Goal: Task Accomplishment & Management: Manage account settings

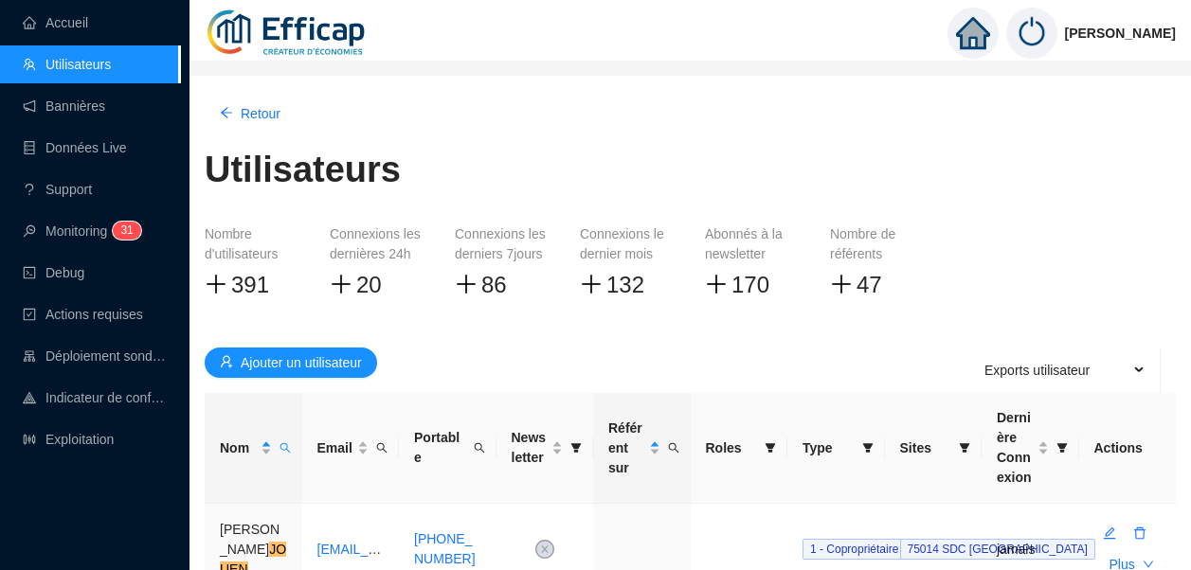
scroll to position [158, 0]
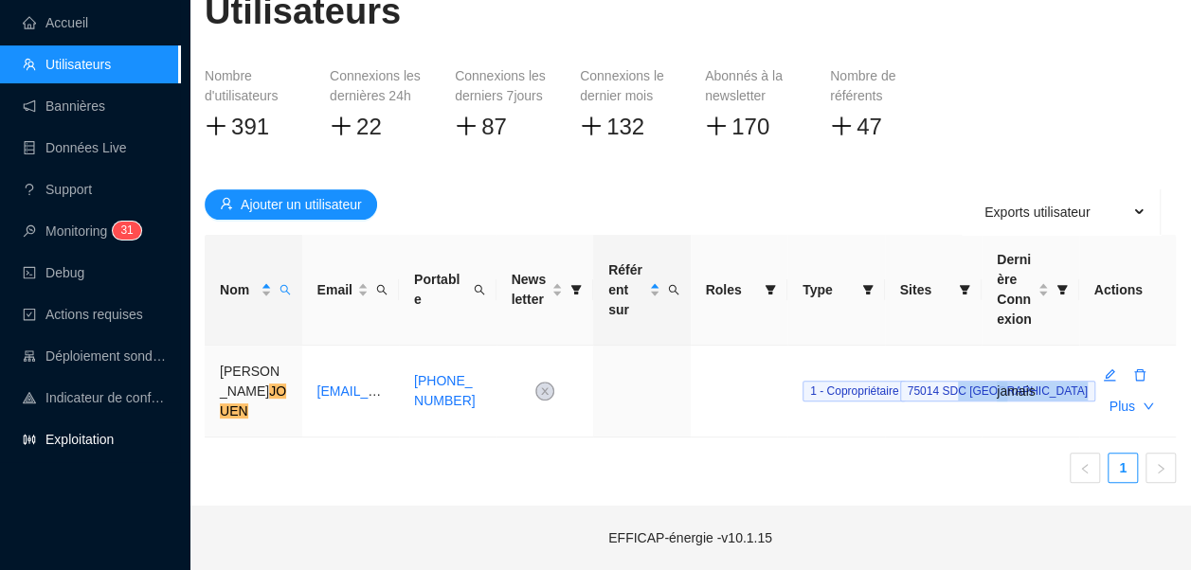
click at [84, 443] on link "Exploitation" at bounding box center [68, 439] width 91 height 15
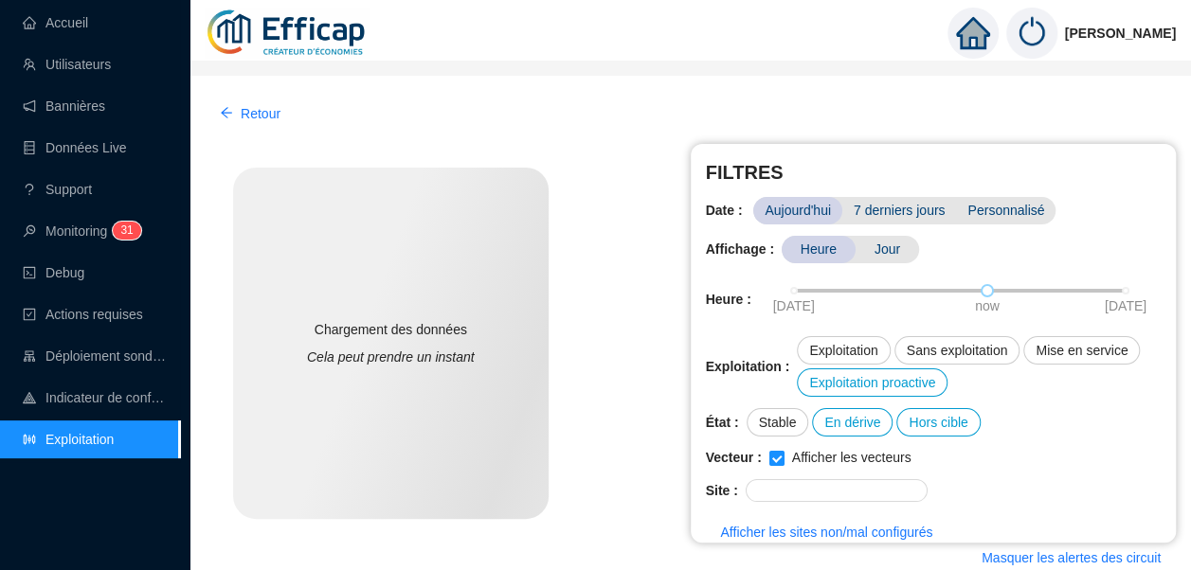
drag, startPoint x: 63, startPoint y: 64, endPoint x: 341, endPoint y: 83, distance: 279.1
click at [63, 64] on link "Utilisateurs" at bounding box center [67, 64] width 88 height 15
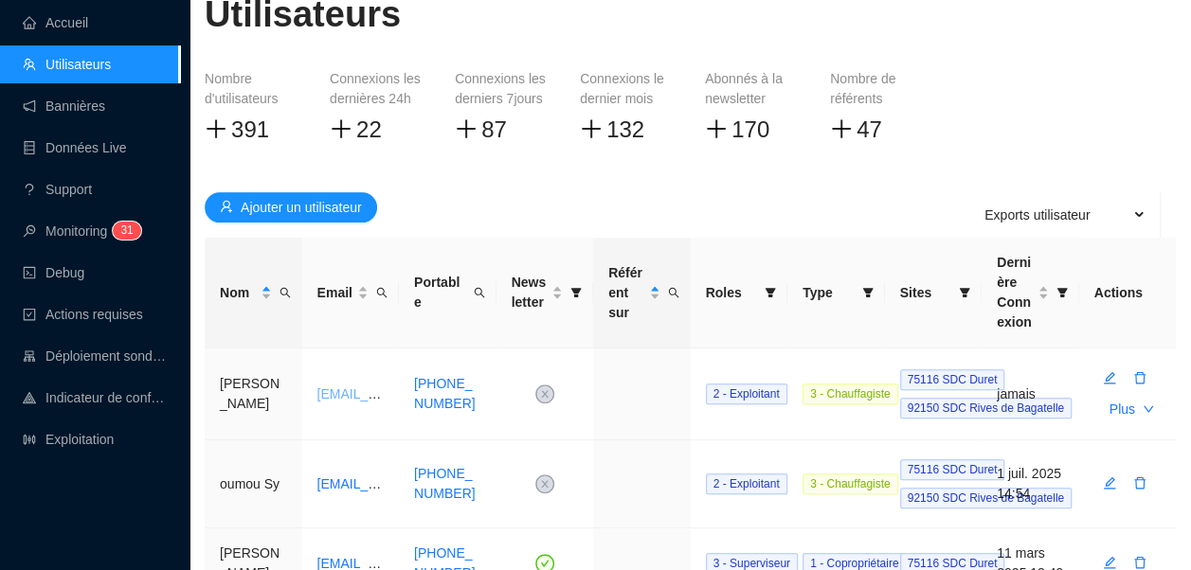
scroll to position [284, 0]
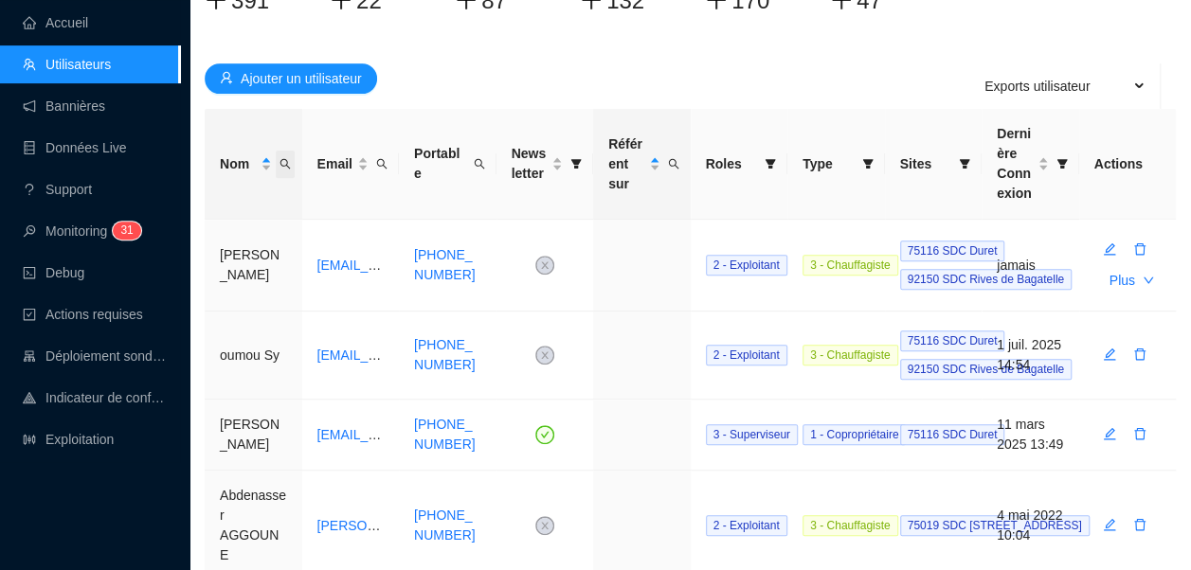
click at [289, 164] on icon "search" at bounding box center [284, 163] width 11 height 11
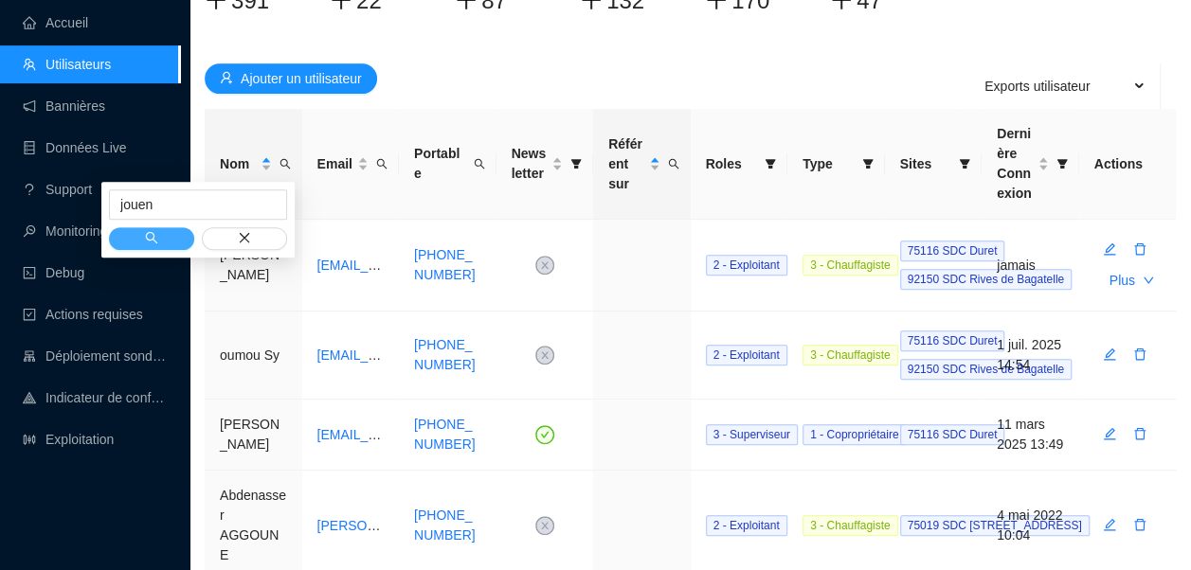
type input "jouen"
click at [151, 238] on icon "search" at bounding box center [151, 237] width 13 height 13
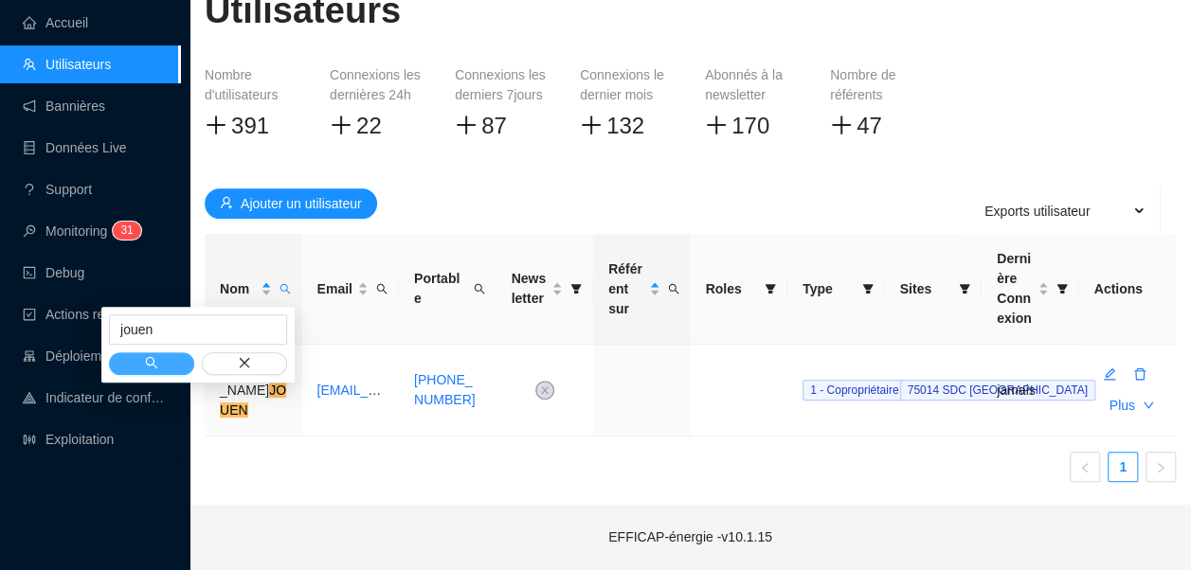
scroll to position [158, 0]
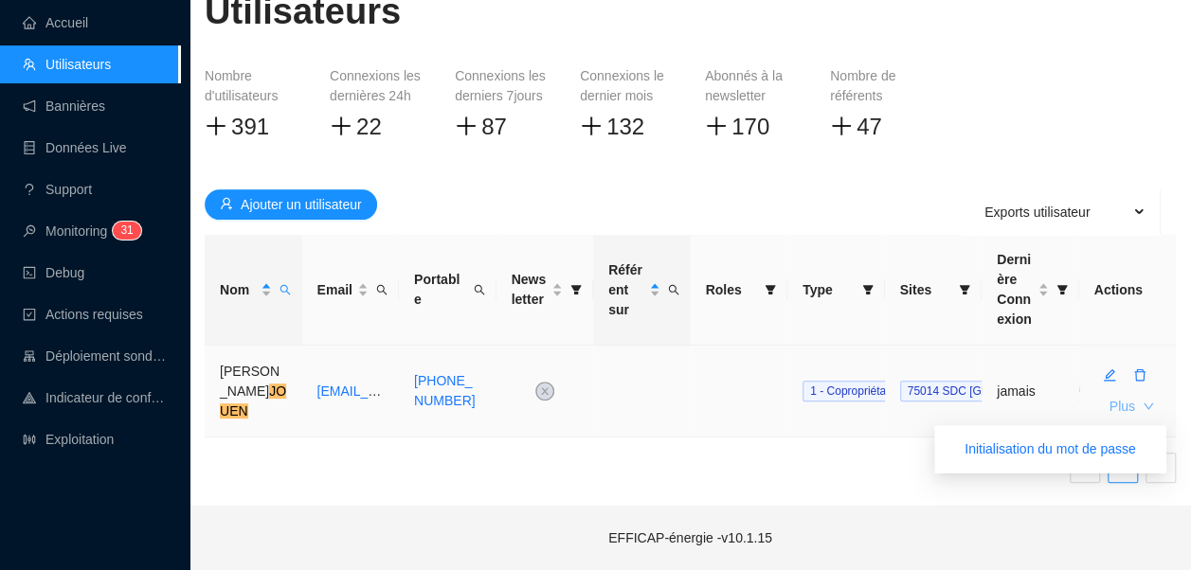
click at [1131, 405] on span "Plus" at bounding box center [1122, 407] width 26 height 20
click at [1050, 456] on span "Initialisation du mot de passe" at bounding box center [1049, 450] width 171 height 20
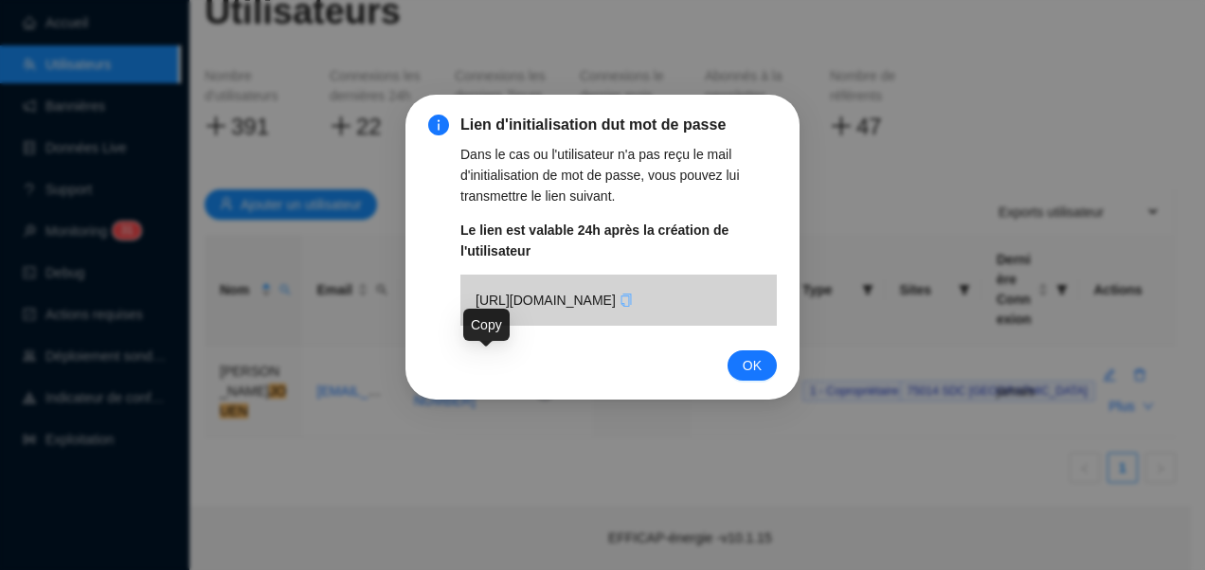
click at [620, 307] on icon "copy" at bounding box center [626, 300] width 13 height 13
click at [756, 376] on span "OK" at bounding box center [752, 365] width 19 height 21
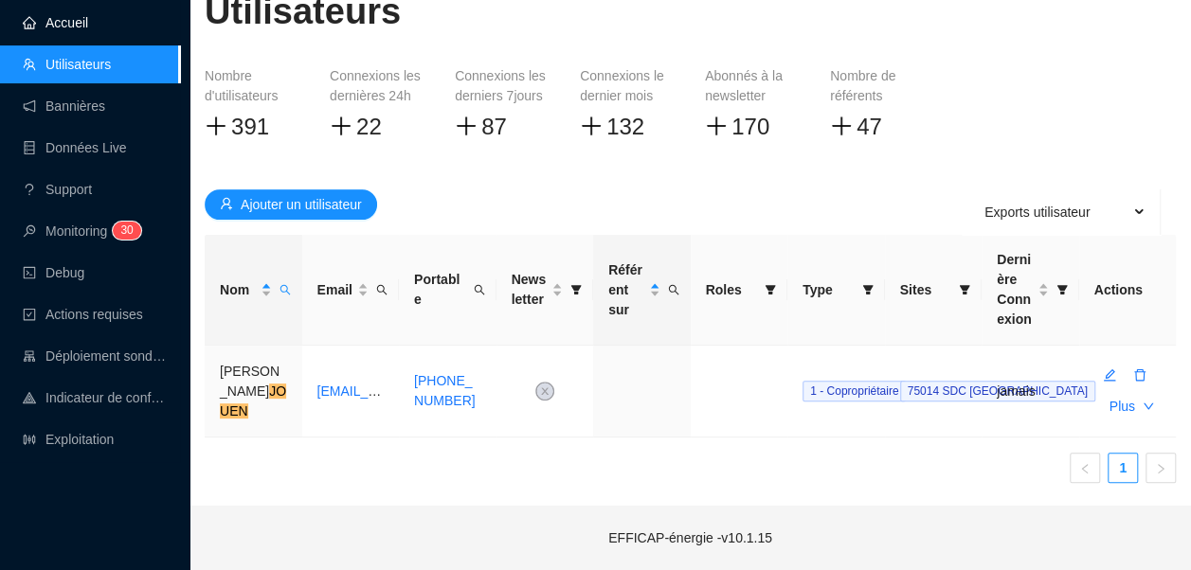
click at [88, 30] on link "Accueil" at bounding box center [55, 22] width 65 height 15
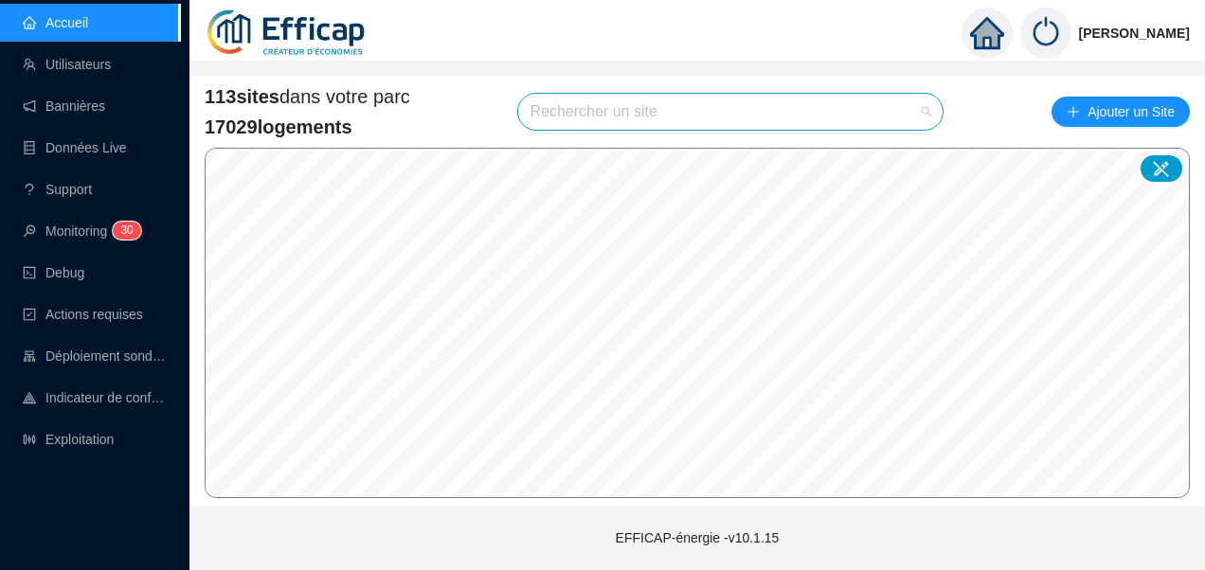
click at [554, 113] on input "search" at bounding box center [722, 112] width 385 height 36
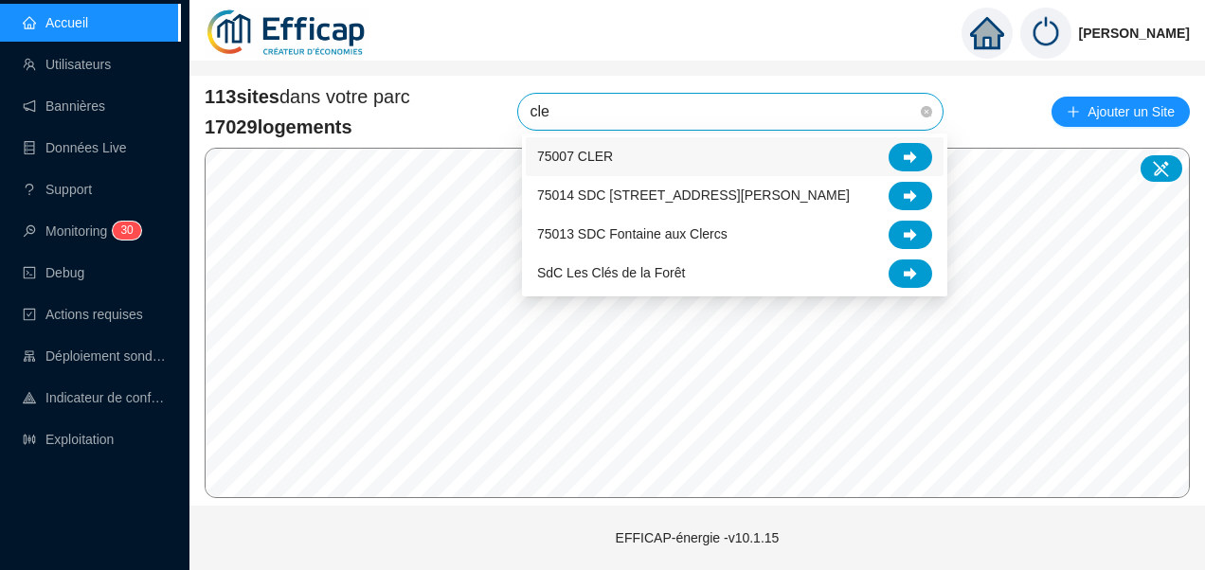
type input "cles"
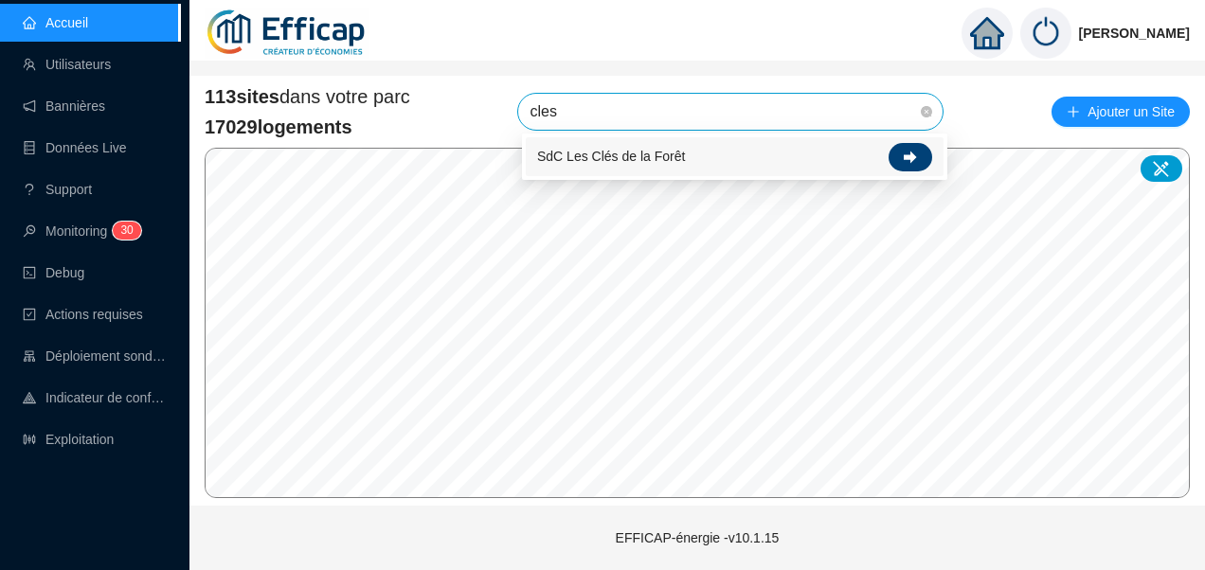
click at [904, 152] on icon at bounding box center [910, 157] width 13 height 13
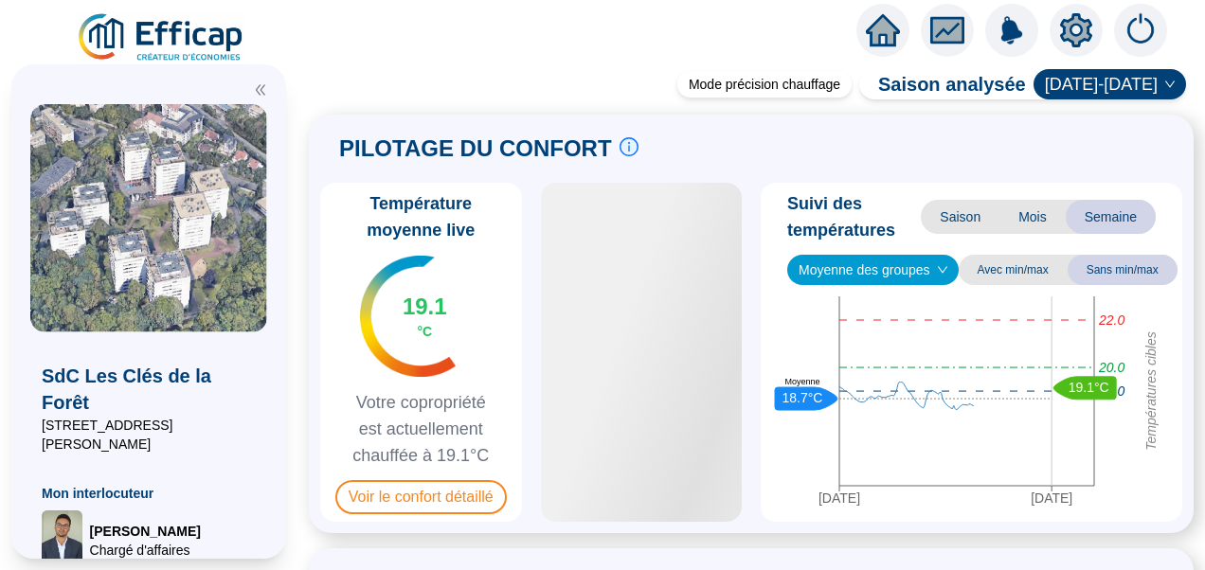
click at [259, 90] on icon "double-left" at bounding box center [260, 89] width 13 height 13
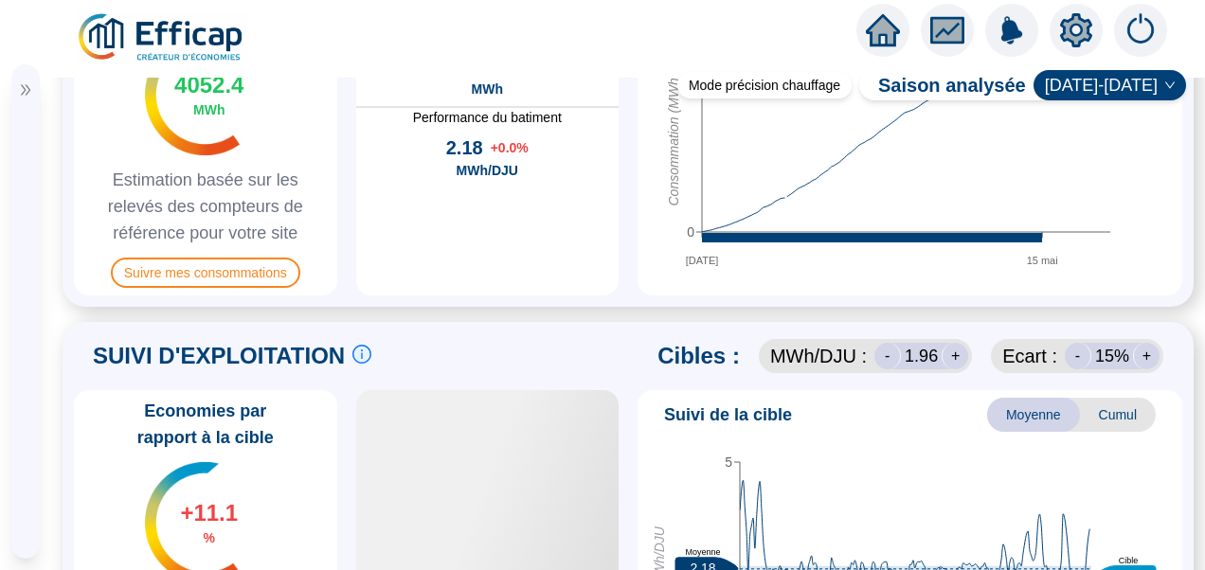
scroll to position [1137, 0]
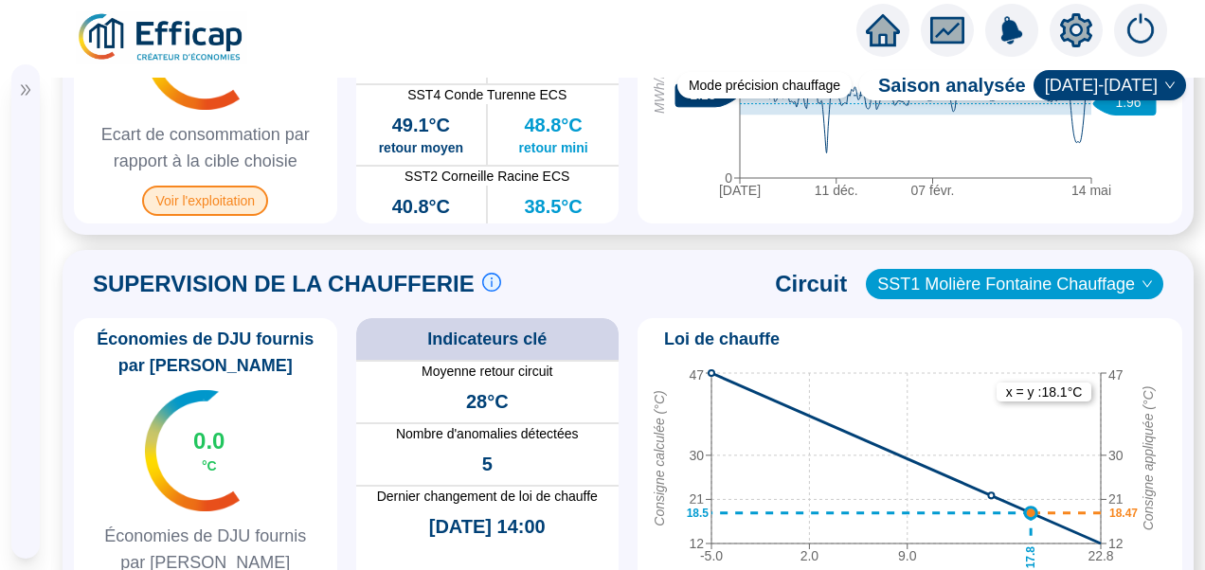
click at [242, 216] on span "Voir l'exploitation" at bounding box center [205, 201] width 126 height 30
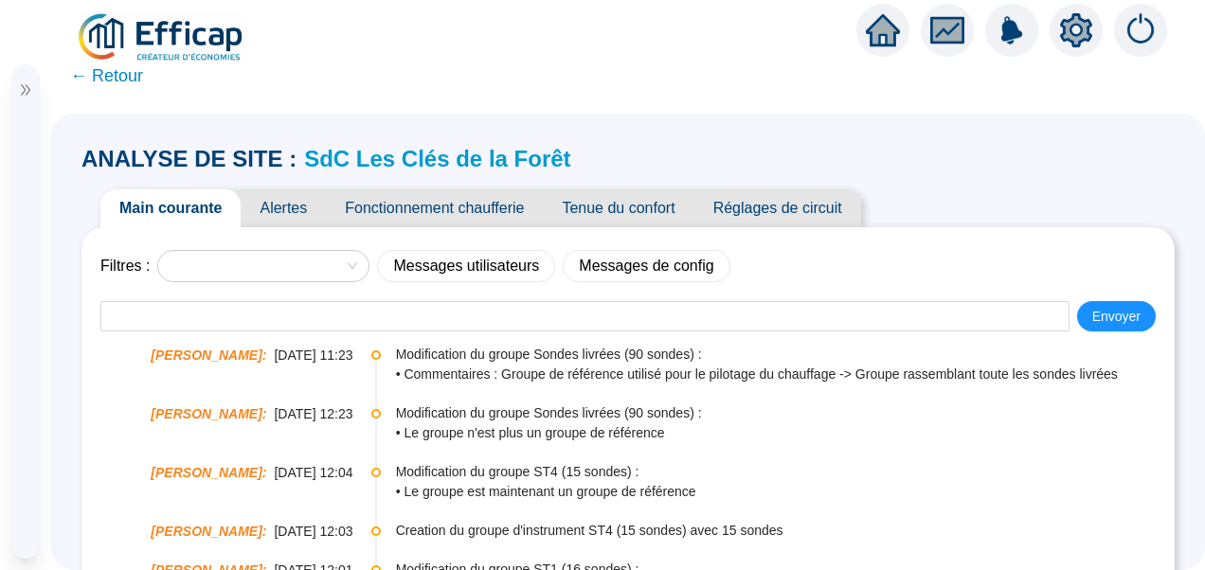
click at [462, 207] on span "Fonctionnement chaufferie" at bounding box center [434, 208] width 217 height 38
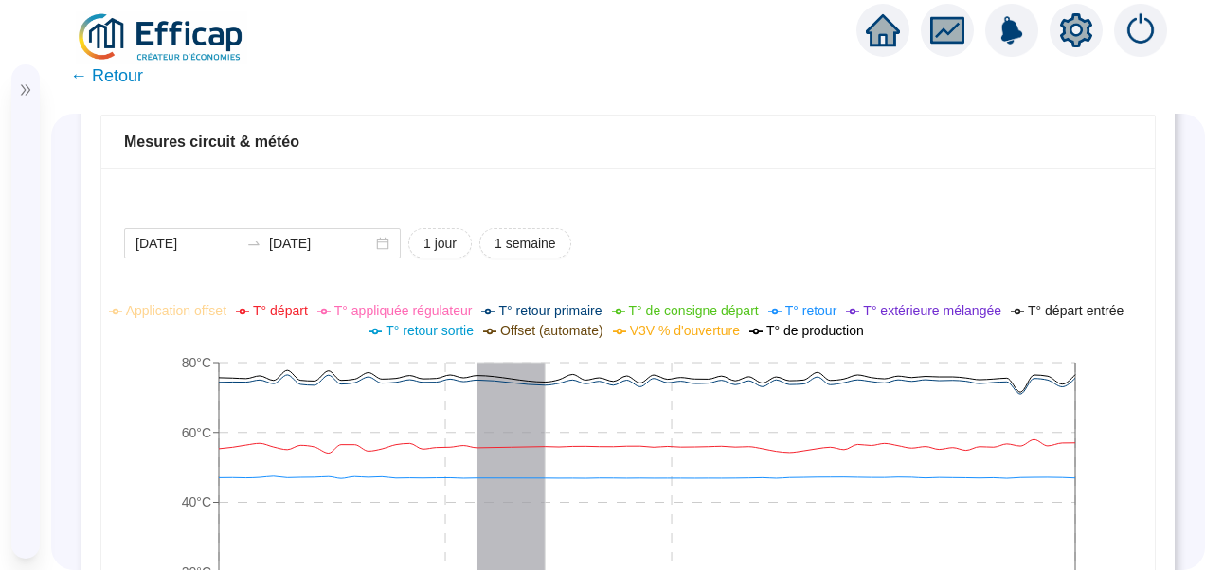
scroll to position [1326, 0]
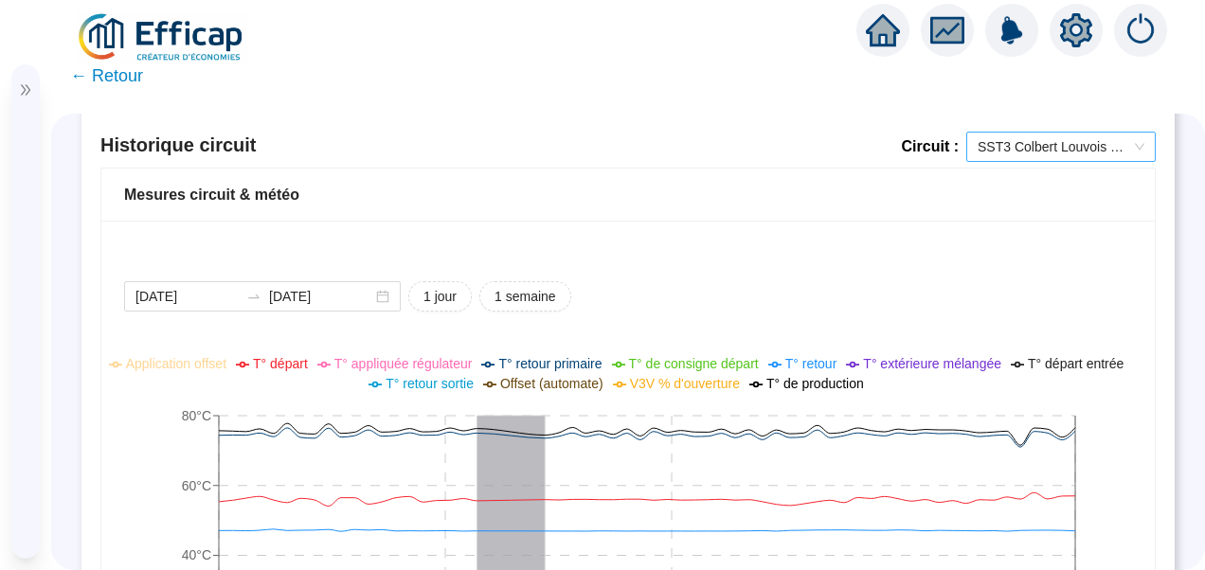
click at [1074, 140] on span "SST3 Colbert Louvois ECS" at bounding box center [1061, 147] width 167 height 28
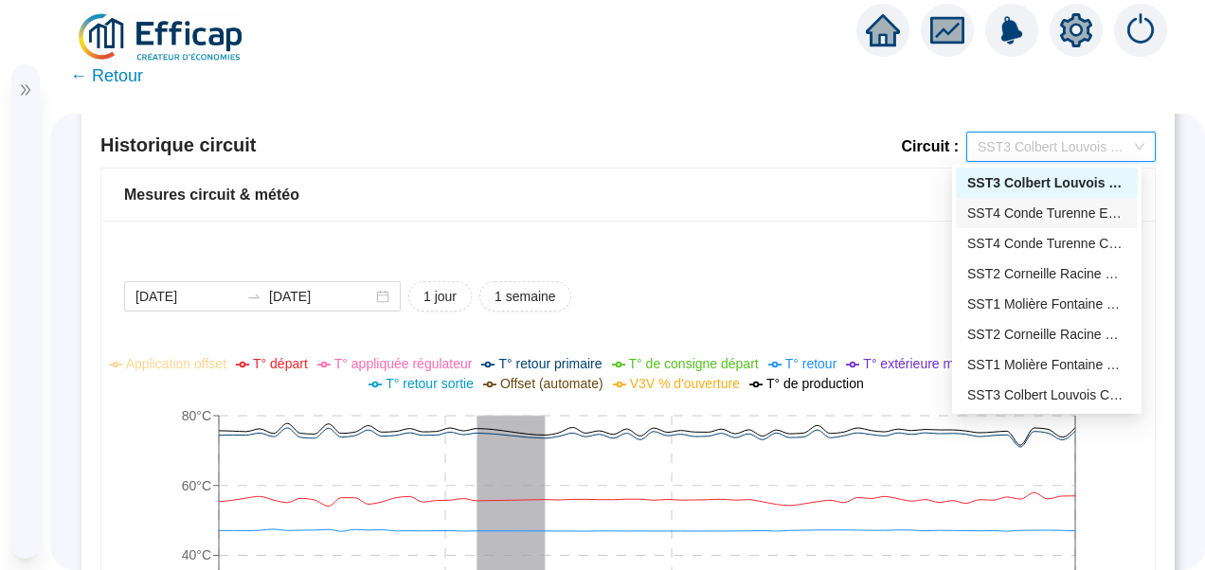
click at [1053, 219] on div "SST4 Conde Turenne ECS" at bounding box center [1046, 214] width 159 height 20
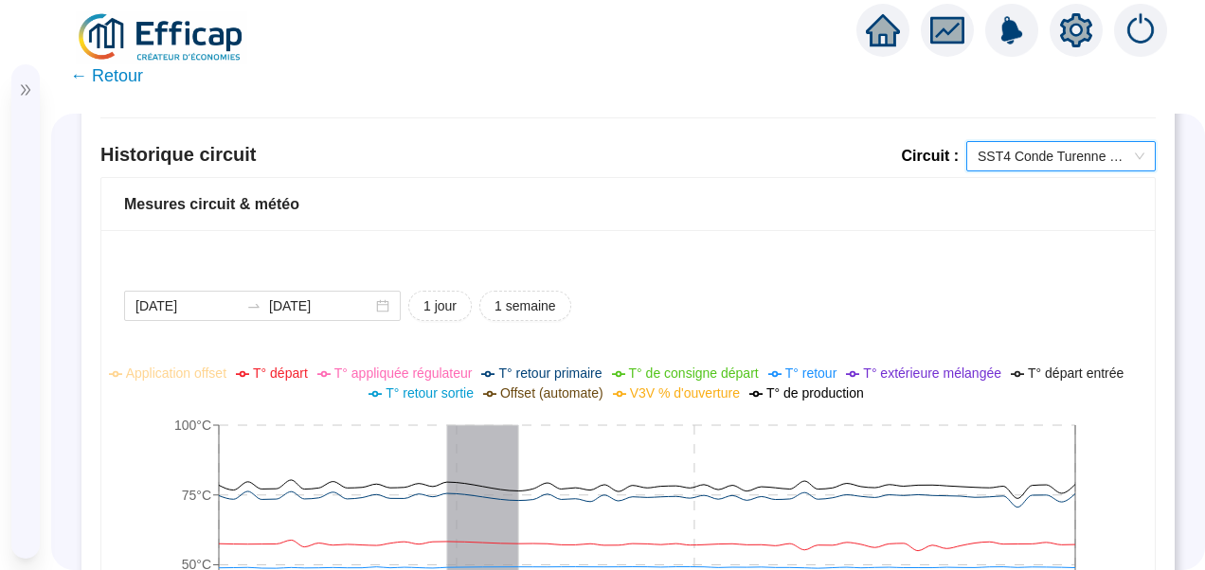
scroll to position [1231, 0]
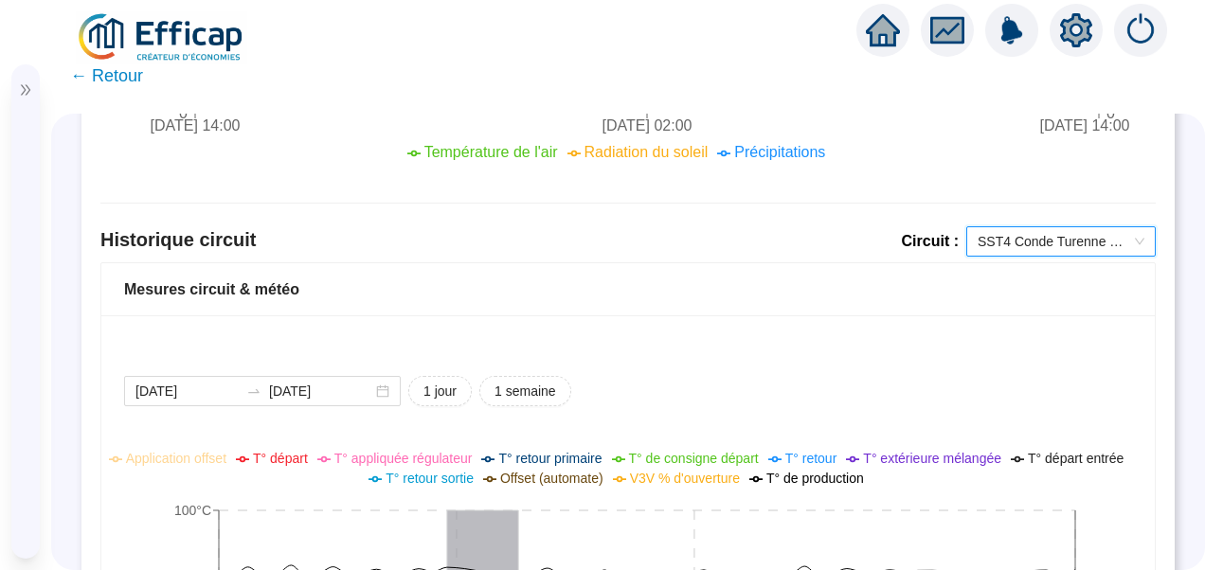
click at [1017, 244] on span "SST4 Conde Turenne ECS" at bounding box center [1061, 241] width 167 height 28
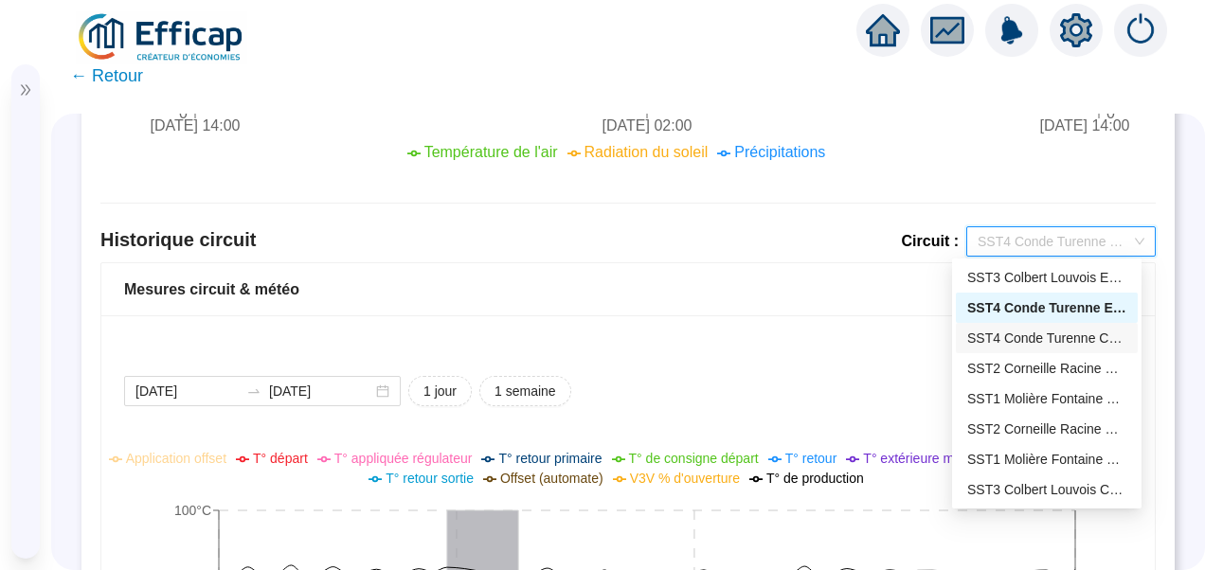
click at [1001, 332] on div "SST4 Conde Turenne Chauffage" at bounding box center [1046, 339] width 159 height 20
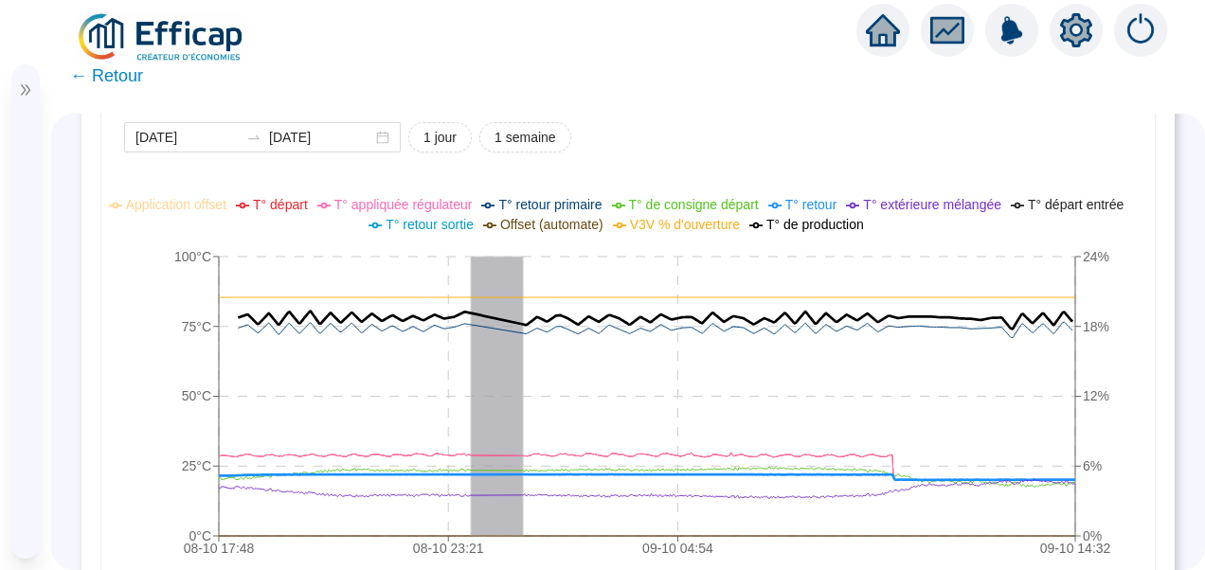
scroll to position [1516, 0]
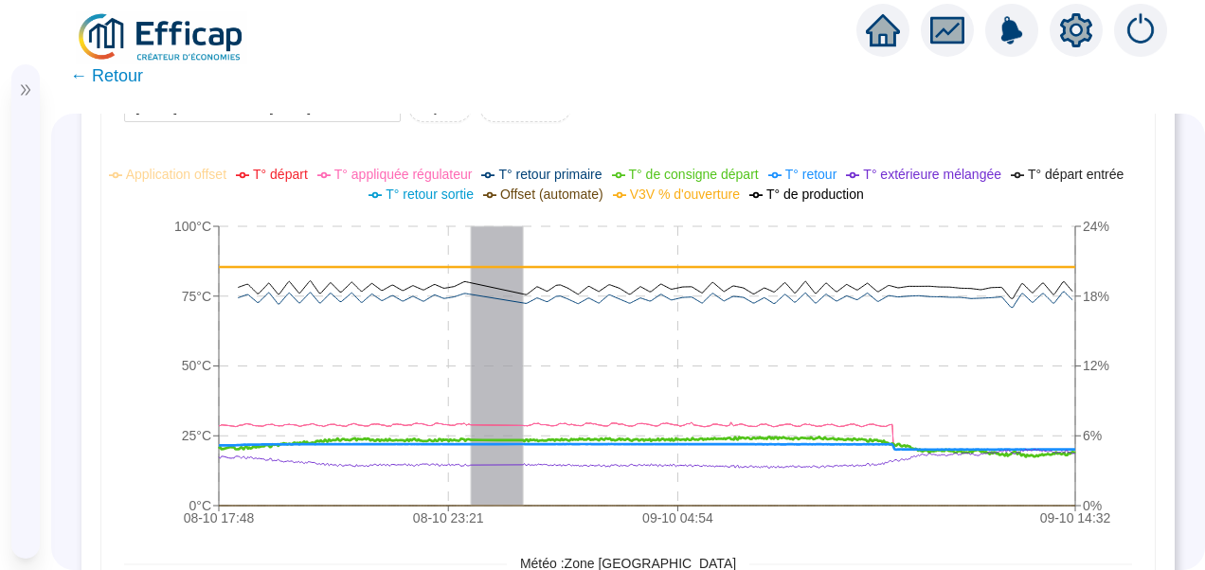
click at [728, 176] on span "T° de consigne départ" at bounding box center [694, 174] width 130 height 15
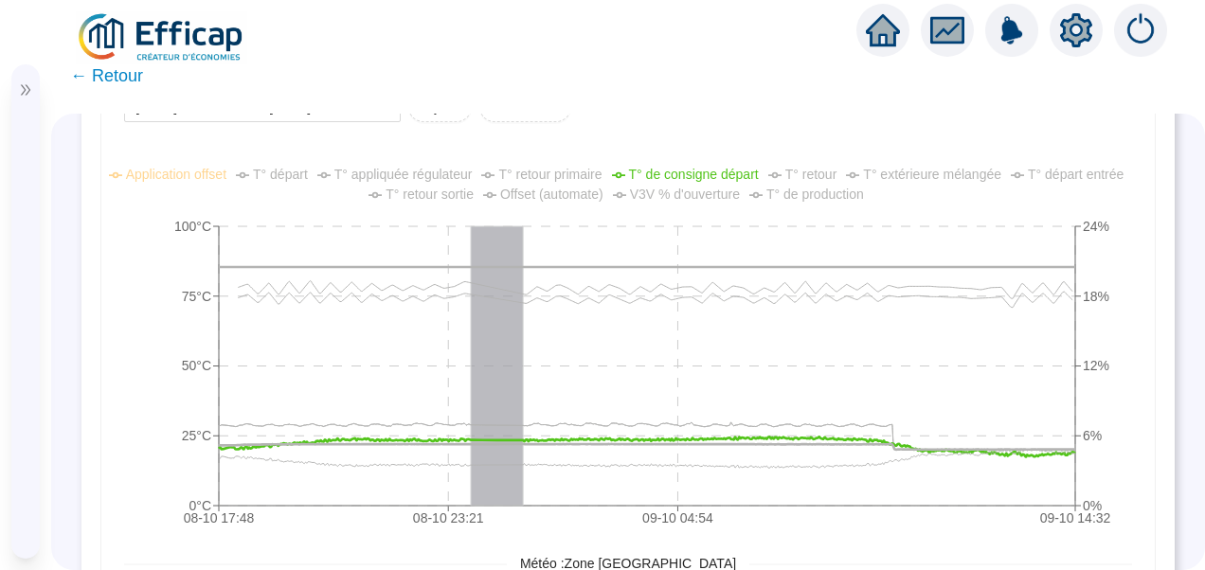
click at [292, 171] on span "T° départ" at bounding box center [280, 174] width 55 height 15
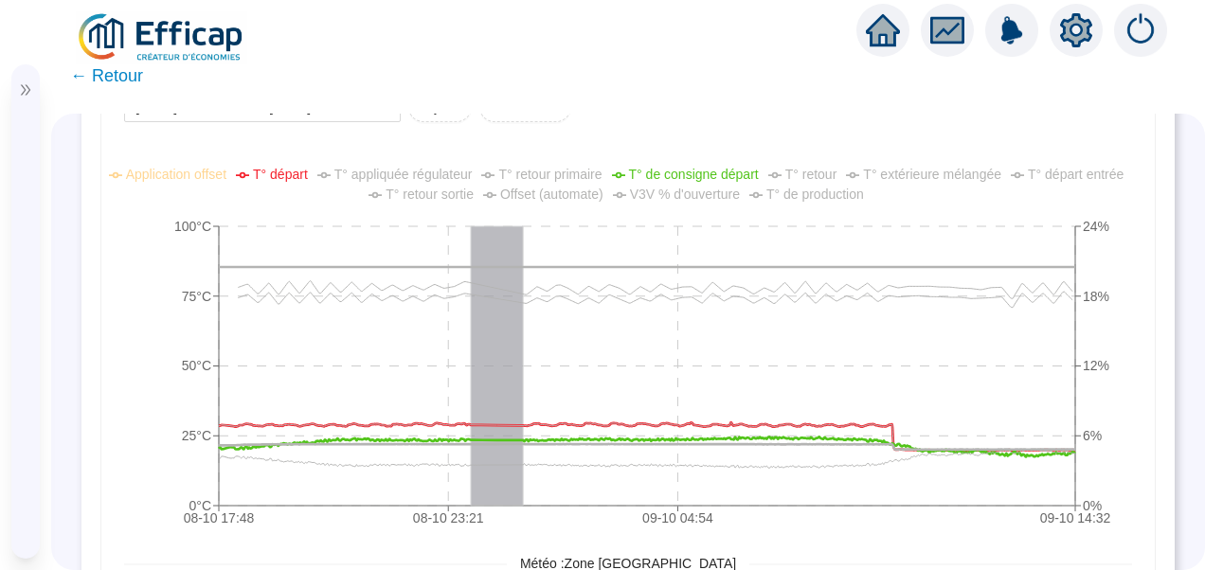
click at [292, 171] on span "T° départ" at bounding box center [280, 174] width 55 height 15
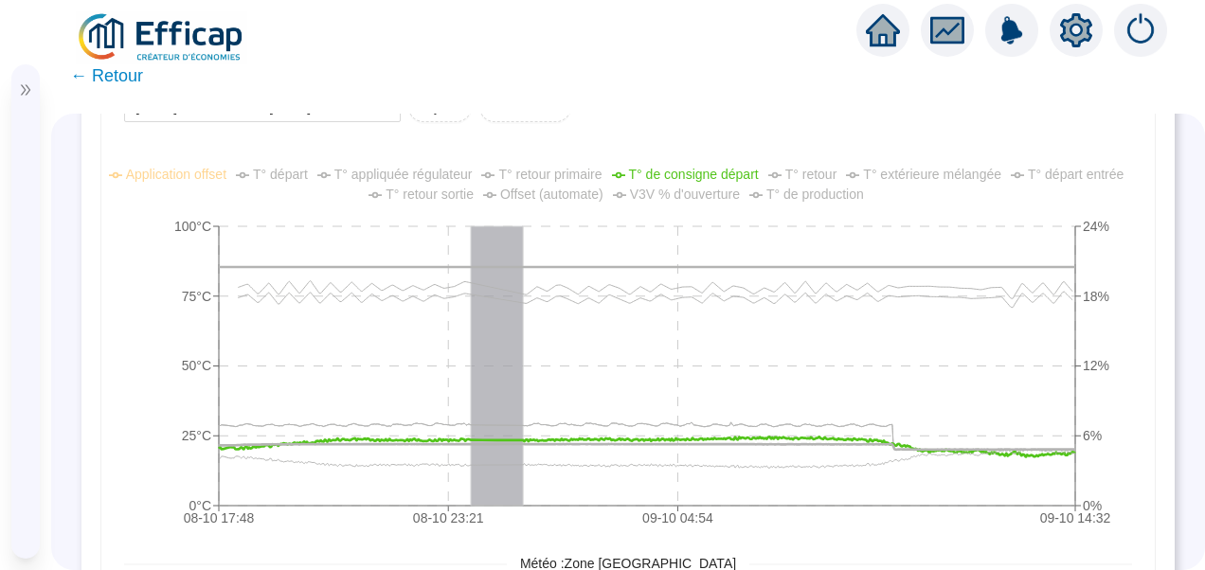
click at [676, 193] on span "V3V % d'ouverture" at bounding box center [685, 194] width 110 height 15
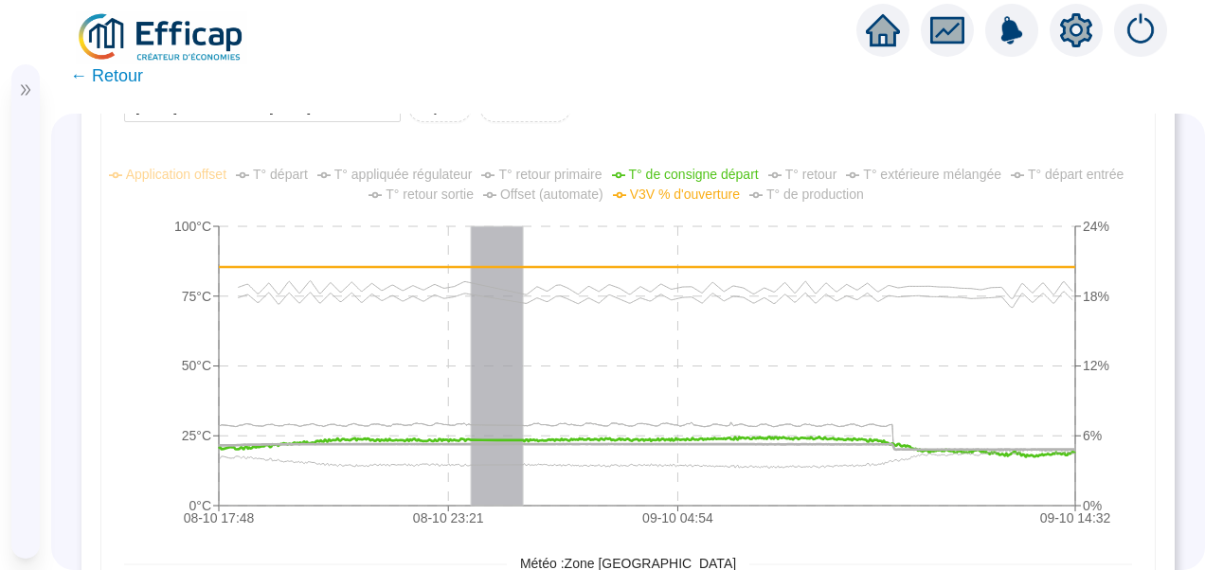
click at [676, 193] on span "V3V % d'ouverture" at bounding box center [685, 194] width 110 height 15
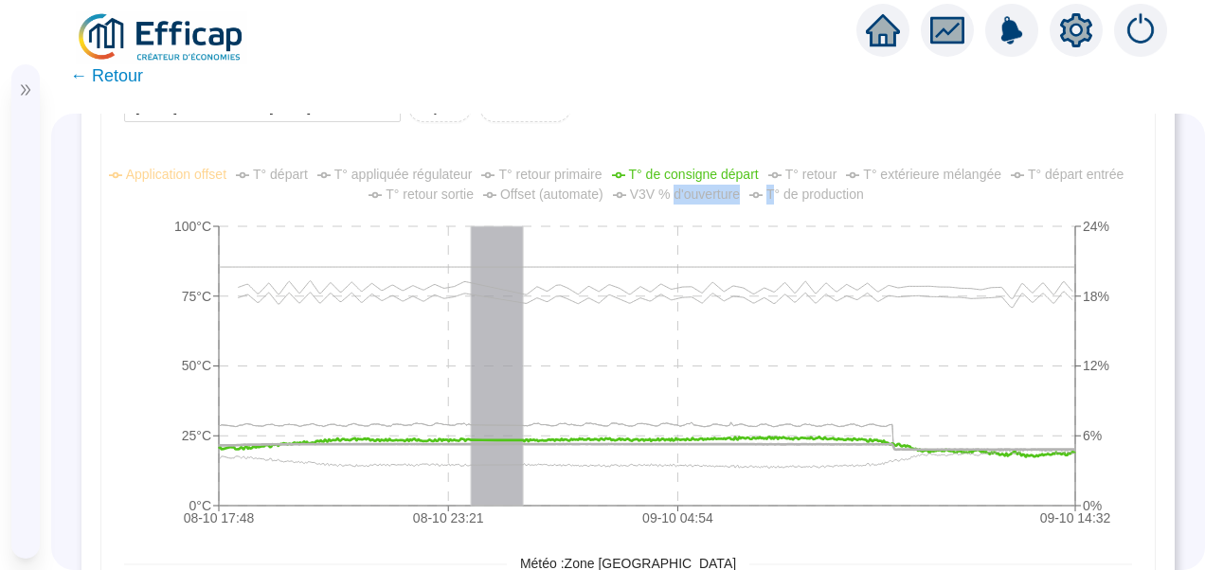
click at [676, 193] on span "V3V % d'ouverture" at bounding box center [685, 194] width 110 height 15
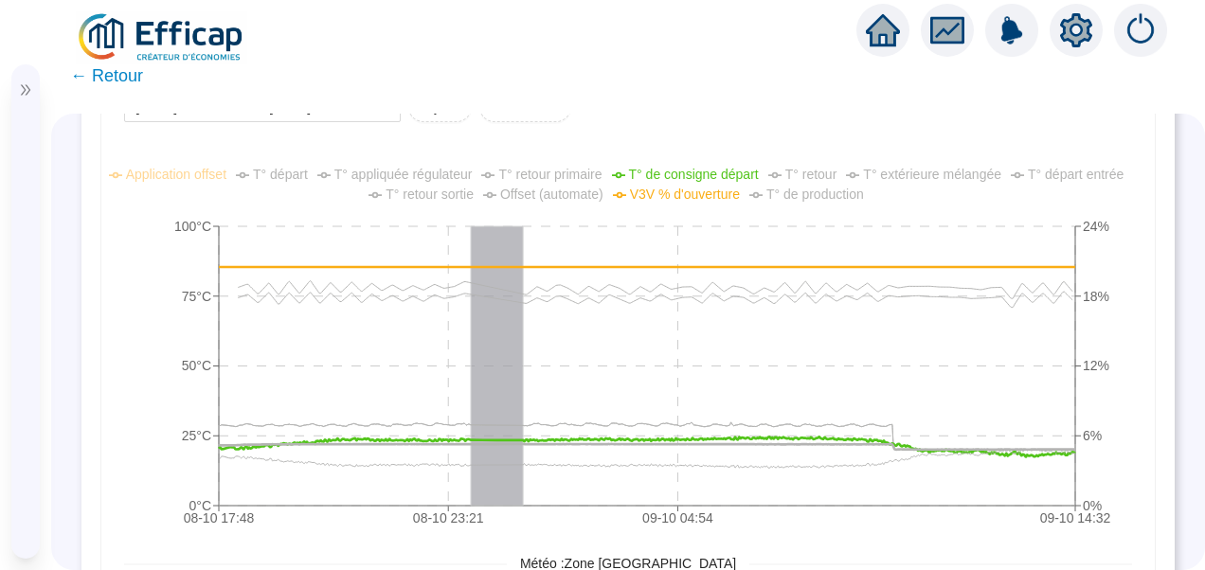
click at [280, 174] on span "T° départ" at bounding box center [280, 174] width 55 height 15
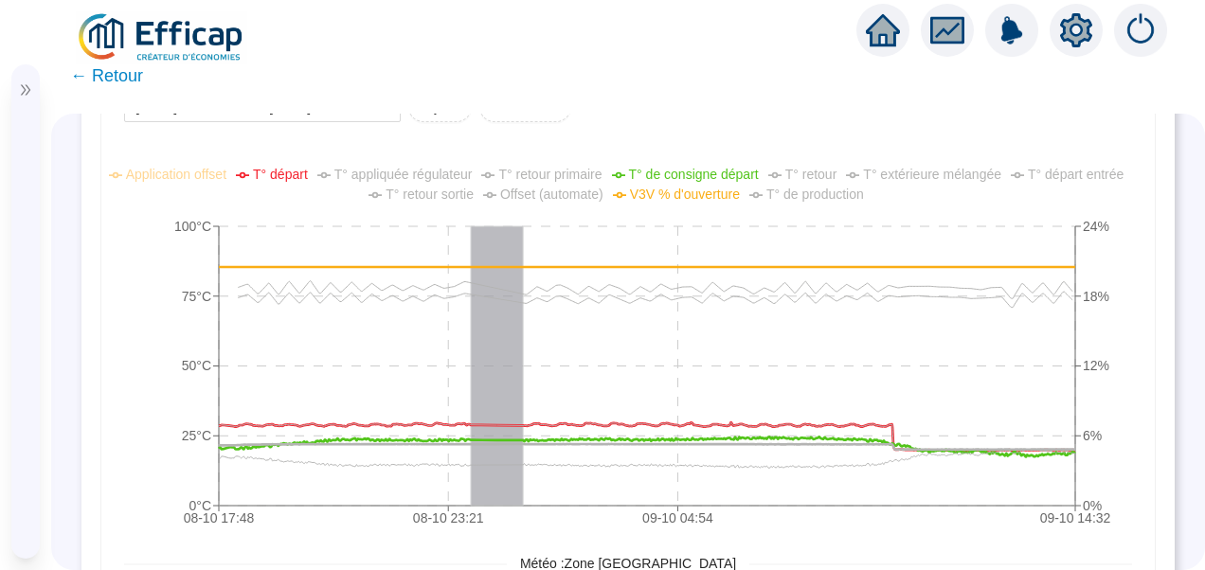
scroll to position [1326, 0]
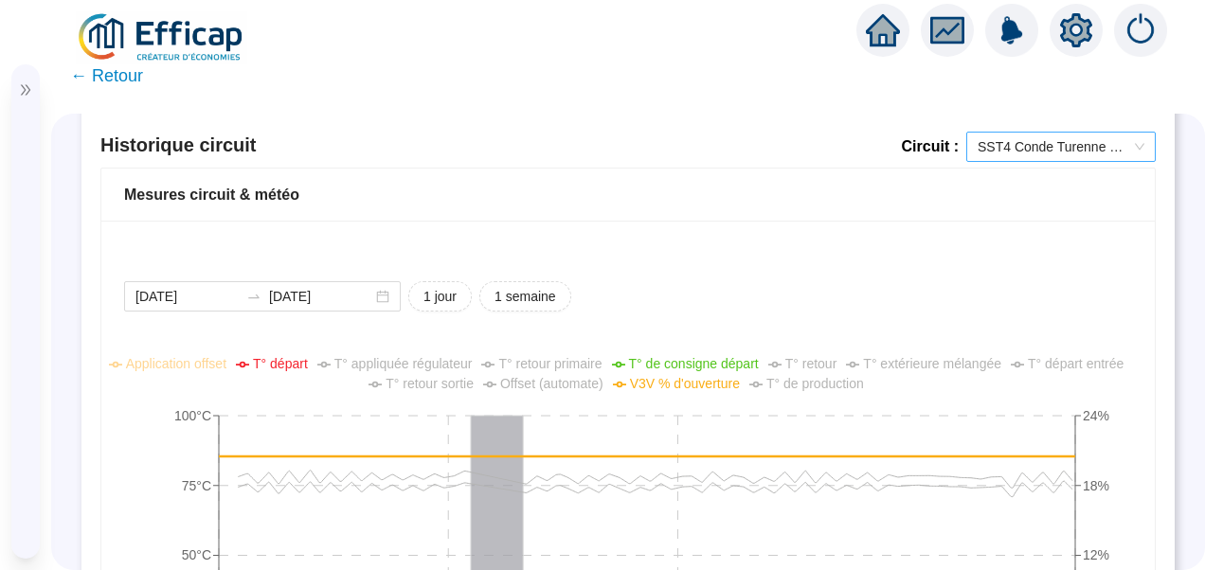
click at [1079, 138] on span "SST4 Conde Turenne Chauffage" at bounding box center [1061, 147] width 167 height 28
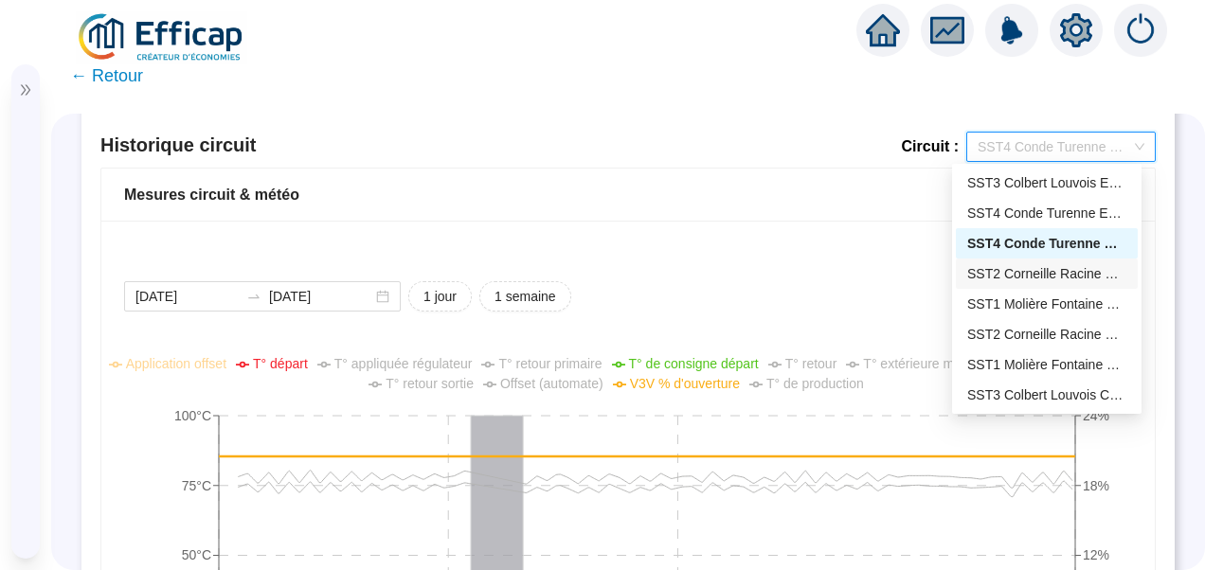
click at [1015, 261] on div "SST2 Corneille Racine ECS" at bounding box center [1047, 274] width 182 height 30
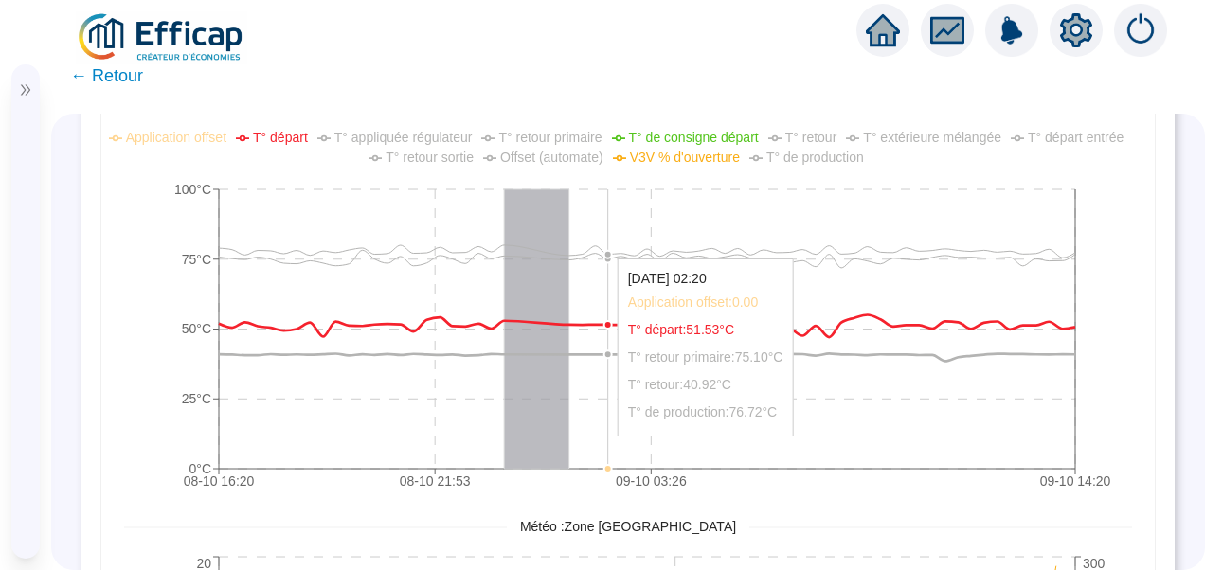
scroll to position [1421, 0]
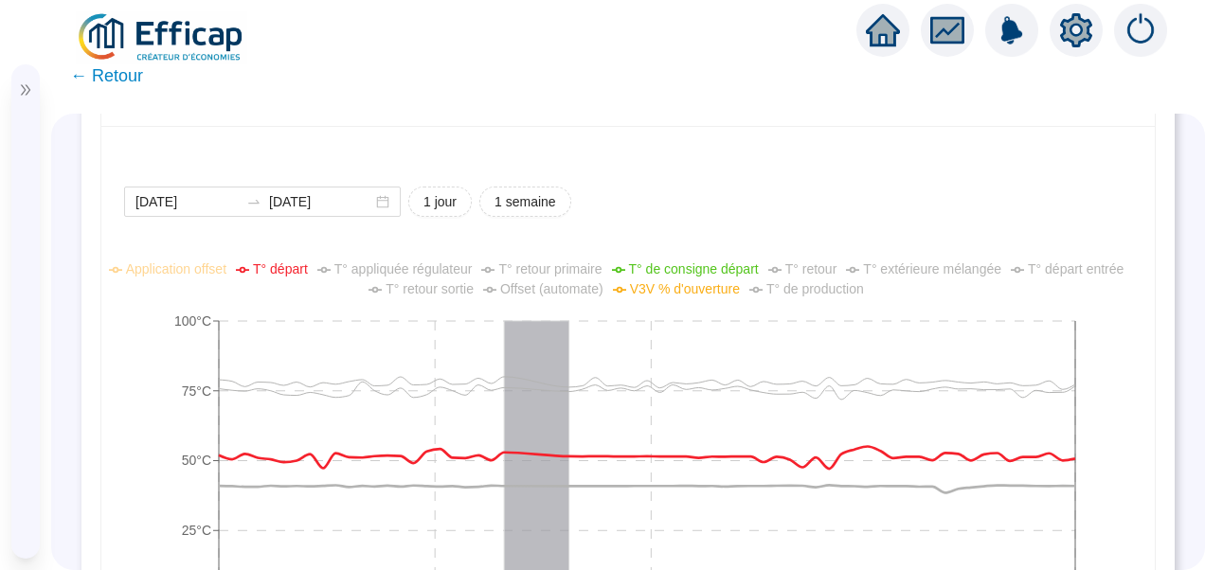
click at [701, 286] on span "V3V % d'ouverture" at bounding box center [685, 288] width 110 height 15
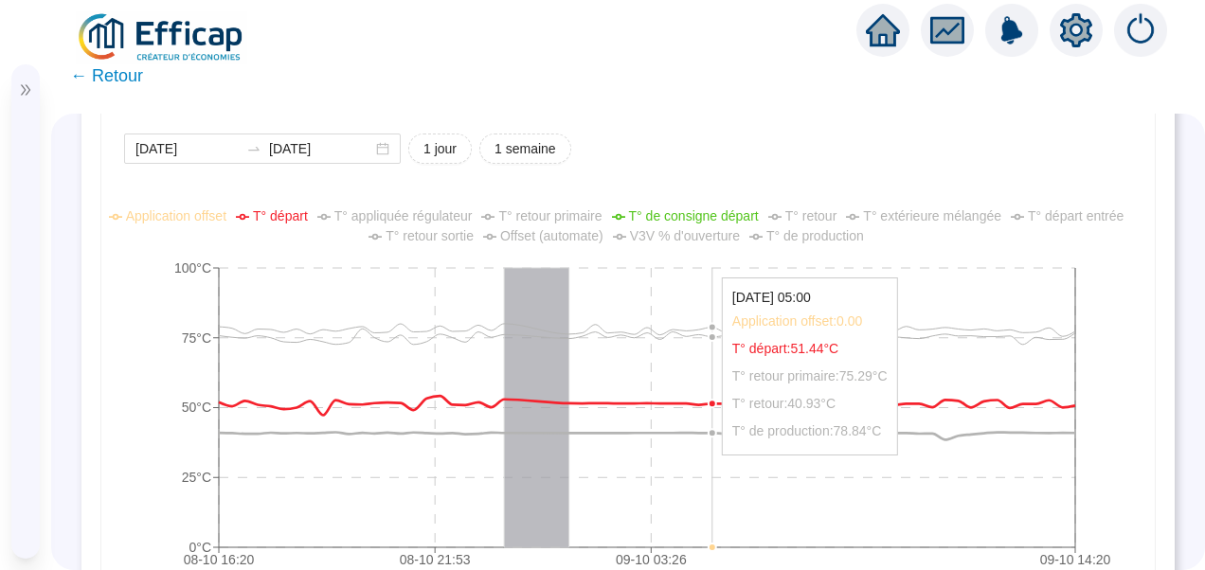
scroll to position [1516, 0]
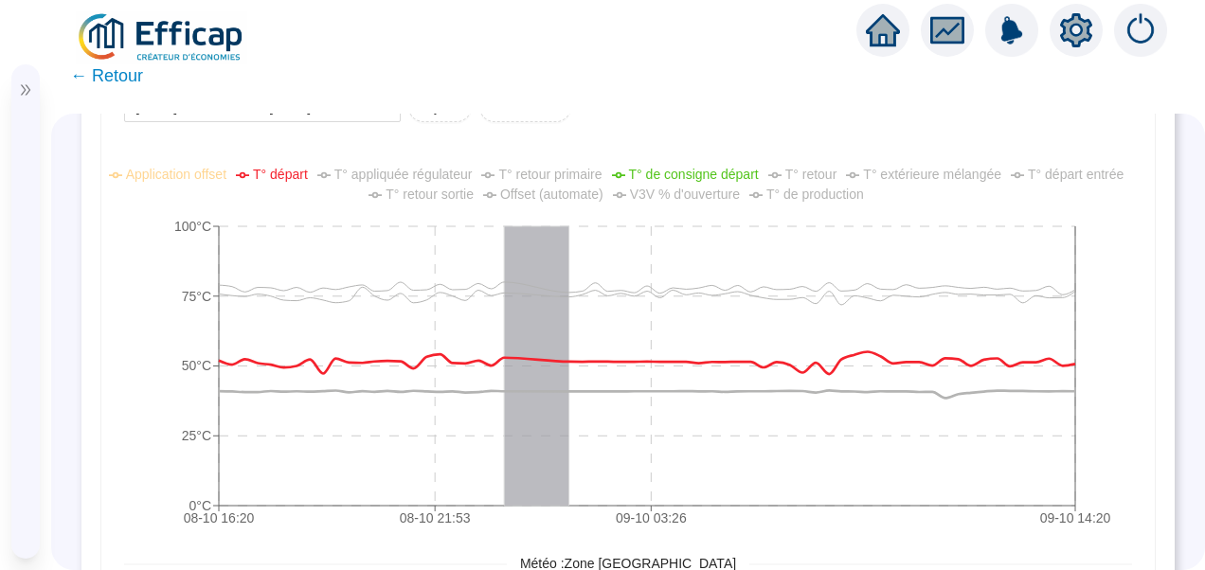
click at [664, 191] on span "V3V % d'ouverture" at bounding box center [685, 194] width 110 height 15
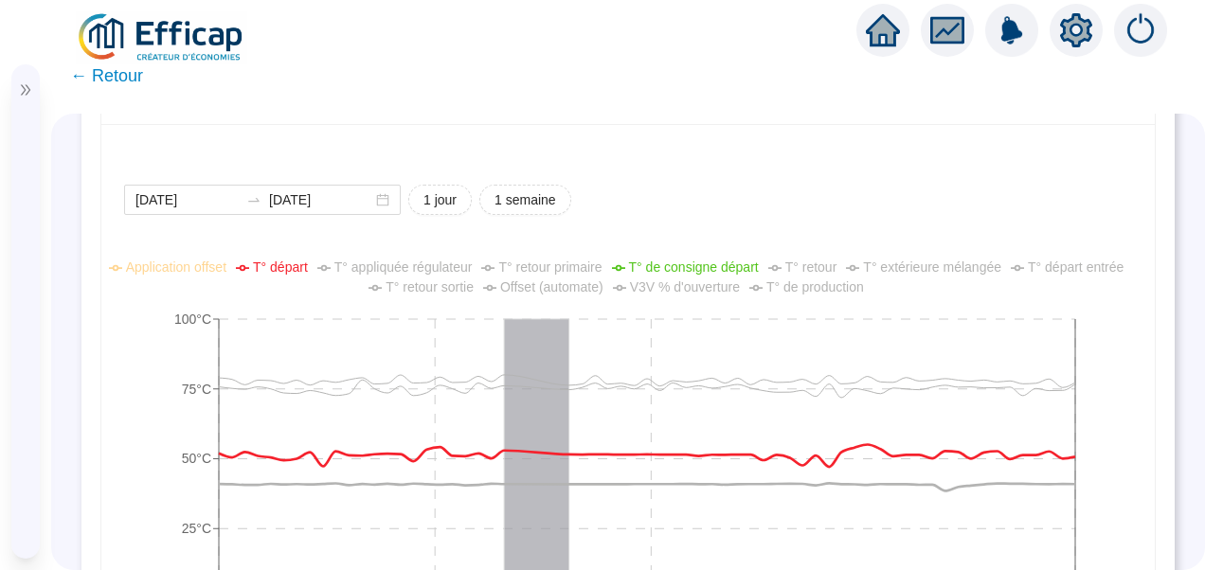
scroll to position [1326, 0]
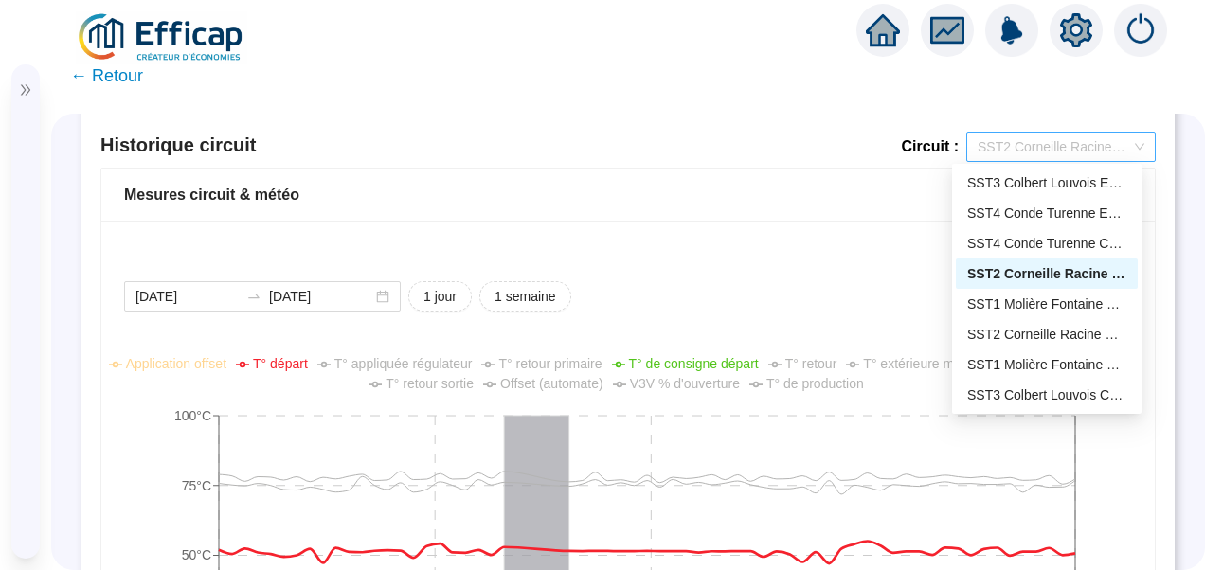
click at [1063, 142] on span "SST2 Corneille Racine ECS" at bounding box center [1061, 147] width 167 height 28
click at [1012, 333] on div "SST2 Corneille Racine Chauffage" at bounding box center [1046, 335] width 159 height 20
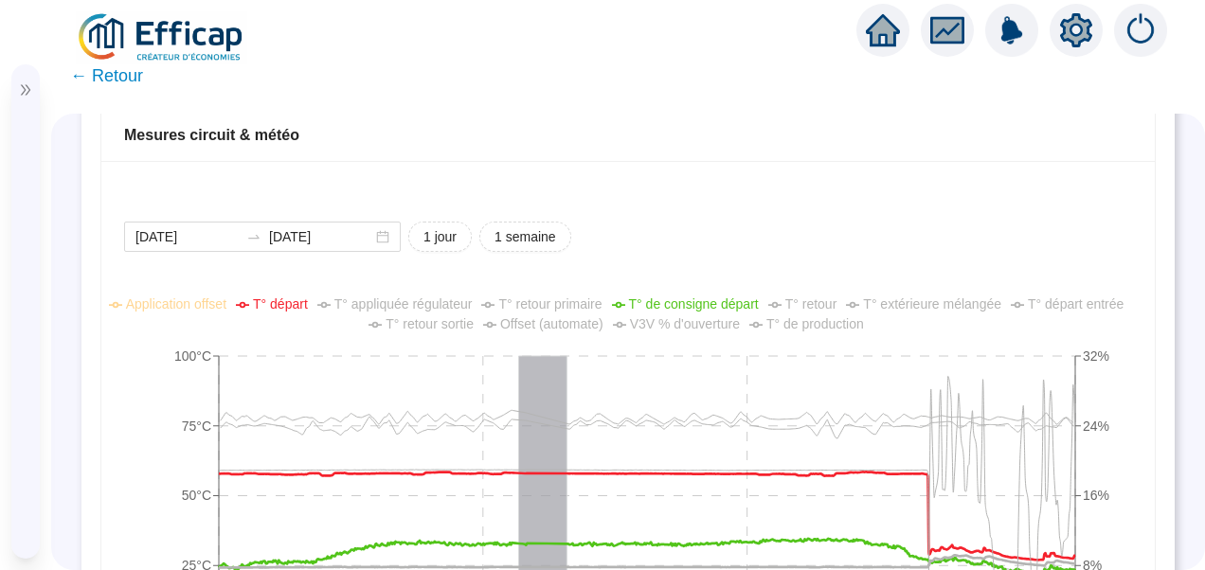
scroll to position [1516, 0]
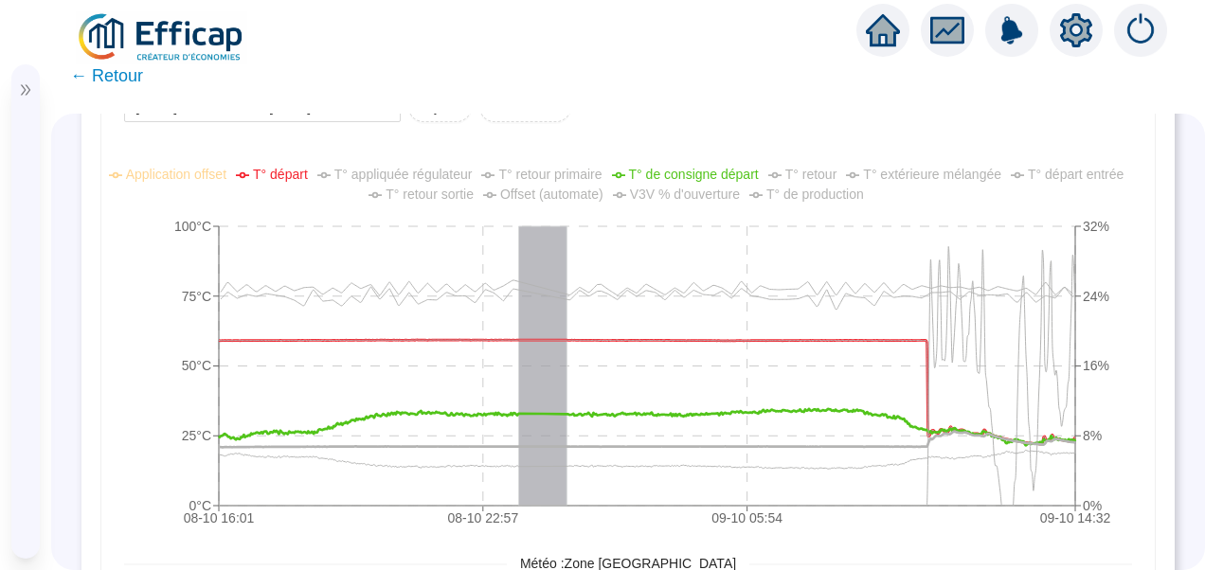
click at [684, 191] on span "V3V % d'ouverture" at bounding box center [685, 194] width 110 height 15
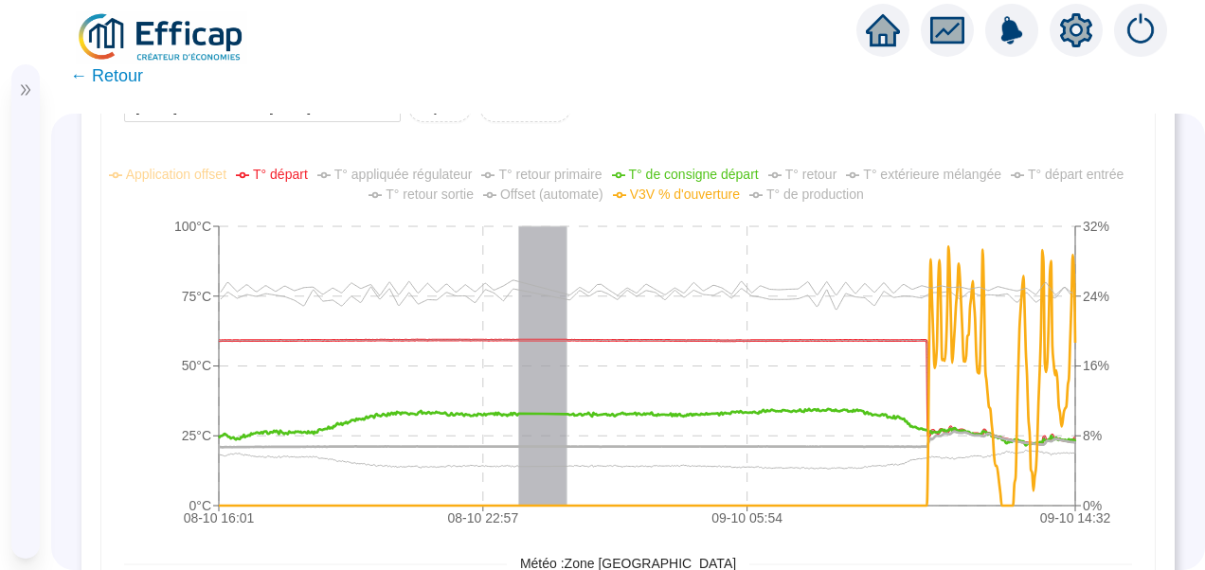
click at [684, 191] on span "V3V % d'ouverture" at bounding box center [685, 194] width 110 height 15
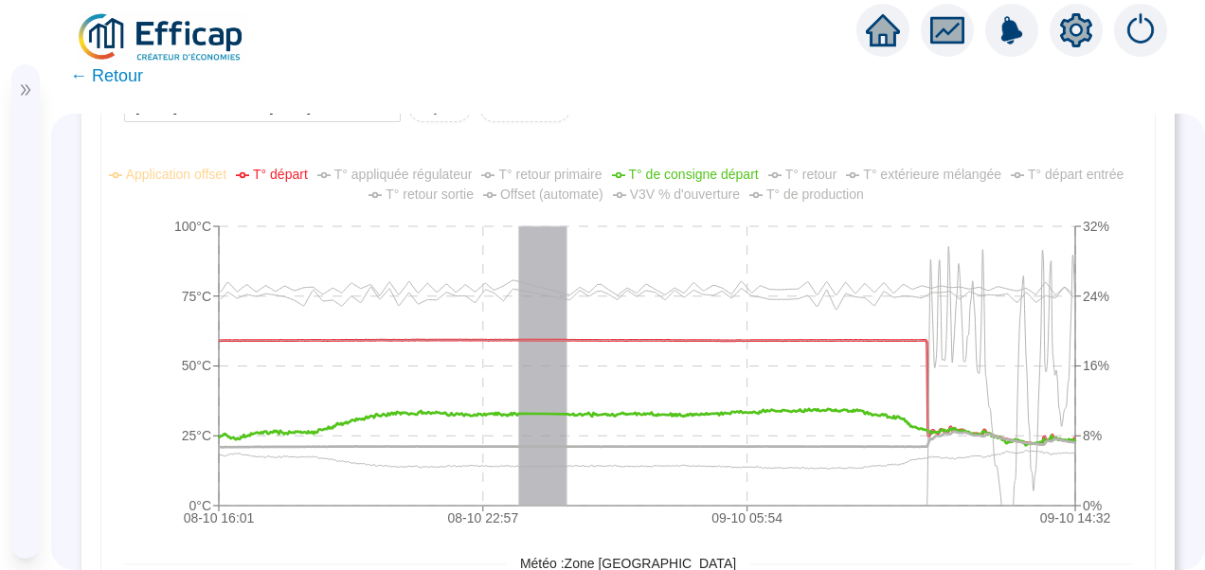
click at [684, 191] on span "V3V % d'ouverture" at bounding box center [685, 194] width 110 height 15
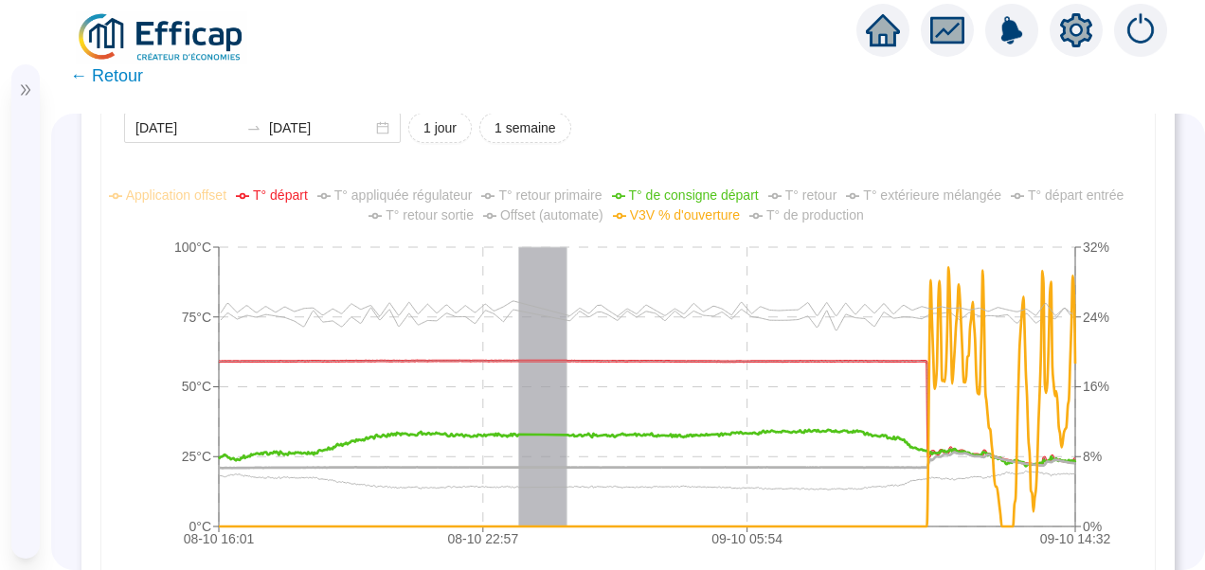
scroll to position [1326, 0]
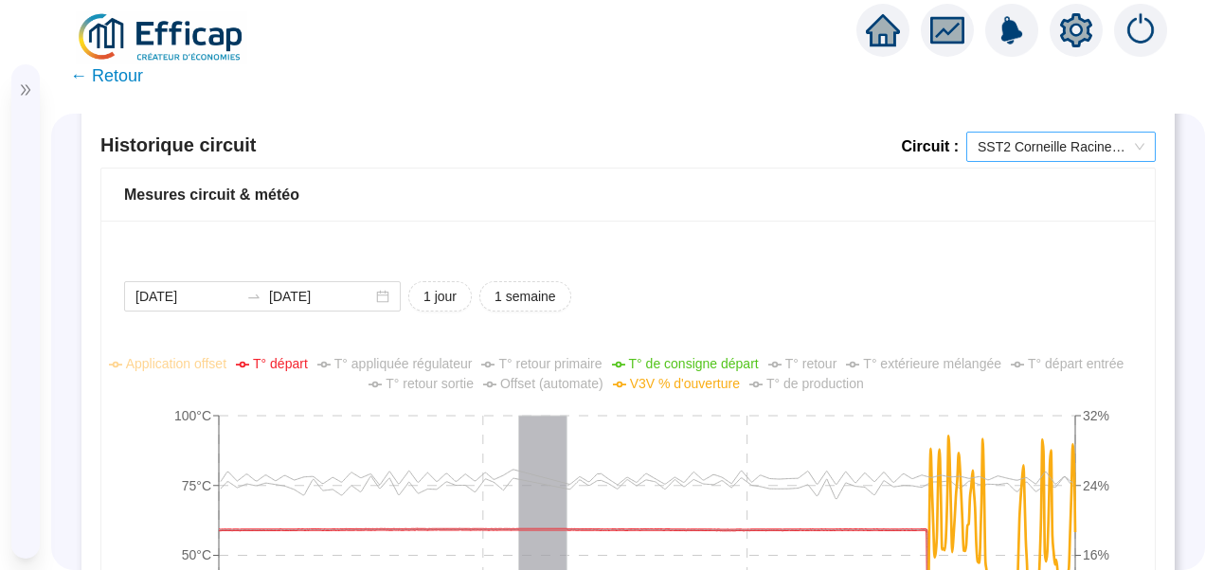
click at [1031, 142] on span "SST2 Corneille Racine Chauffage" at bounding box center [1061, 147] width 167 height 28
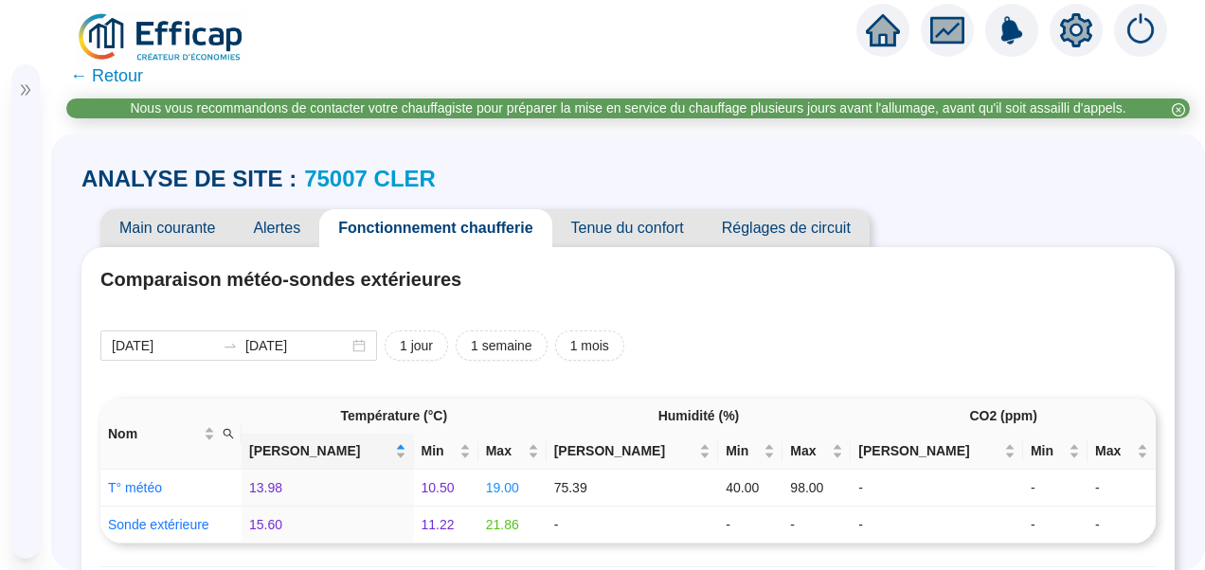
scroll to position [1457, 0]
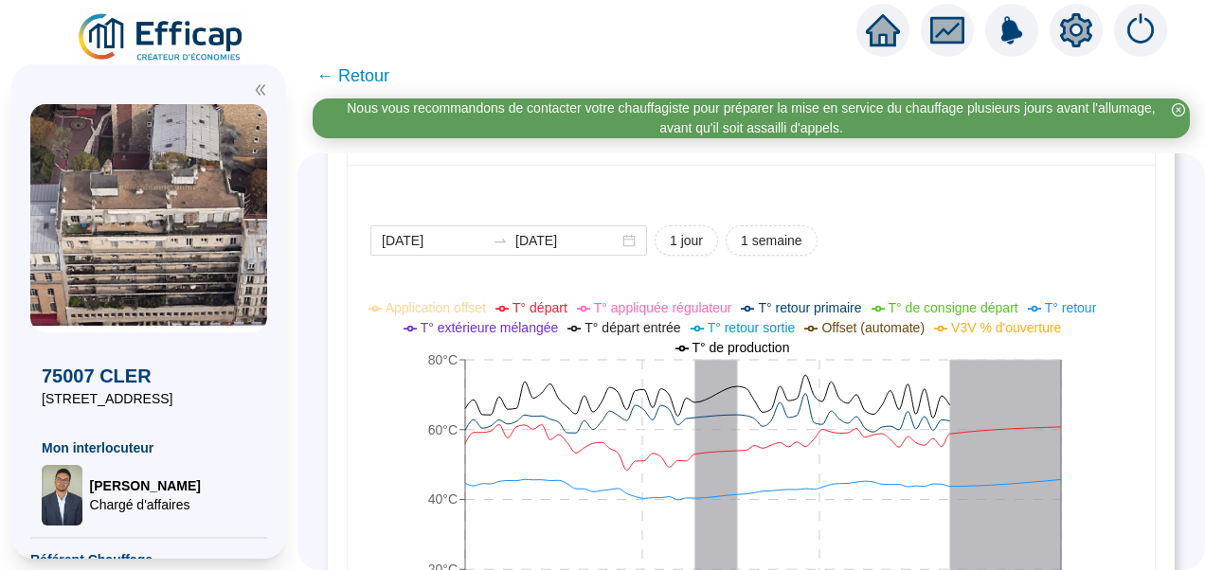
scroll to position [1516, 0]
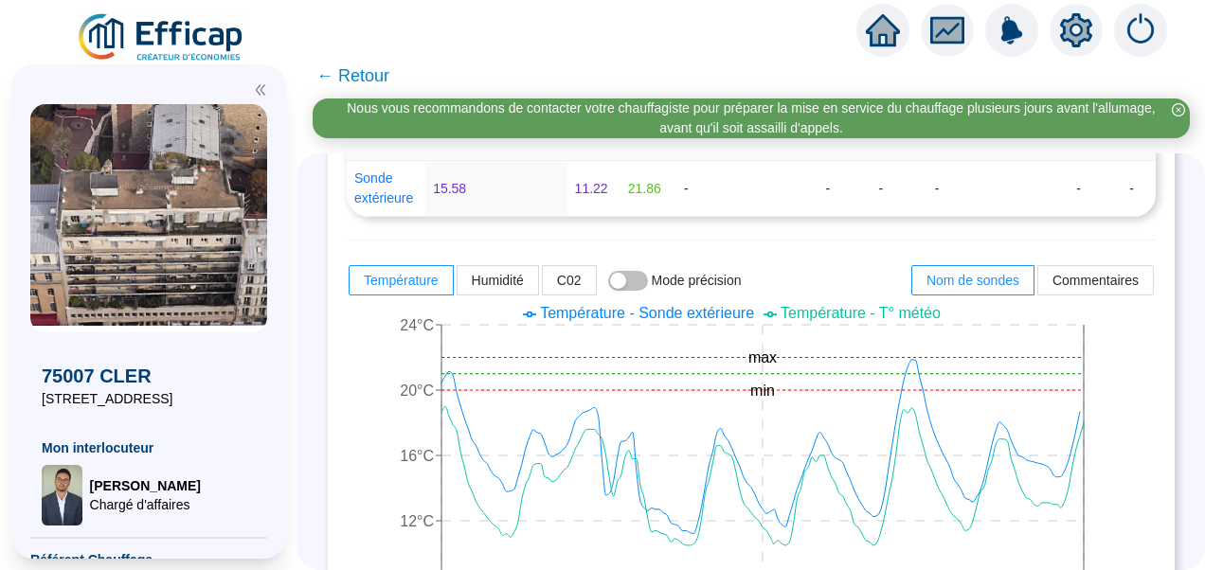
scroll to position [284, 0]
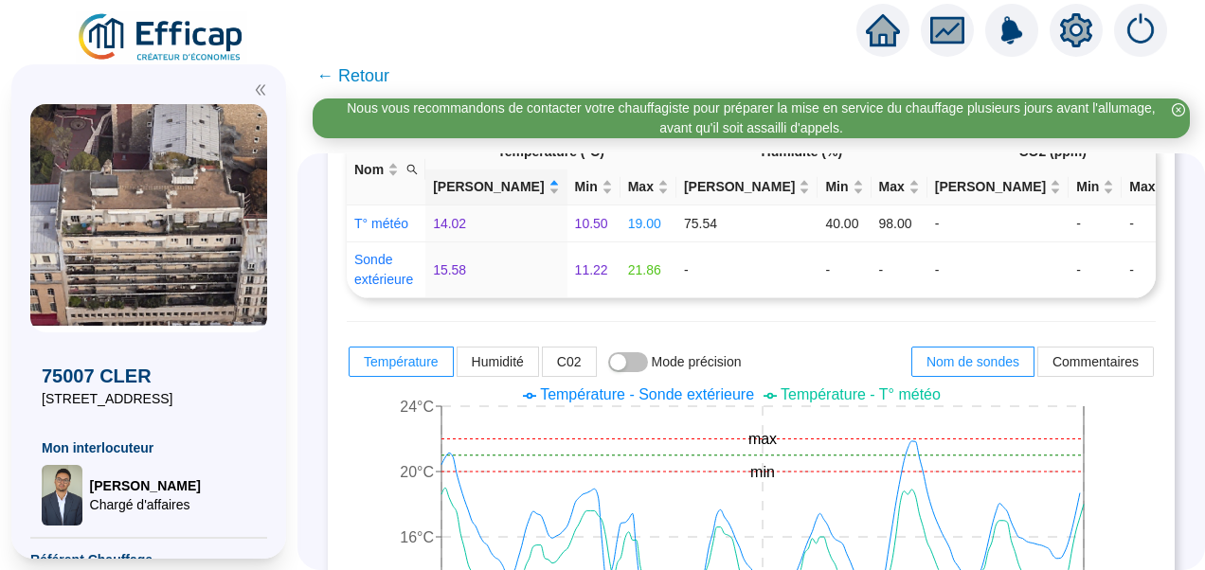
click at [199, 19] on img at bounding box center [161, 37] width 171 height 53
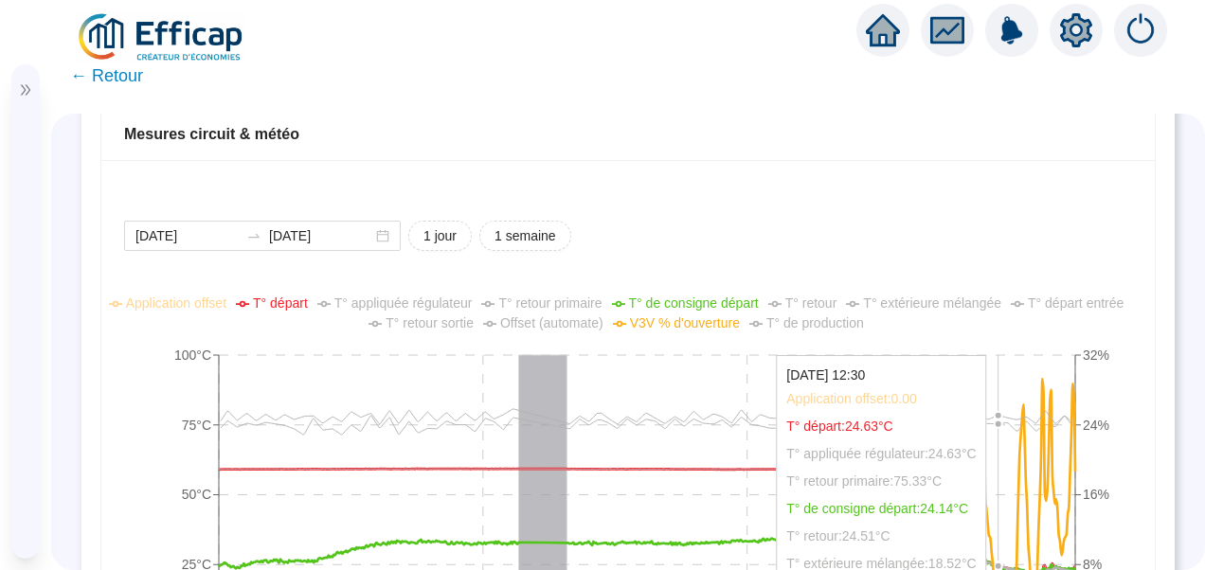
scroll to position [1326, 0]
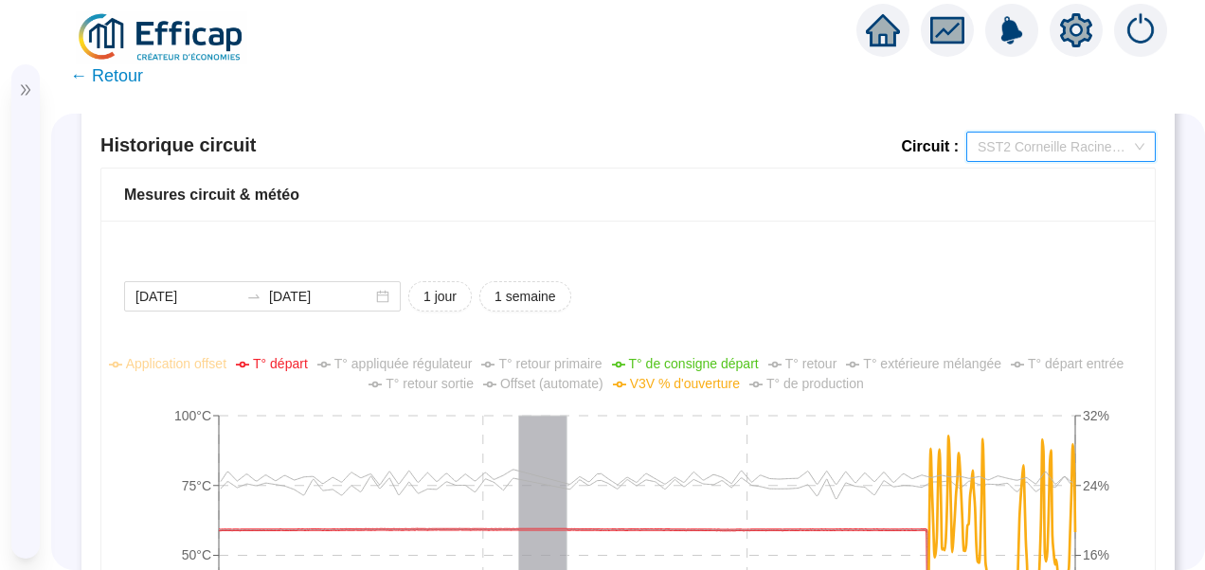
click at [1016, 154] on span "SST2 Corneille Racine Chauffage" at bounding box center [1061, 147] width 167 height 28
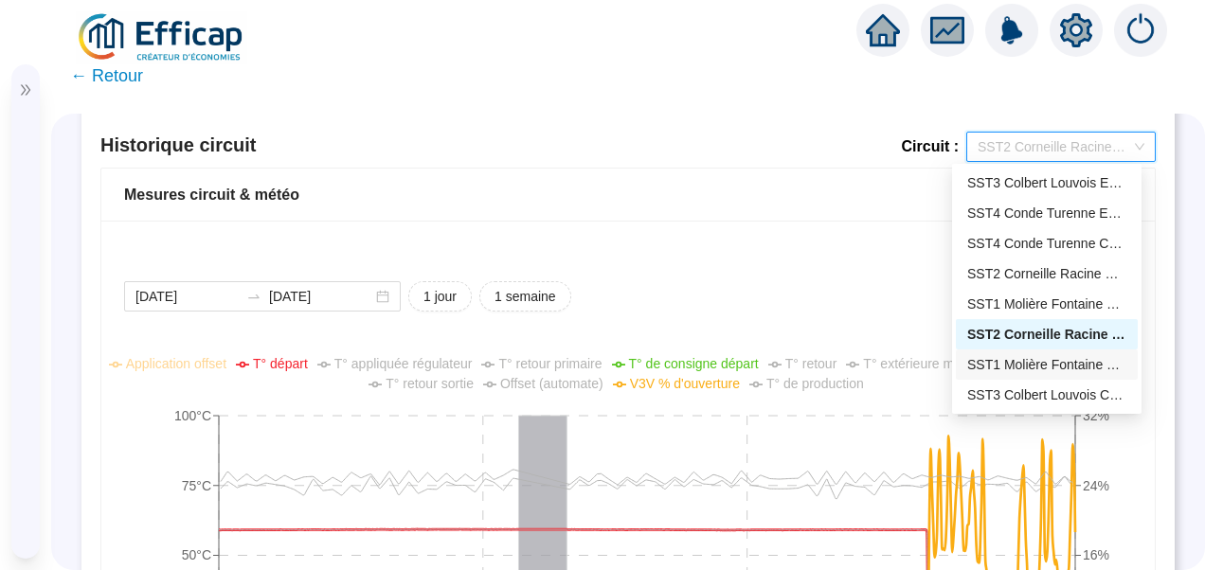
click at [1046, 356] on div "SST1 Molière Fontaine Chauffage" at bounding box center [1046, 365] width 159 height 20
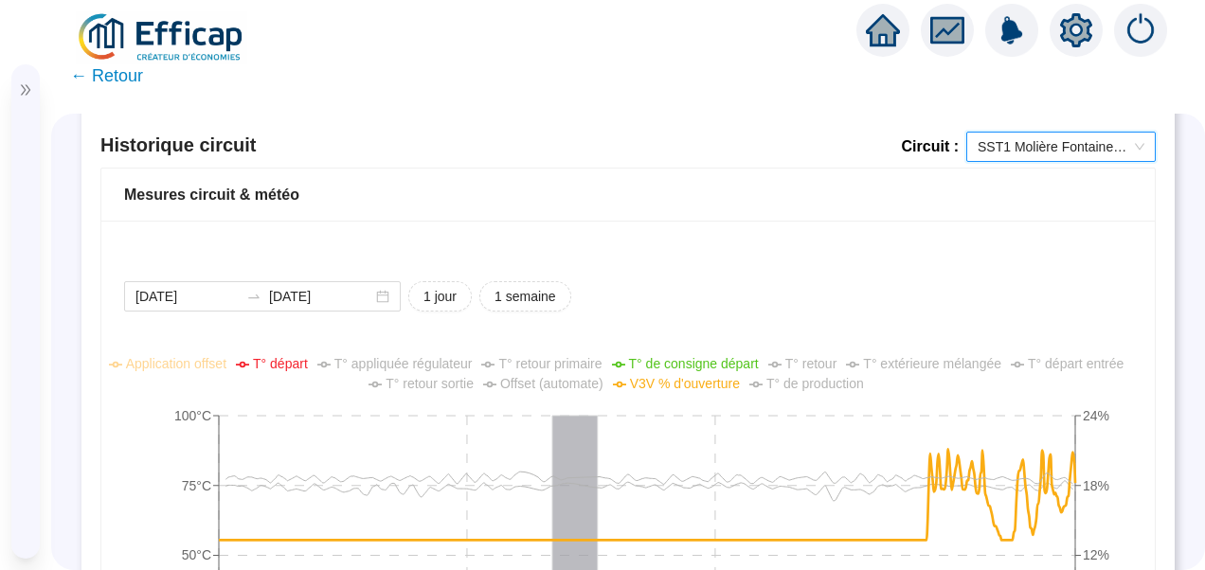
click at [1042, 144] on span "SST1 Molière Fontaine Chauffage" at bounding box center [1061, 147] width 167 height 28
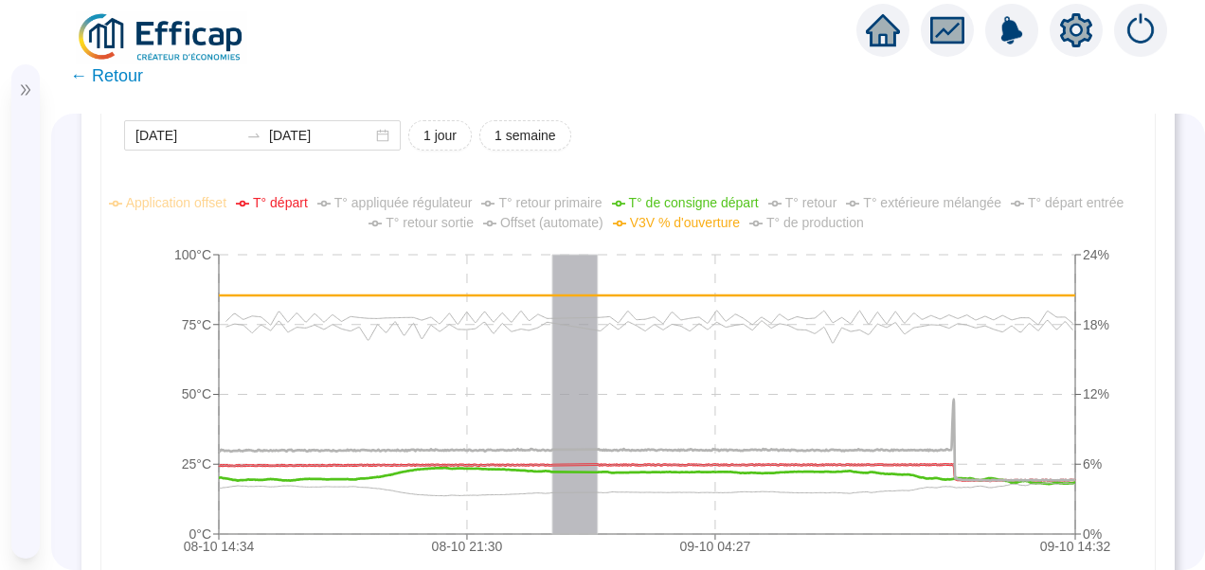
scroll to position [1516, 0]
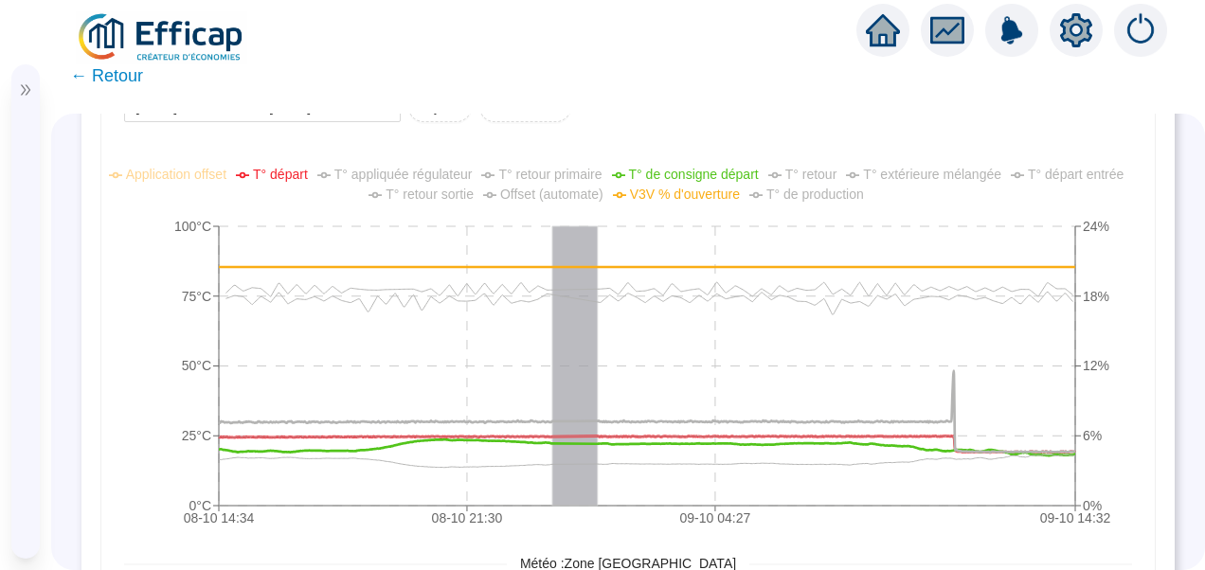
click at [282, 170] on span "T° départ" at bounding box center [280, 174] width 55 height 15
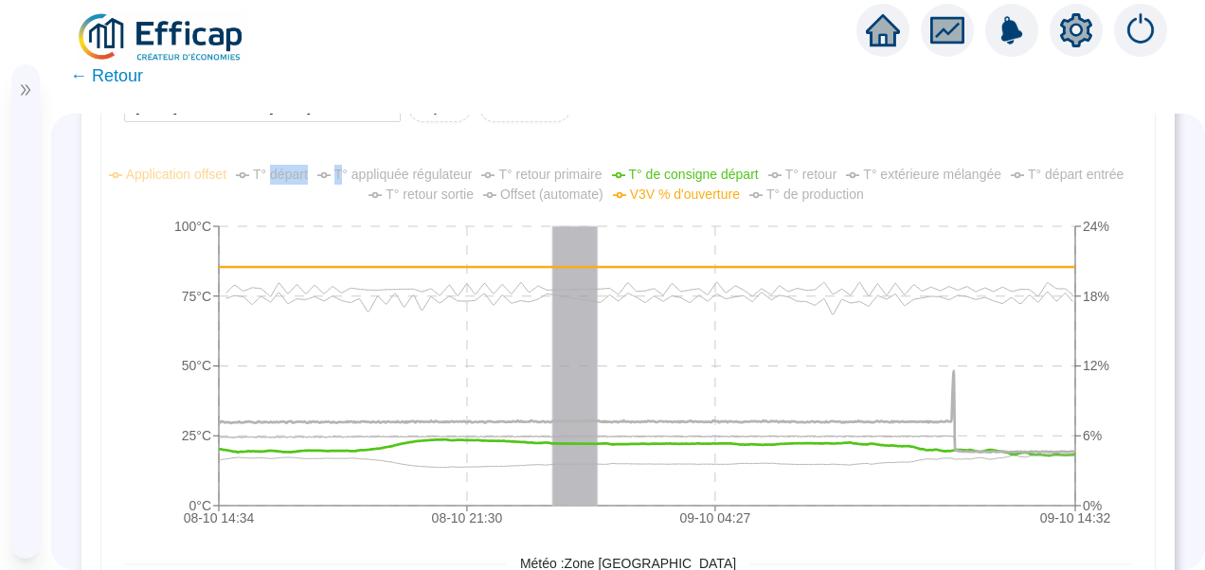
click at [282, 170] on span "T° départ" at bounding box center [280, 174] width 55 height 15
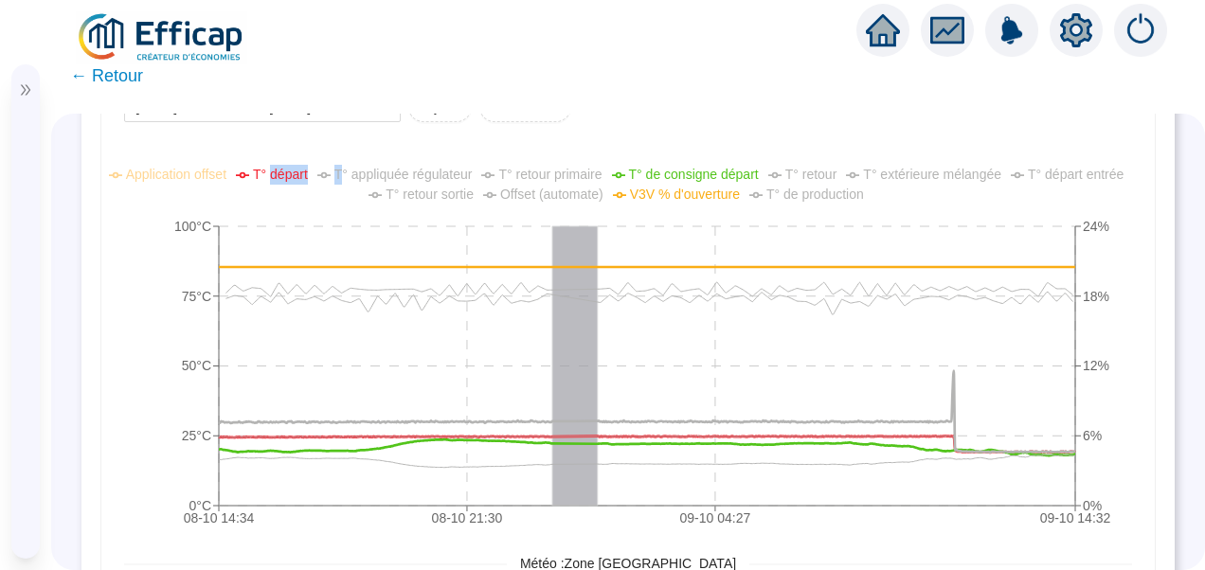
scroll to position [1326, 0]
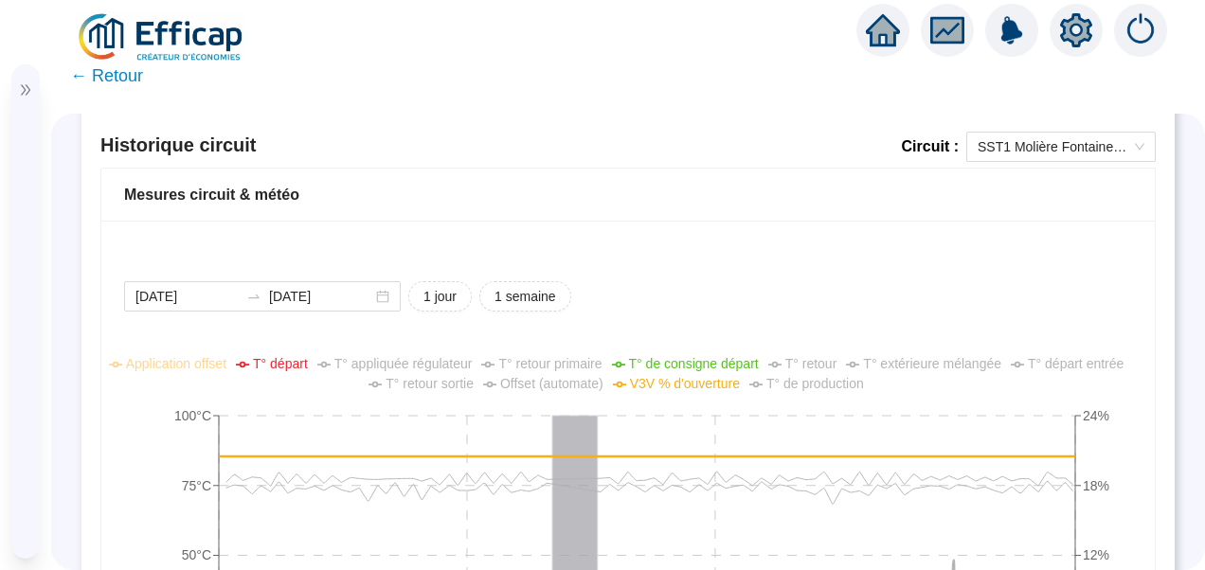
click at [1048, 162] on div "Historique circuit Circuit : SST1 Molière Fontaine Chauffage" at bounding box center [627, 150] width 1055 height 36
click at [1049, 152] on span "SST1 Molière Fontaine Chauffage" at bounding box center [1061, 147] width 167 height 28
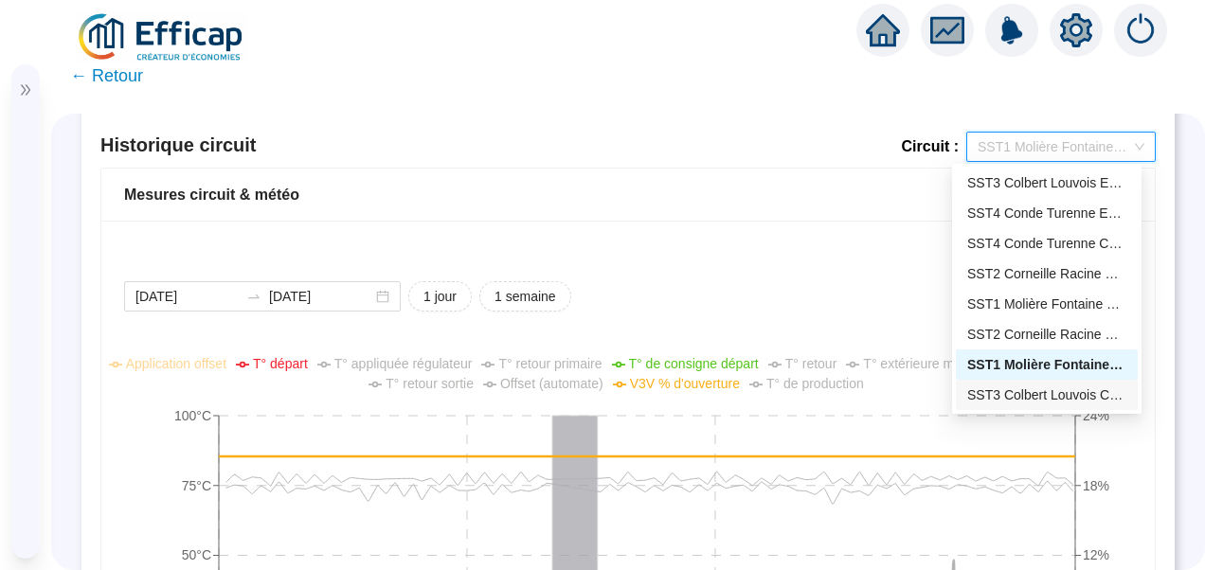
click at [1027, 396] on div "SST3 Colbert Louvois Chauffage" at bounding box center [1046, 396] width 159 height 20
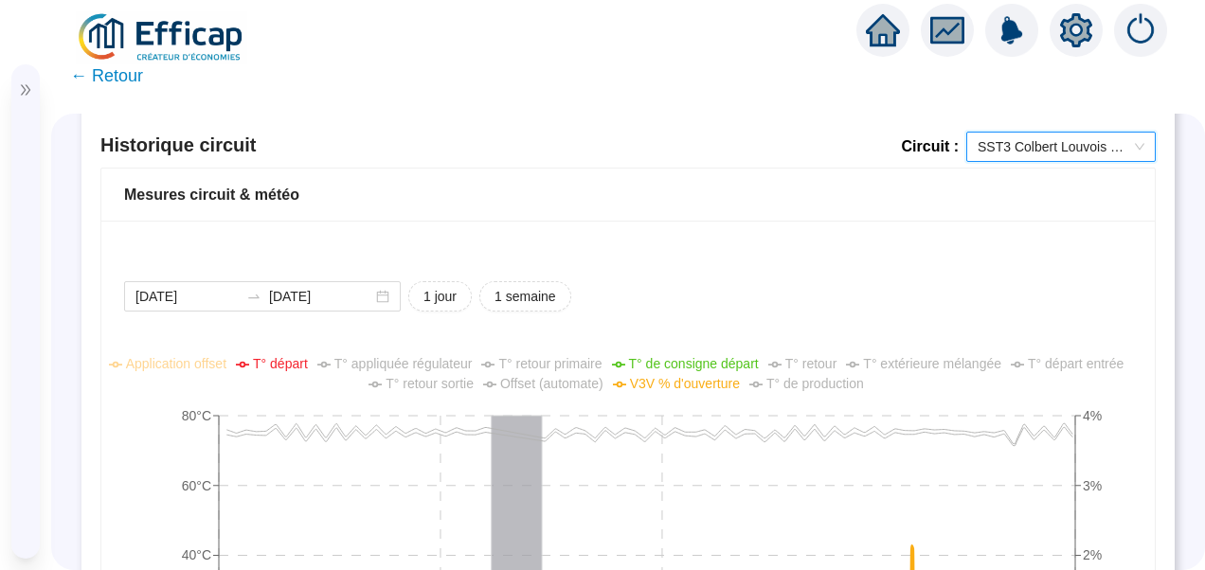
click at [1073, 42] on icon "setting" at bounding box center [1076, 30] width 32 height 34
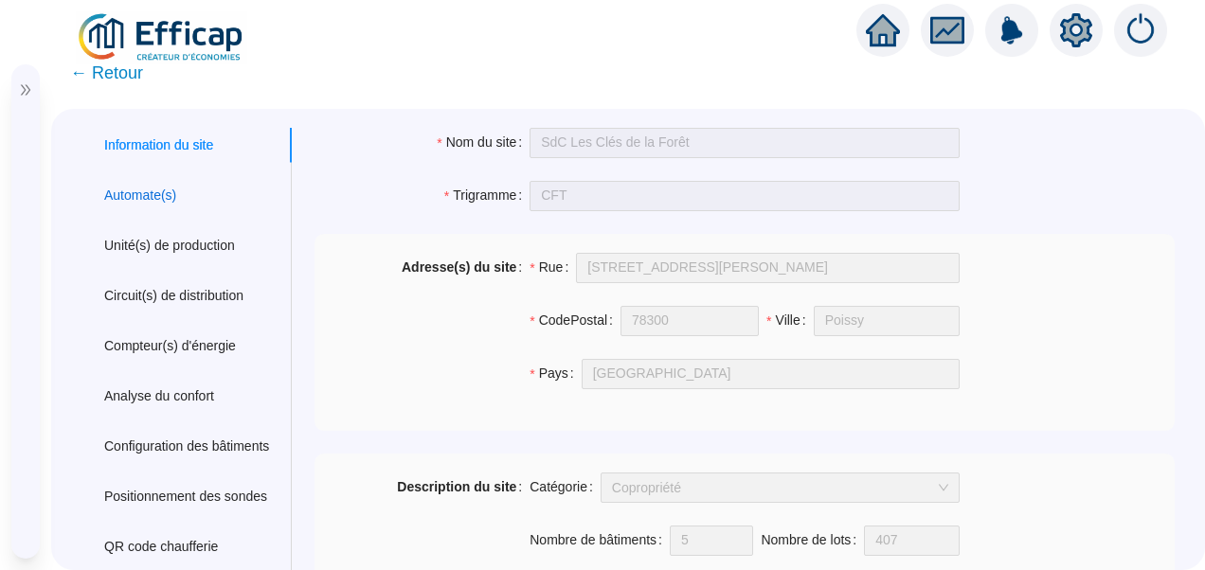
click at [140, 186] on div "Automate(s)" at bounding box center [140, 196] width 72 height 20
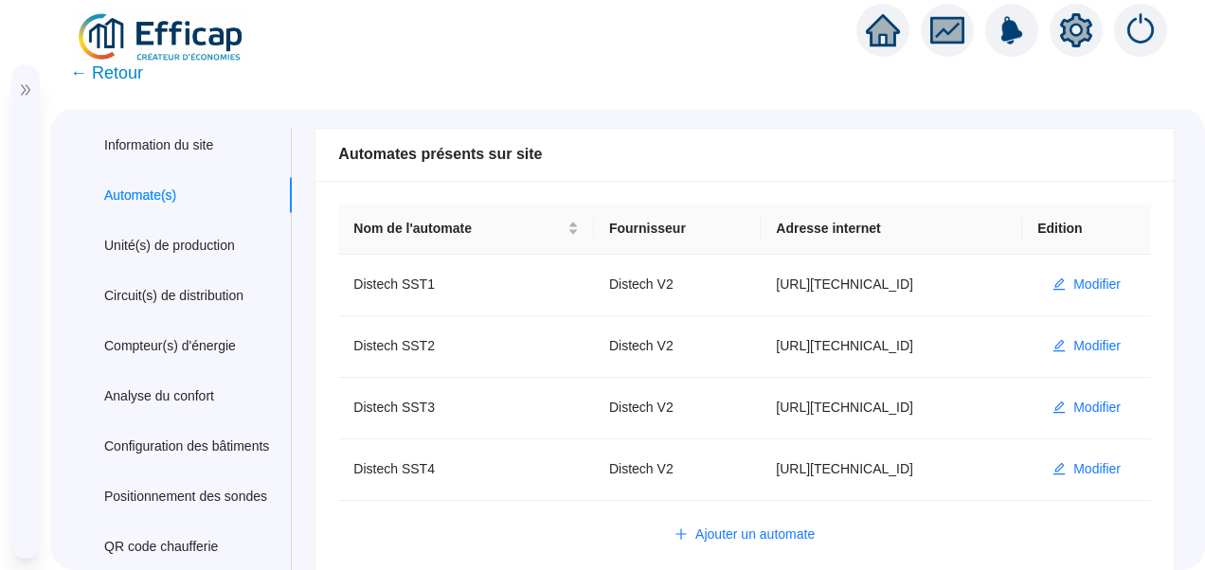
click at [824, 138] on div "Automates présents sur site" at bounding box center [744, 155] width 858 height 53
click at [106, 78] on span "← Retour" at bounding box center [106, 73] width 73 height 27
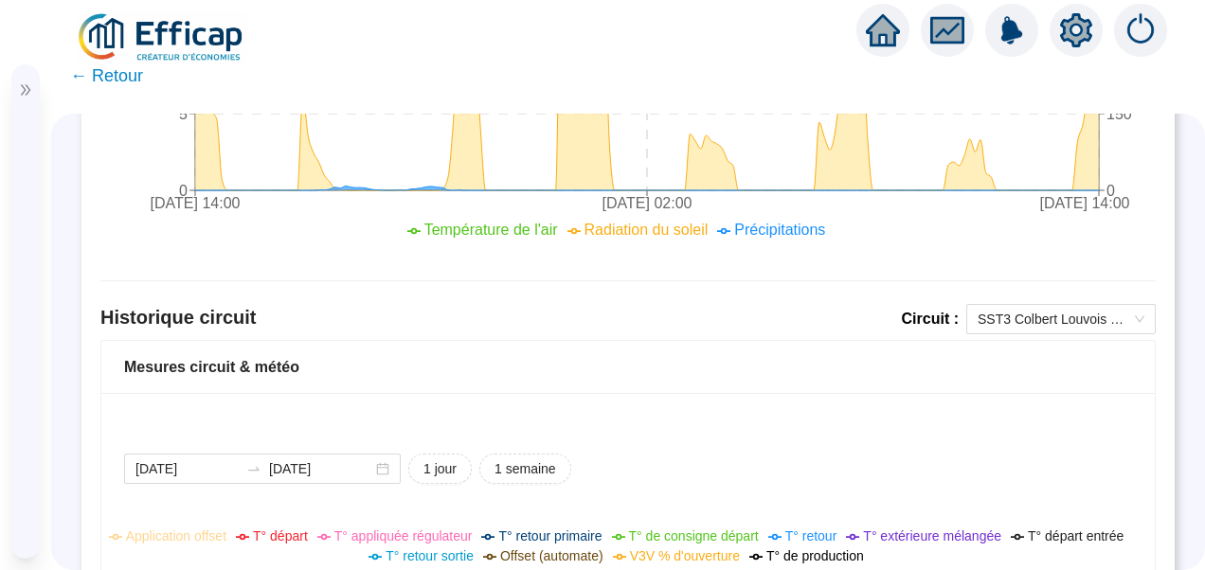
scroll to position [1326, 0]
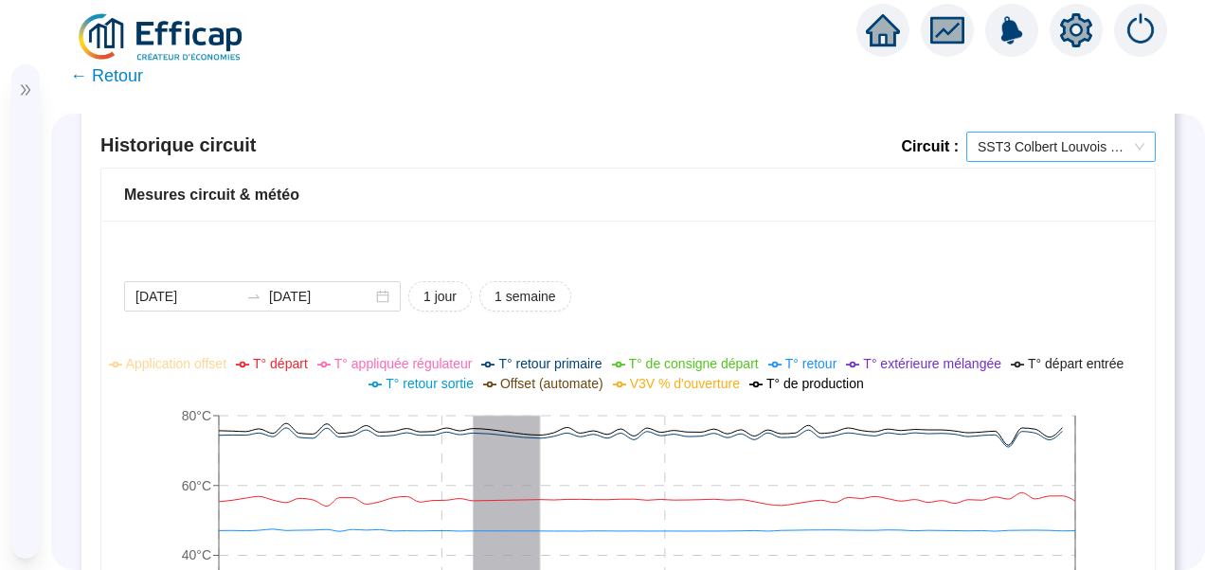
click at [1044, 137] on span "SST3 Colbert Louvois ECS" at bounding box center [1061, 147] width 167 height 28
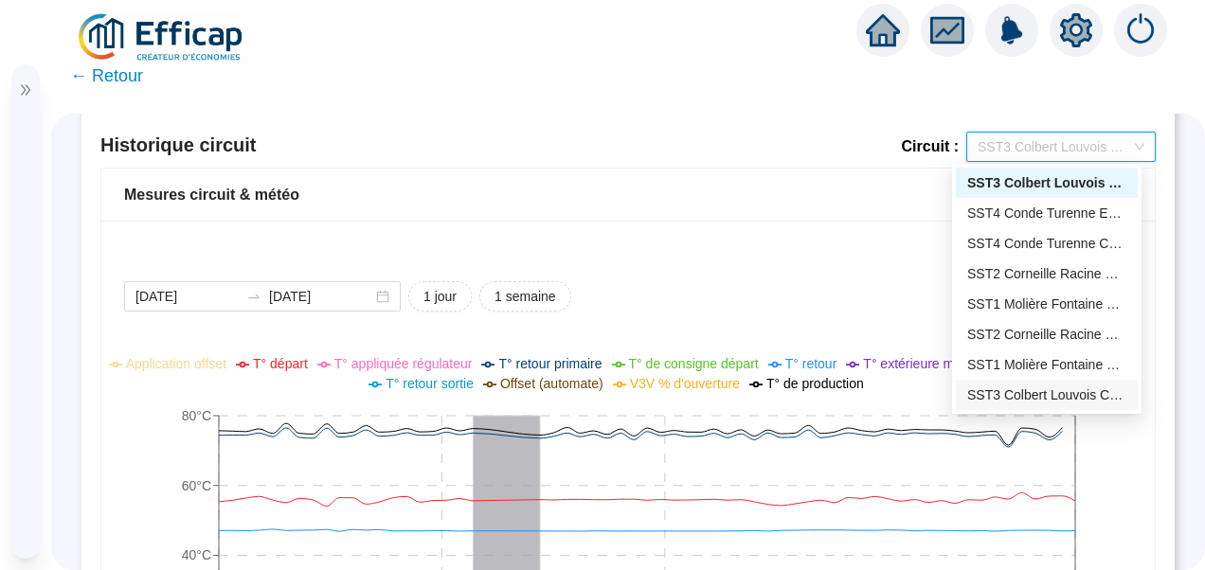
click at [1038, 393] on div "SST3 Colbert Louvois Chauffage" at bounding box center [1046, 396] width 159 height 20
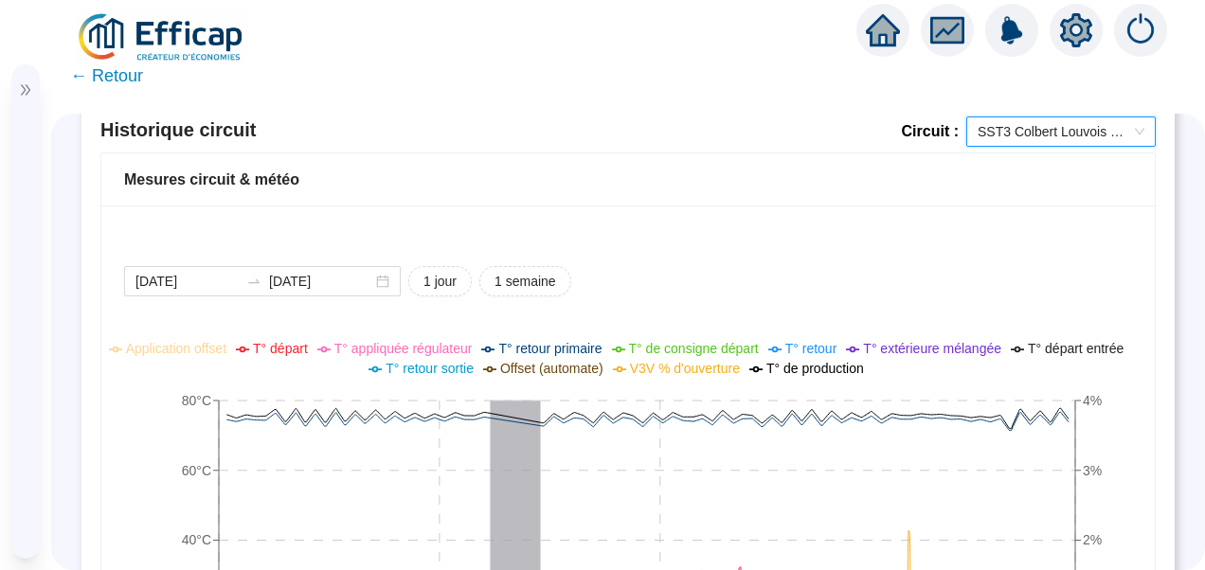
scroll to position [1421, 0]
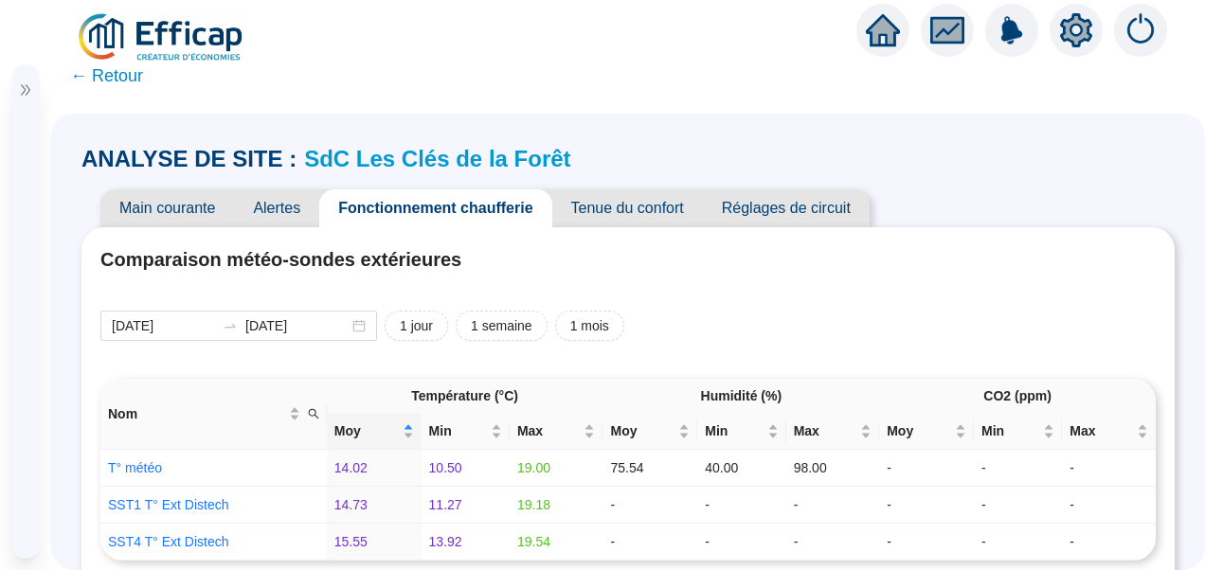
scroll to position [1421, 0]
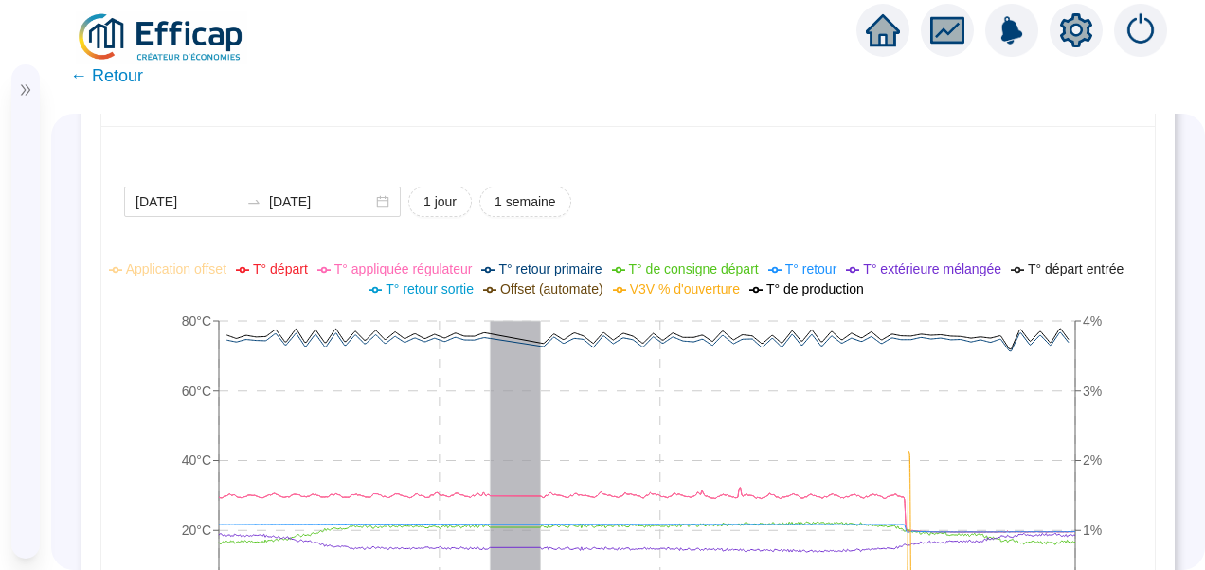
click at [27, 86] on icon "double-right" at bounding box center [25, 90] width 9 height 10
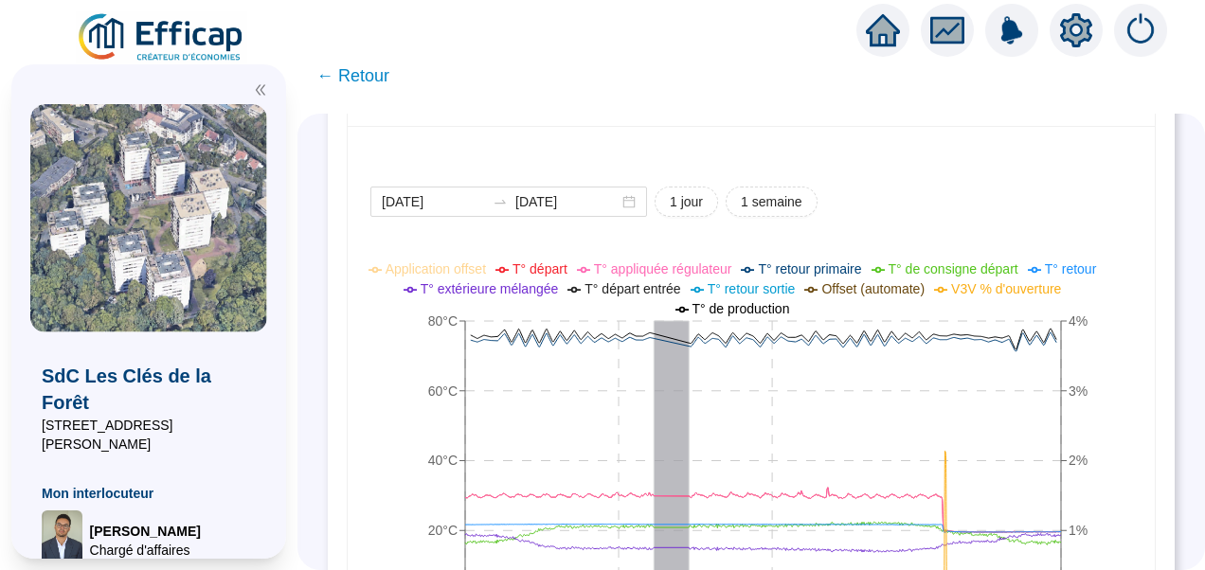
scroll to position [1042, 0]
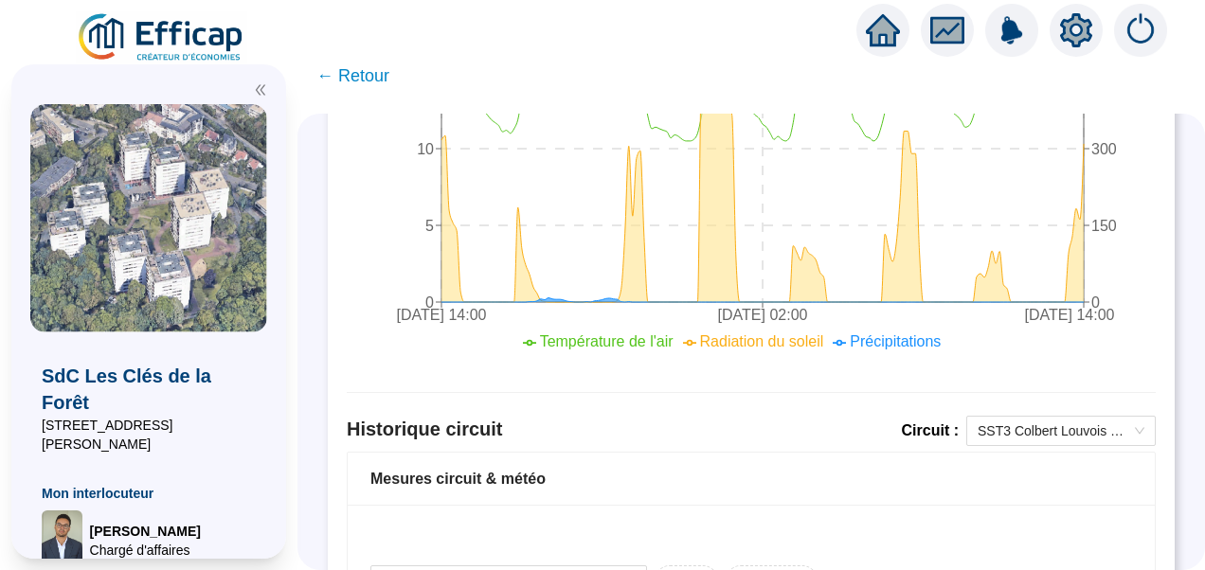
click at [201, 27] on img at bounding box center [161, 37] width 171 height 53
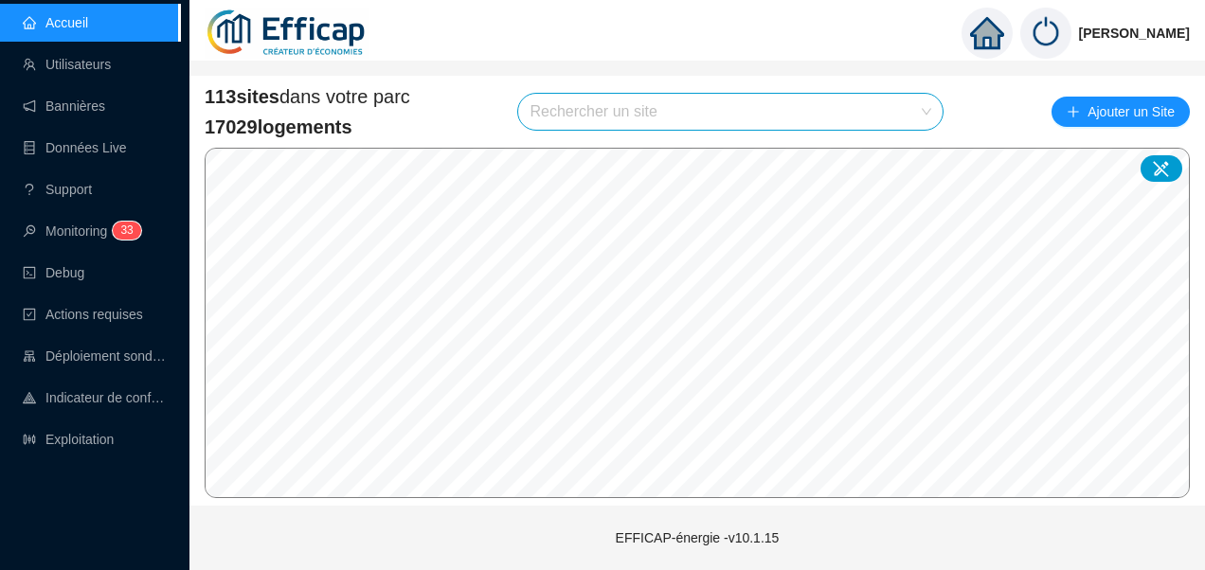
click at [624, 117] on input "search" at bounding box center [722, 112] width 385 height 36
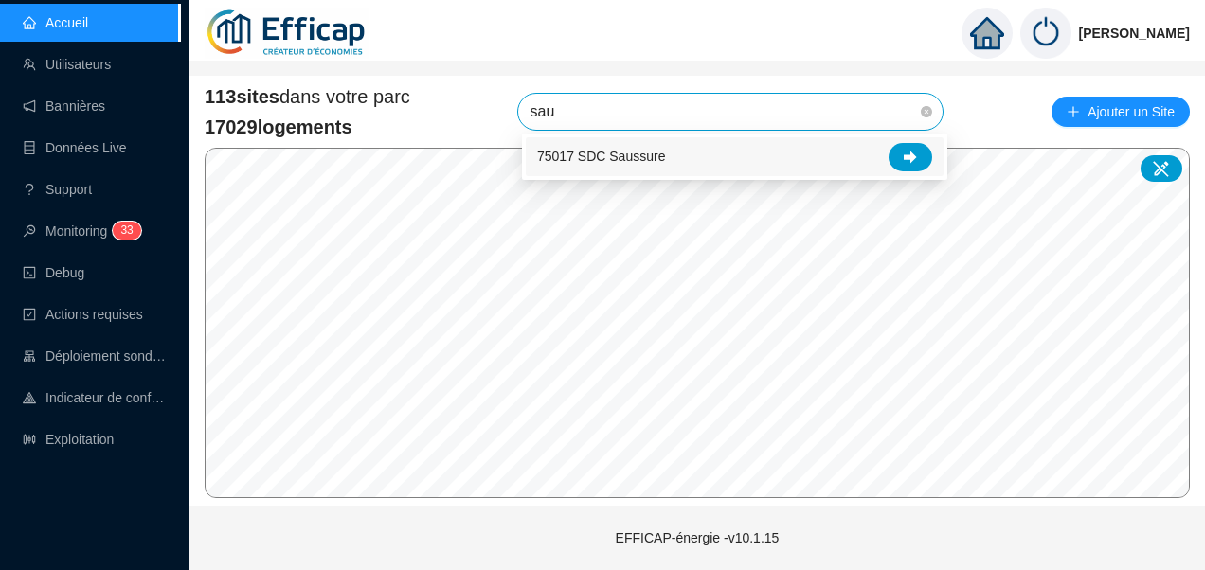
type input "saus"
click at [904, 167] on div at bounding box center [911, 157] width 44 height 28
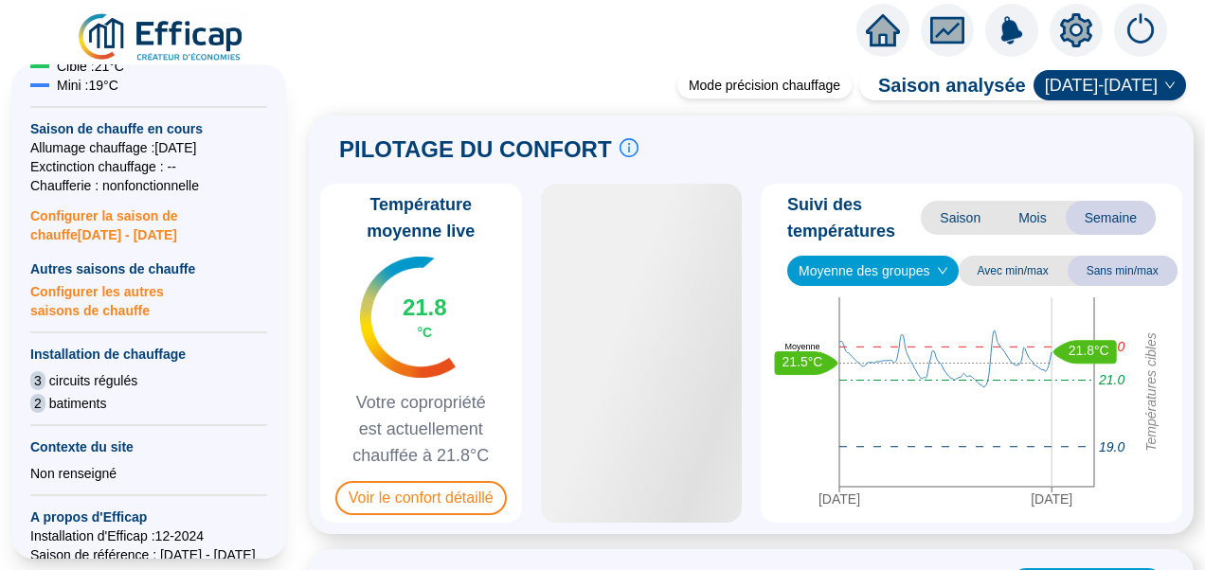
scroll to position [568, 0]
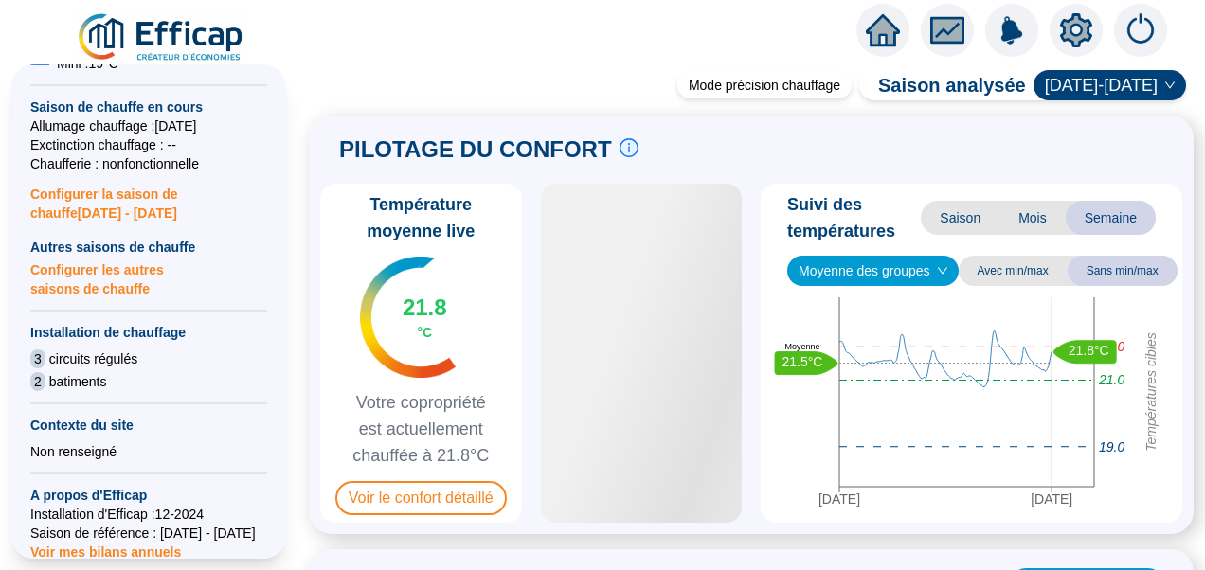
click at [110, 282] on span "Configurer les autres saisons de chauffe" at bounding box center [148, 278] width 237 height 42
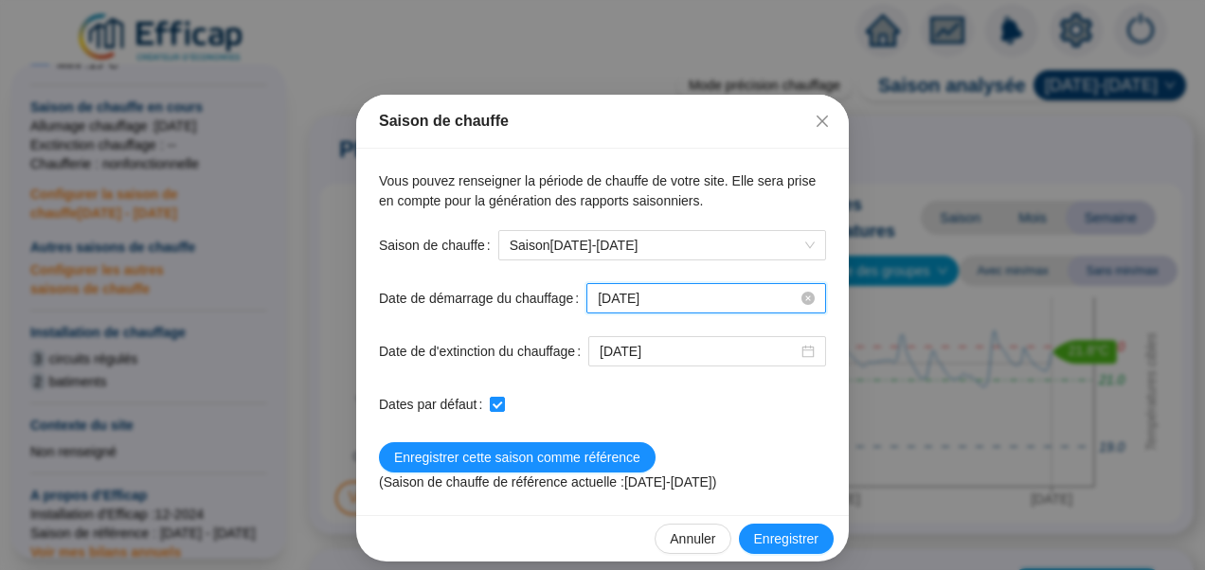
click at [707, 299] on input "2025-10-15" at bounding box center [698, 299] width 200 height 20
click at [692, 298] on input "[DATE]" at bounding box center [698, 299] width 200 height 20
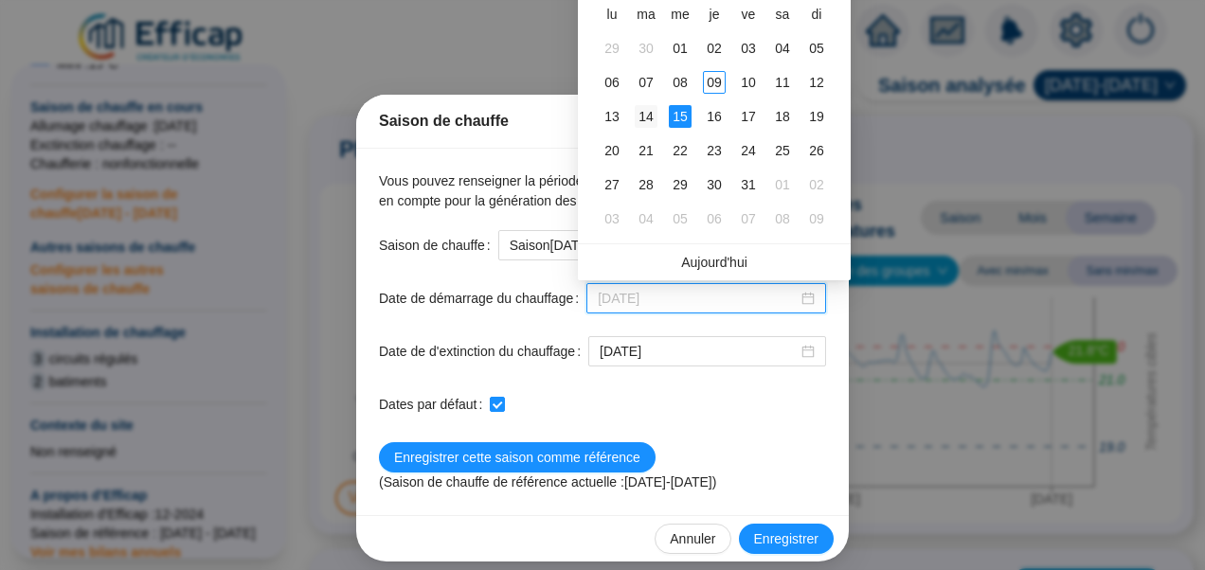
type input "2025-10-14"
click at [651, 116] on div "14" at bounding box center [646, 116] width 23 height 23
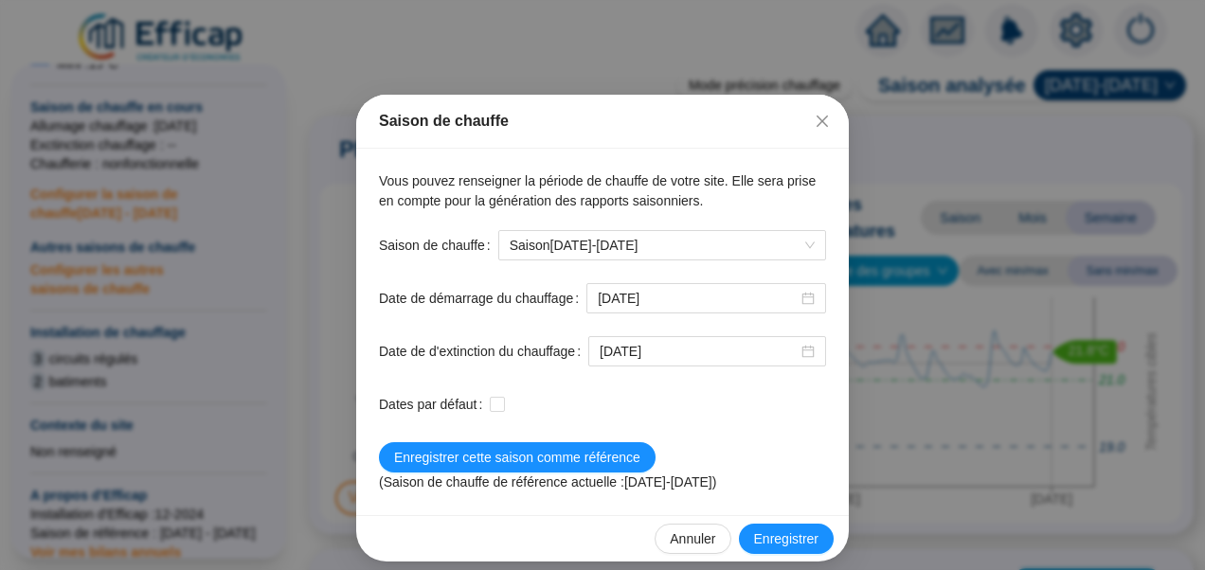
checkbox input "false"
click at [792, 530] on span "Enregistrer" at bounding box center [786, 540] width 64 height 20
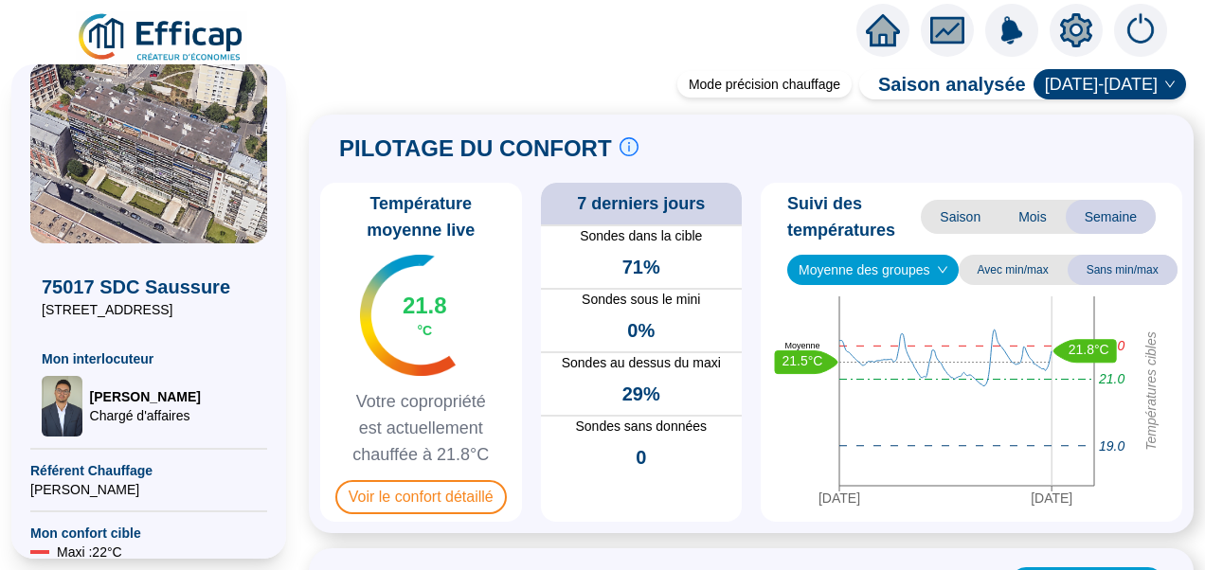
scroll to position [0, 0]
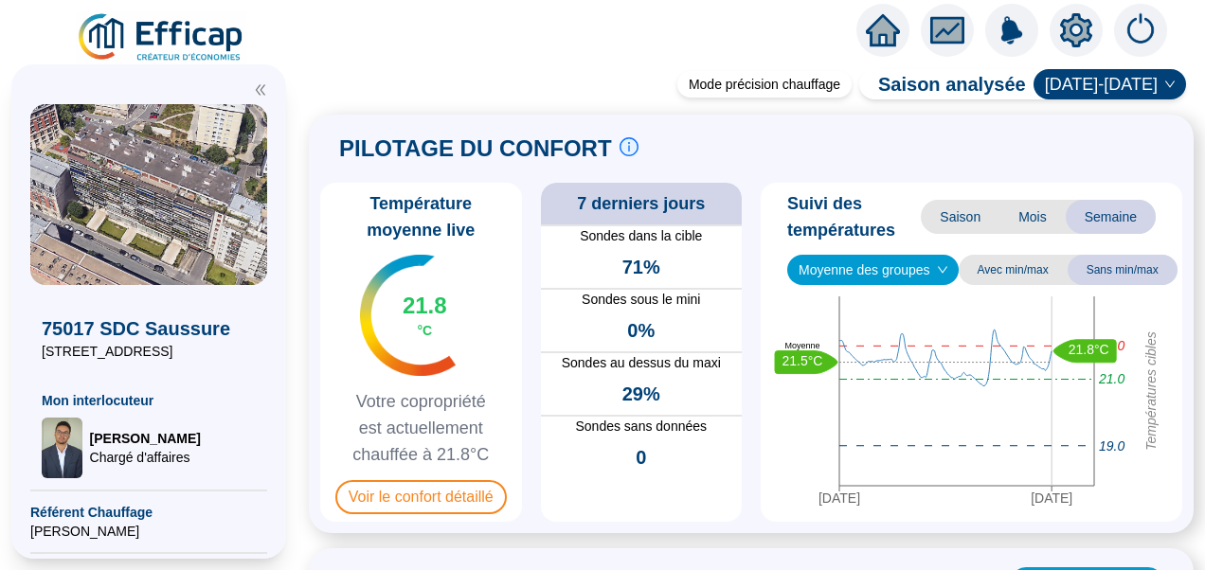
click at [155, 21] on img at bounding box center [161, 37] width 171 height 53
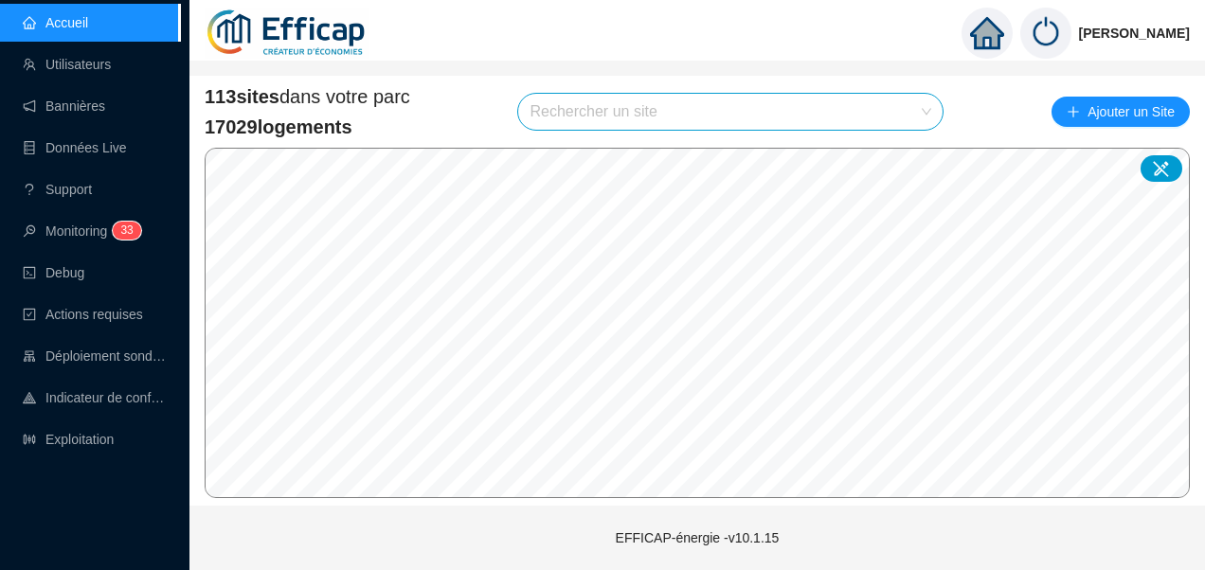
click at [666, 115] on input "search" at bounding box center [722, 112] width 385 height 36
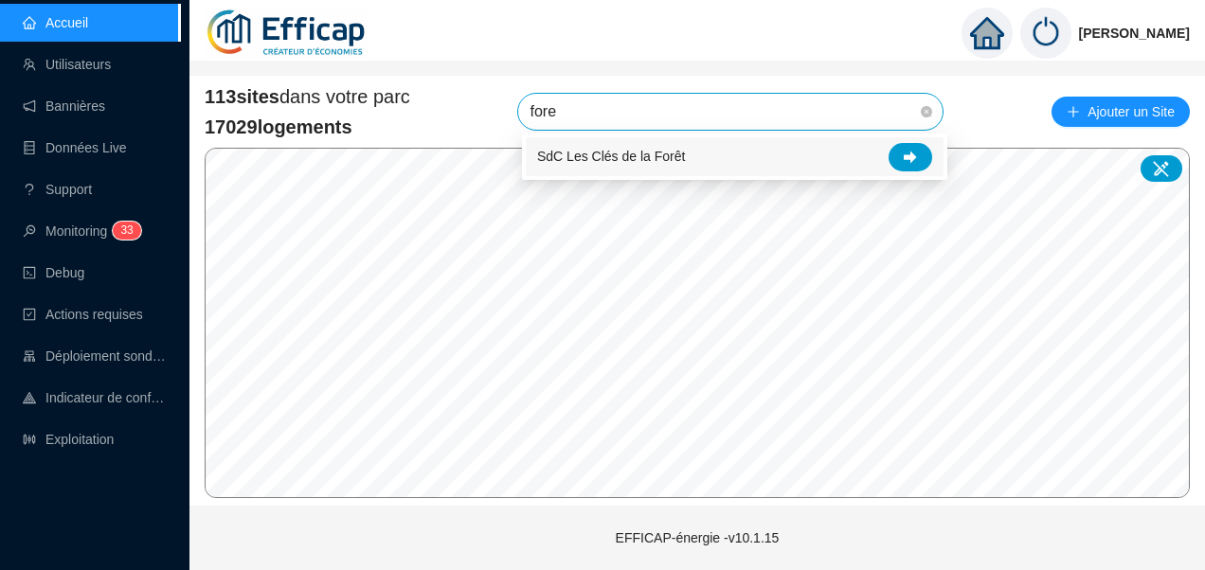
type input "foret"
click at [906, 165] on div at bounding box center [911, 157] width 44 height 28
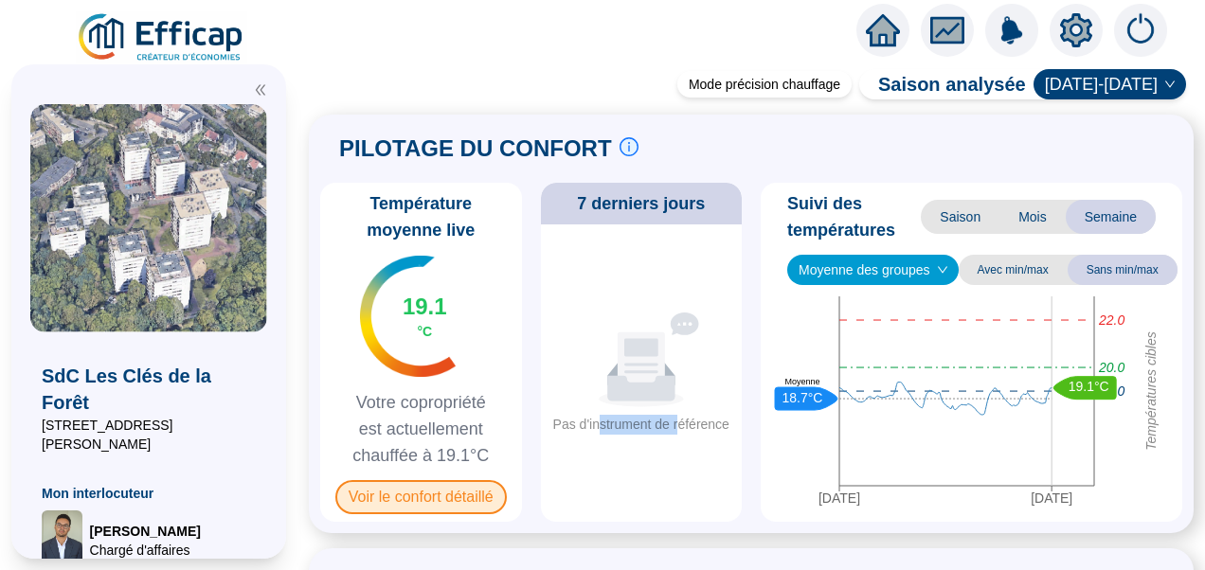
drag, startPoint x: 602, startPoint y: 432, endPoint x: 407, endPoint y: 502, distance: 207.3
click at [676, 432] on div "Pas d'instrument de référence" at bounding box center [641, 425] width 176 height 20
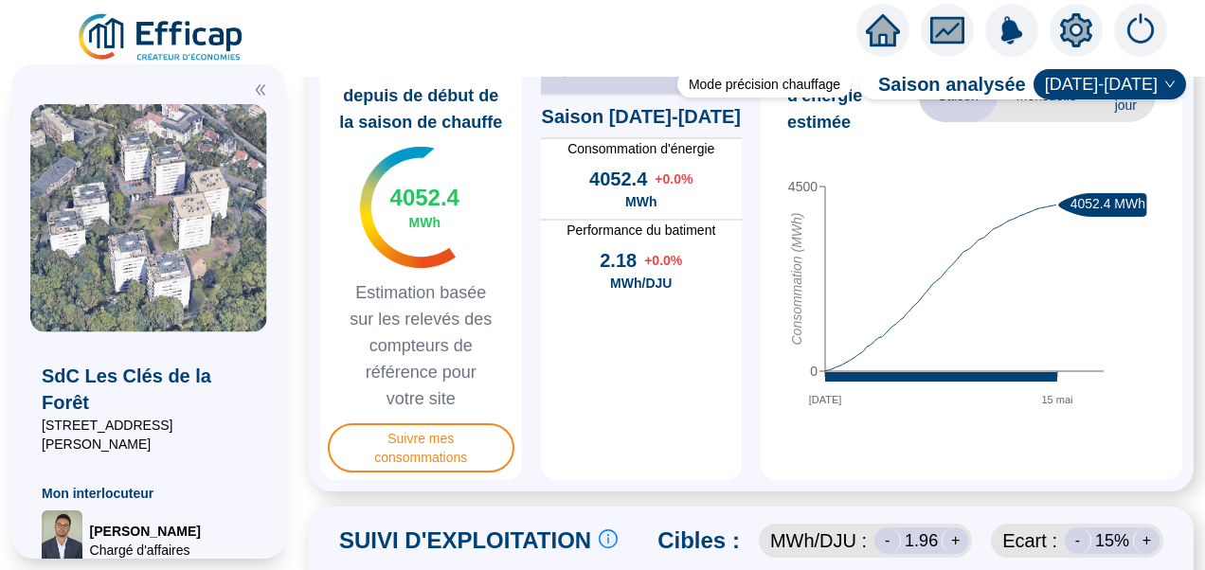
scroll to position [189, 0]
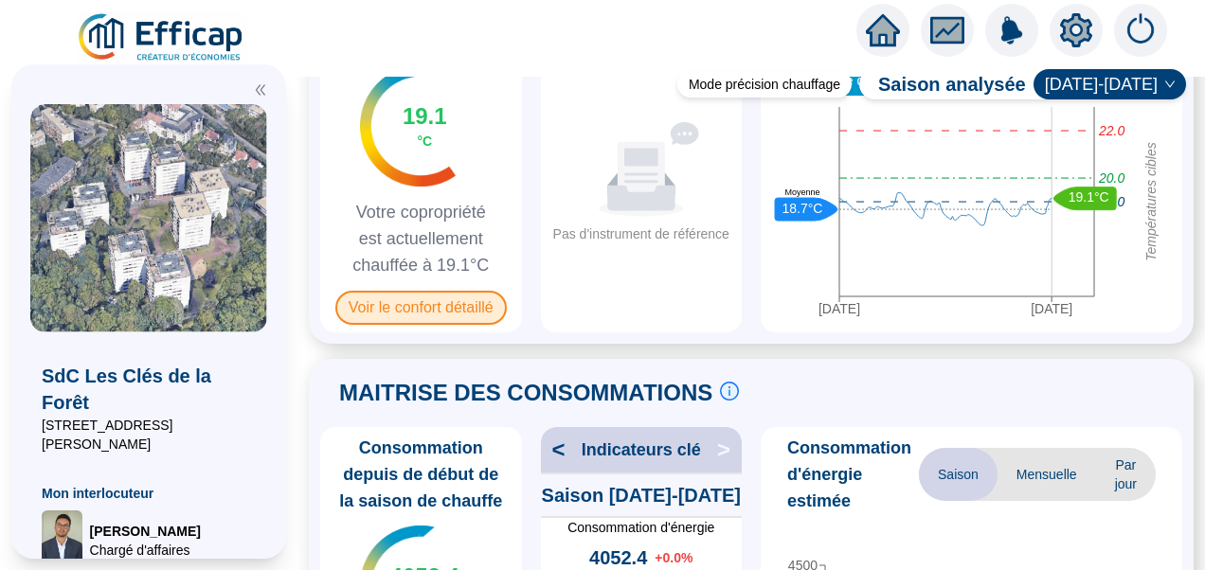
click at [449, 299] on span "Voir le confort détaillé" at bounding box center [420, 308] width 171 height 34
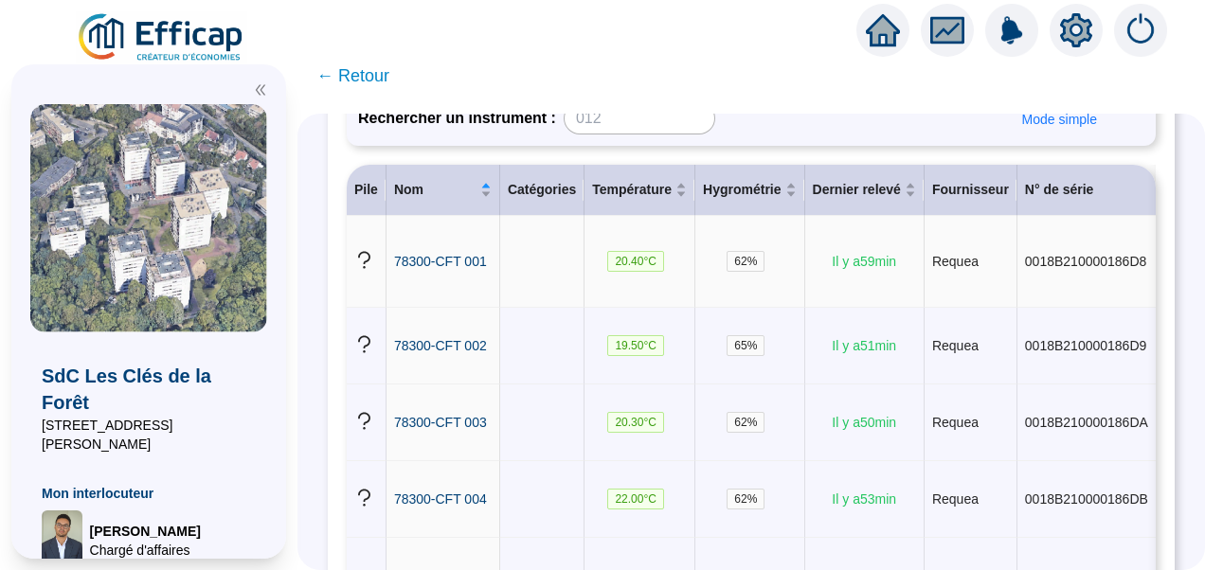
scroll to position [95, 0]
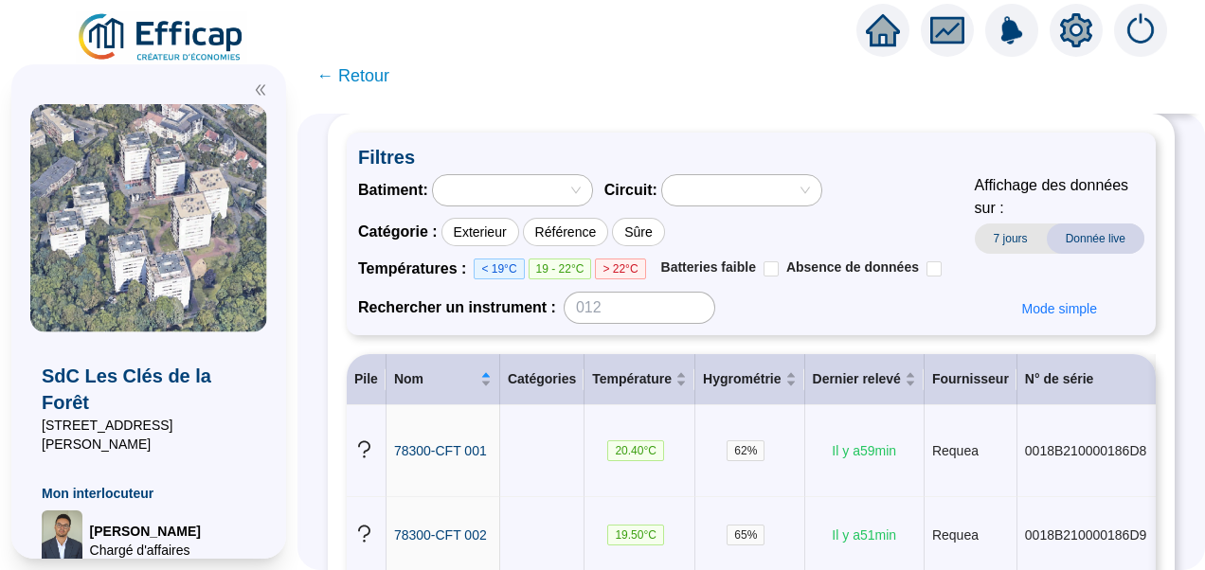
click at [261, 87] on icon "double-left" at bounding box center [260, 89] width 13 height 13
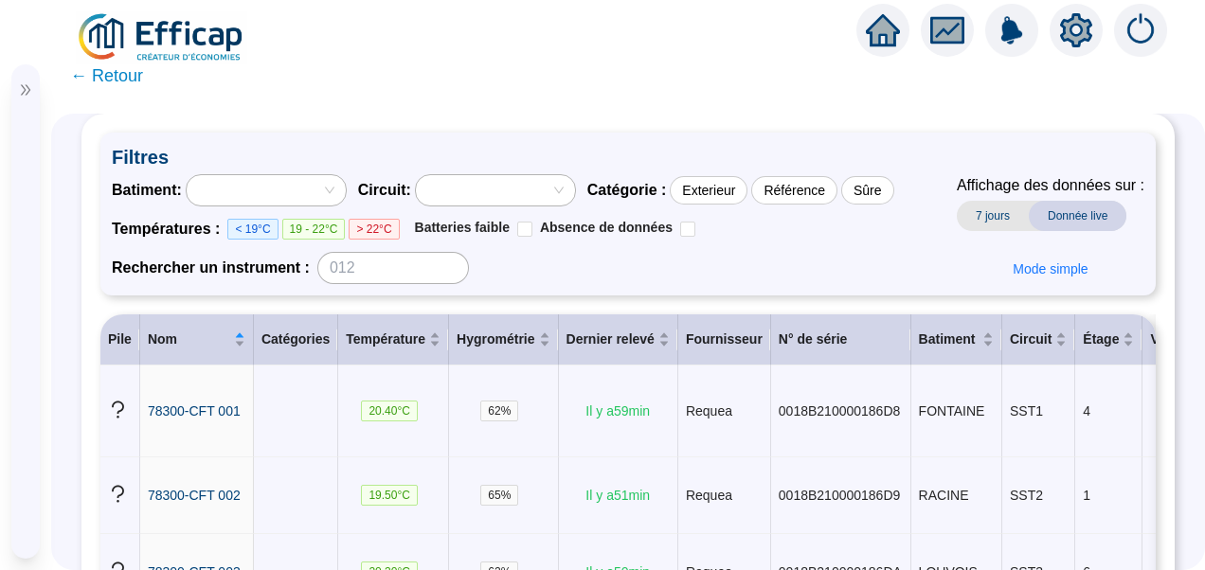
click at [297, 197] on div at bounding box center [256, 190] width 132 height 27
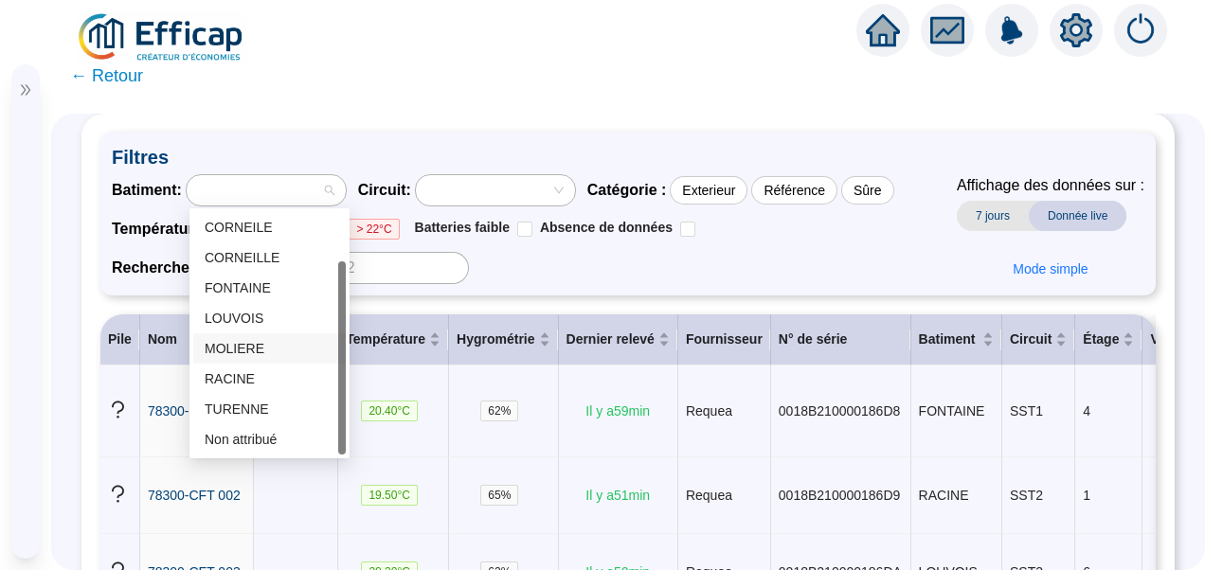
scroll to position [0, 0]
click at [394, 133] on div "Filtres Batiment : Circuit : Catégorie : Exterieur Référence Sûre Températures …" at bounding box center [627, 214] width 1055 height 163
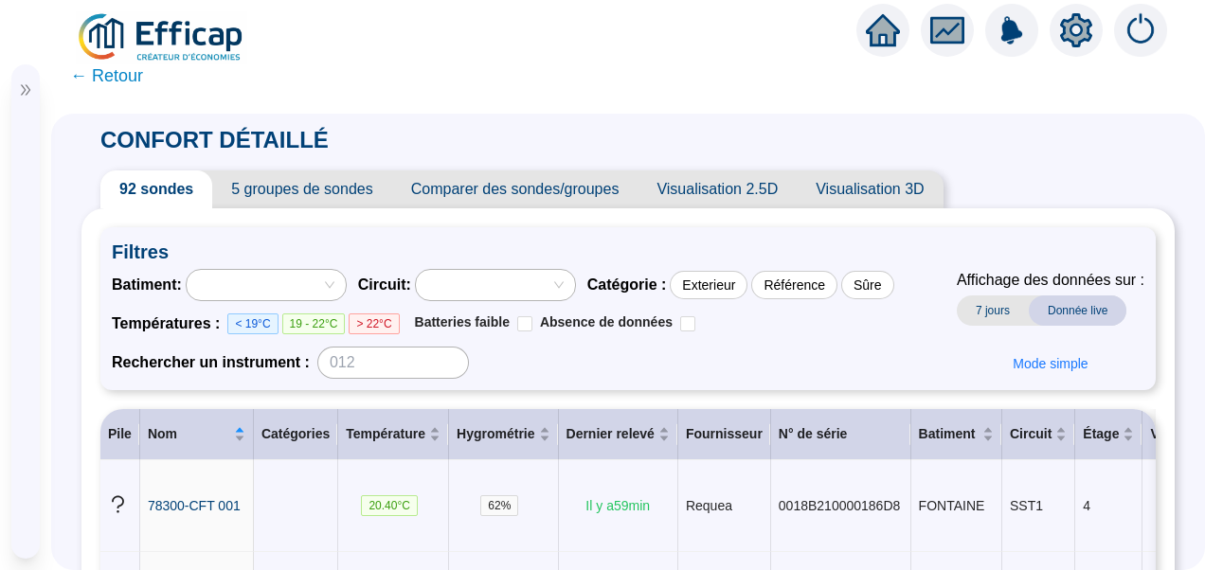
click at [498, 282] on div at bounding box center [486, 285] width 132 height 27
click at [373, 245] on span "Filtres" at bounding box center [628, 252] width 1033 height 27
click at [254, 279] on div at bounding box center [256, 285] width 132 height 27
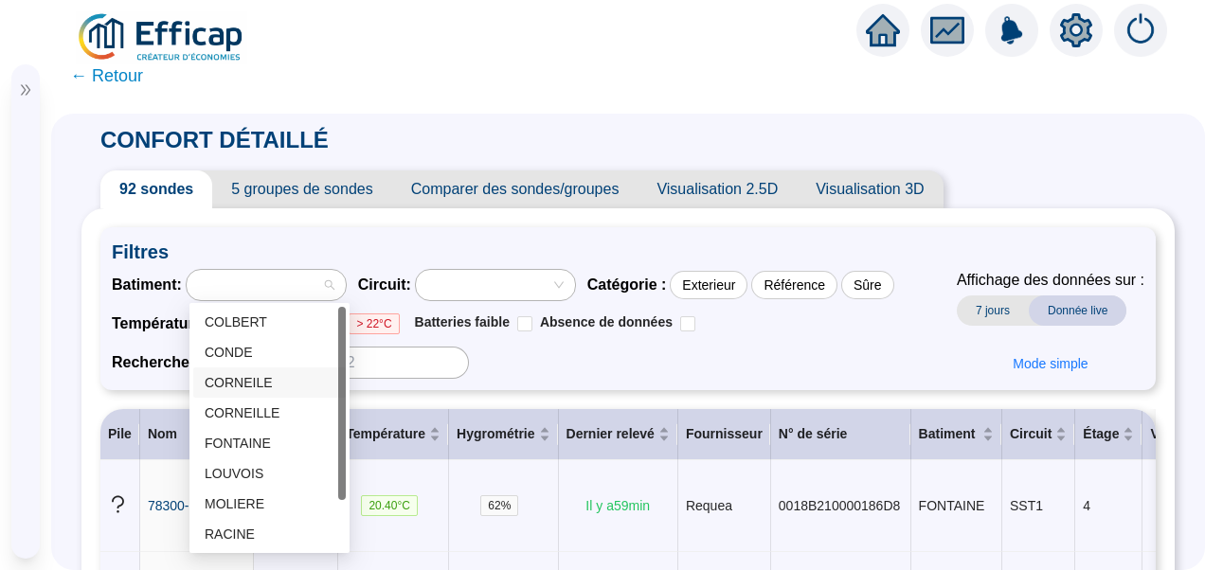
click at [269, 385] on div "CORNEILE" at bounding box center [270, 383] width 130 height 20
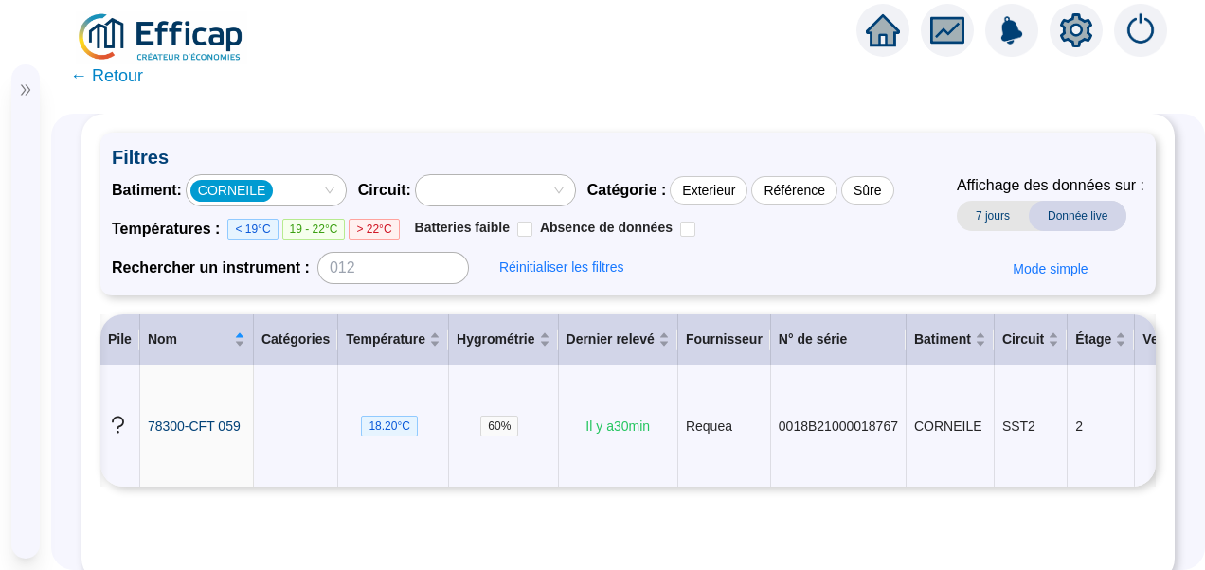
scroll to position [0, 275]
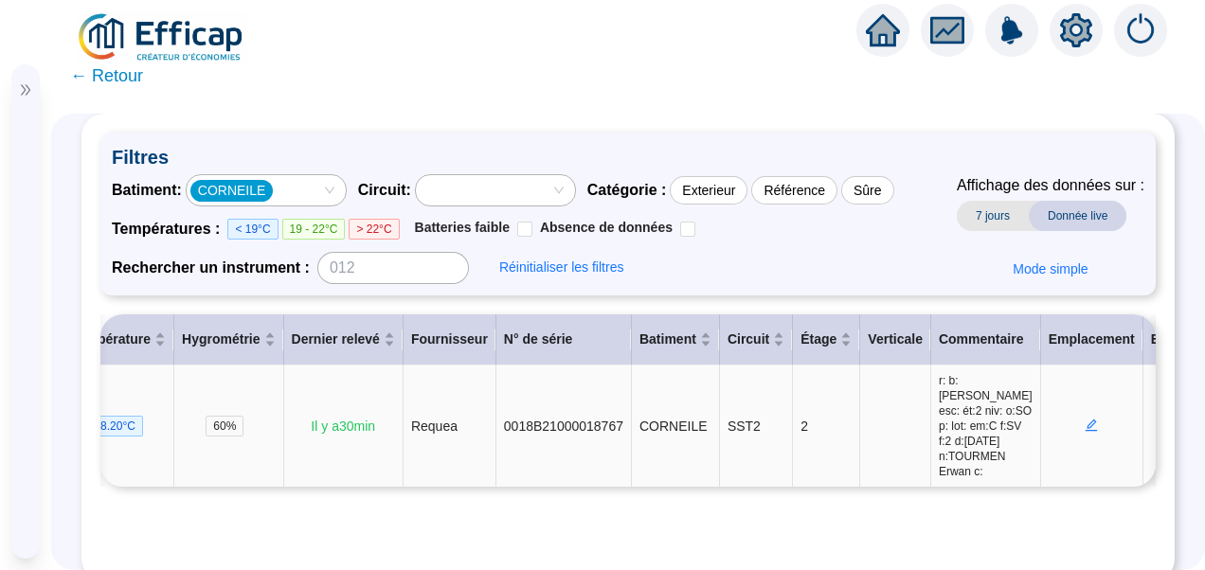
click at [1088, 424] on icon "edit" at bounding box center [1091, 425] width 7 height 7
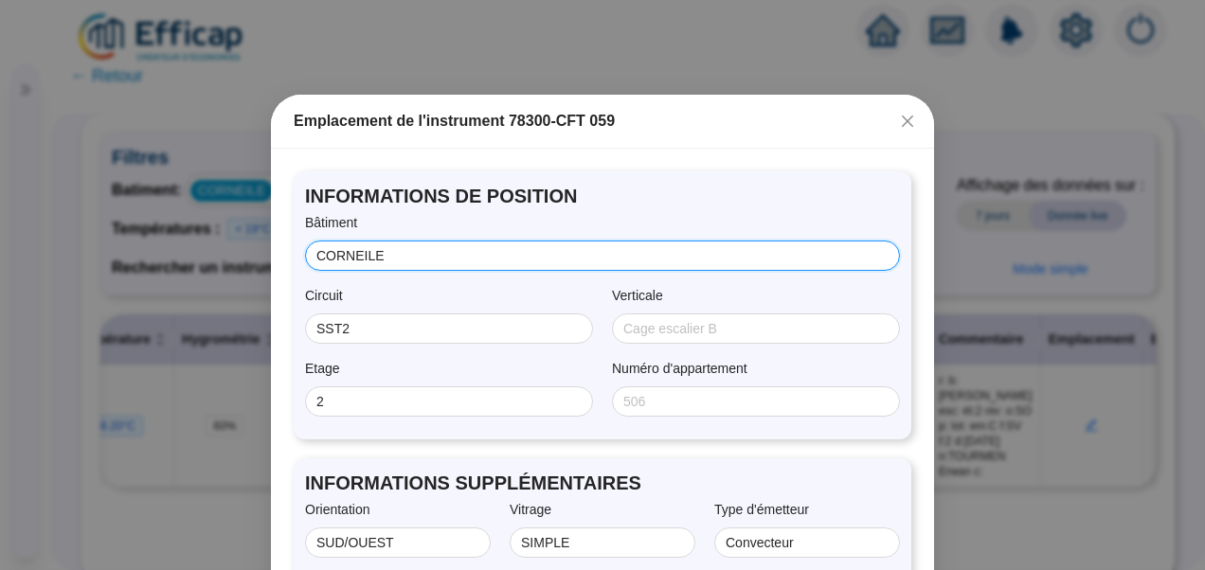
click at [438, 258] on input "CORNEILE" at bounding box center [600, 256] width 568 height 20
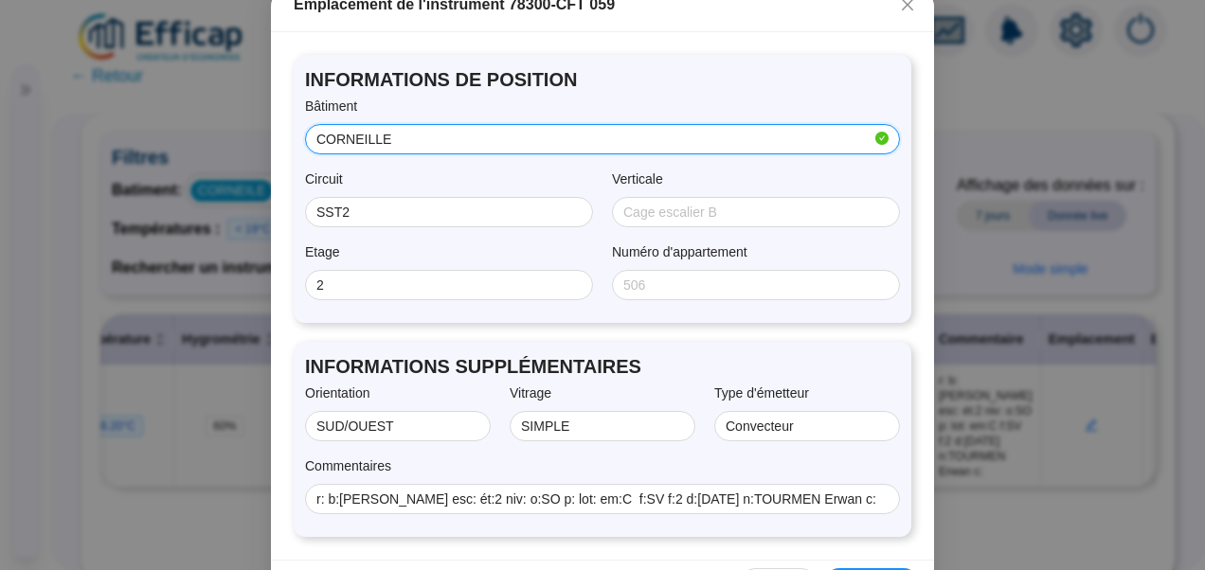
scroll to position [174, 0]
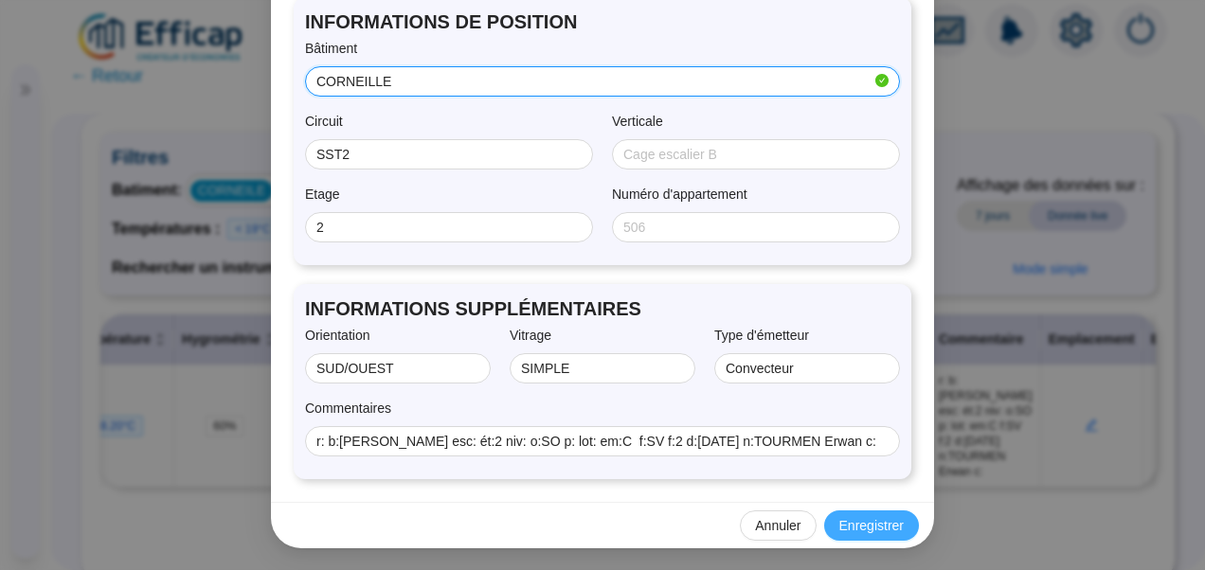
type input "CORNEILLE"
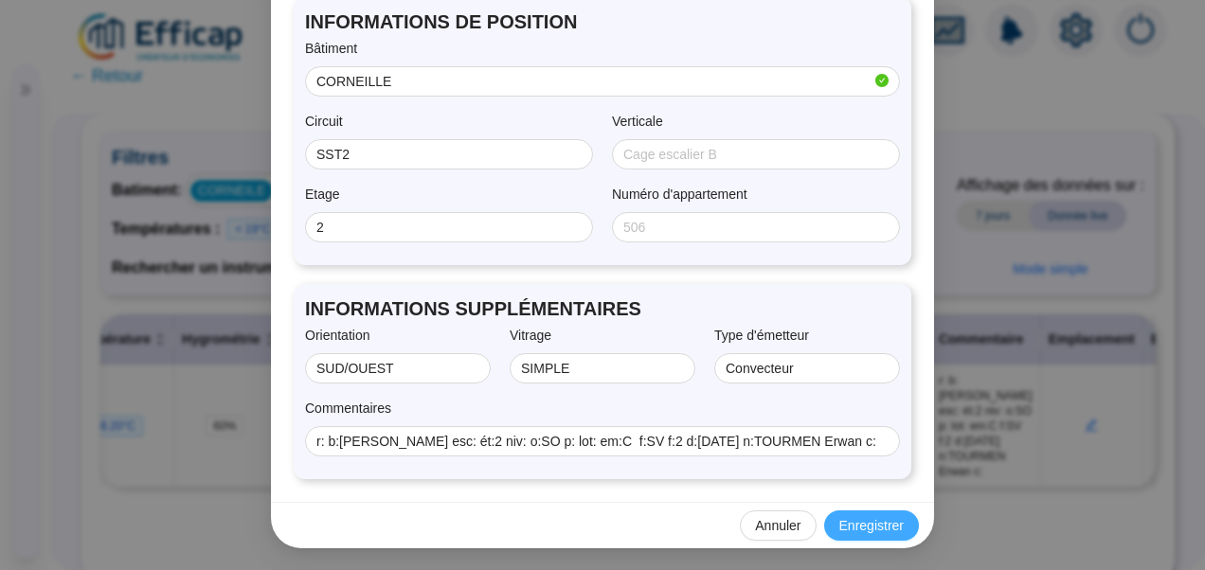
click at [871, 523] on span "Enregistrer" at bounding box center [871, 526] width 64 height 20
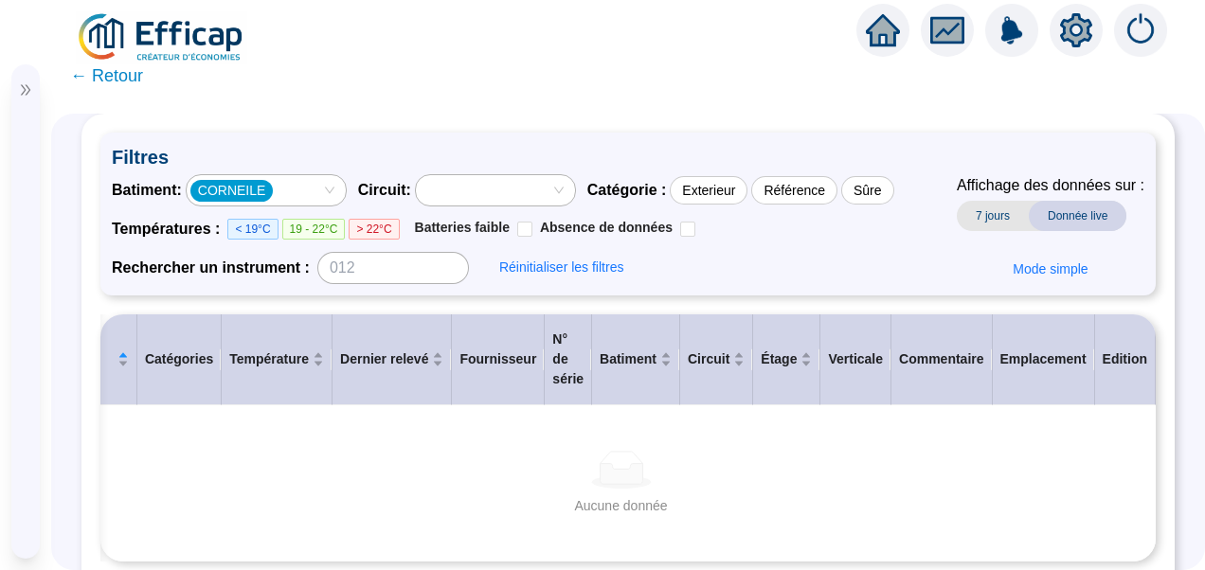
scroll to position [0, 81]
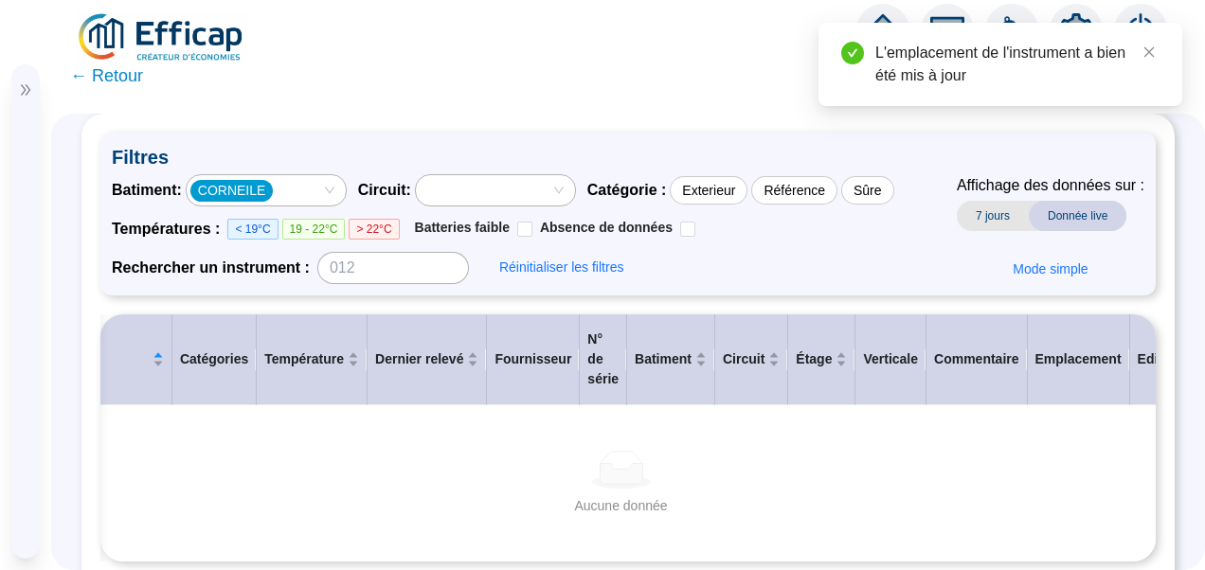
click at [317, 193] on div "CORNEILE" at bounding box center [256, 190] width 132 height 27
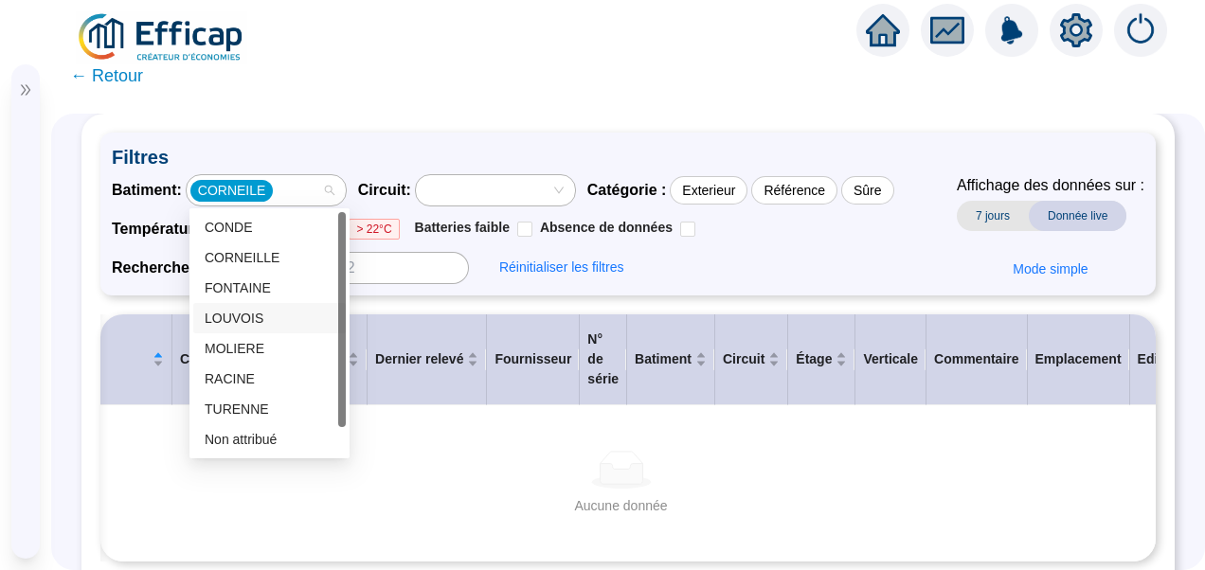
scroll to position [0, 0]
click at [252, 225] on div "COLBERT" at bounding box center [270, 228] width 130 height 20
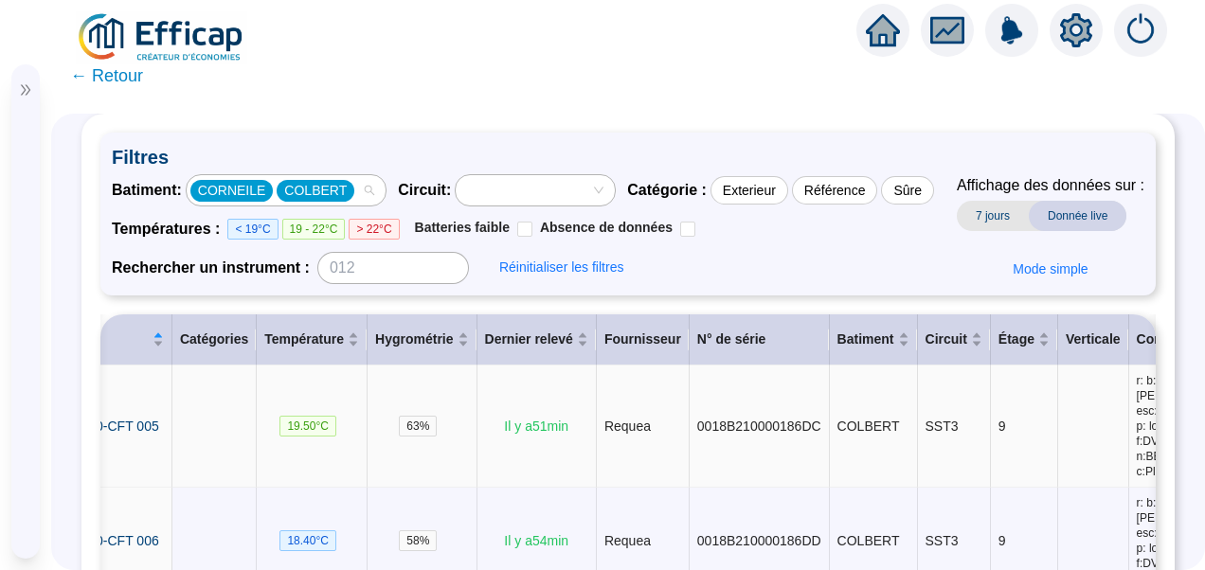
click at [367, 192] on div "CORNEILE COLBERT" at bounding box center [286, 190] width 199 height 30
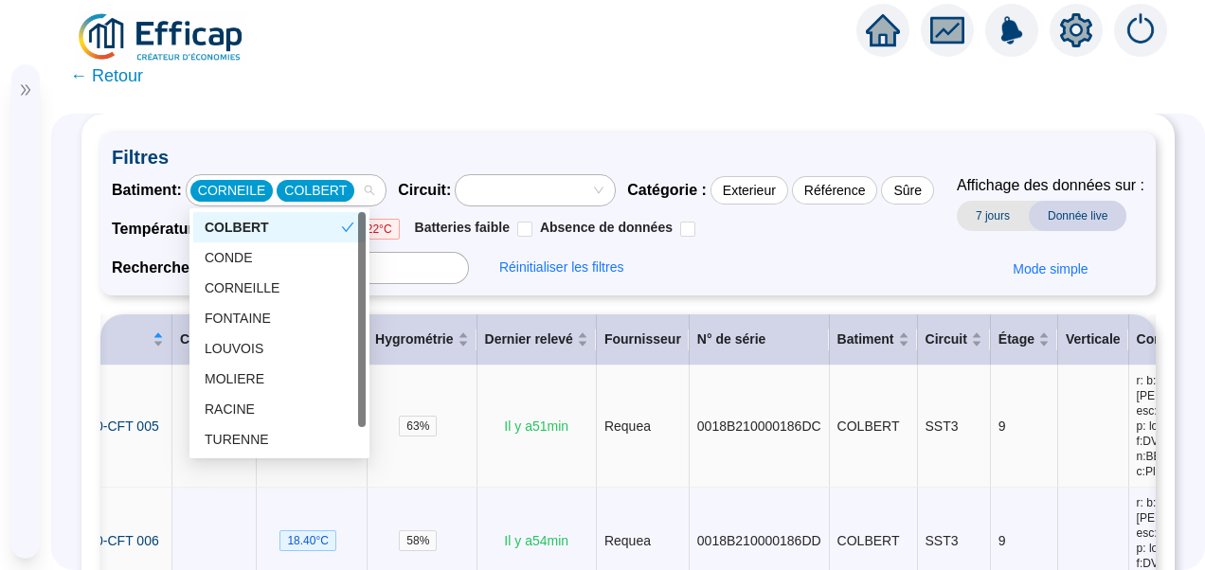
click at [250, 231] on div "COLBERT" at bounding box center [273, 228] width 136 height 20
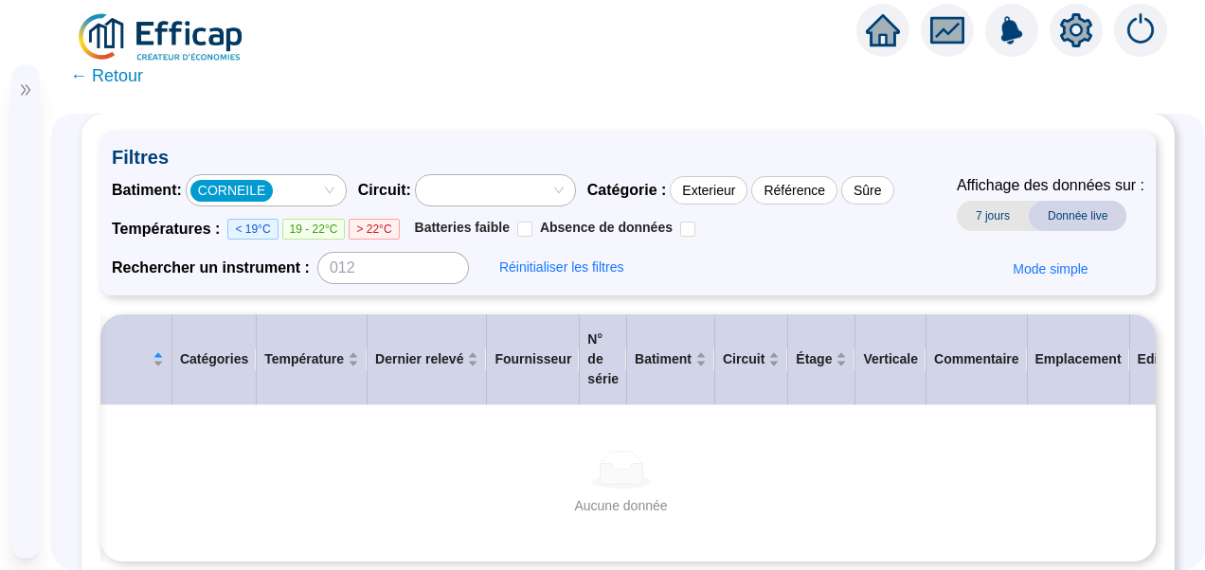
click at [231, 192] on span "CORNEILE" at bounding box center [232, 191] width 68 height 20
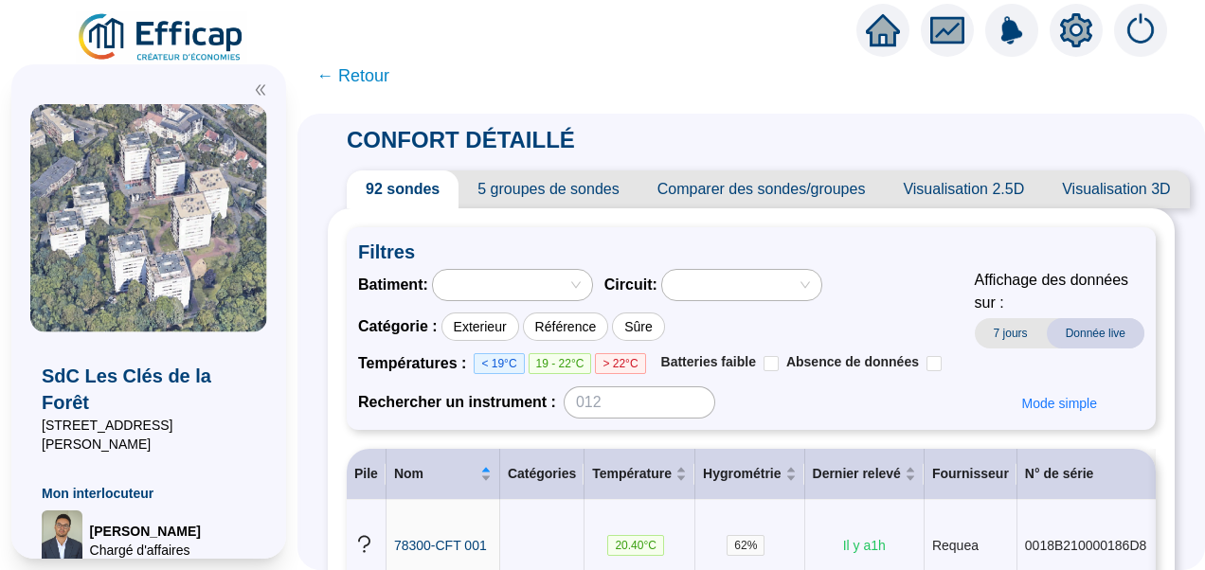
click at [548, 193] on span "5 groupes de sondes" at bounding box center [547, 190] width 179 height 38
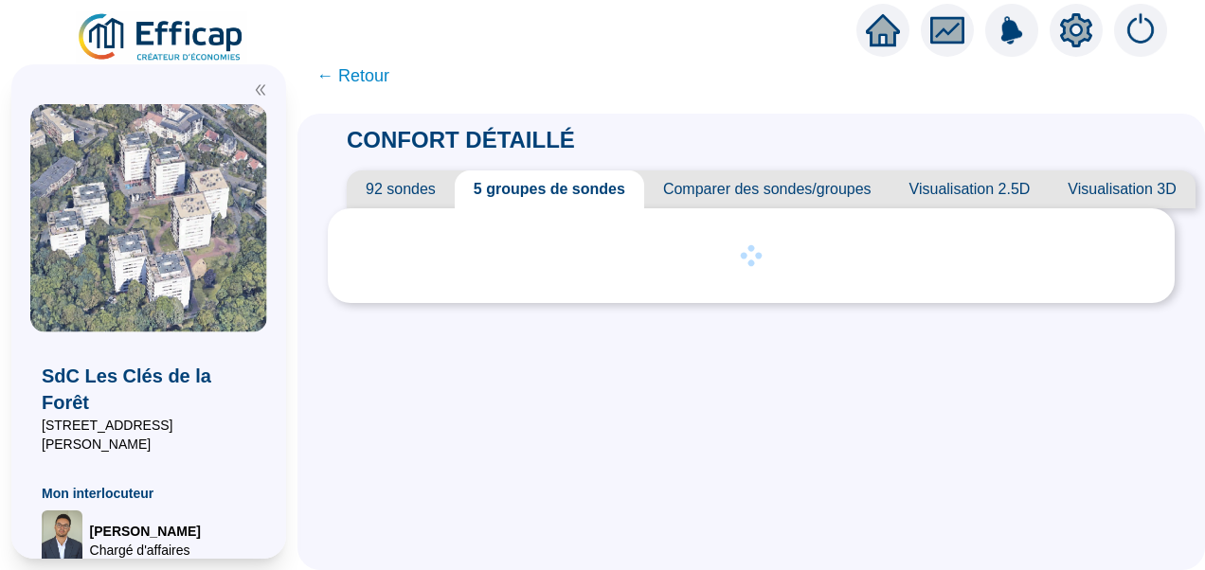
click at [366, 70] on span "← Retour" at bounding box center [352, 76] width 73 height 27
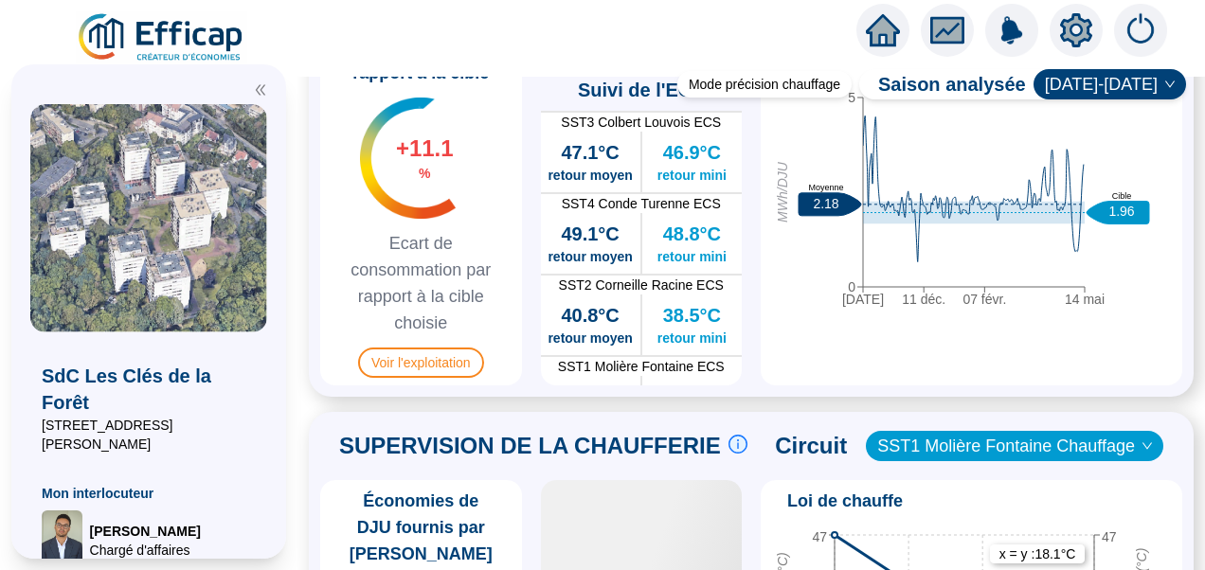
scroll to position [1231, 0]
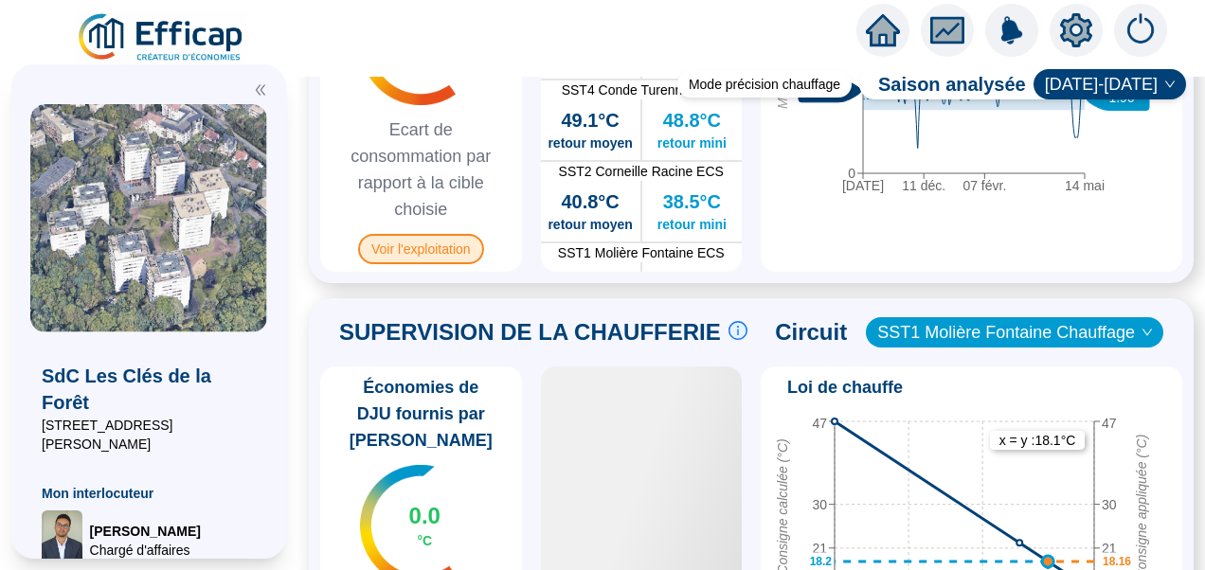
click at [462, 264] on span "Voir l'exploitation" at bounding box center [421, 249] width 126 height 30
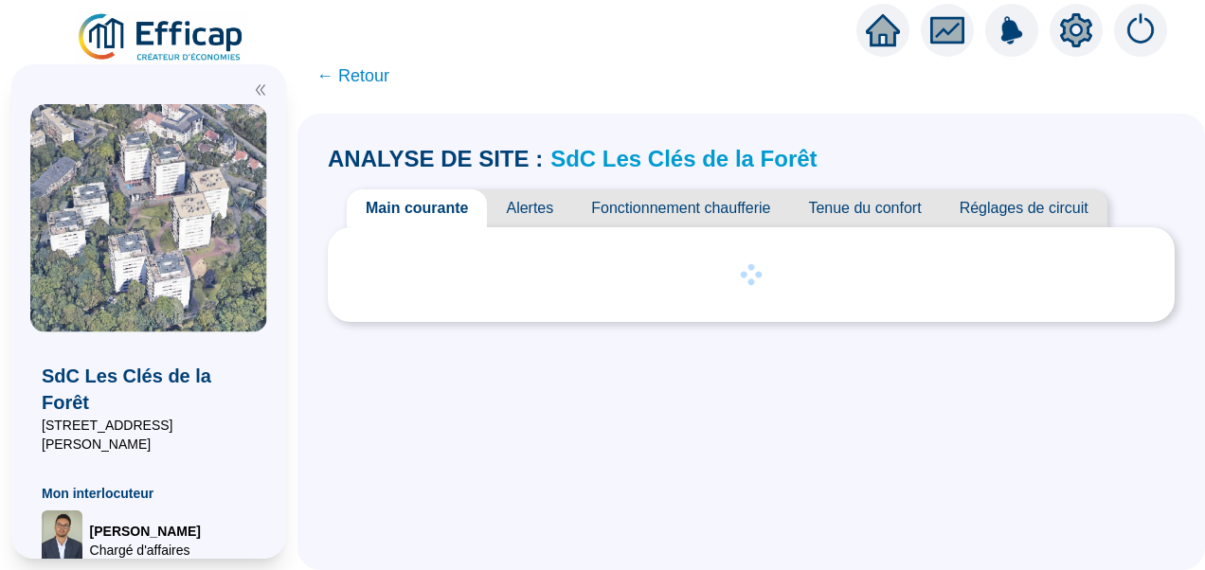
click at [675, 201] on span "Fonctionnement chaufferie" at bounding box center [680, 208] width 217 height 38
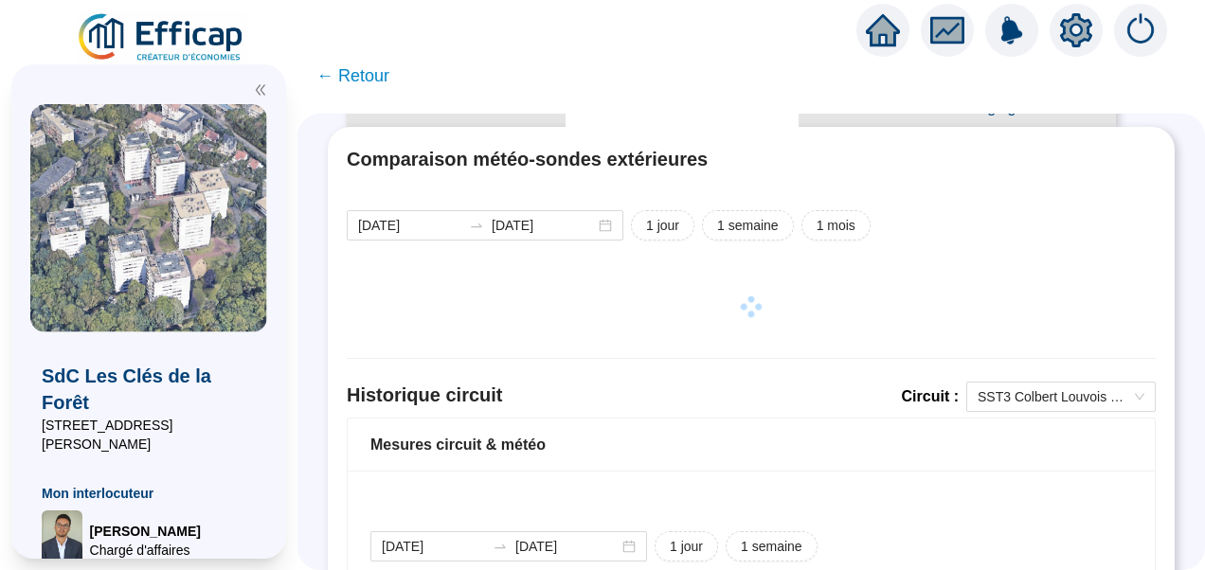
scroll to position [254, 0]
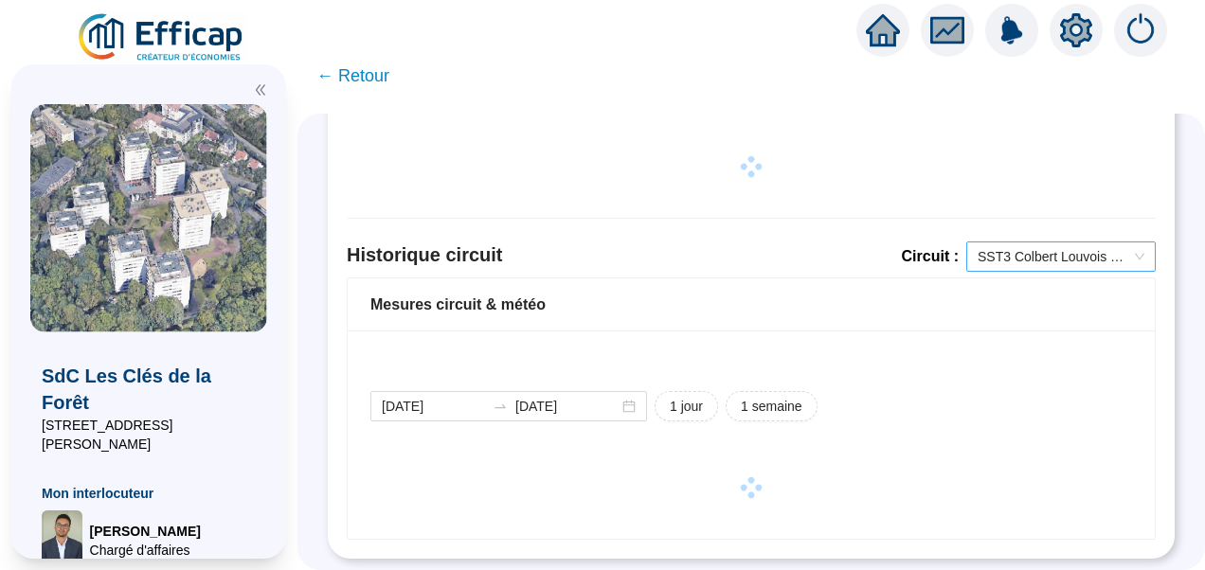
click at [1046, 242] on span "SST3 Colbert Louvois ECS" at bounding box center [1061, 256] width 167 height 28
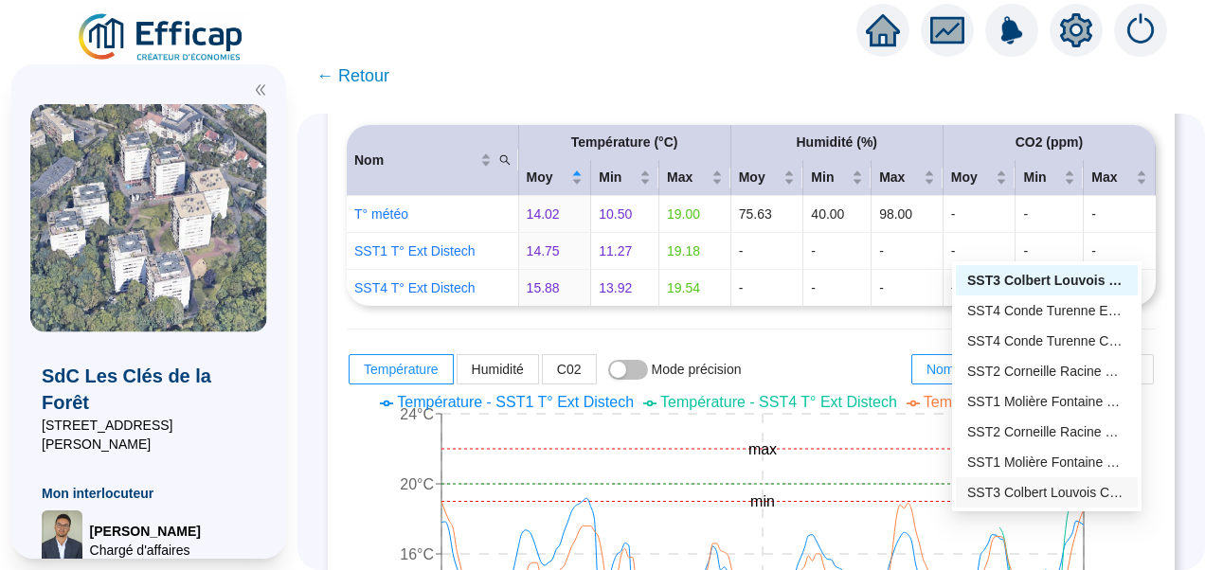
click at [1028, 477] on div "SST3 Colbert Louvois Chauffage" at bounding box center [1047, 492] width 182 height 30
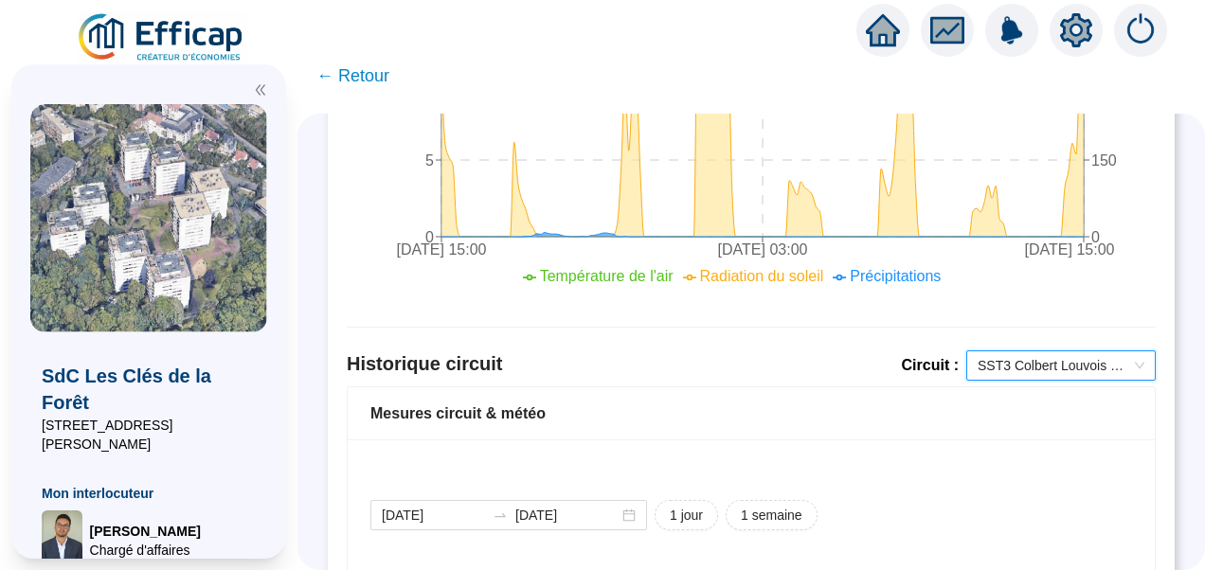
scroll to position [1228, 0]
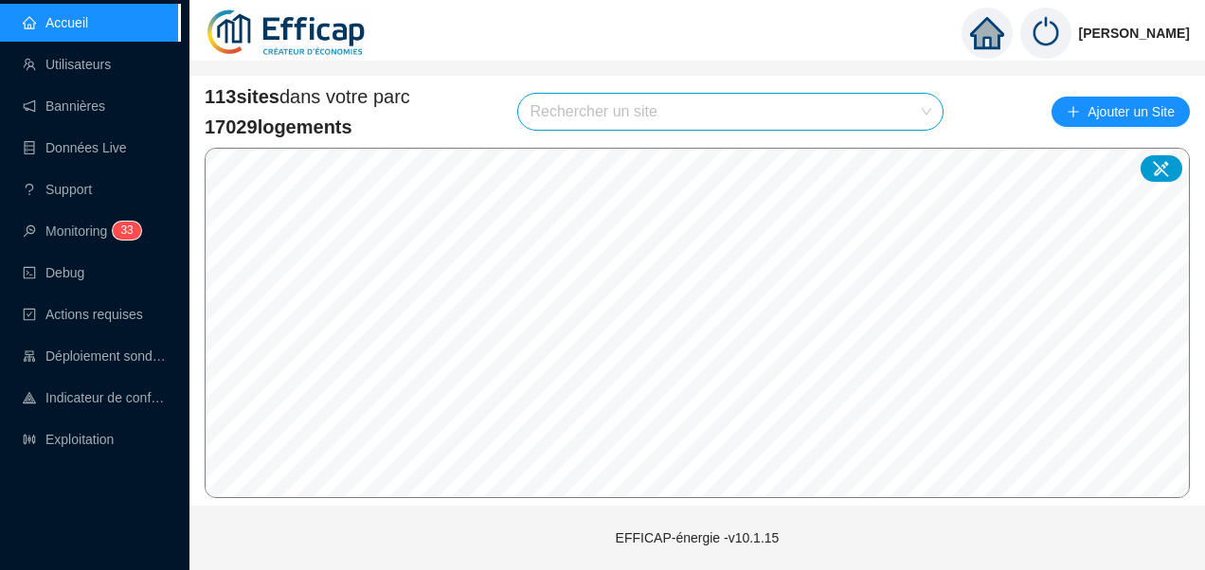
click at [663, 112] on input "search" at bounding box center [722, 112] width 385 height 36
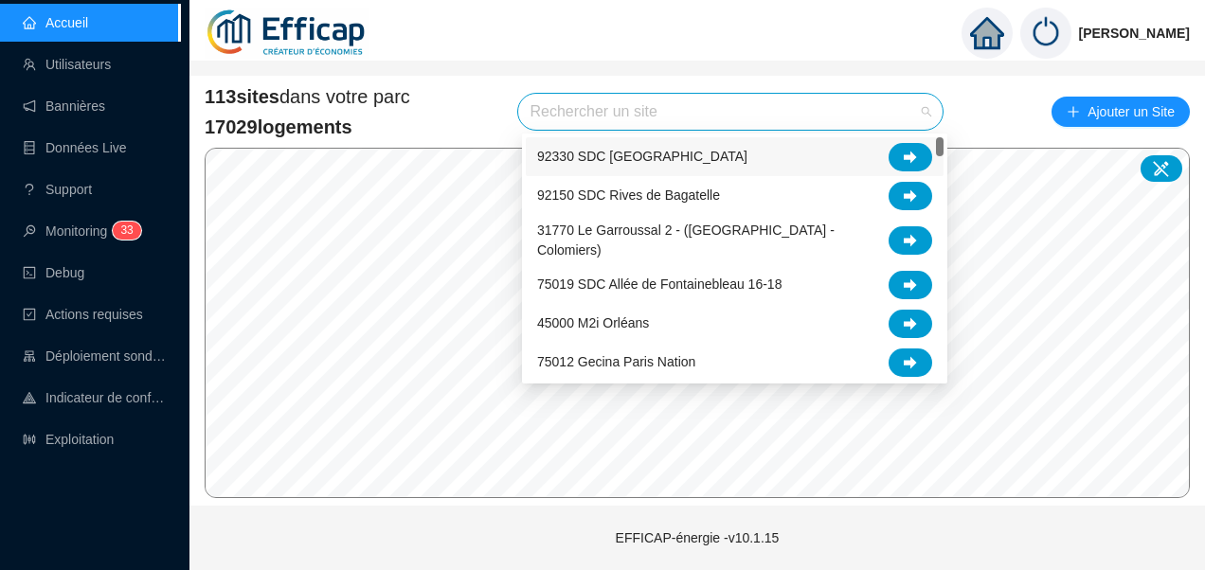
click at [570, 104] on input "search" at bounding box center [722, 112] width 385 height 36
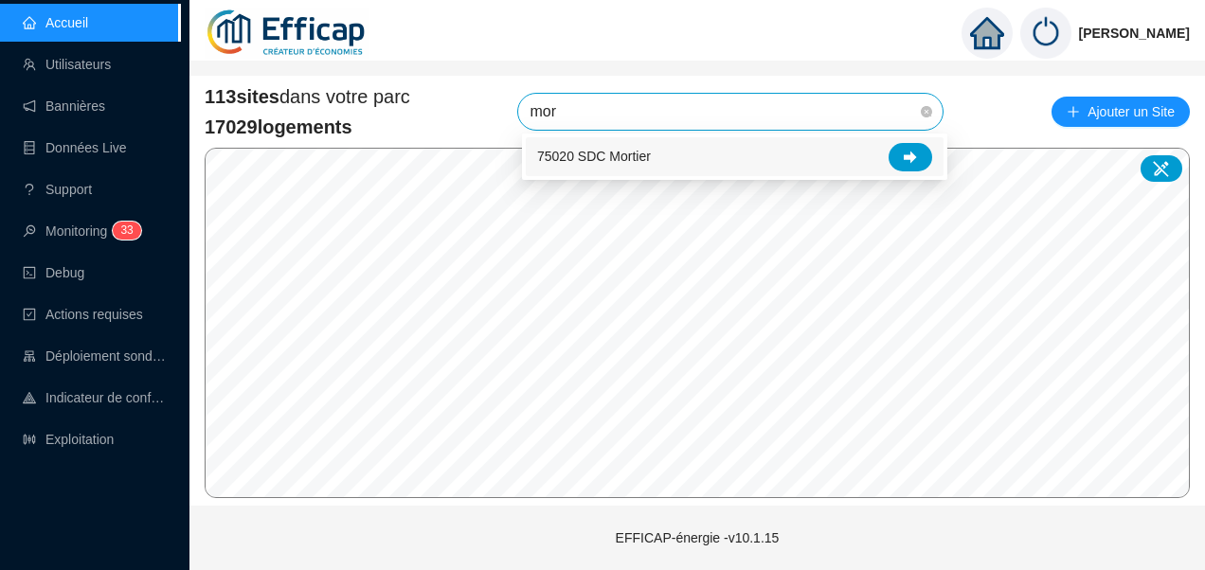
type input "mort"
click at [902, 156] on div at bounding box center [911, 157] width 44 height 28
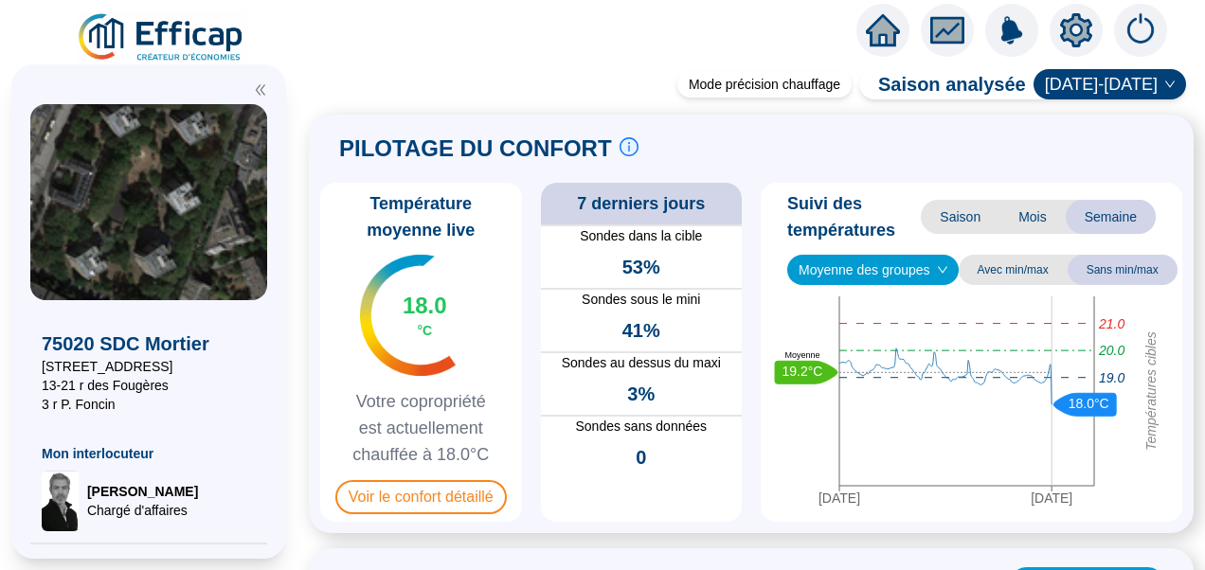
drag, startPoint x: 261, startPoint y: 89, endPoint x: 284, endPoint y: 96, distance: 23.7
click at [261, 89] on icon "double-left" at bounding box center [260, 90] width 9 height 10
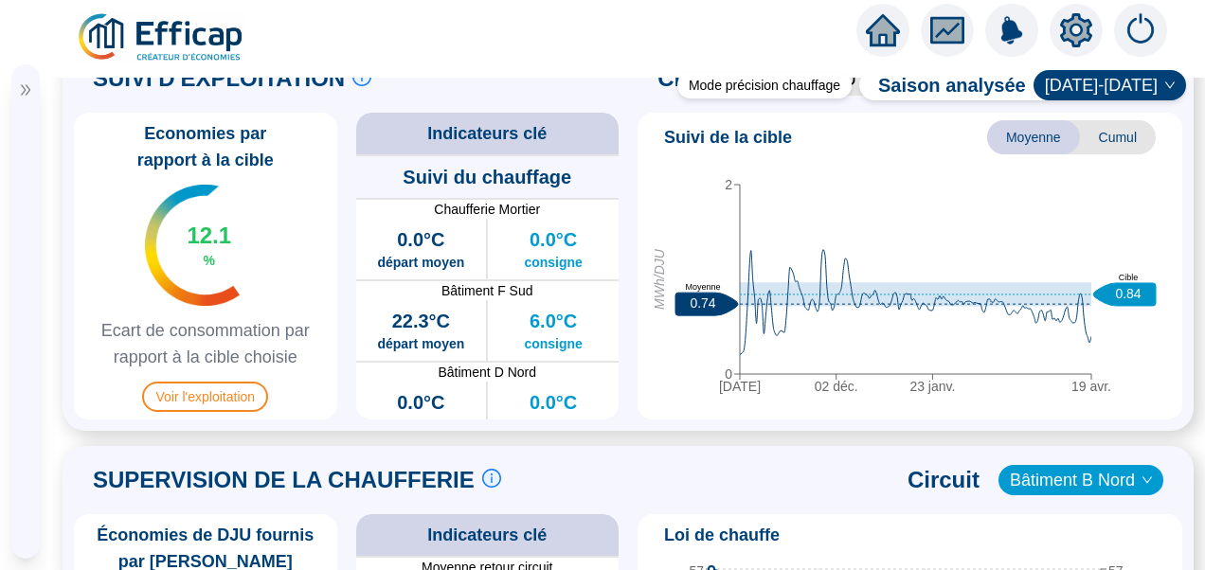
scroll to position [1042, 0]
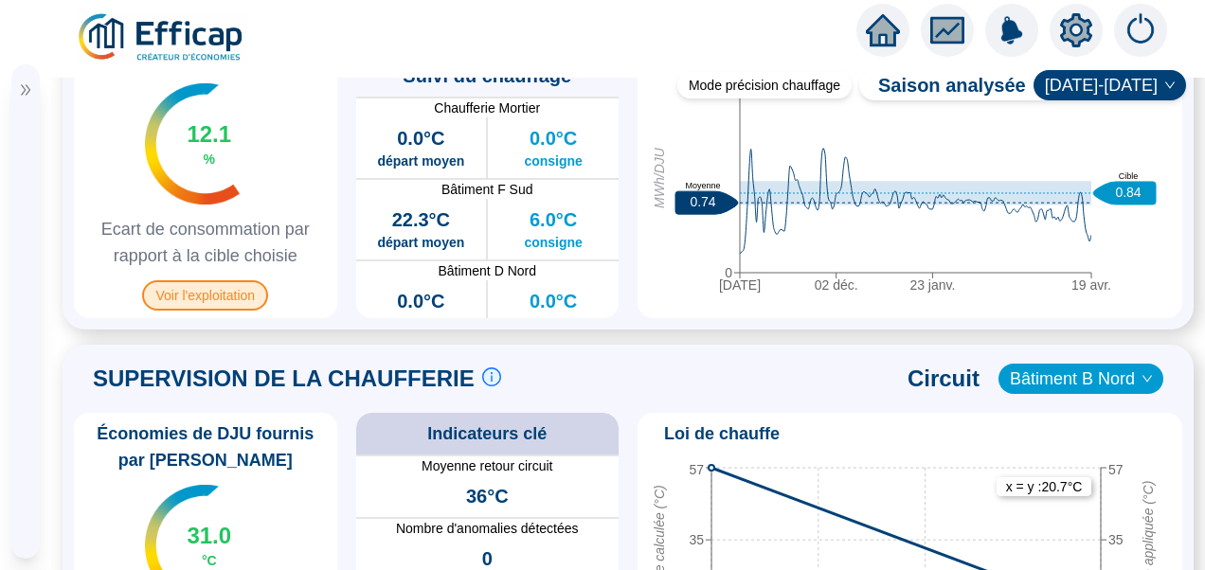
click at [196, 311] on span "Voir l'exploitation" at bounding box center [205, 295] width 126 height 30
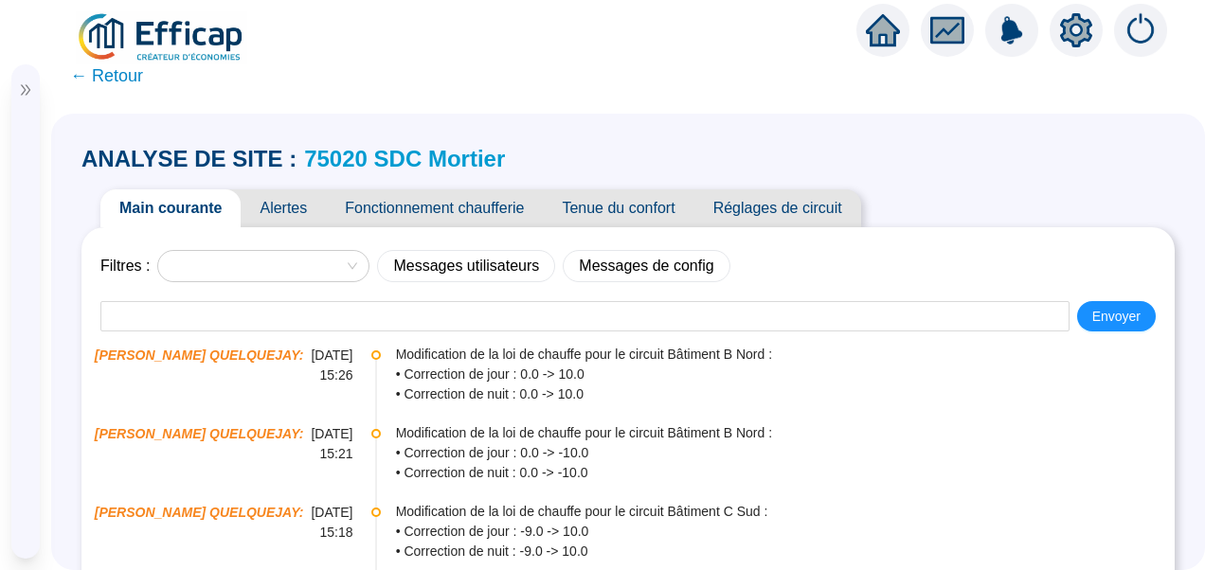
click at [433, 207] on span "Fonctionnement chaufferie" at bounding box center [434, 208] width 217 height 38
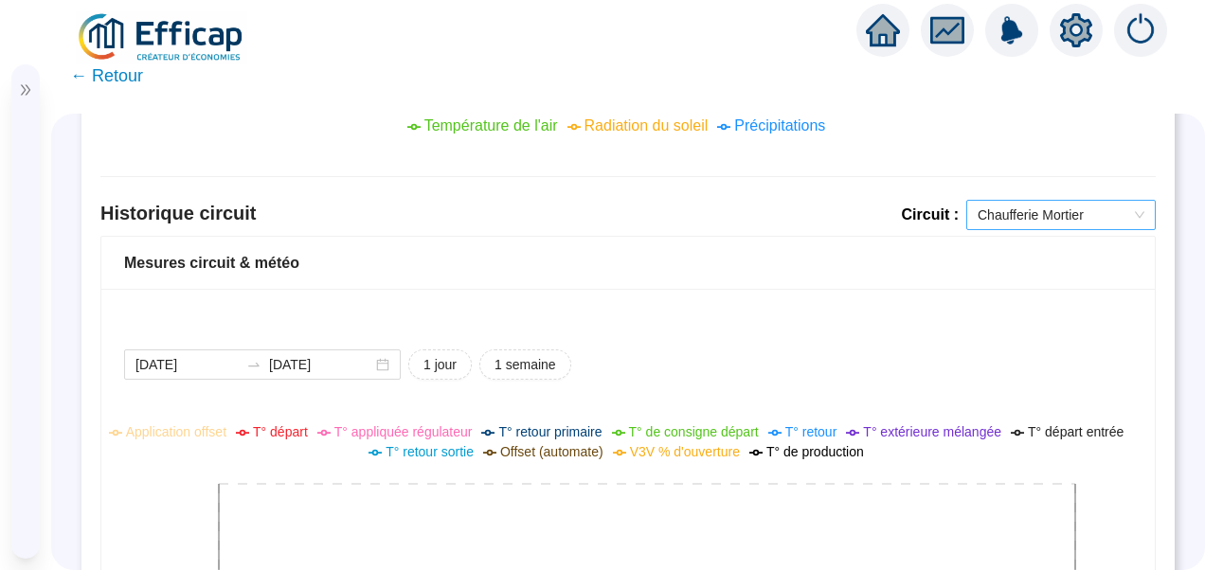
scroll to position [1326, 0]
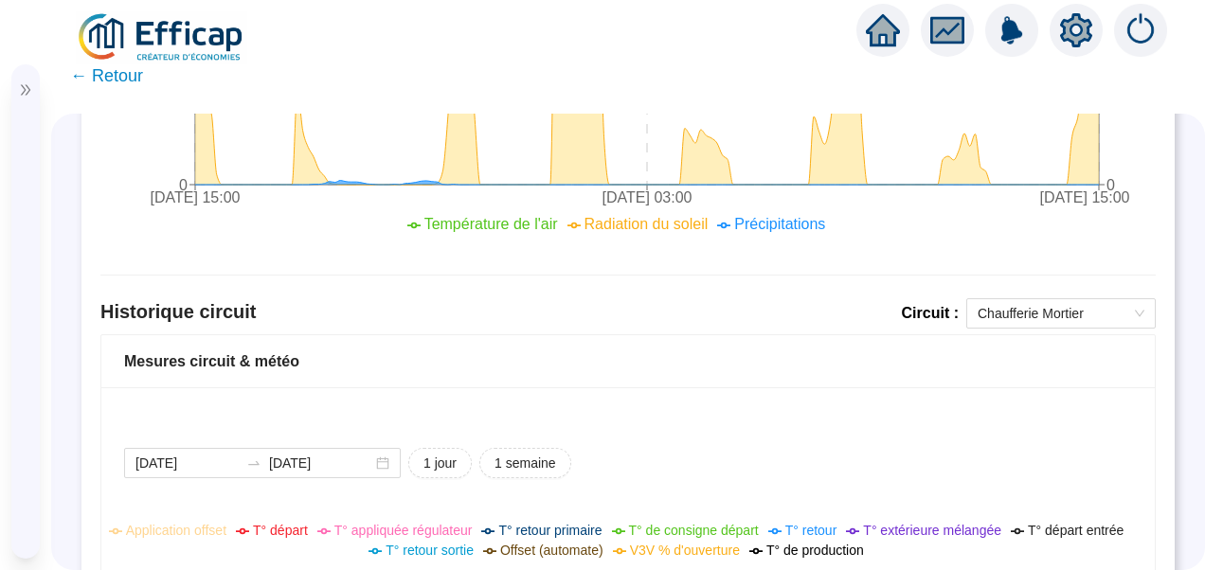
click at [1068, 301] on span "Chaufferie Mortier" at bounding box center [1061, 313] width 167 height 28
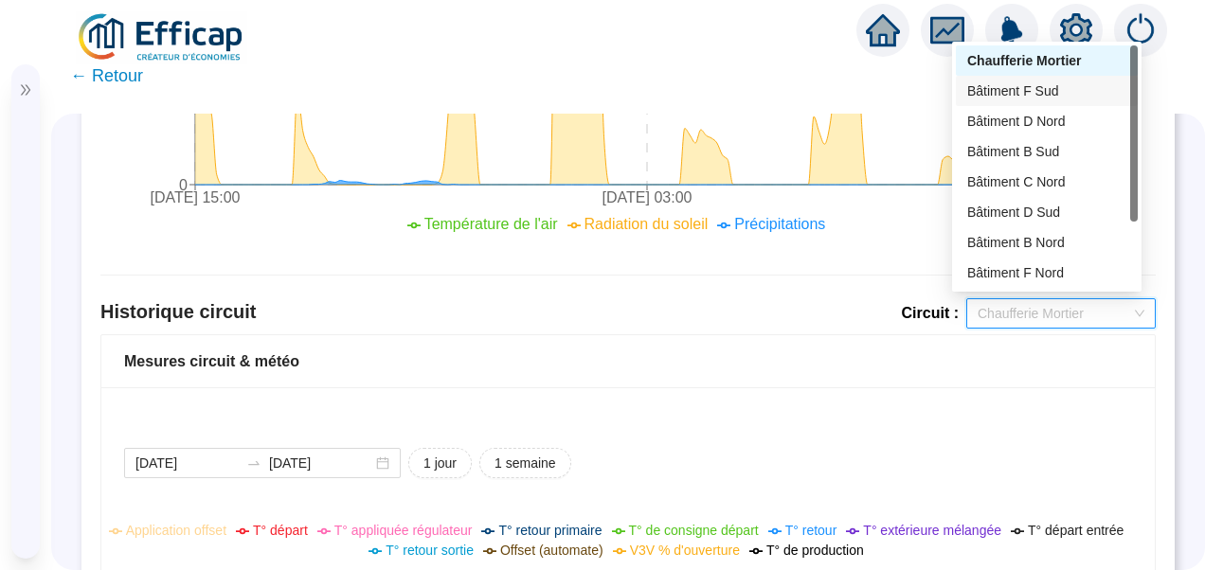
click at [1046, 89] on div "Bâtiment F Sud" at bounding box center [1046, 91] width 159 height 20
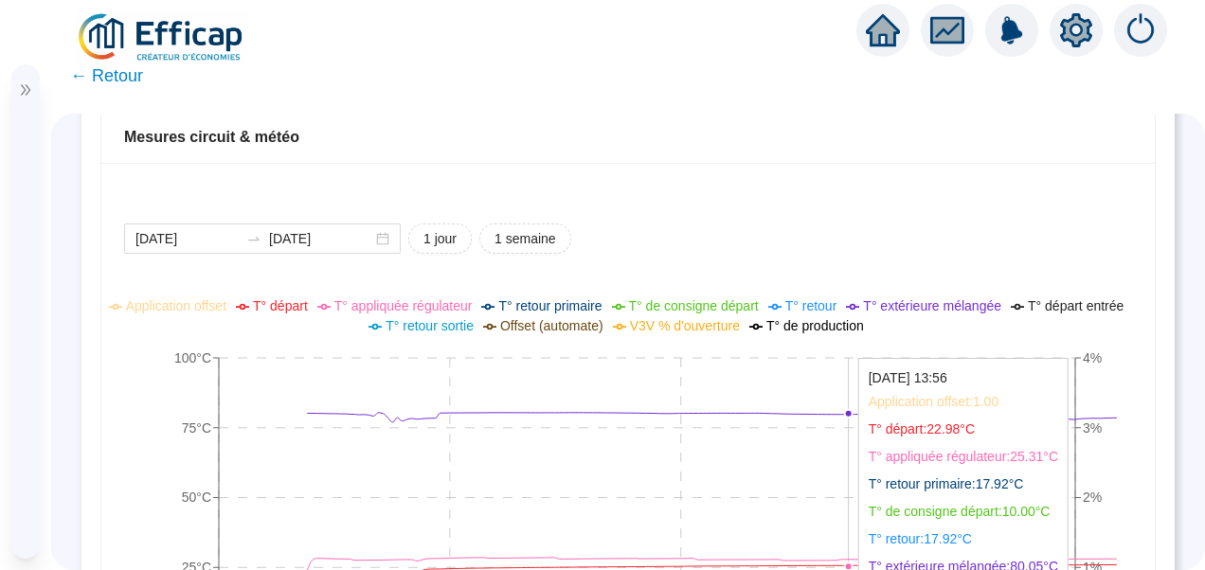
scroll to position [1489, 0]
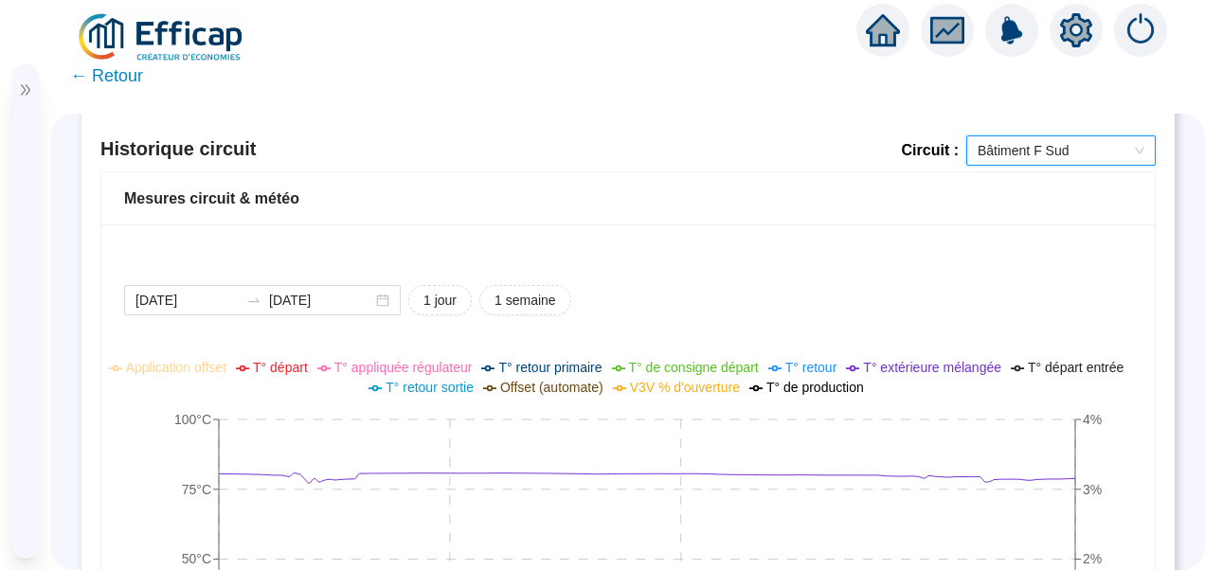
click at [1053, 153] on span "Bâtiment F Sud" at bounding box center [1061, 150] width 167 height 28
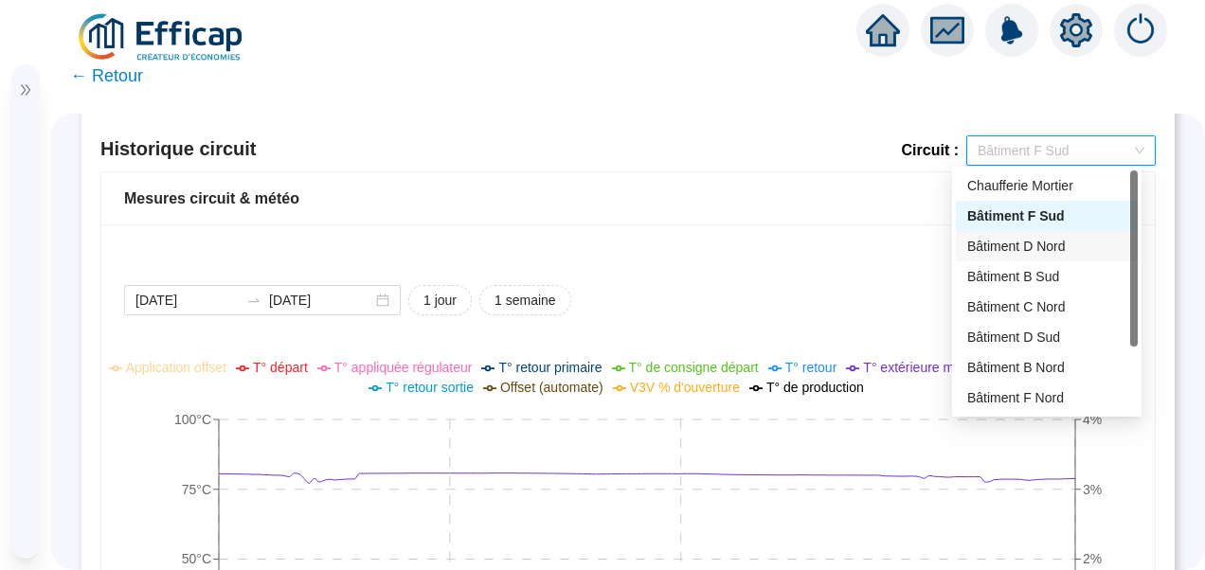
click at [1046, 252] on div "Bâtiment D Nord" at bounding box center [1046, 247] width 159 height 20
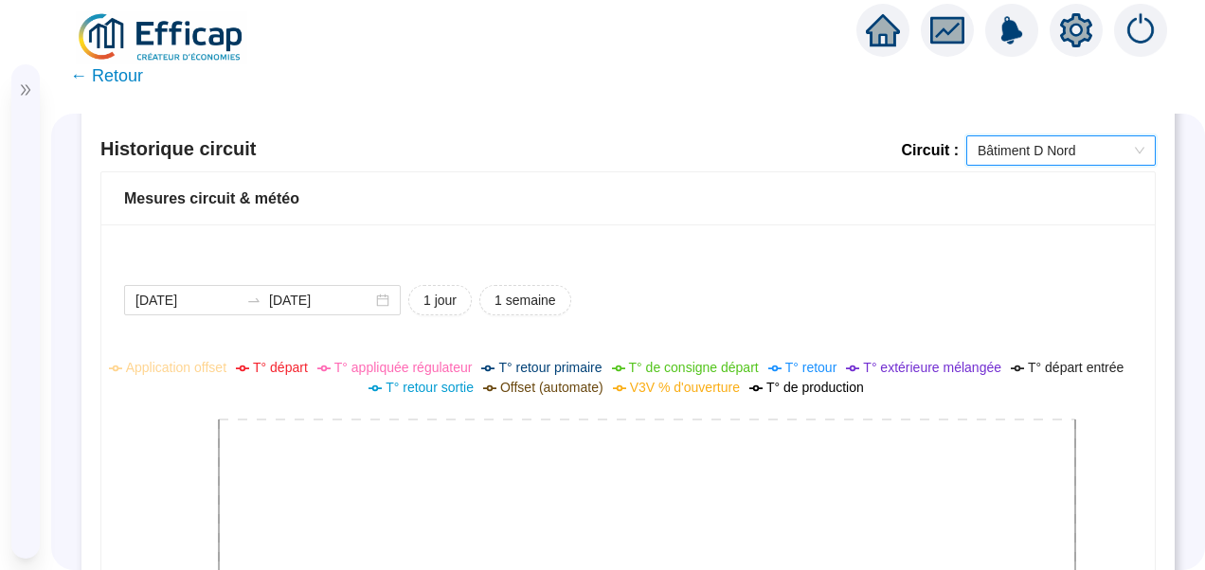
click at [1085, 146] on span "Bâtiment D Nord" at bounding box center [1061, 150] width 167 height 28
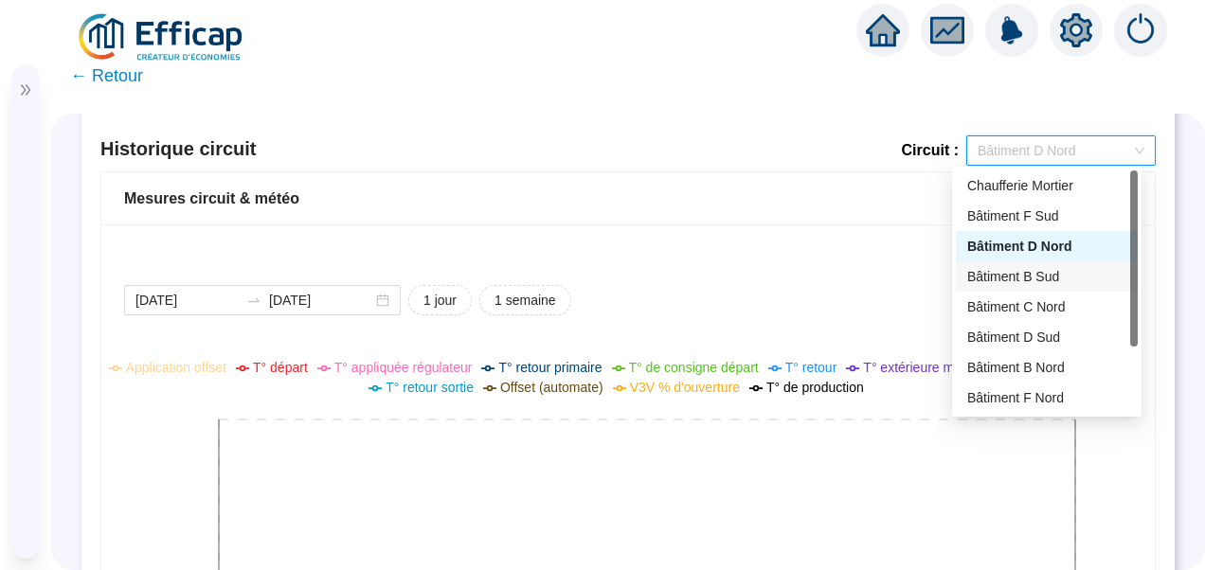
click at [1021, 270] on div "Bâtiment B Sud" at bounding box center [1046, 277] width 159 height 20
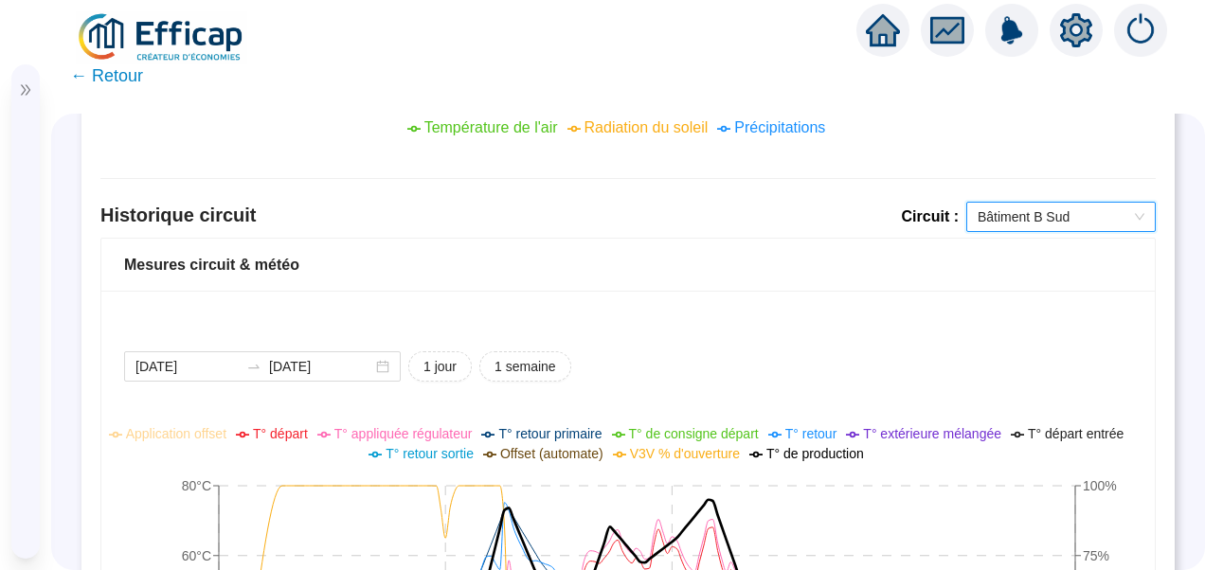
scroll to position [1394, 0]
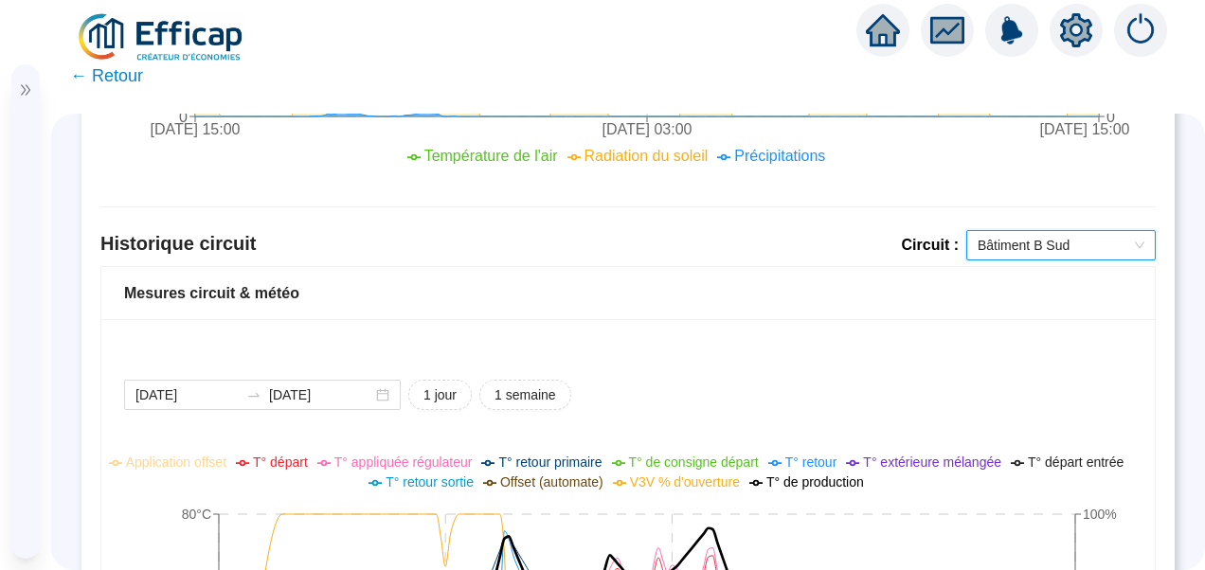
click at [1059, 248] on span "Bâtiment B Sud" at bounding box center [1061, 245] width 167 height 28
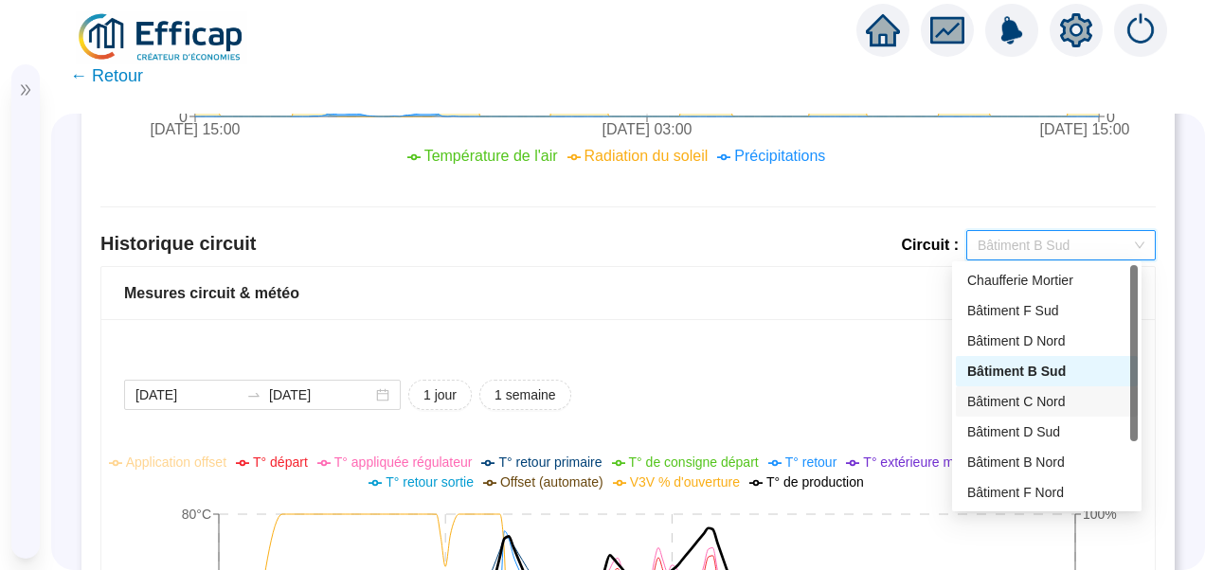
click at [1067, 404] on div "Bâtiment C Nord" at bounding box center [1046, 402] width 159 height 20
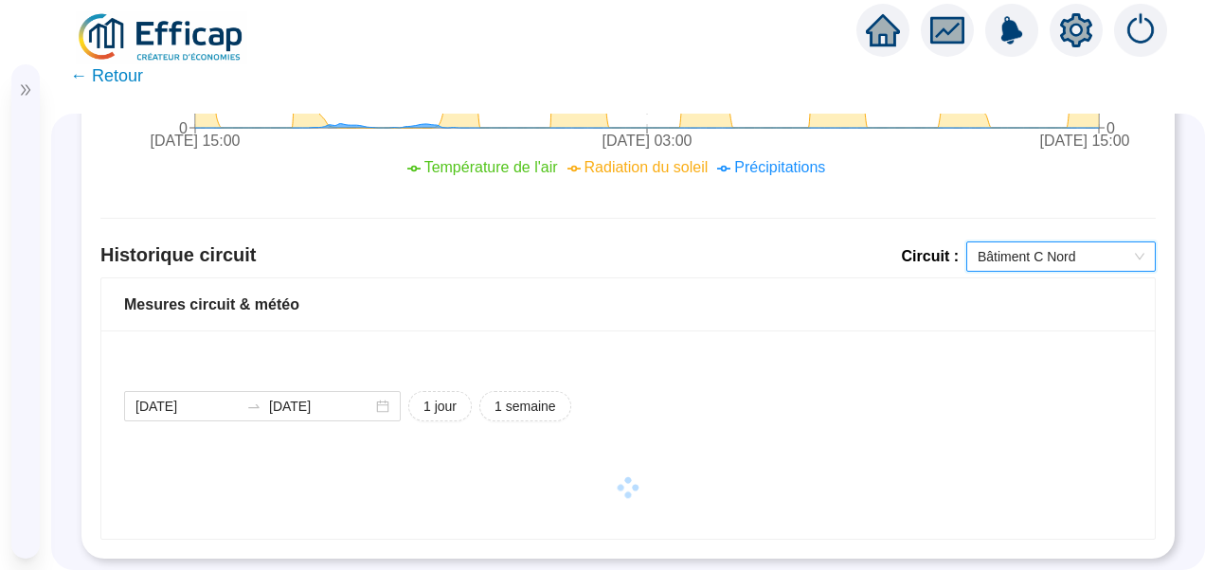
click at [1092, 244] on span "Bâtiment C Nord" at bounding box center [1061, 256] width 167 height 28
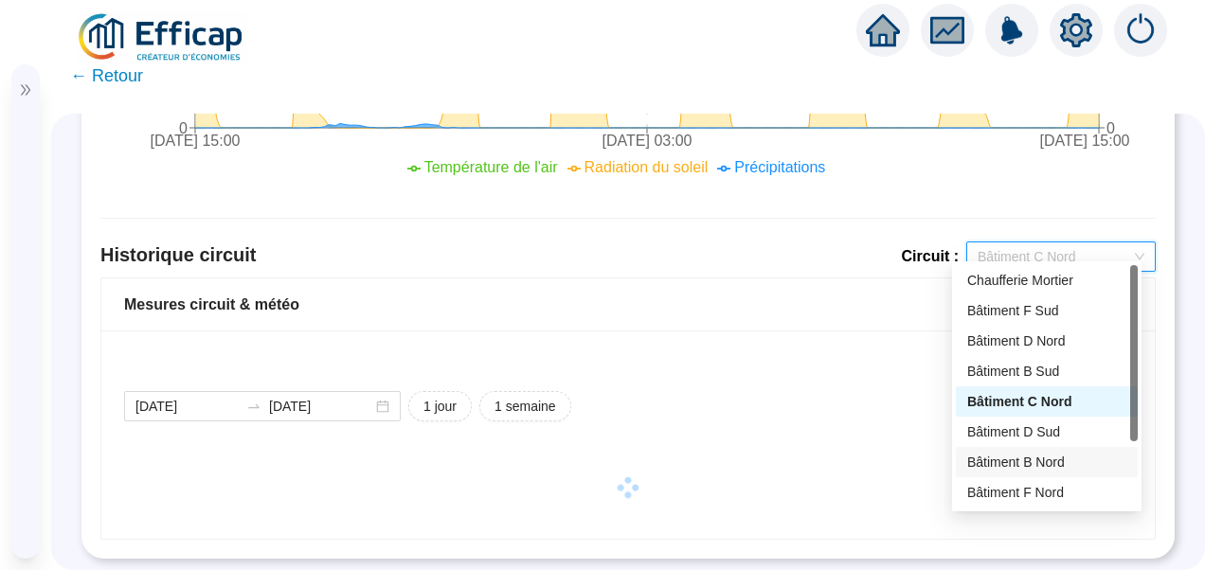
click at [1012, 456] on div "Bâtiment B Nord" at bounding box center [1046, 463] width 159 height 20
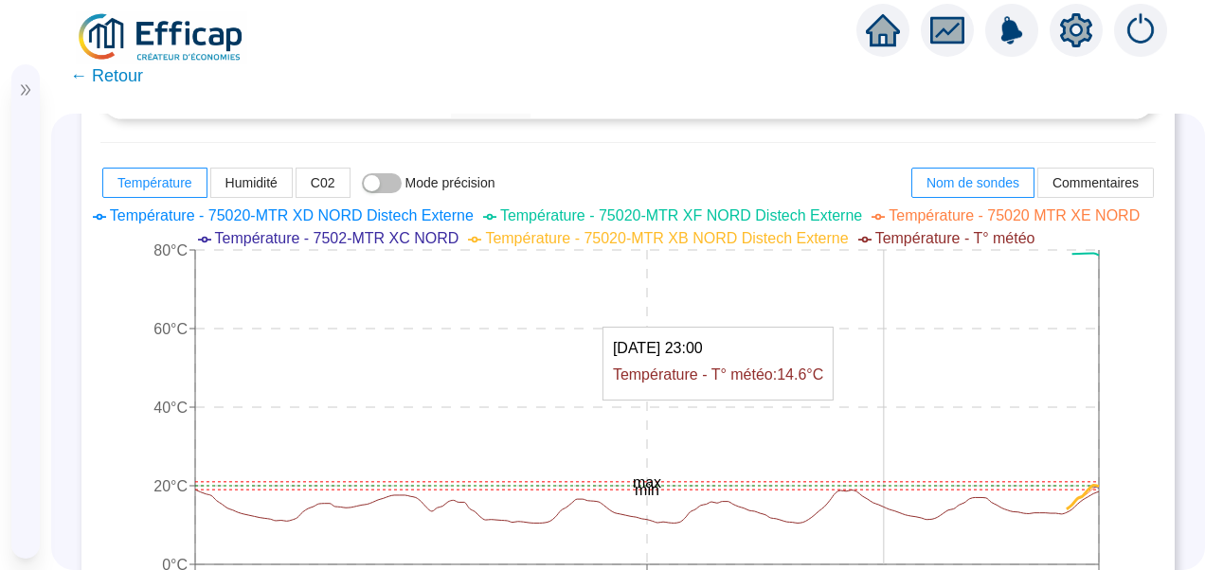
scroll to position [542, 0]
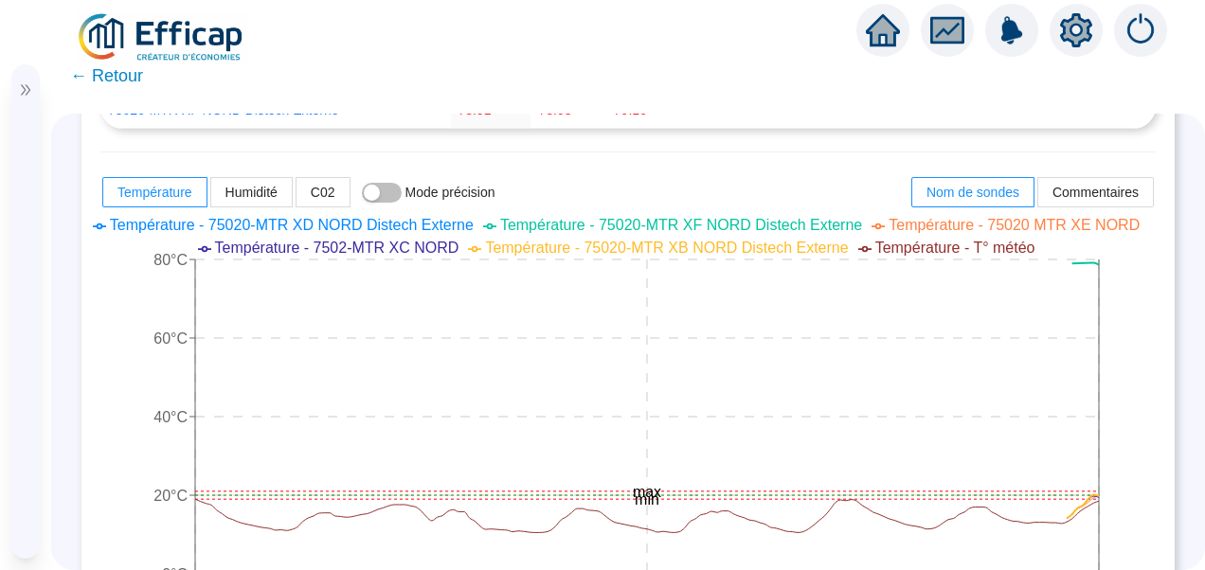
click at [760, 249] on span "Température - 75020-MTR XB NORD Distech Externe" at bounding box center [666, 248] width 363 height 16
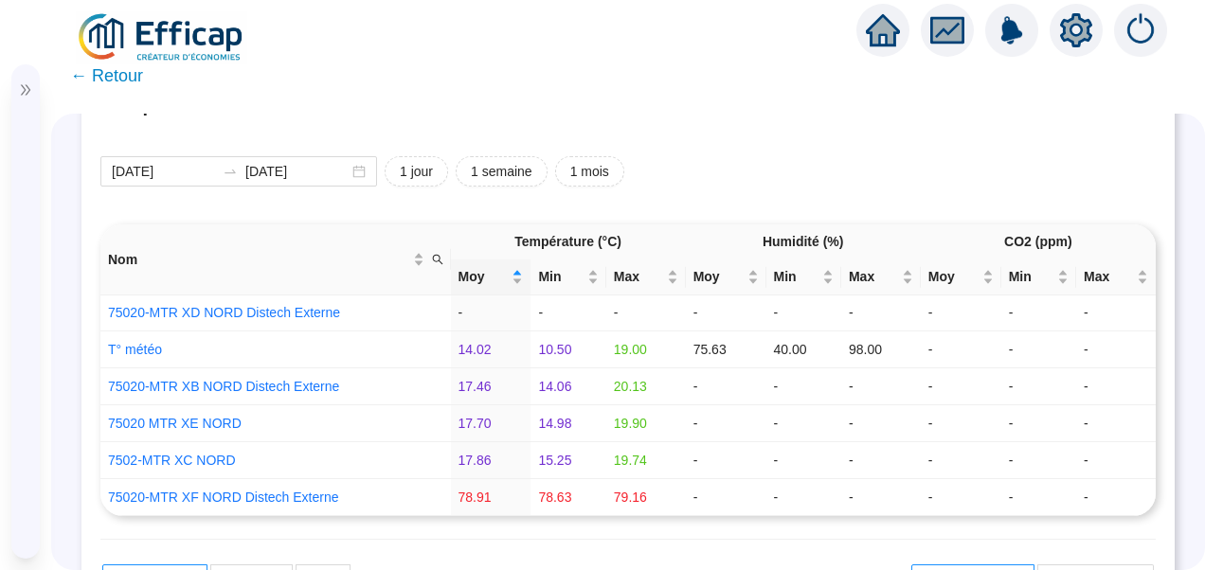
scroll to position [2, 0]
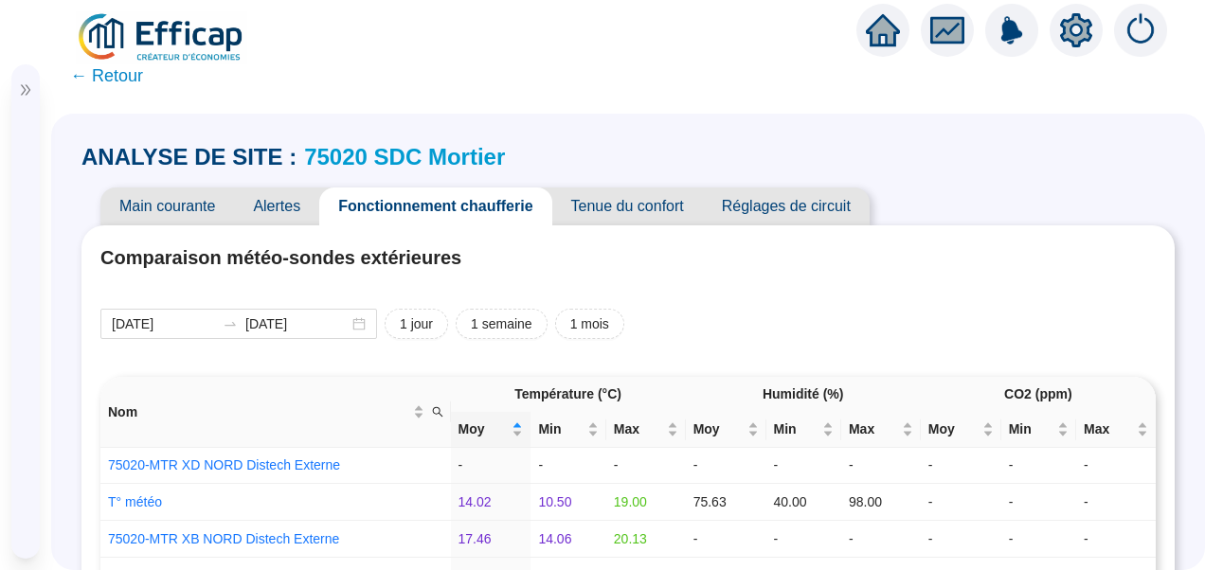
click at [741, 207] on span "Réglages de circuit" at bounding box center [786, 207] width 167 height 38
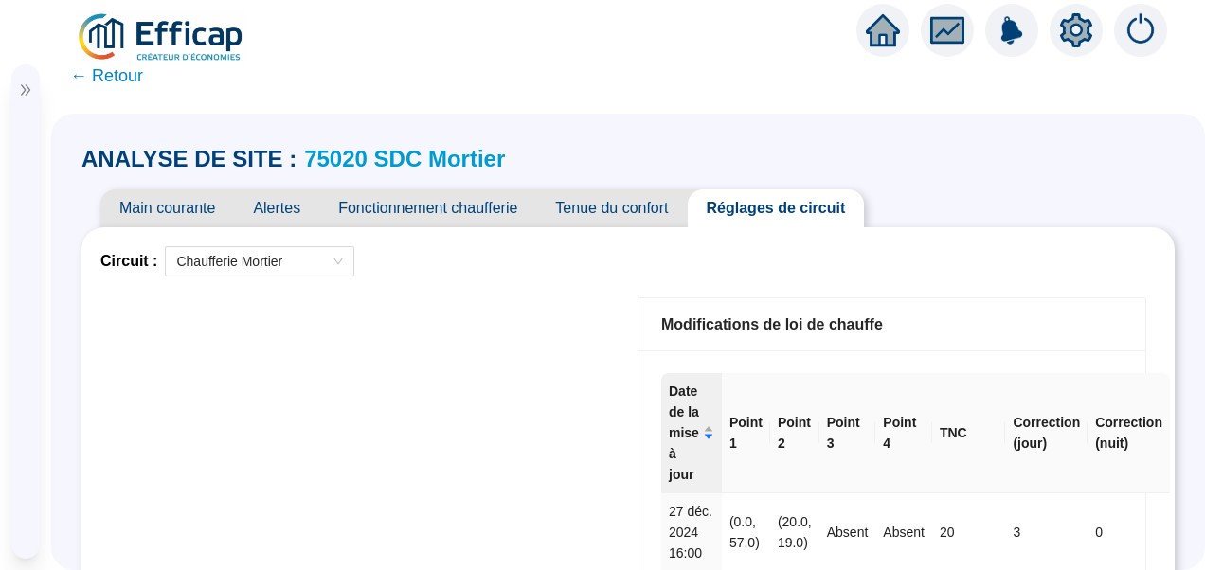
click at [434, 208] on span "Fonctionnement chaufferie" at bounding box center [427, 208] width 217 height 38
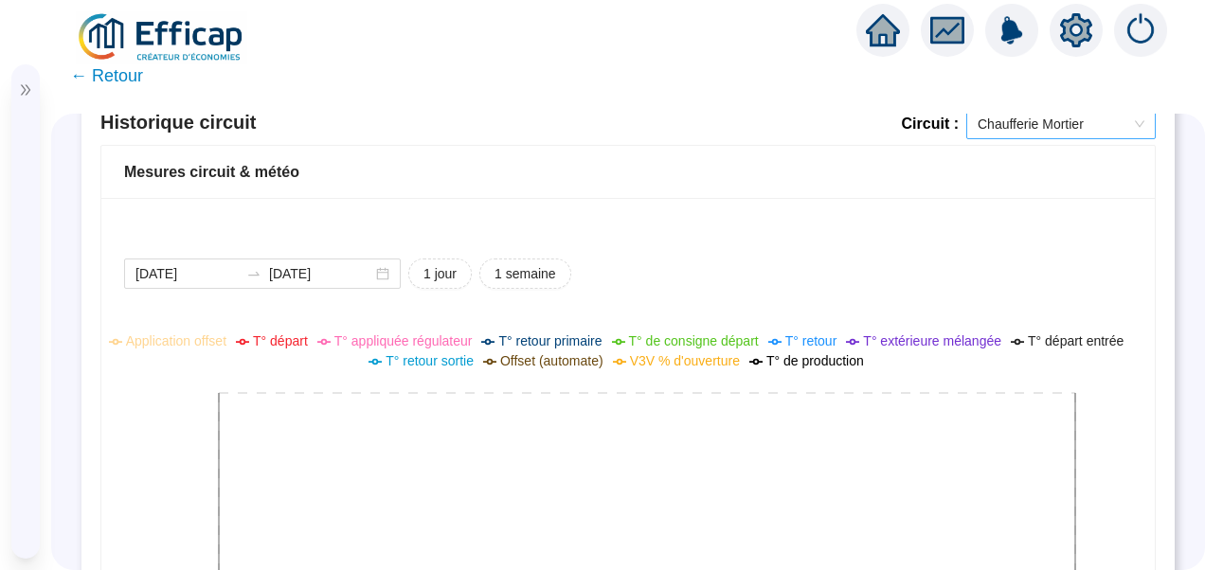
click at [1001, 131] on span "Chaufferie Mortier" at bounding box center [1061, 124] width 167 height 28
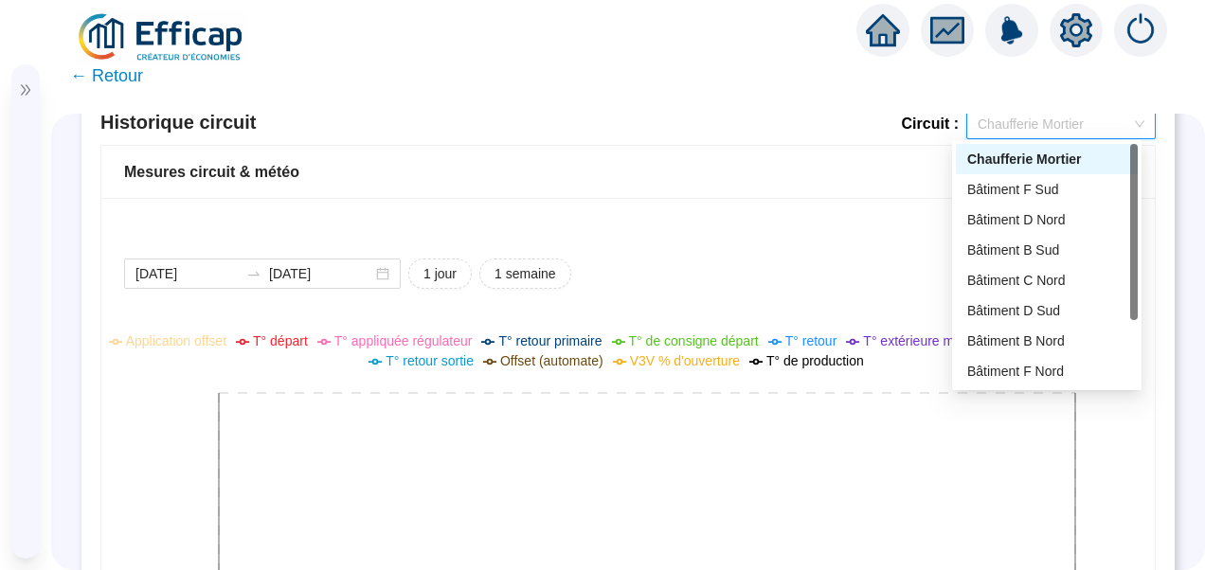
scroll to position [1509, 0]
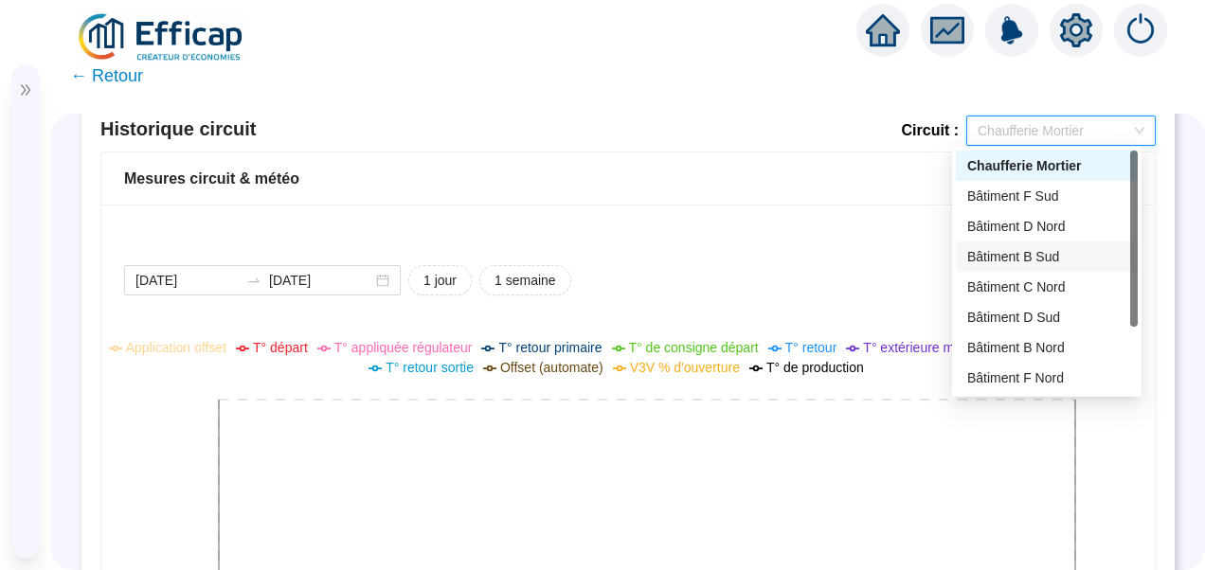
click at [1012, 250] on div "Bâtiment B Sud" at bounding box center [1046, 257] width 159 height 20
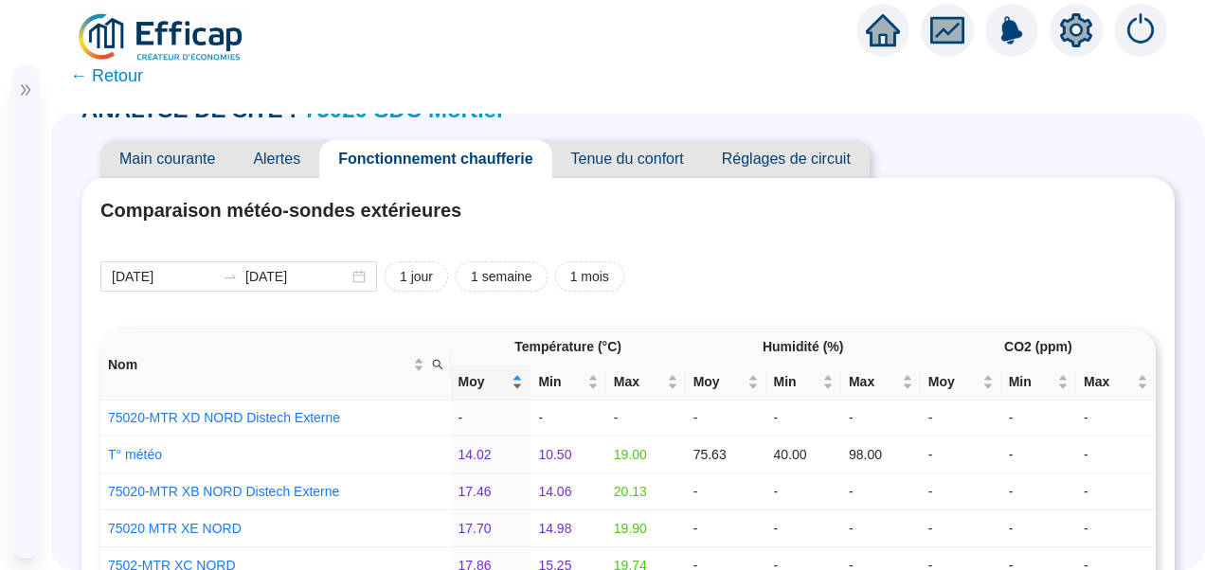
scroll to position [0, 0]
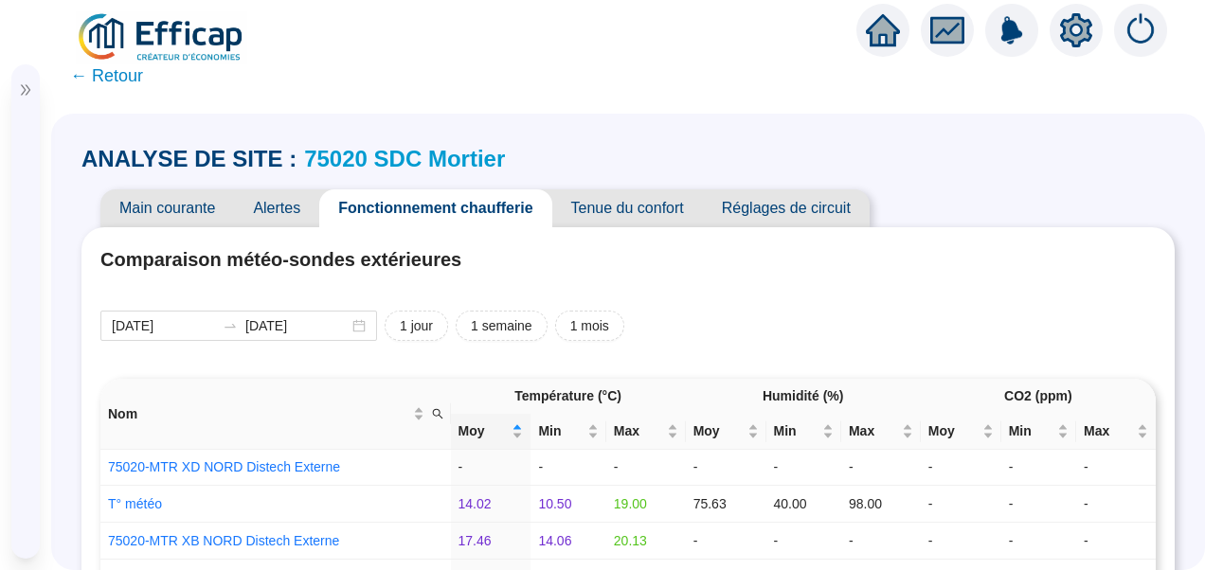
click at [383, 155] on link "75020 SDC Mortier" at bounding box center [404, 159] width 201 height 26
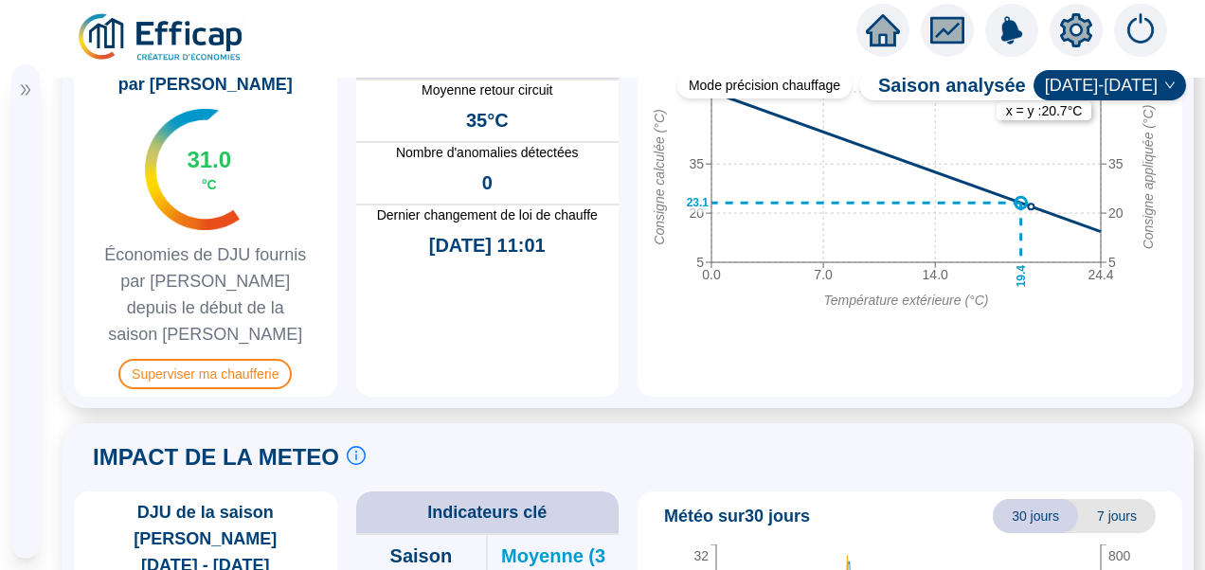
scroll to position [1438, 0]
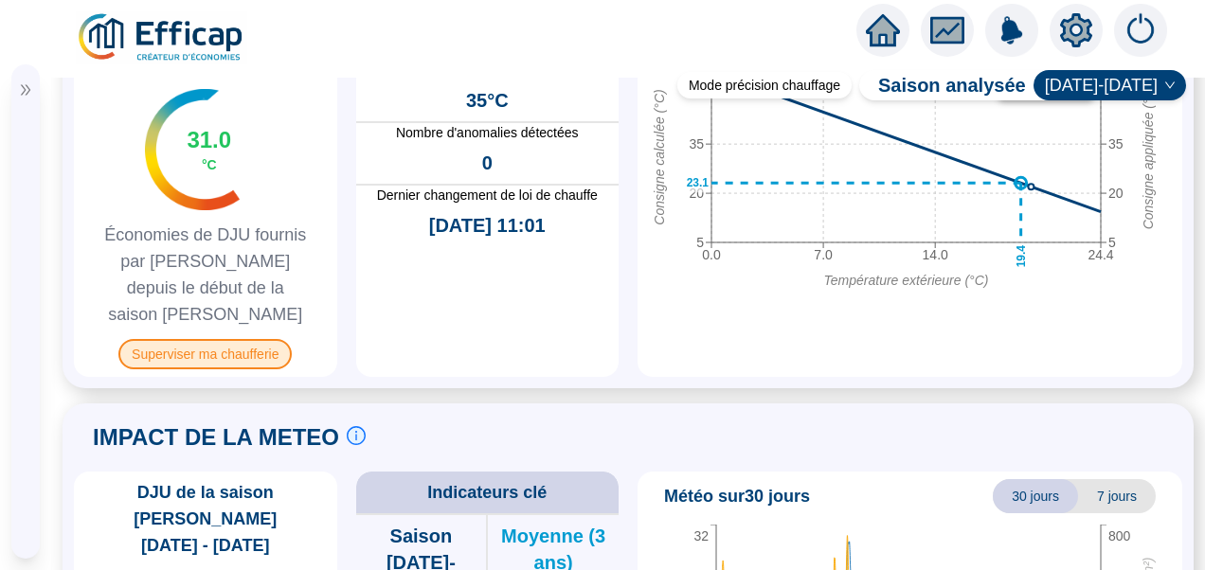
click at [198, 352] on span "Superviser ma chaufferie" at bounding box center [204, 354] width 173 height 30
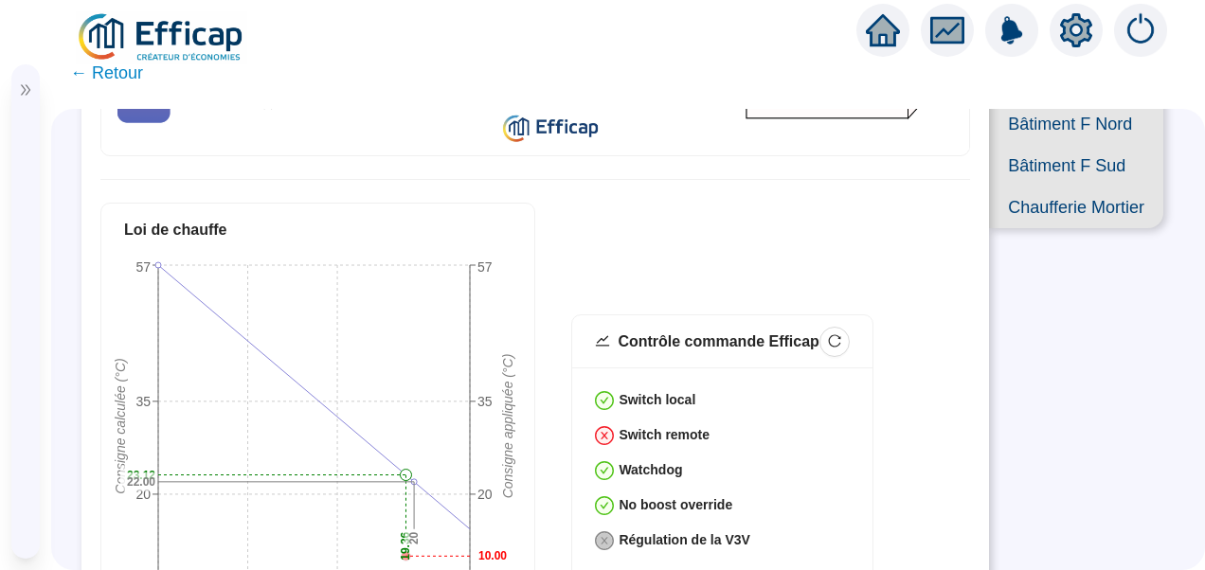
scroll to position [568, 0]
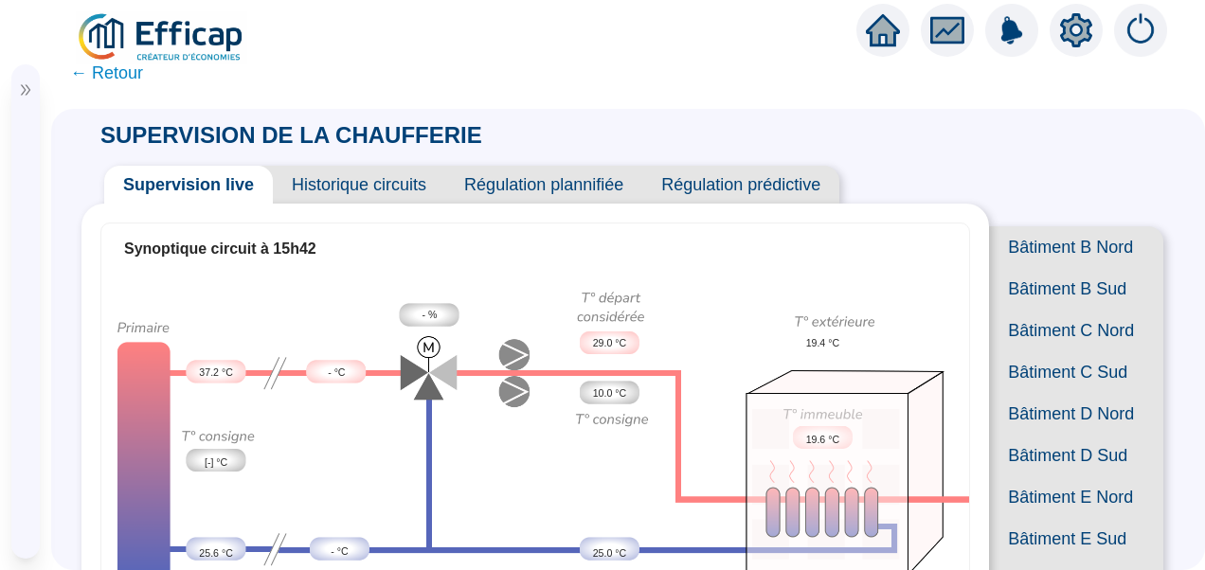
click at [1050, 296] on span "Bâtiment B Sud" at bounding box center [1076, 289] width 174 height 42
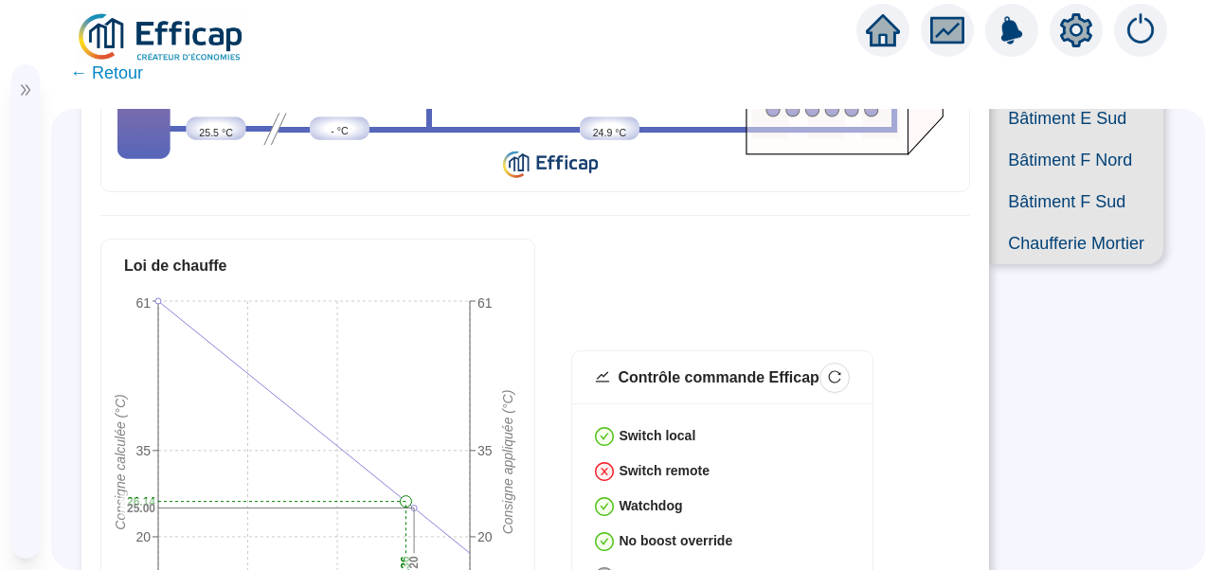
scroll to position [95, 0]
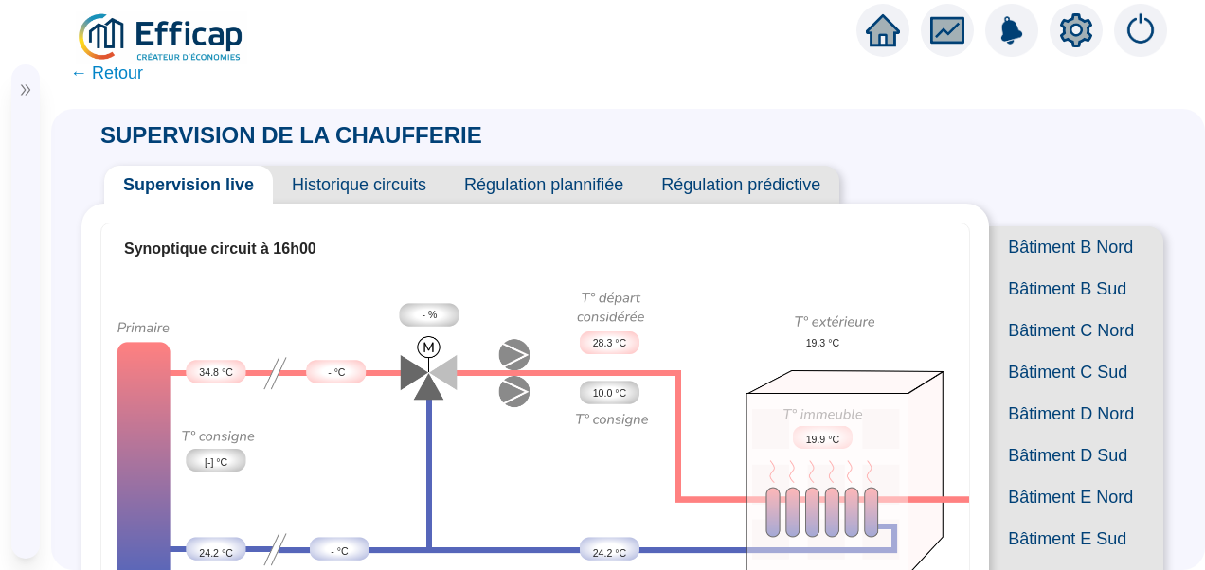
click at [1061, 247] on span "Bâtiment B Nord" at bounding box center [1076, 247] width 174 height 42
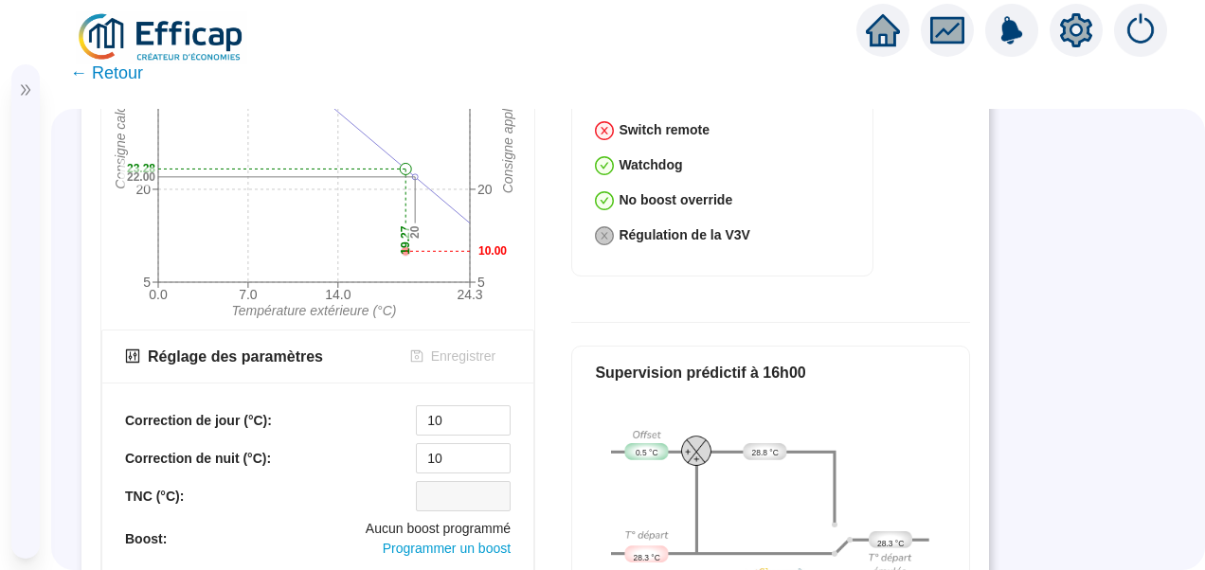
scroll to position [667, 0]
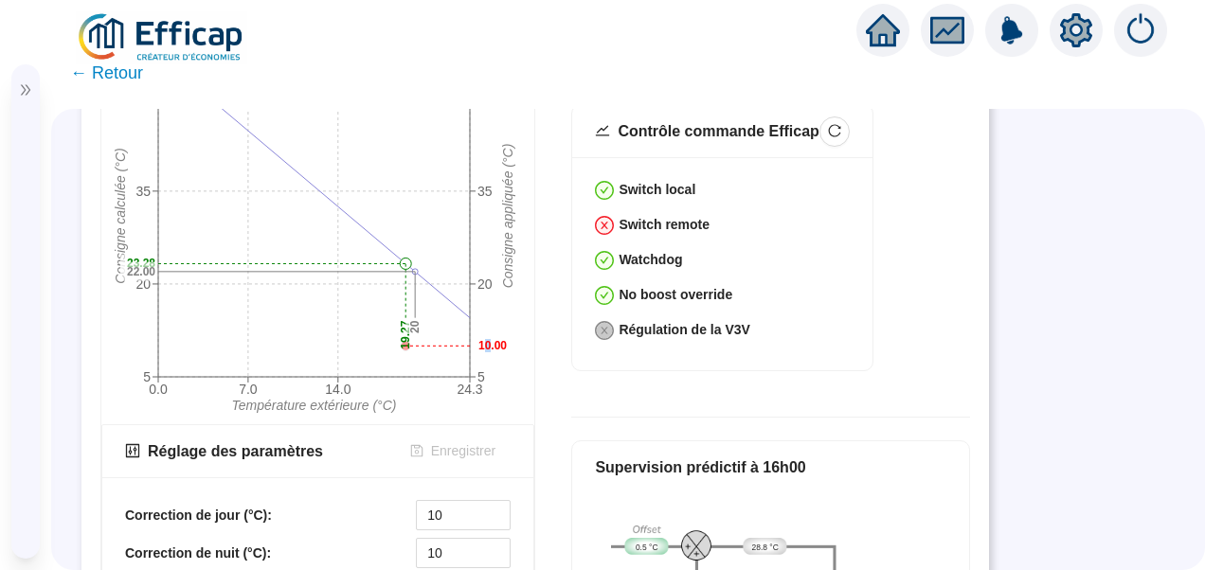
click at [491, 339] on text "10.00" at bounding box center [492, 345] width 28 height 13
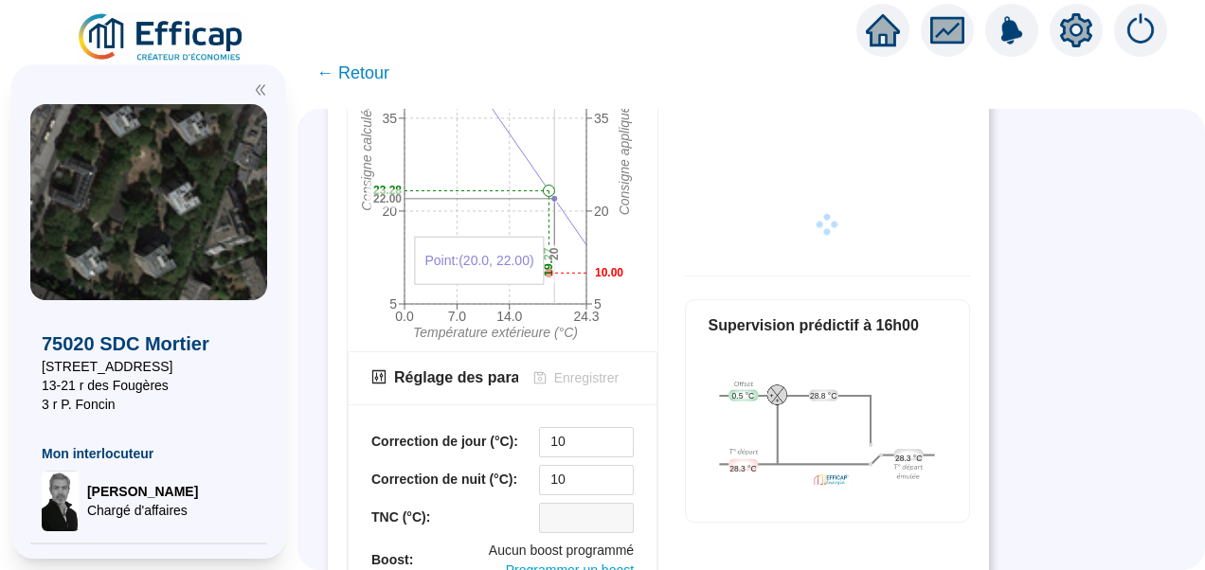
scroll to position [509, 0]
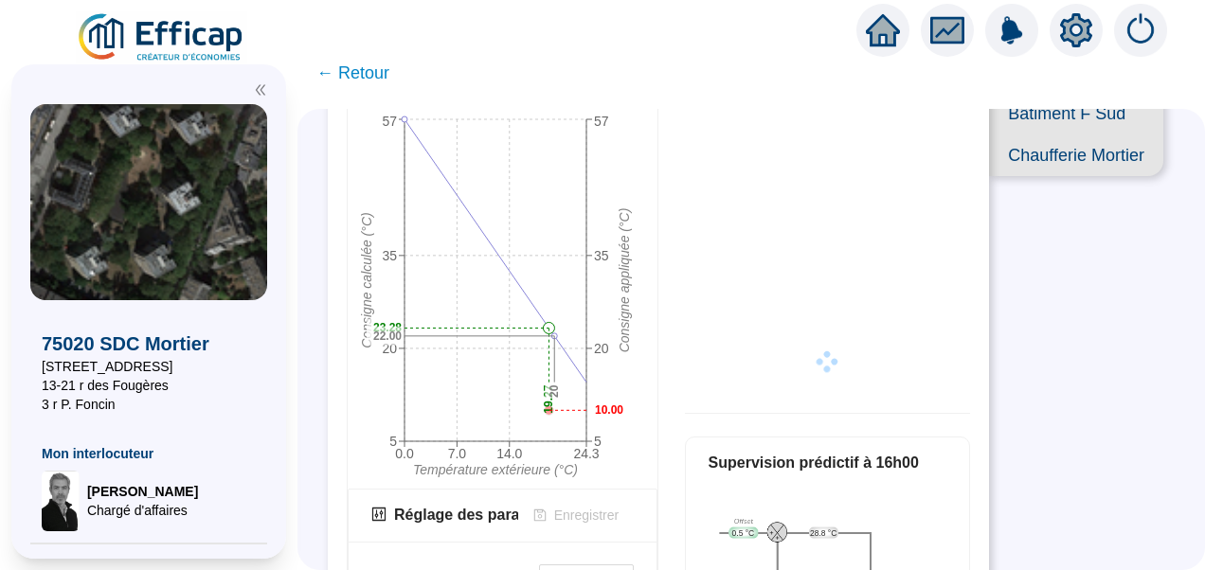
click at [261, 92] on icon "double-left" at bounding box center [260, 89] width 13 height 13
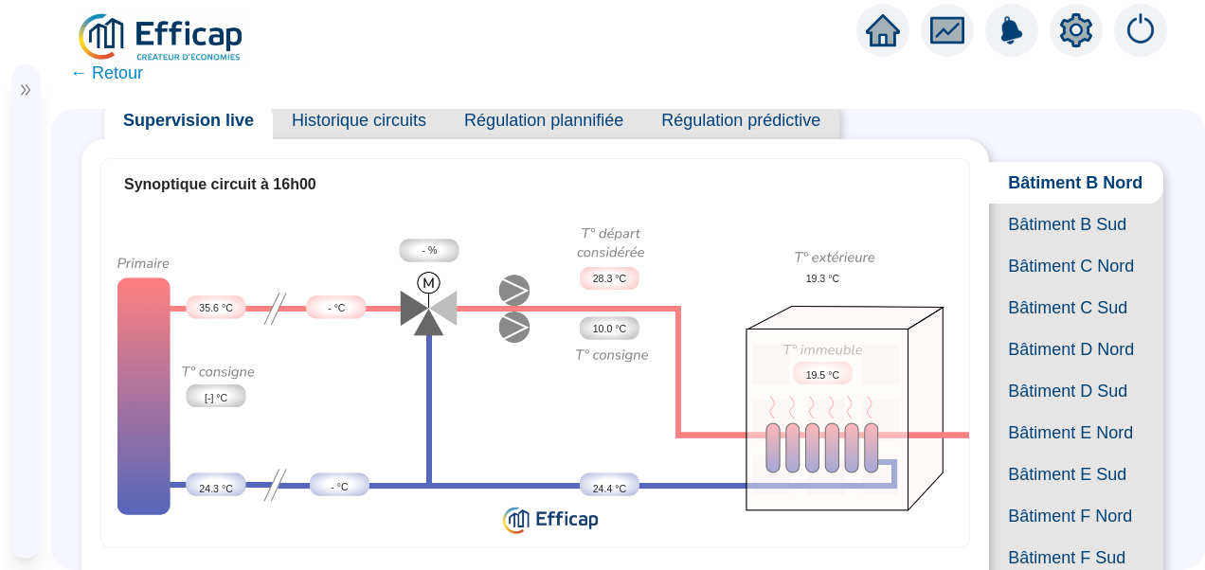
scroll to position [95, 0]
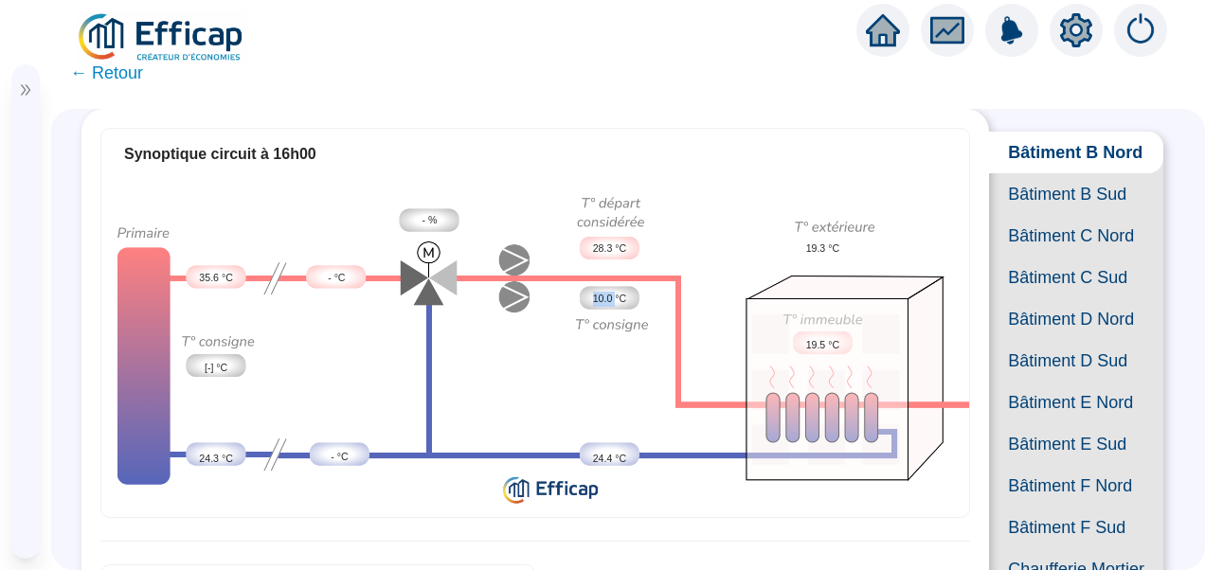
drag, startPoint x: 604, startPoint y: 295, endPoint x: 585, endPoint y: 295, distance: 18.9
click at [593, 295] on span "10.0 °C" at bounding box center [609, 299] width 33 height 15
drag, startPoint x: 563, startPoint y: 377, endPoint x: 593, endPoint y: 351, distance: 39.7
click at [563, 377] on img at bounding box center [535, 346] width 868 height 331
click at [593, 295] on span "10.0 °C" at bounding box center [609, 299] width 33 height 15
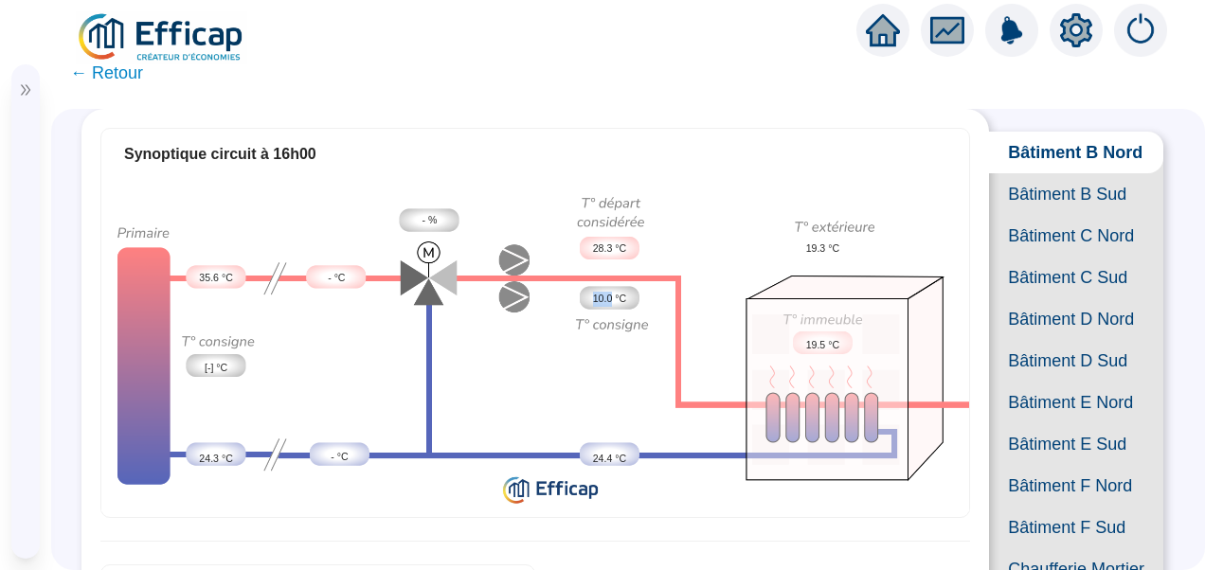
drag, startPoint x: 586, startPoint y: 295, endPoint x: 601, endPoint y: 295, distance: 14.2
click at [601, 295] on span "10.0 °C" at bounding box center [609, 299] width 33 height 15
click at [592, 375] on img at bounding box center [535, 346] width 868 height 331
click at [593, 295] on span "10.0 °C" at bounding box center [609, 299] width 33 height 15
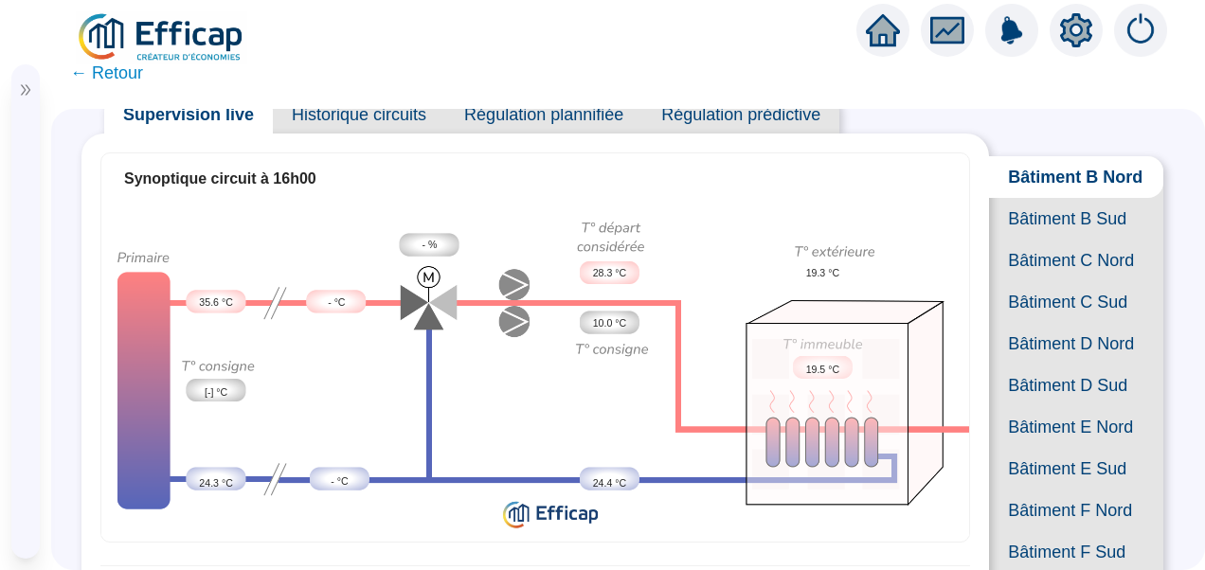
scroll to position [0, 0]
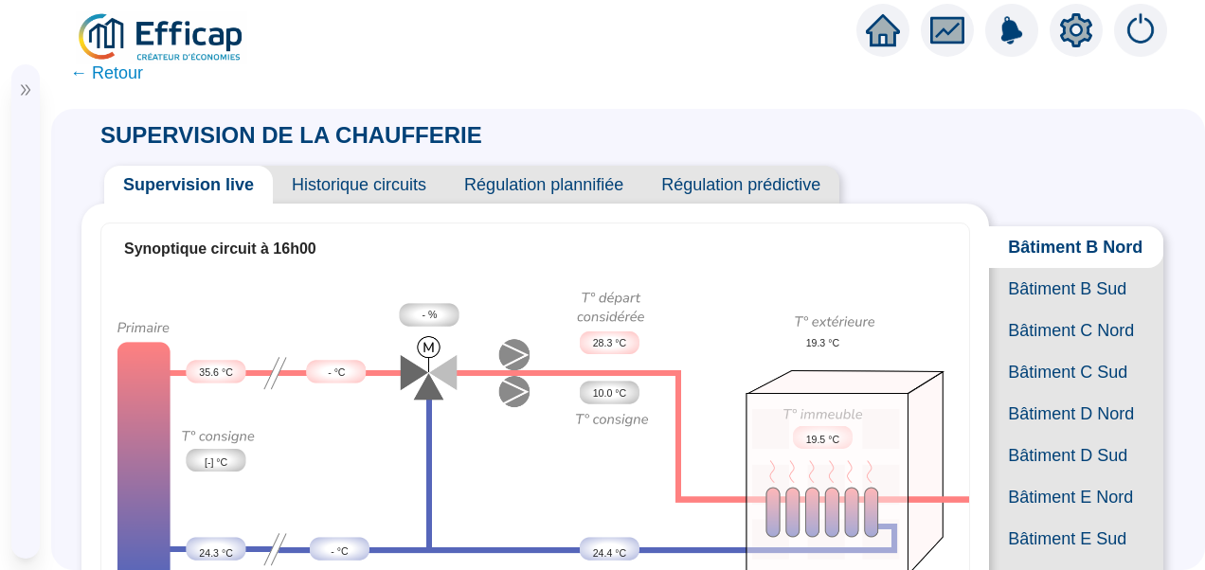
click at [375, 176] on span "Historique circuits" at bounding box center [359, 185] width 172 height 38
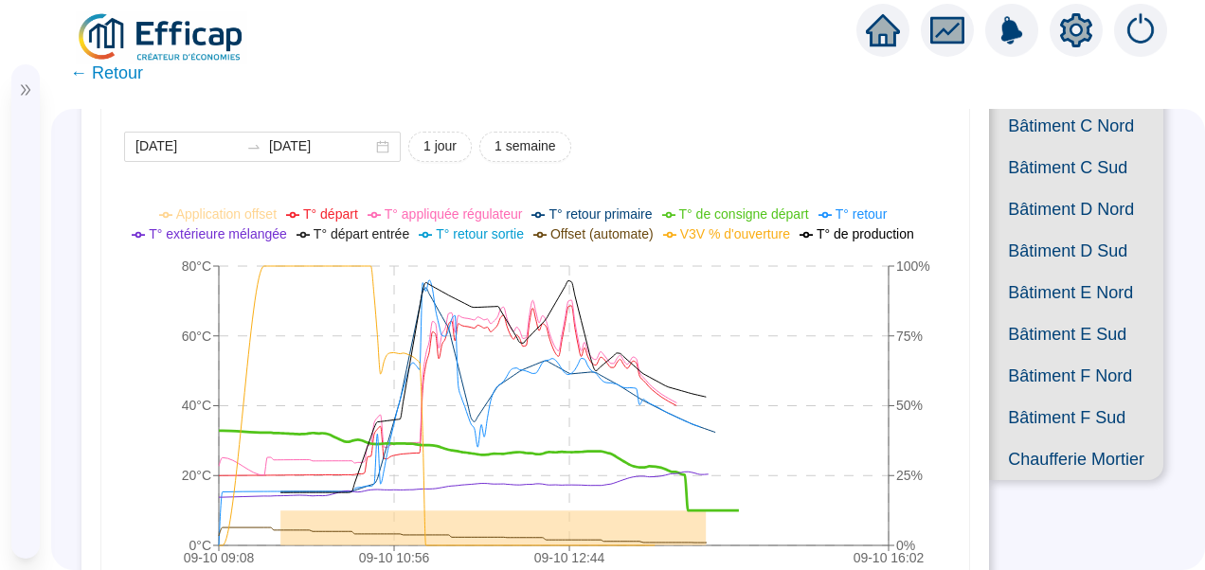
scroll to position [284, 0]
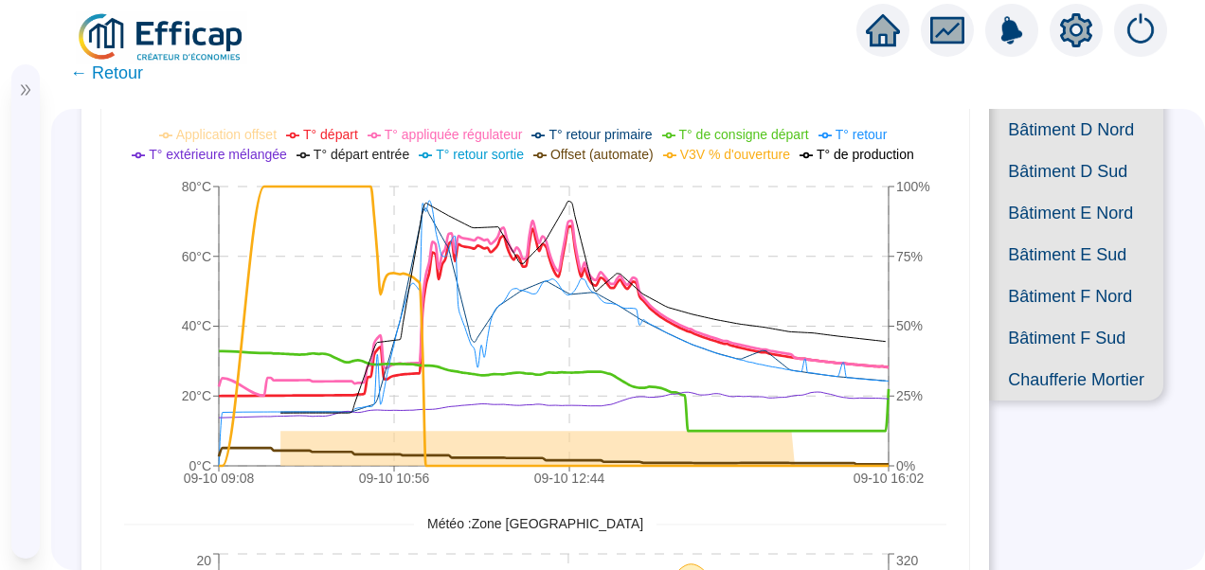
click at [449, 132] on span "T° appliquée régulateur" at bounding box center [454, 134] width 138 height 15
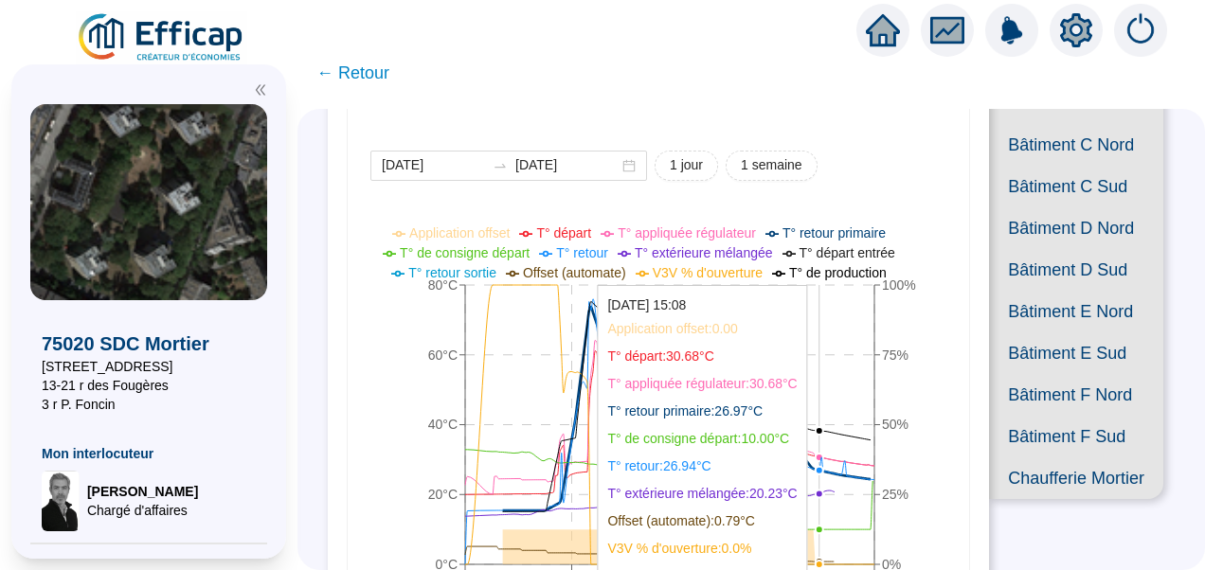
scroll to position [284, 0]
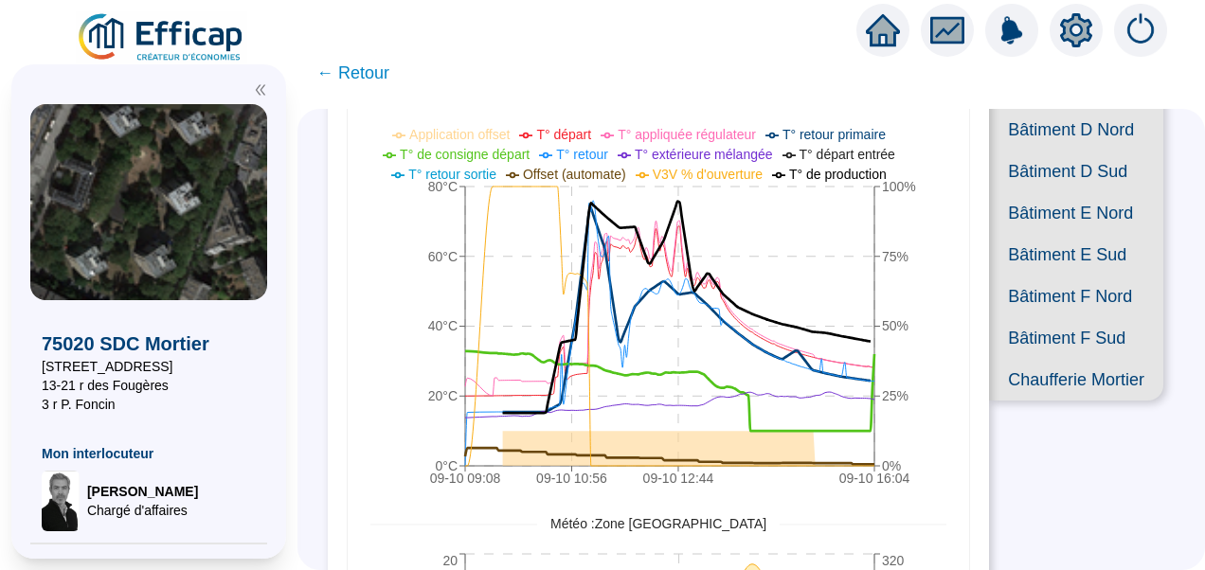
click at [261, 95] on icon "double-left" at bounding box center [260, 89] width 13 height 13
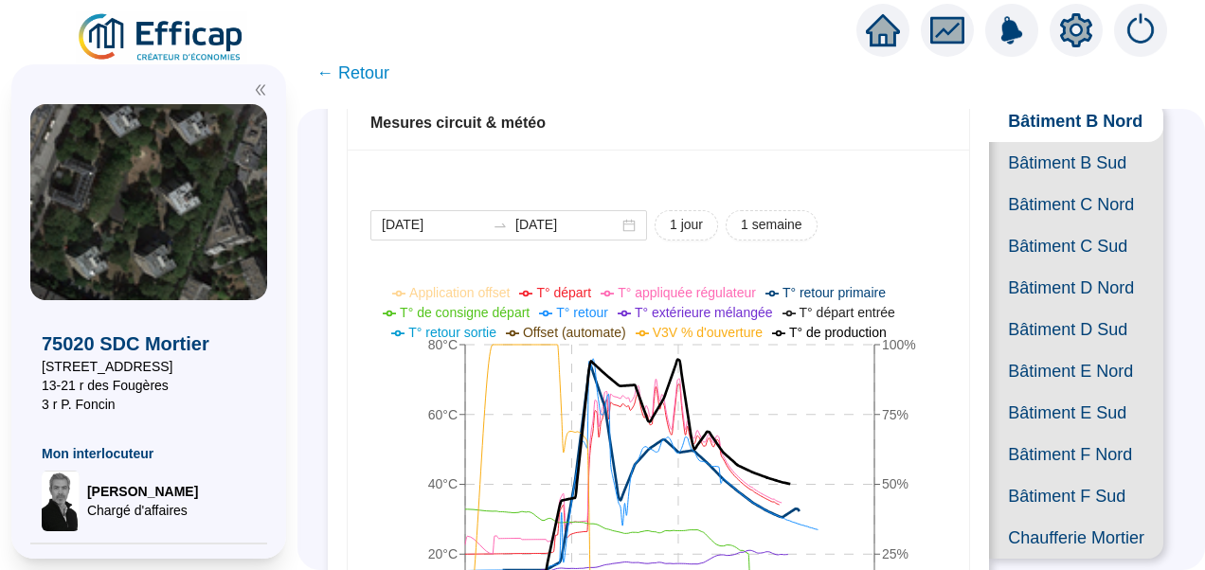
scroll to position [284, 0]
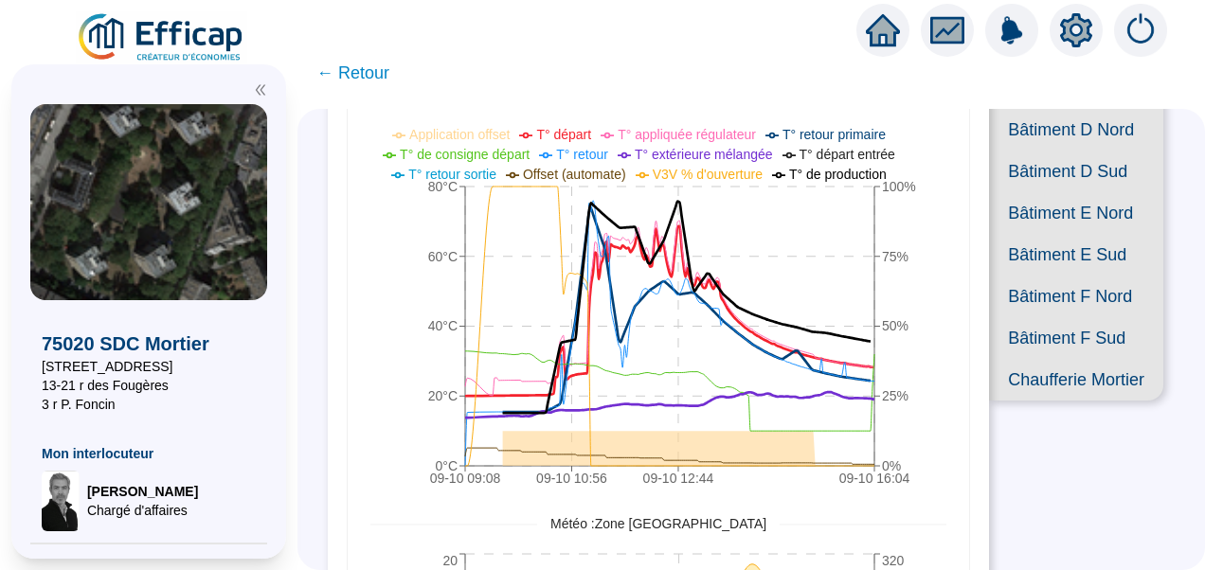
click at [1078, 40] on icon "setting" at bounding box center [1076, 29] width 32 height 30
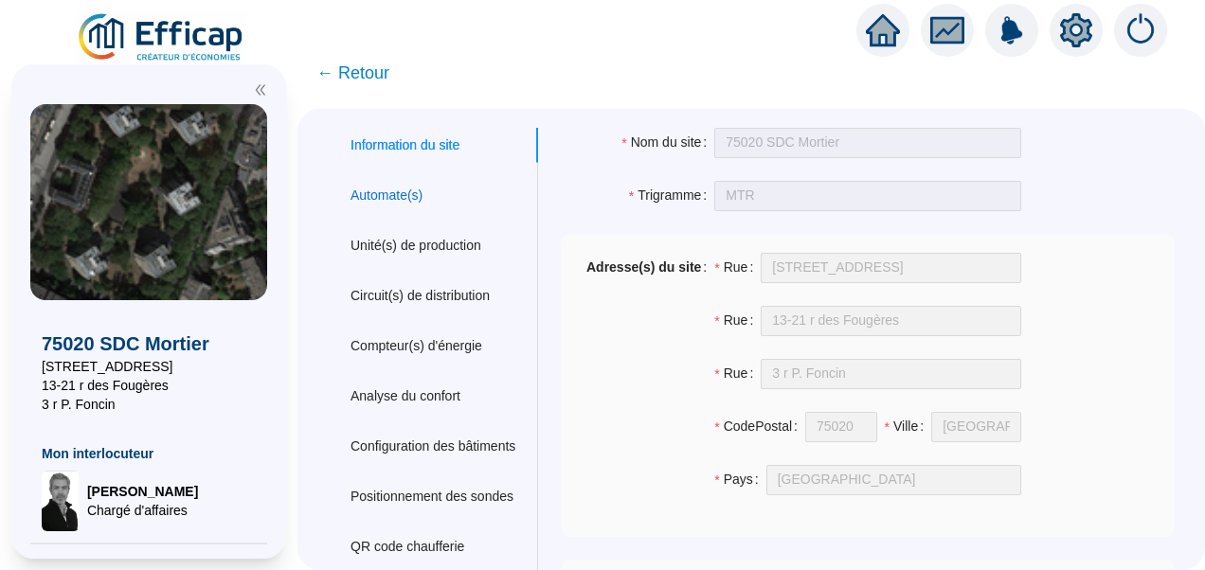
click at [417, 191] on div "Automate(s)" at bounding box center [386, 196] width 72 height 20
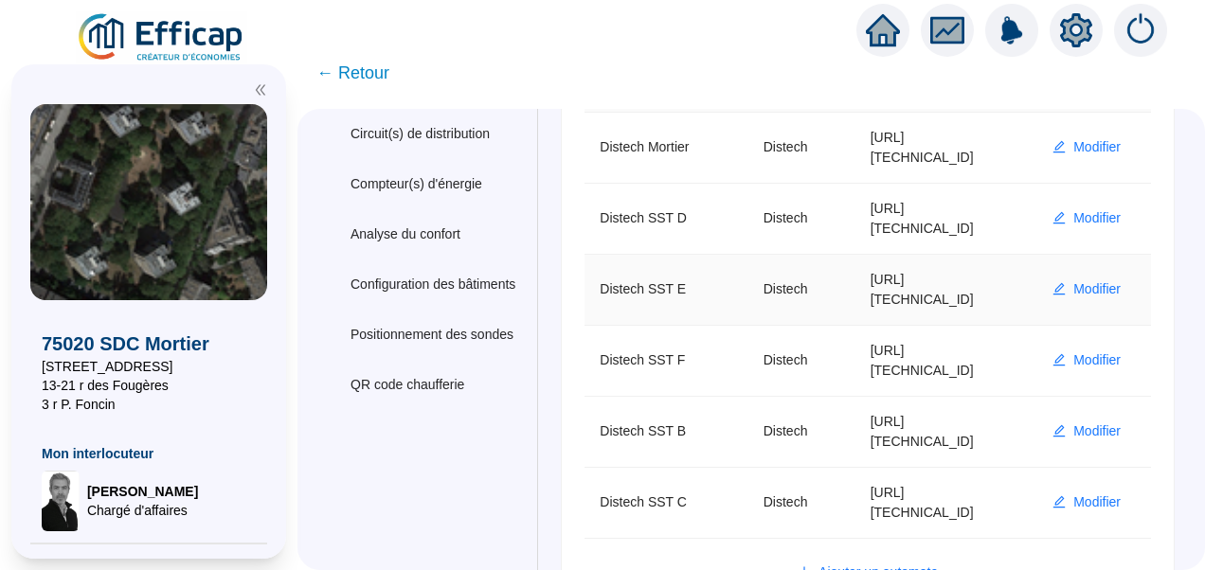
scroll to position [219, 0]
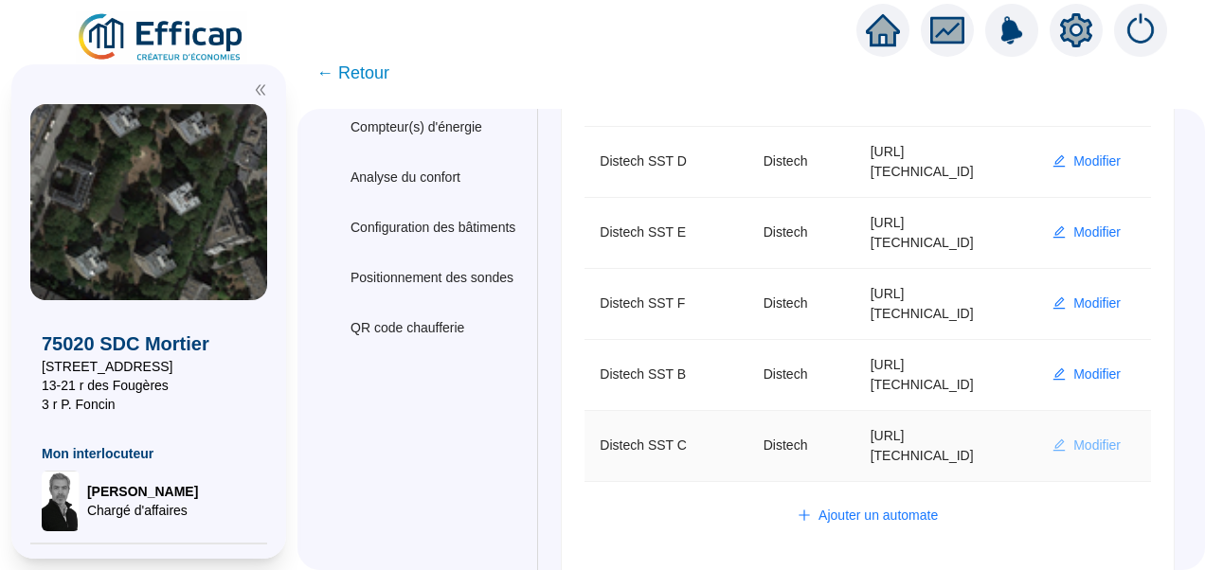
click at [1073, 440] on span "Modifier" at bounding box center [1096, 446] width 47 height 20
type input "Distech SST C"
type input "[URL][TECHNICAL_ID]"
type input "admin"
type input "AV1001"
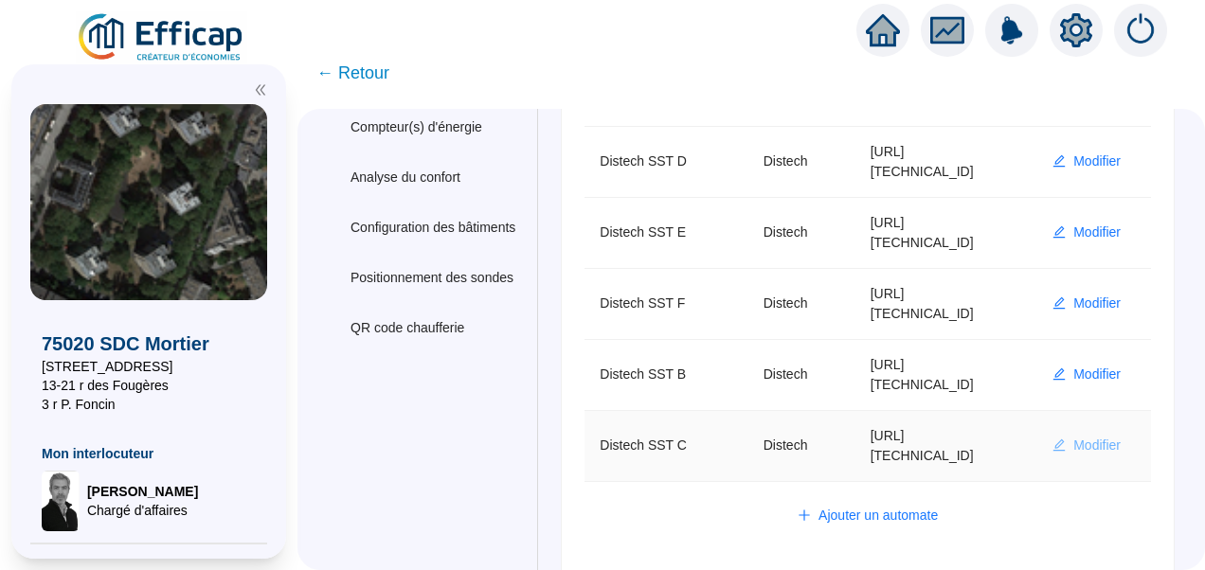
type input "AV1002"
type input "AV1000"
type input "BV1000"
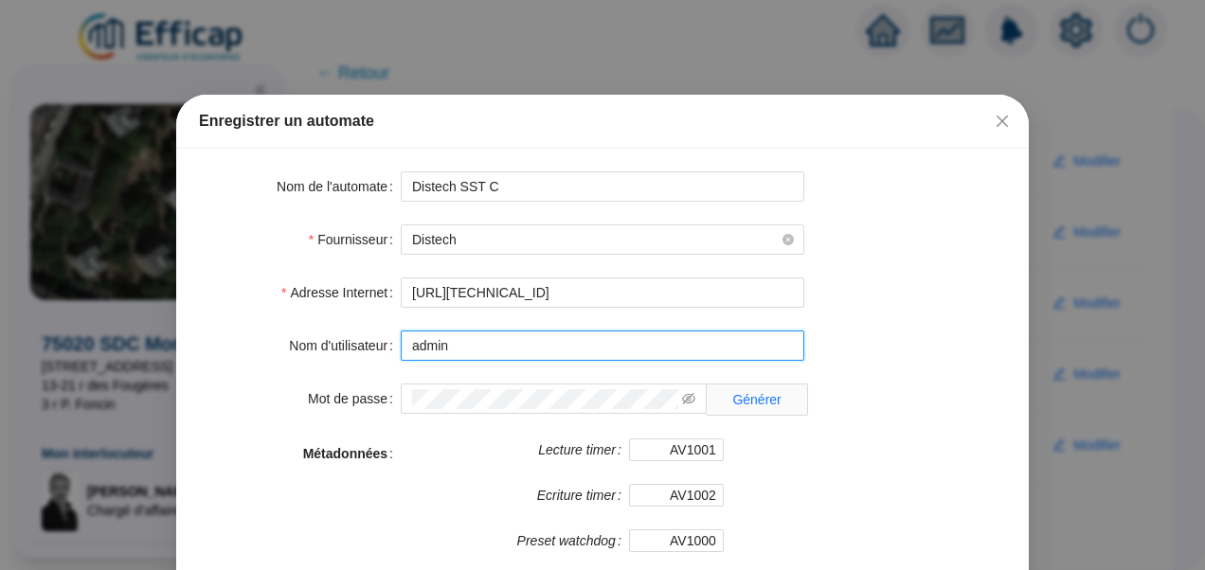
click at [567, 347] on input "admin" at bounding box center [603, 346] width 404 height 30
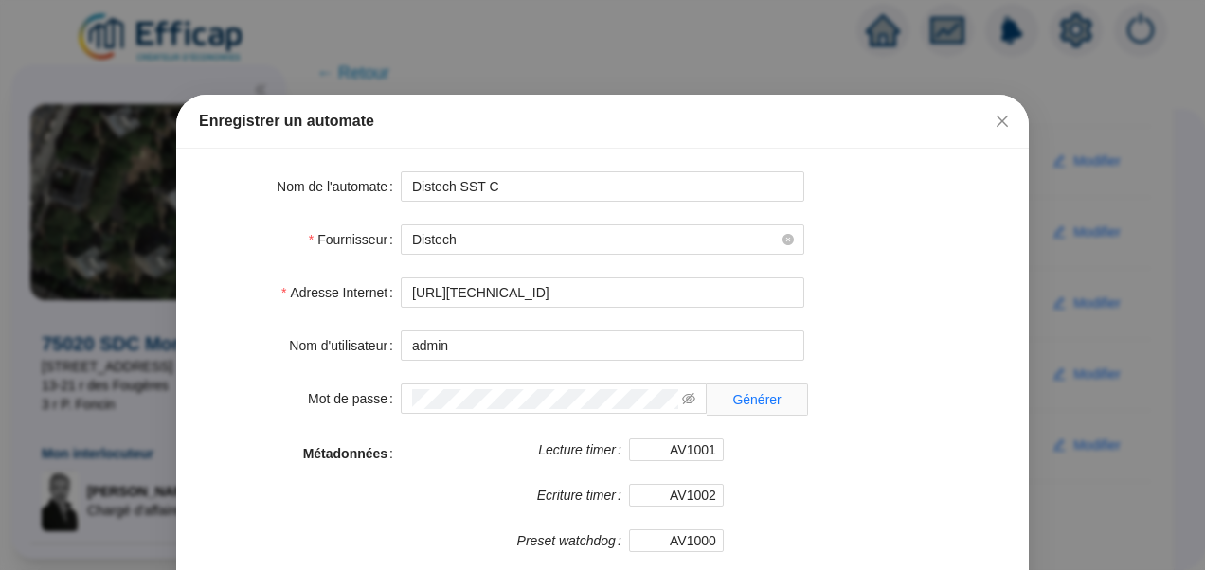
drag, startPoint x: 919, startPoint y: 308, endPoint x: 892, endPoint y: 314, distance: 27.1
click at [919, 308] on form "Nom de l'automate Distech SST C Fournisseur Distech Adresse Internet http://10.…" at bounding box center [602, 422] width 807 height 502
click at [682, 394] on icon "eye-invisible" at bounding box center [688, 398] width 13 height 13
click at [315, 390] on div "Mot de passe Générer" at bounding box center [602, 400] width 807 height 32
click at [997, 121] on icon "close" at bounding box center [1002, 121] width 15 height 15
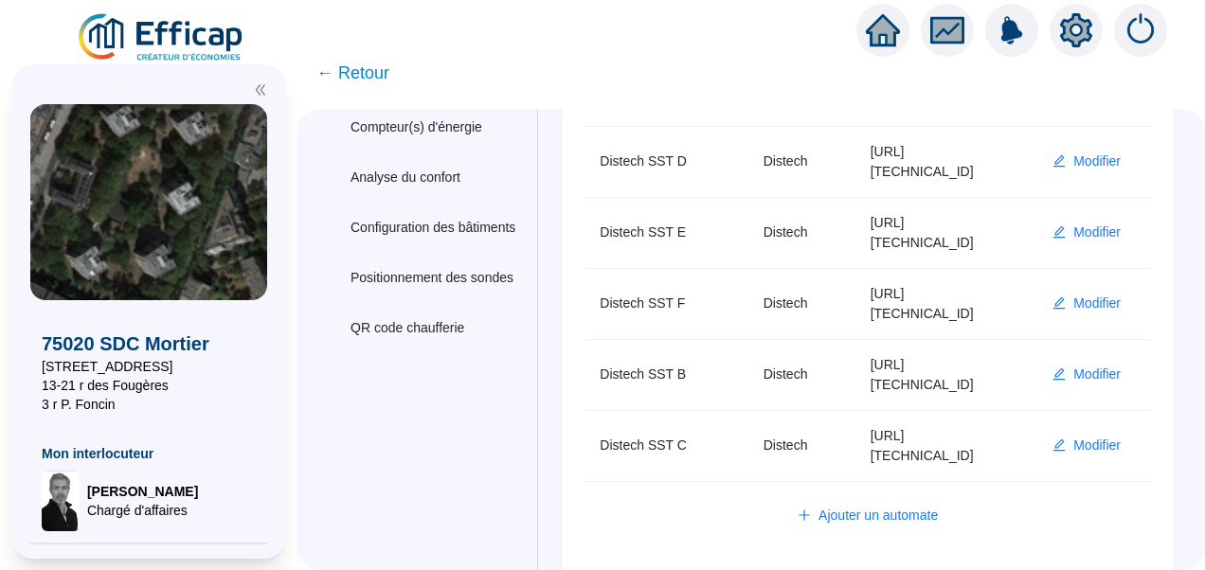
click at [358, 73] on span "← Retour" at bounding box center [352, 73] width 73 height 27
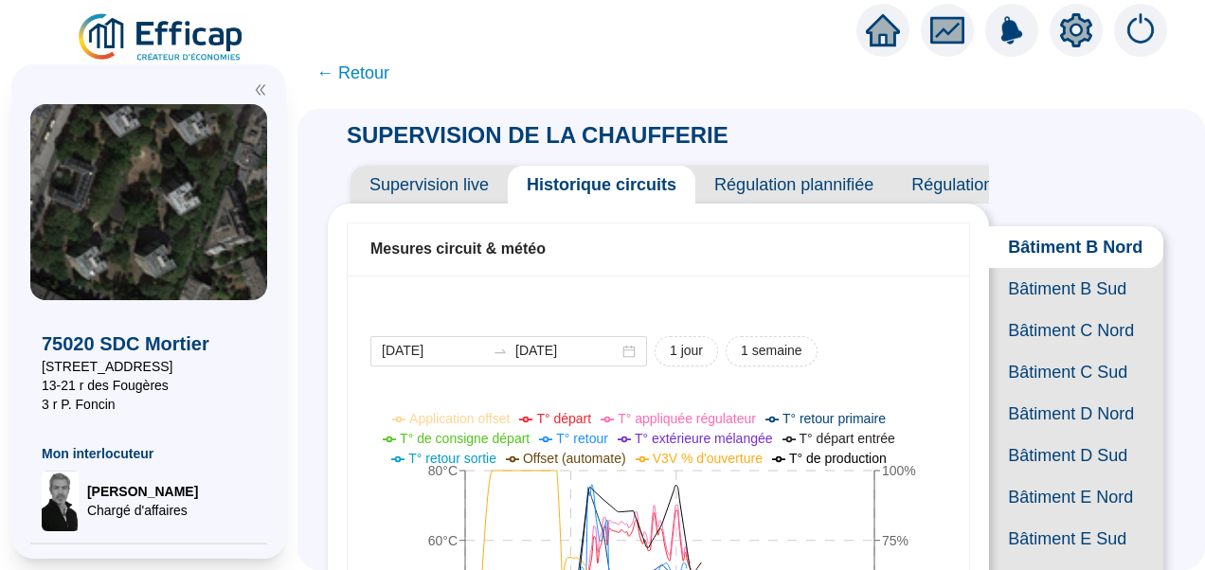
scroll to position [379, 0]
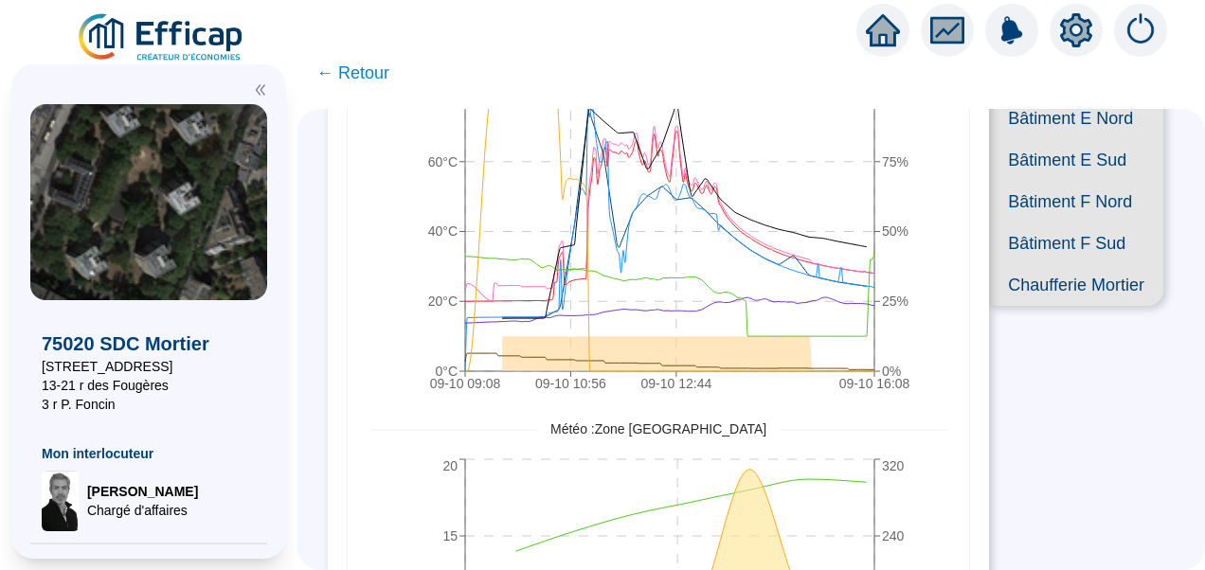
click at [261, 92] on icon "double-left" at bounding box center [260, 89] width 13 height 13
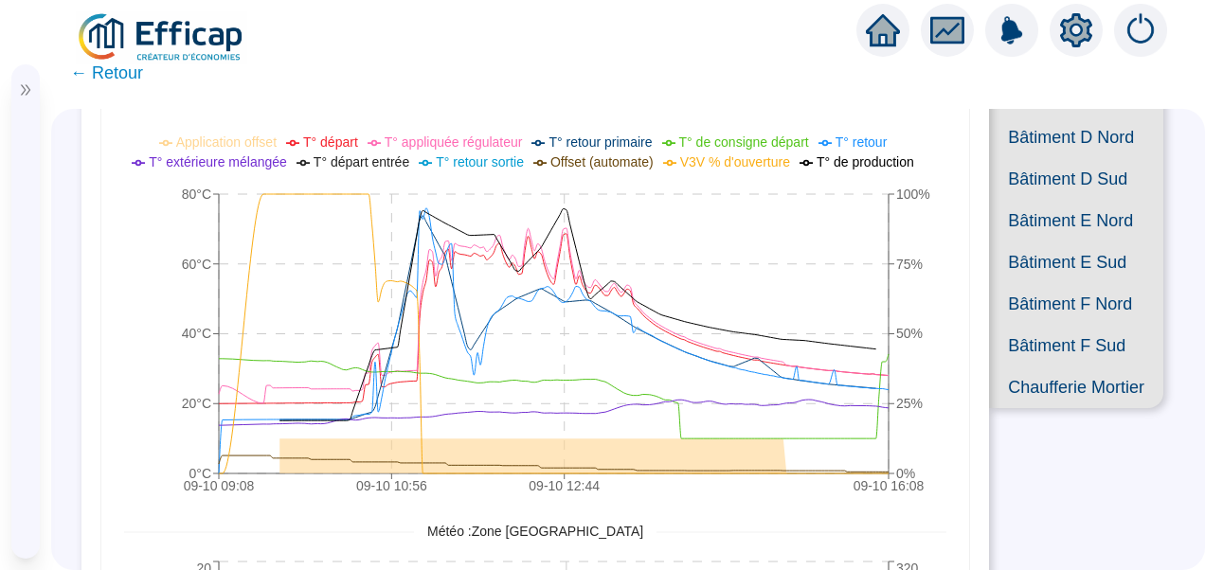
scroll to position [189, 0]
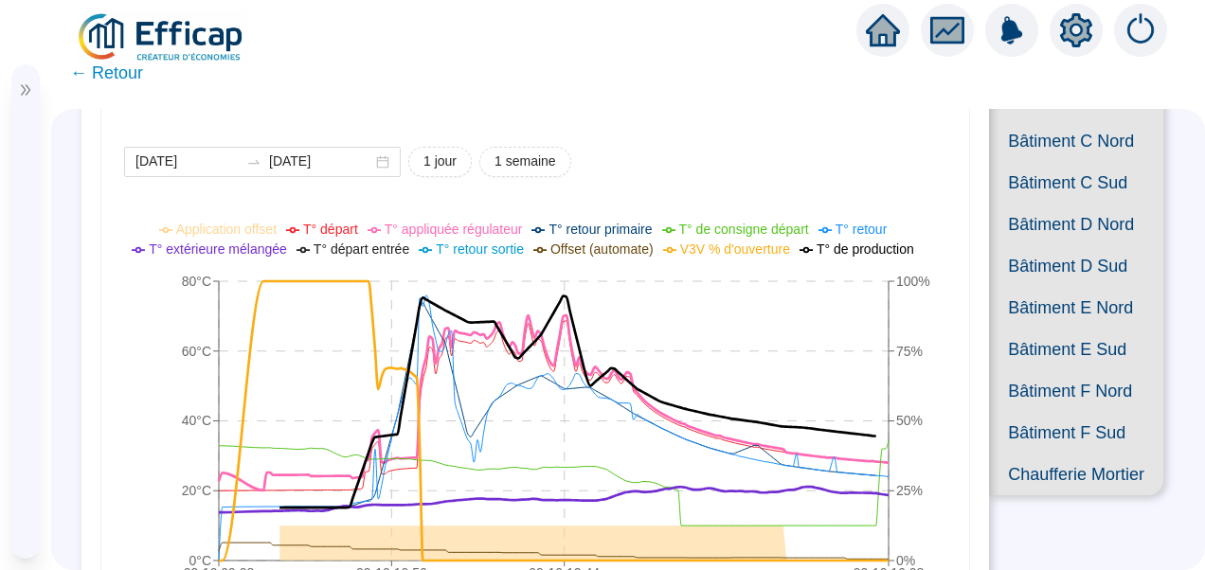
click at [260, 251] on span "T° extérieure mélangée" at bounding box center [218, 249] width 138 height 15
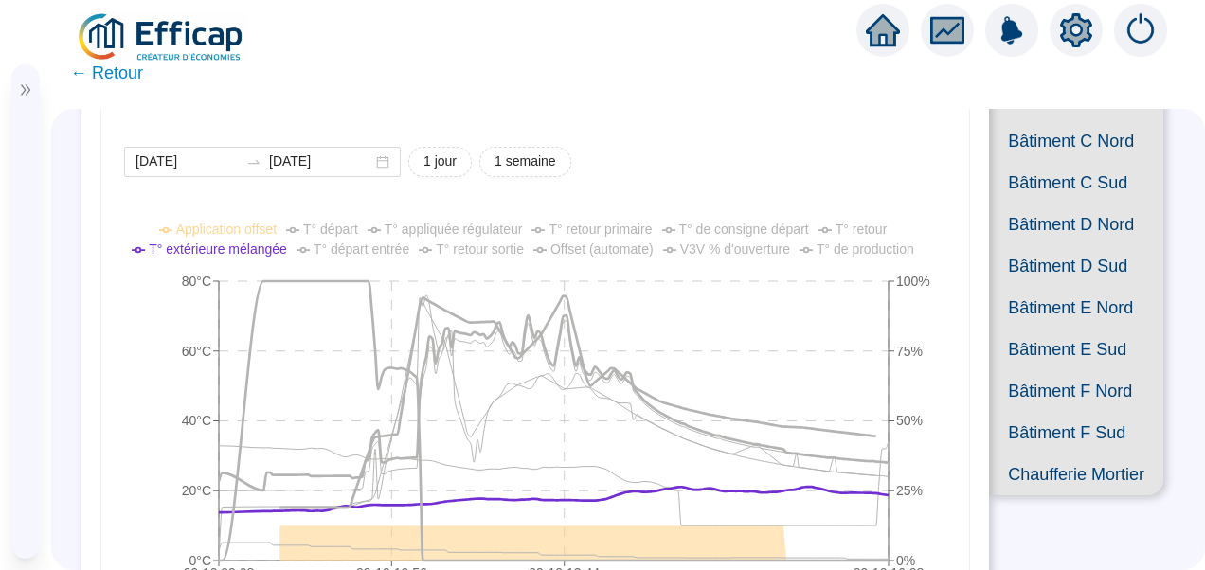
click at [907, 155] on div "2025-10-08 2025-10-09 1 jour 1 semaine" at bounding box center [535, 162] width 822 height 30
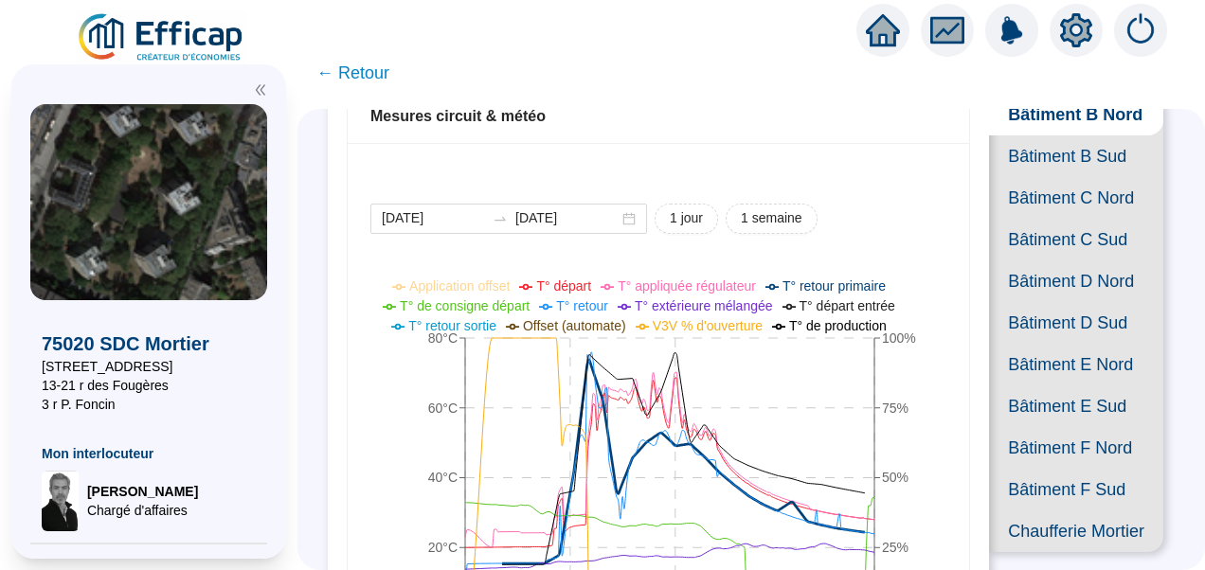
scroll to position [95, 0]
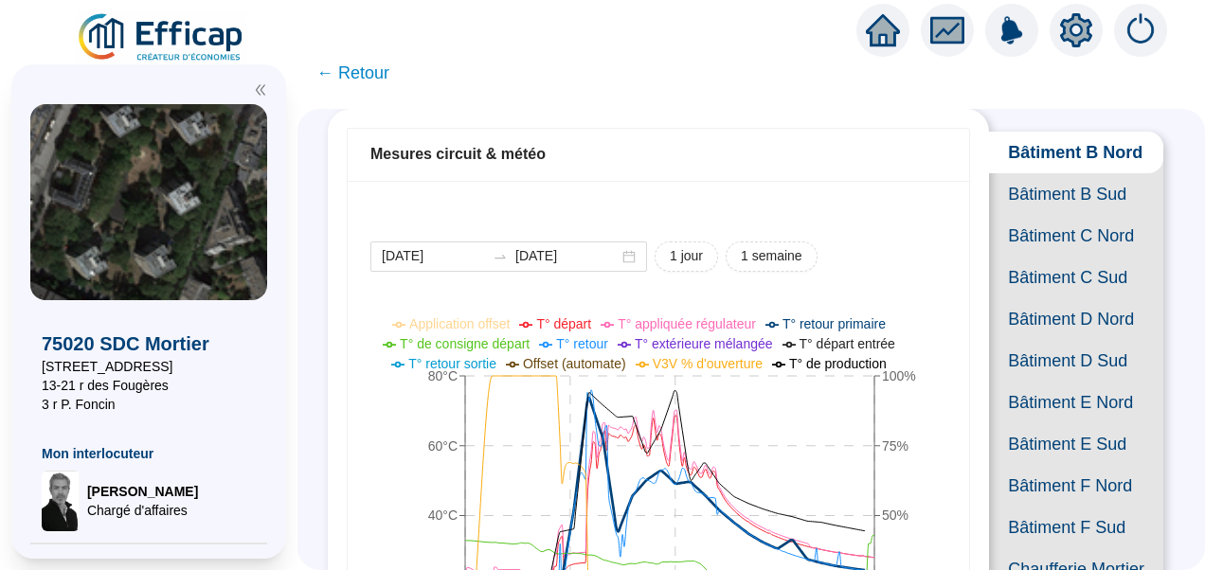
click at [1039, 257] on span "Bâtiment C Nord" at bounding box center [1076, 236] width 174 height 42
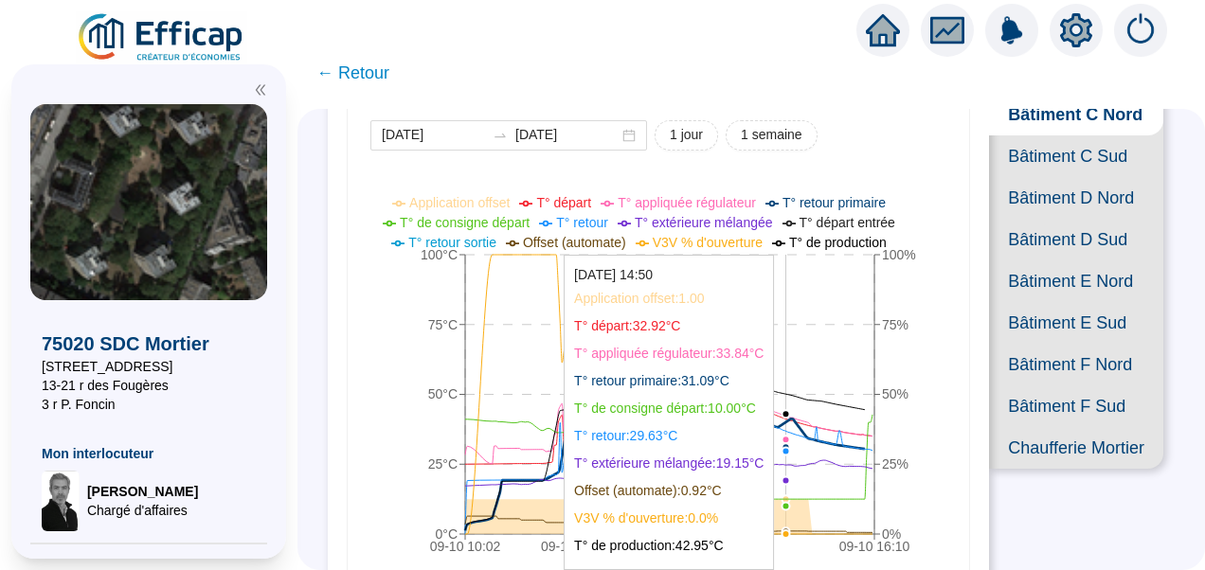
scroll to position [284, 0]
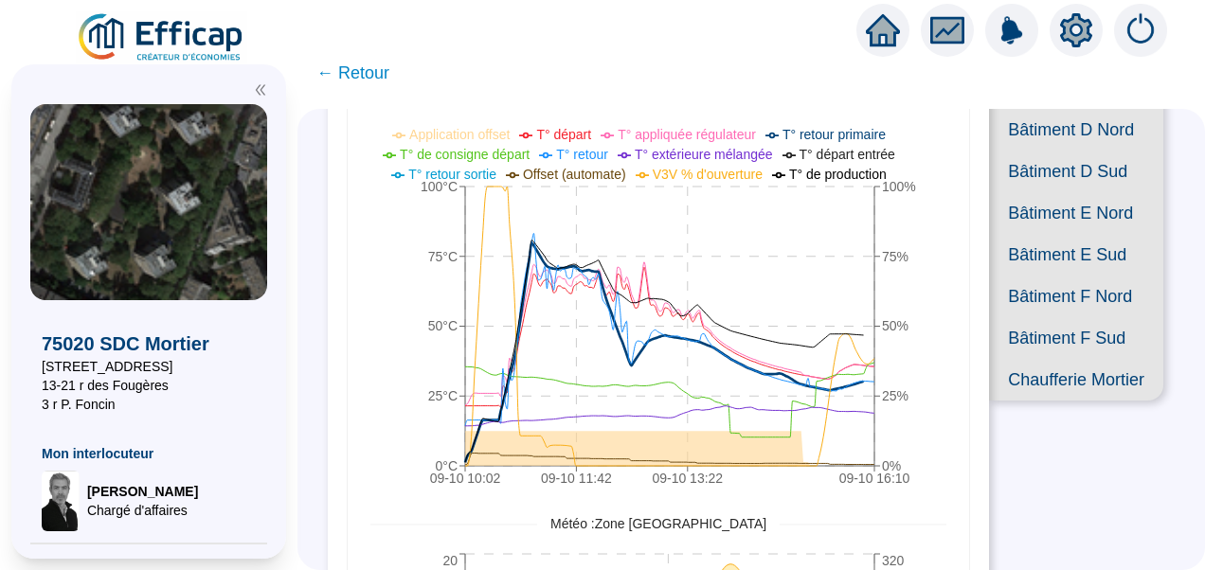
click at [263, 91] on icon "double-left" at bounding box center [260, 89] width 13 height 13
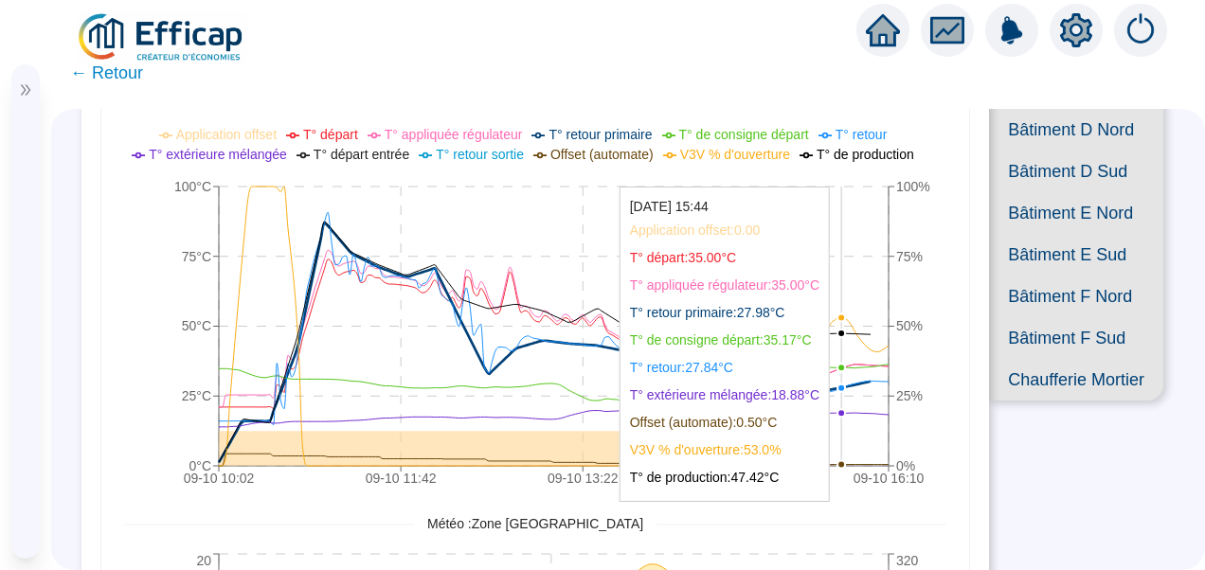
scroll to position [189, 0]
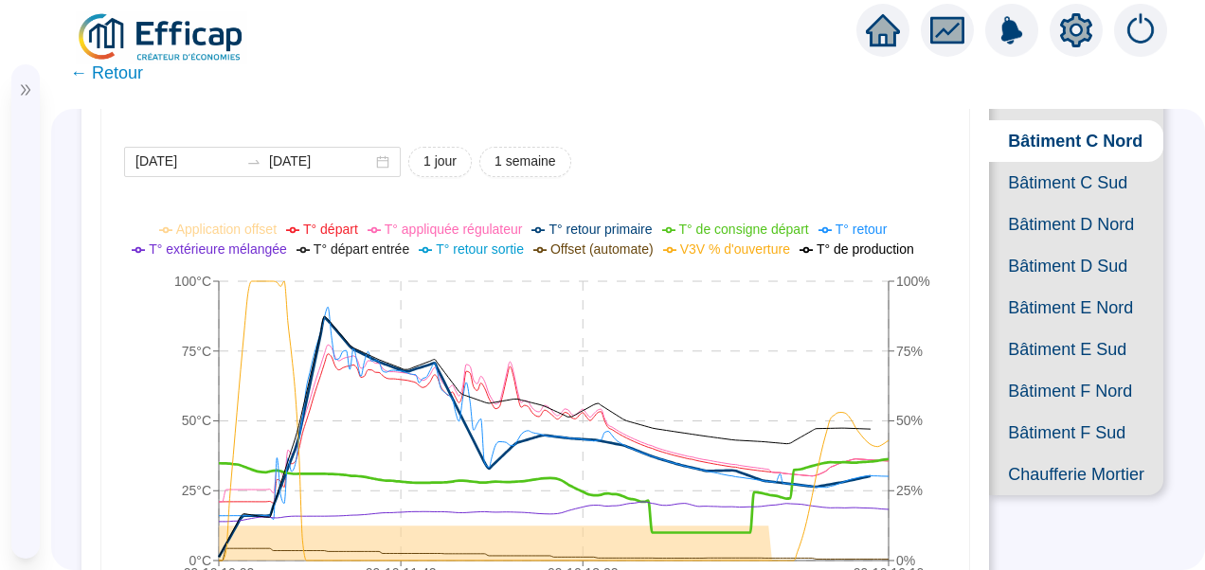
click at [762, 229] on span "T° de consigne départ" at bounding box center [744, 229] width 130 height 15
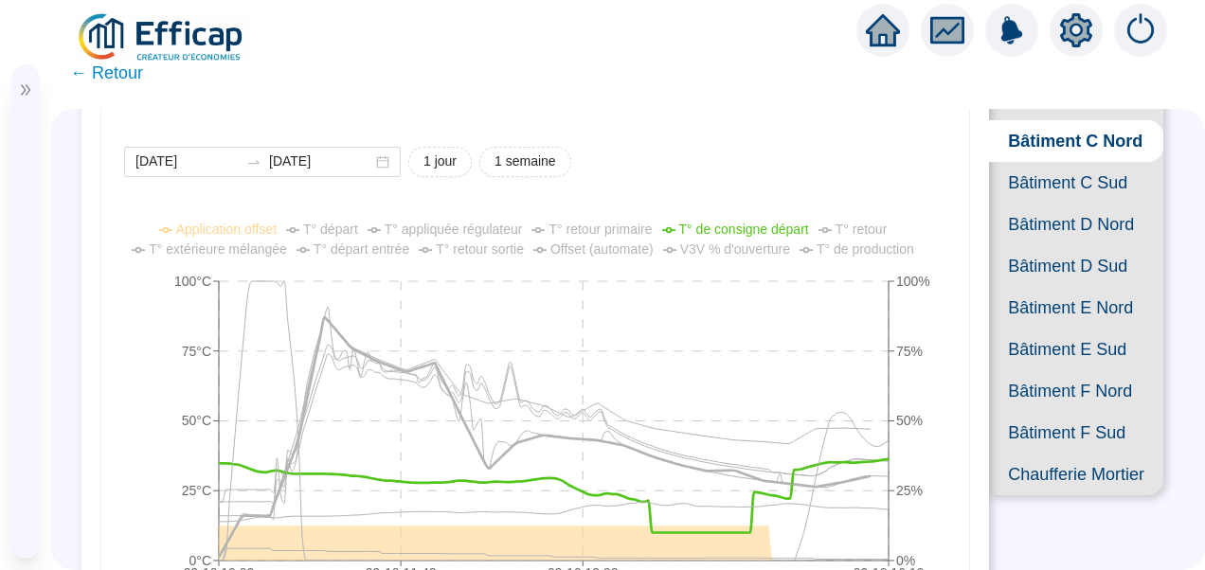
click at [824, 248] on span "T° de production" at bounding box center [866, 249] width 98 height 15
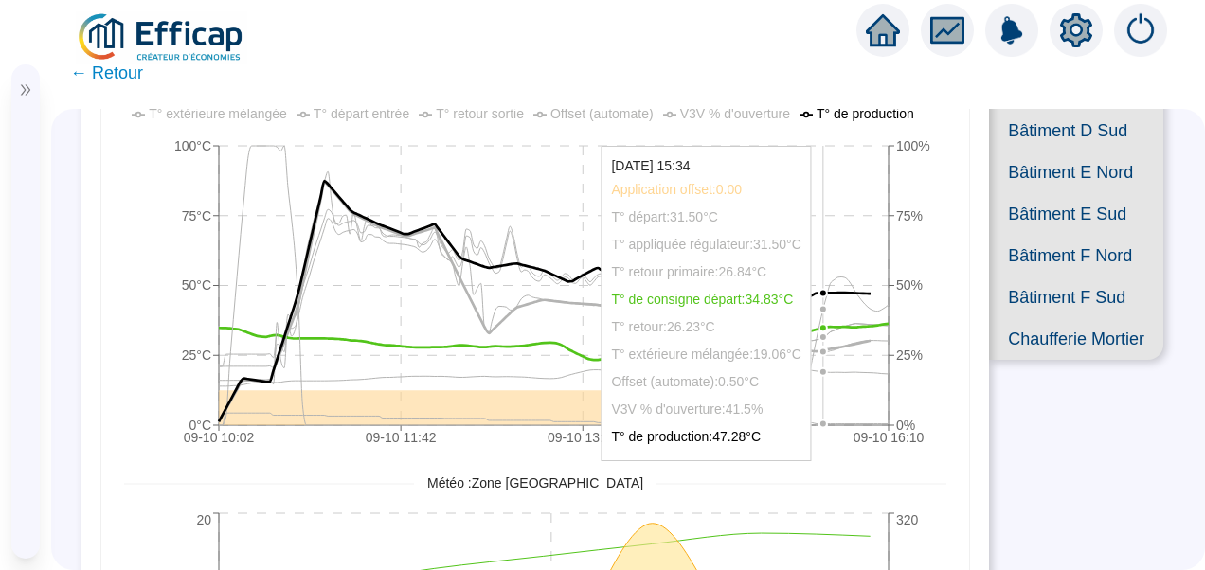
scroll to position [284, 0]
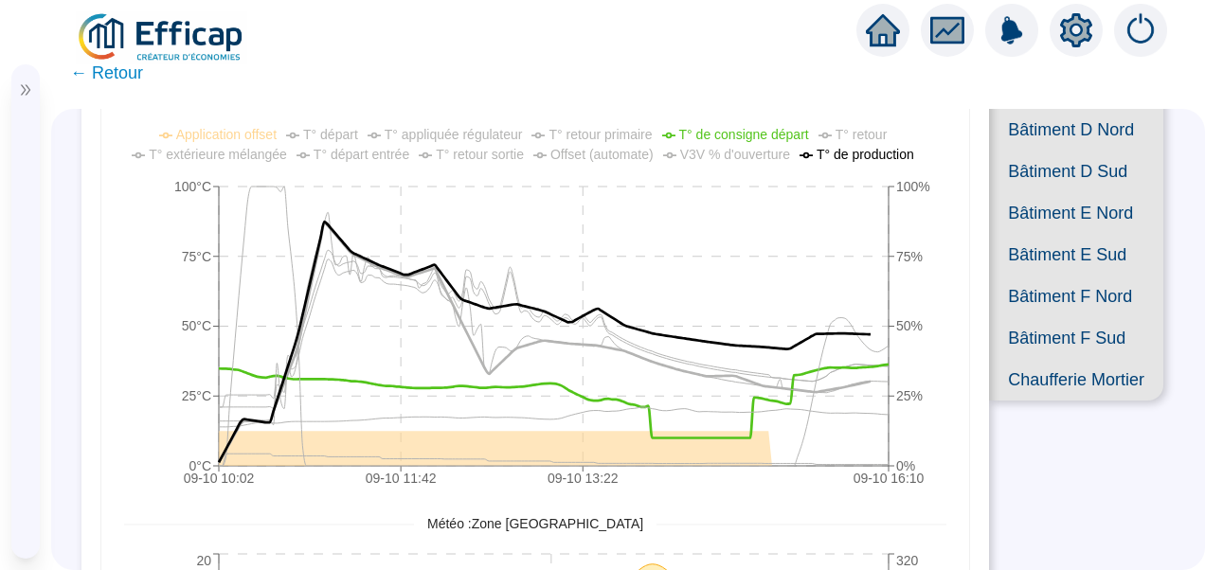
click at [324, 135] on span "T° départ" at bounding box center [330, 134] width 55 height 15
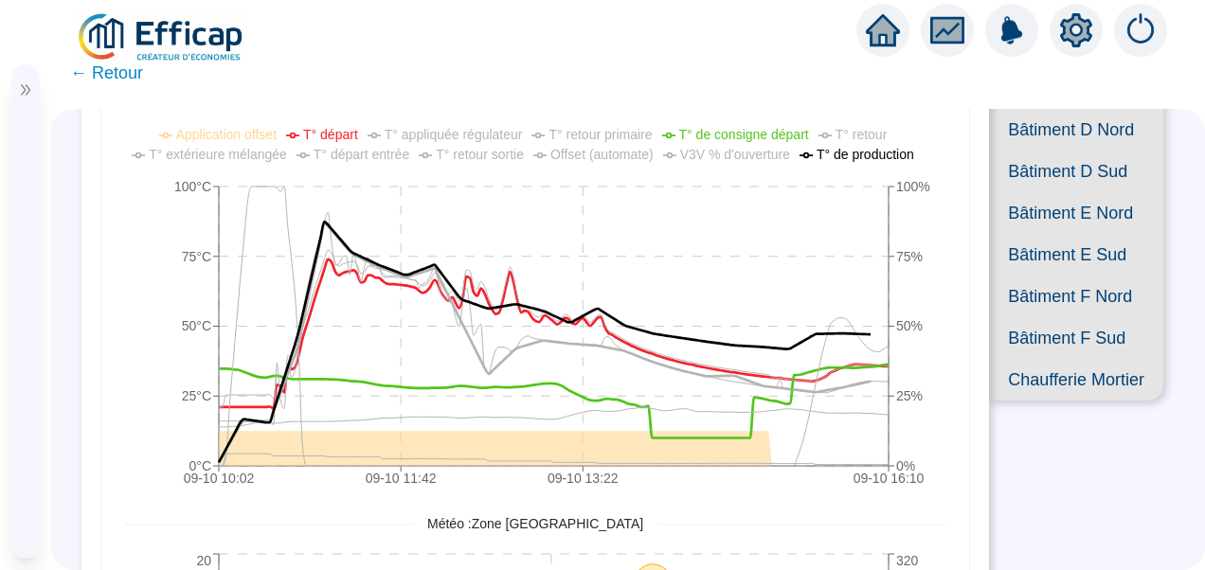
click at [324, 135] on span "T° départ" at bounding box center [330, 134] width 55 height 15
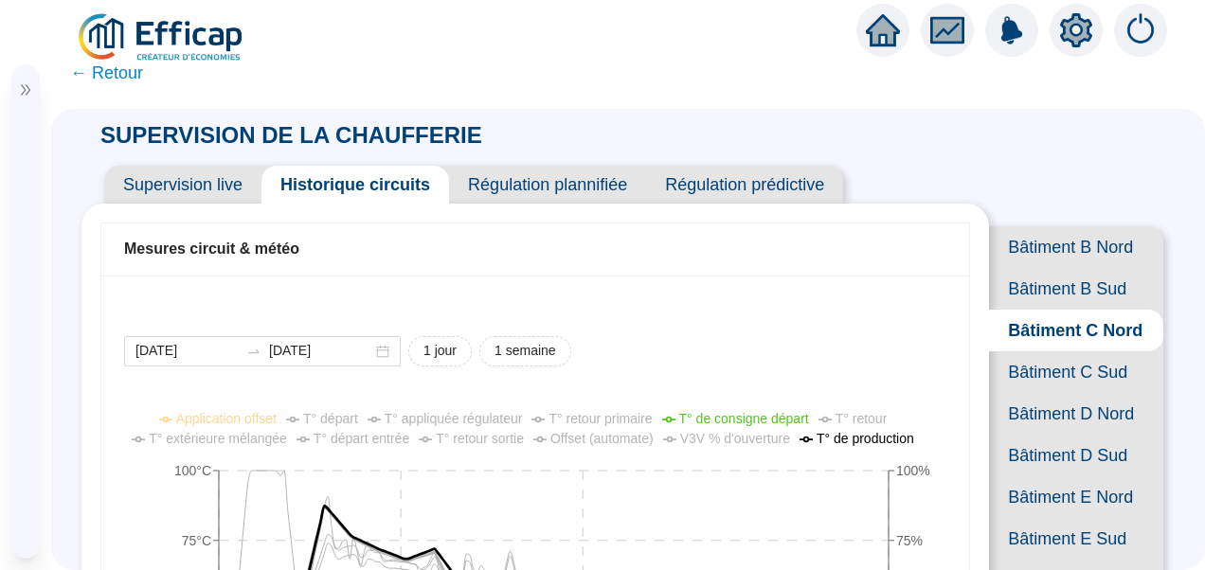
scroll to position [95, 0]
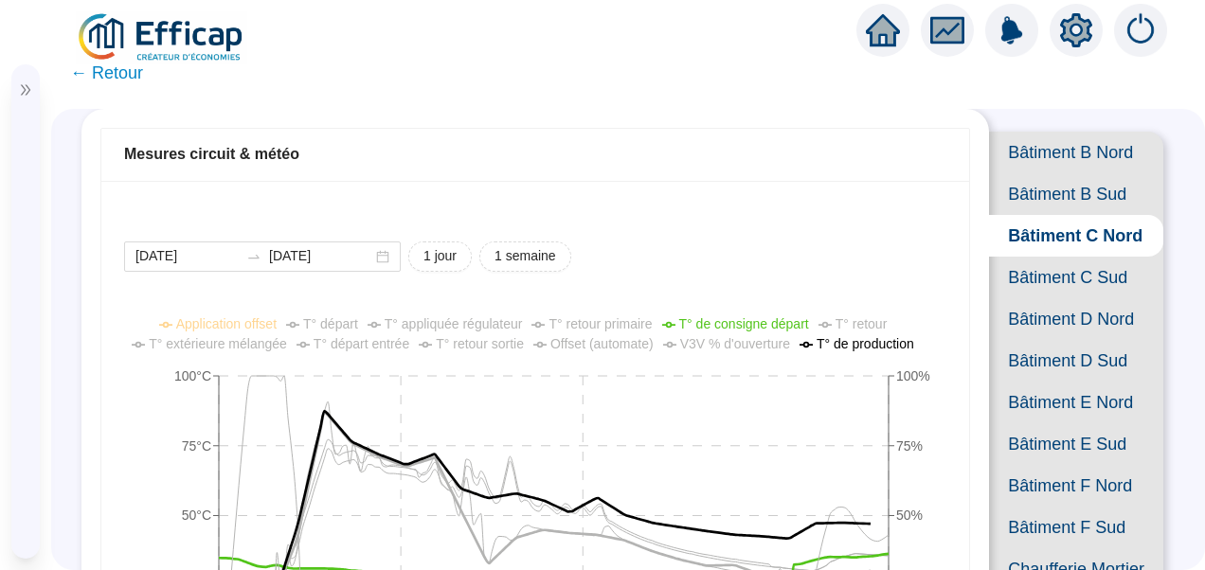
click at [1059, 199] on span "Bâtiment B Sud" at bounding box center [1076, 194] width 174 height 42
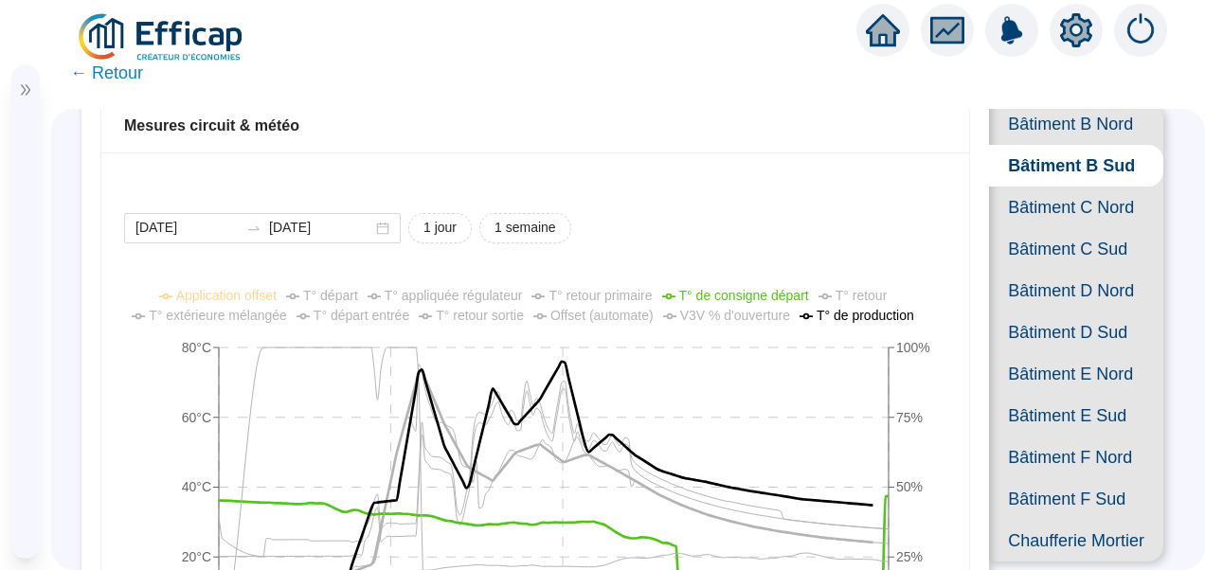
scroll to position [95, 0]
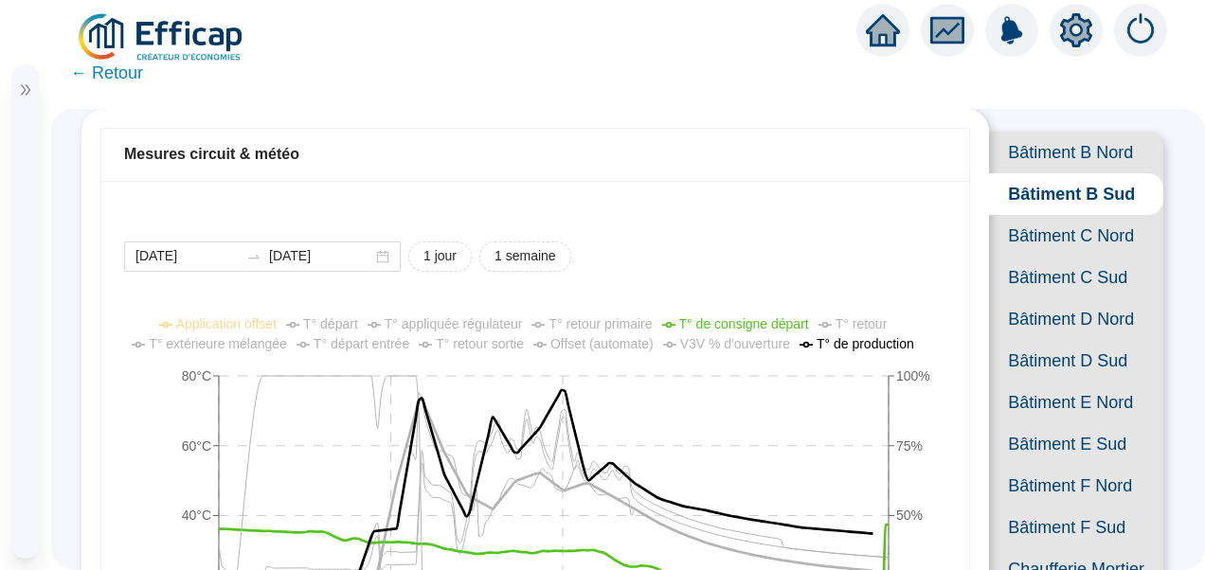
click at [1091, 155] on span "Bâtiment B Nord" at bounding box center [1076, 153] width 174 height 42
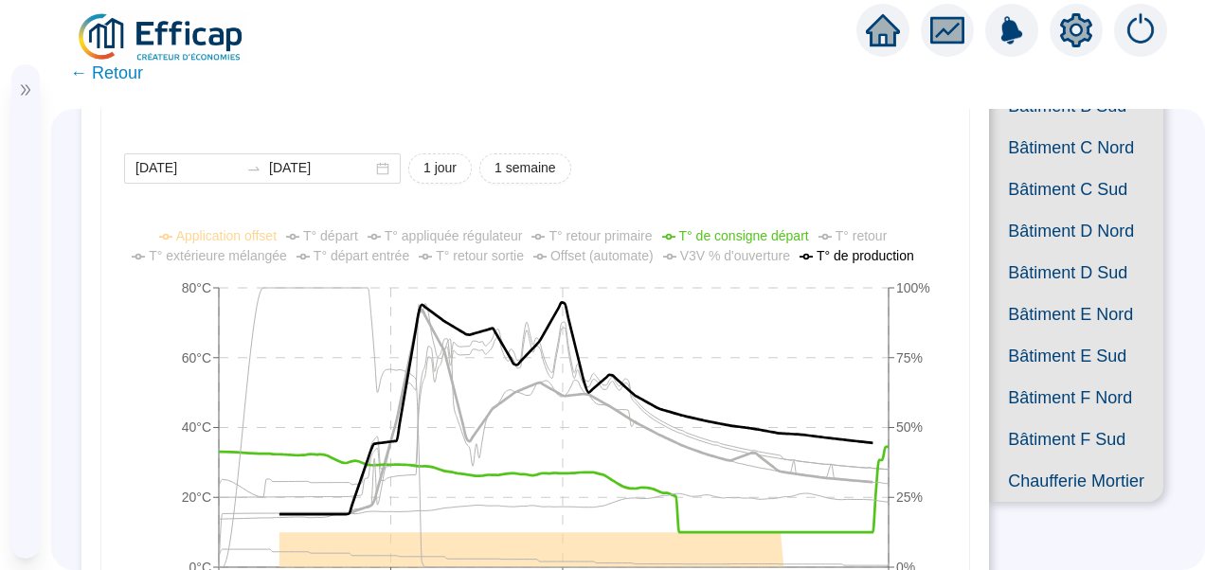
scroll to position [189, 0]
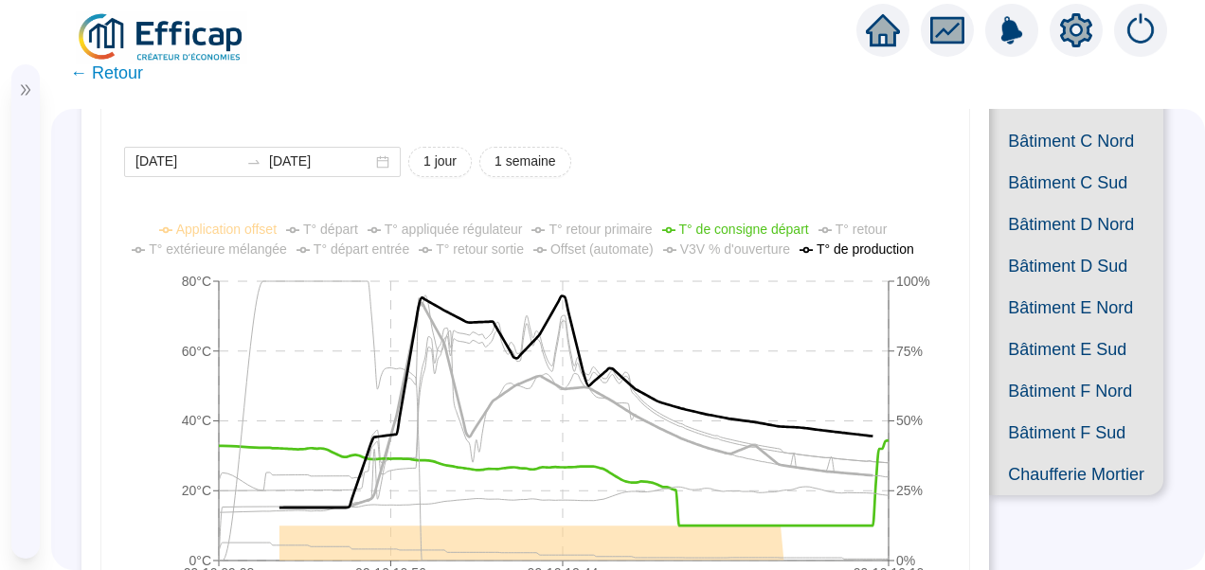
click at [1042, 204] on span "Bâtiment C Sud" at bounding box center [1076, 183] width 174 height 42
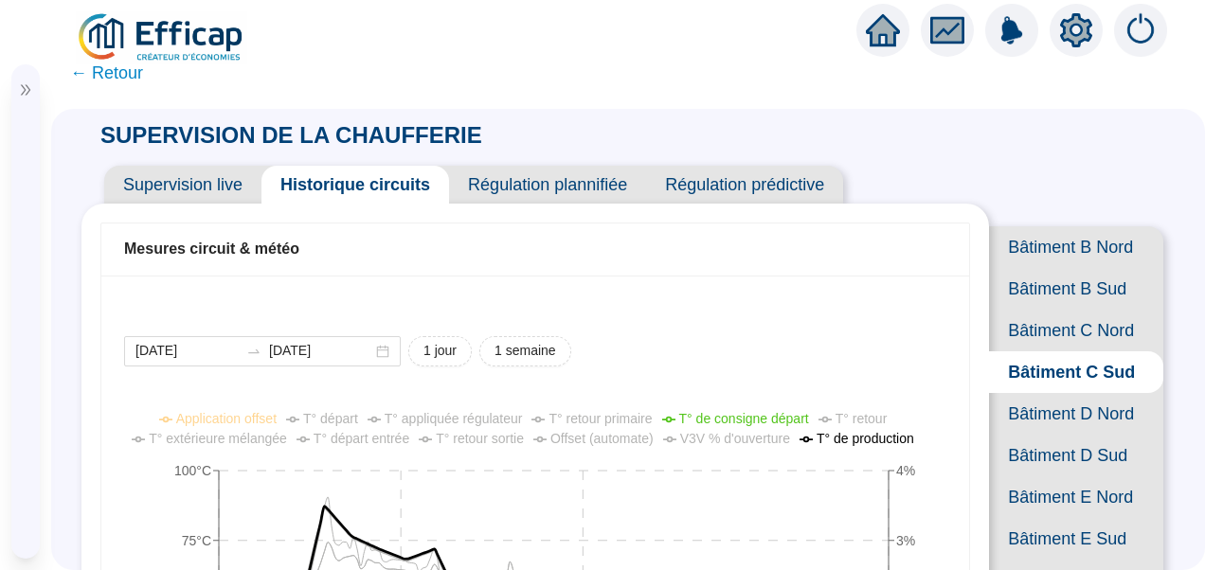
click at [875, 350] on div "[DATE] [DATE] 1 jour 1 semaine" at bounding box center [535, 351] width 822 height 30
click at [114, 77] on span "← Retour" at bounding box center [106, 73] width 73 height 27
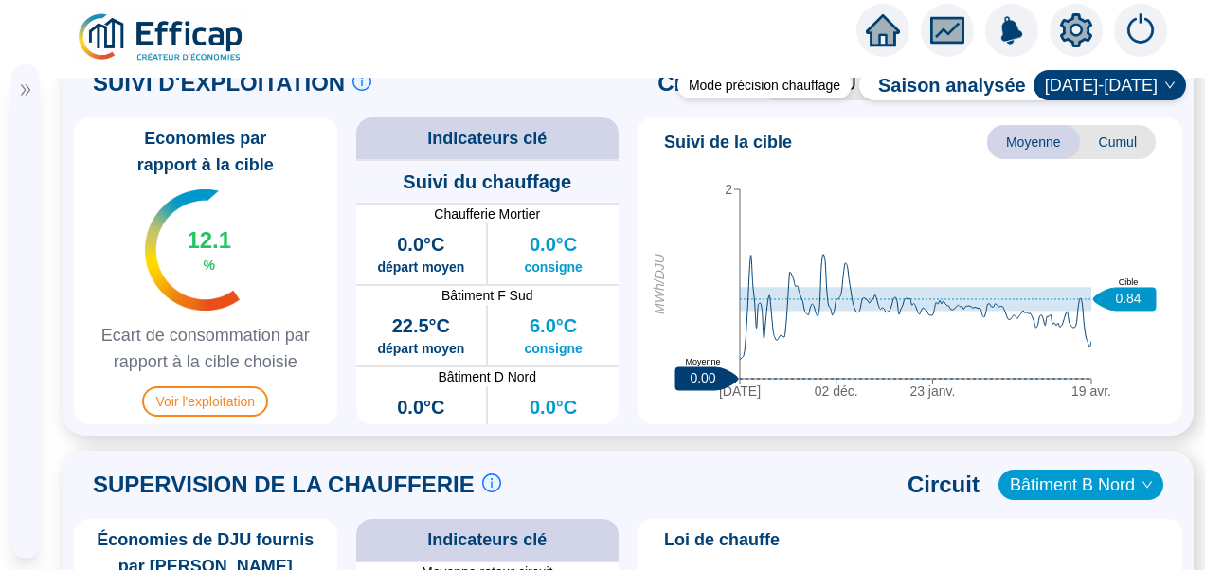
scroll to position [953, 0]
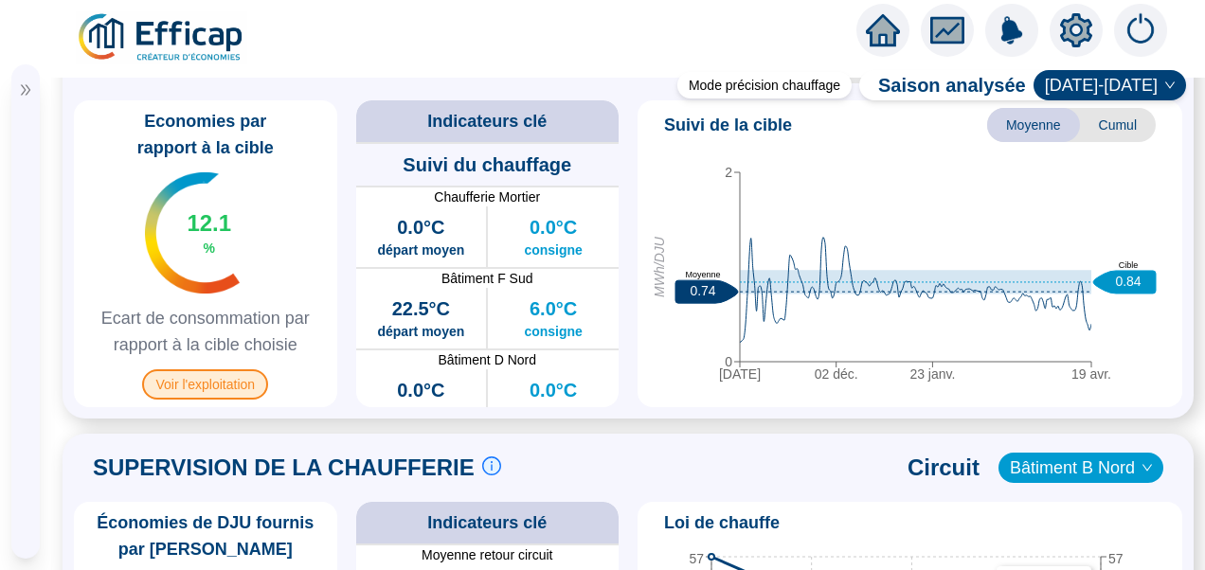
click at [219, 400] on span "Voir l'exploitation" at bounding box center [205, 384] width 126 height 30
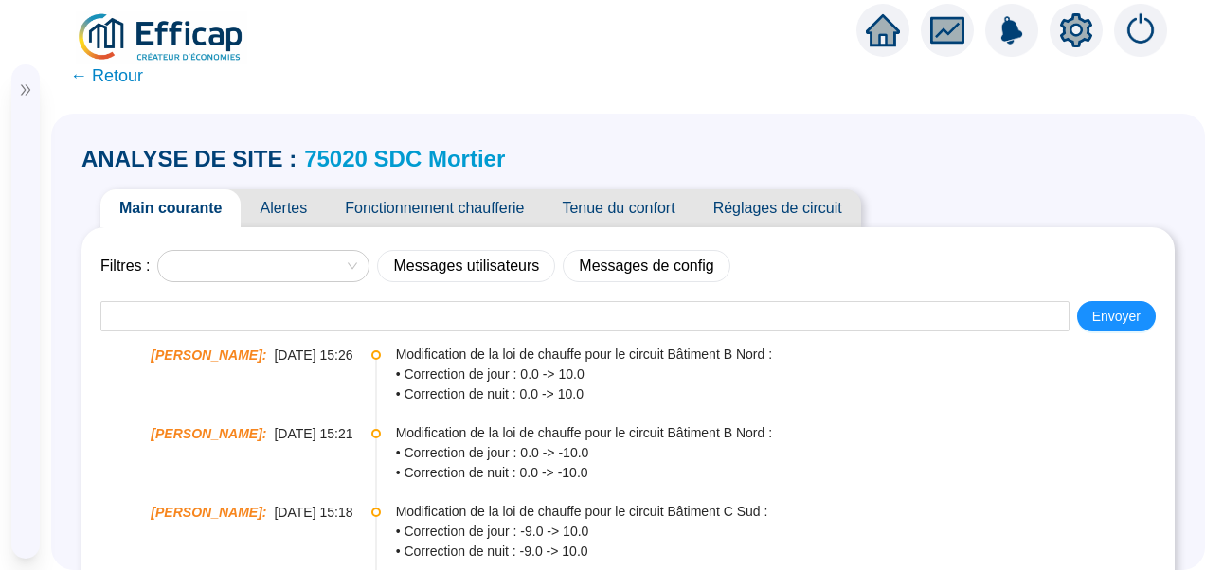
click at [783, 212] on span "Réglages de circuit" at bounding box center [777, 208] width 167 height 38
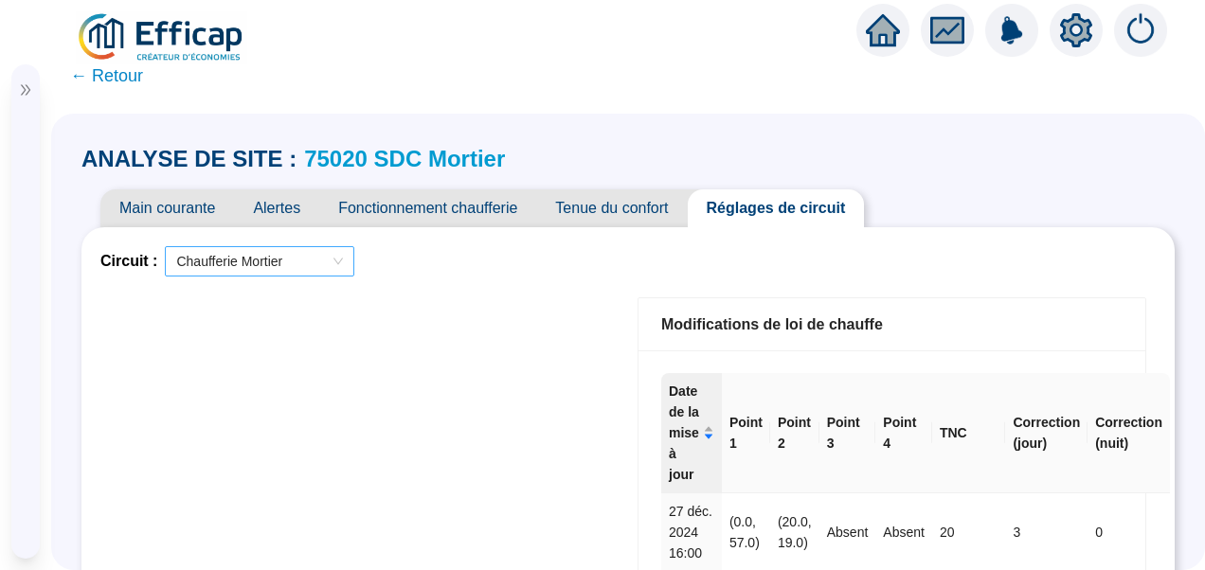
click at [297, 258] on span "Chaufferie Mortier" at bounding box center [259, 261] width 167 height 28
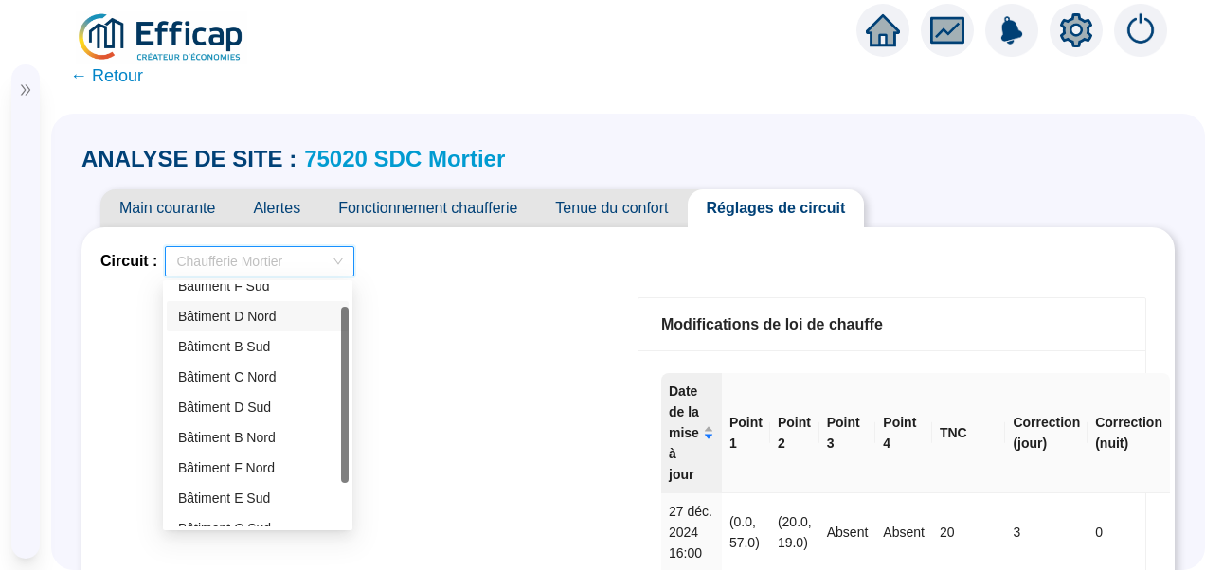
scroll to position [50, 0]
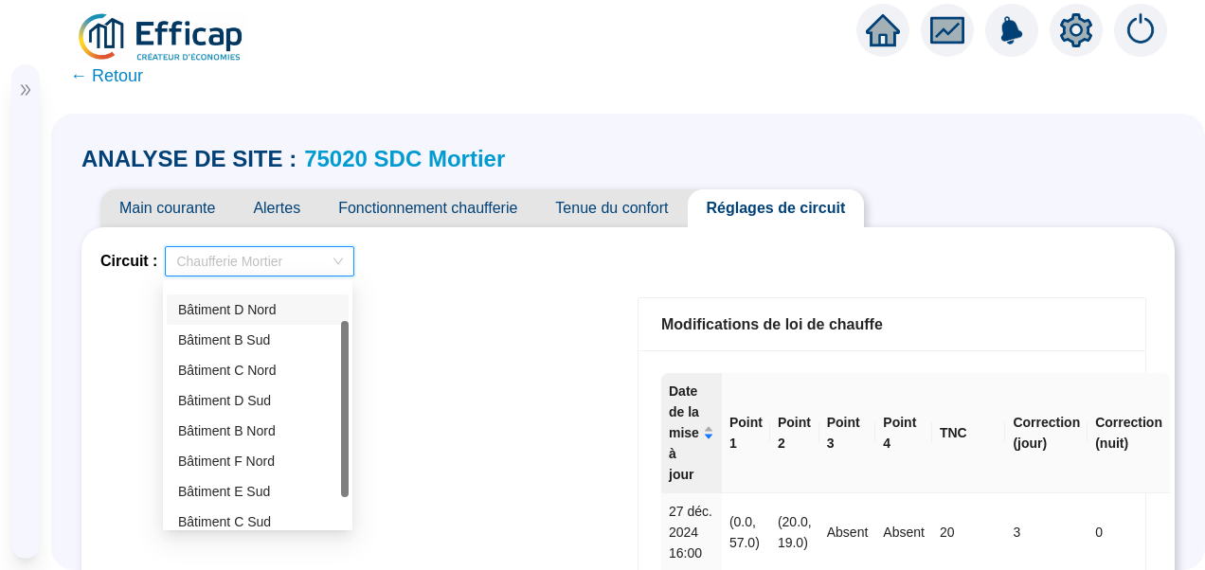
drag, startPoint x: 347, startPoint y: 366, endPoint x: 350, endPoint y: 402, distance: 36.2
click at [350, 402] on div "276 271 268 Bâtiment F Sud Bâtiment D Nord Bâtiment B Sud Bâtiment C Nord Bâtim…" at bounding box center [257, 405] width 189 height 250
click at [246, 429] on div "Bâtiment B Nord" at bounding box center [257, 432] width 159 height 20
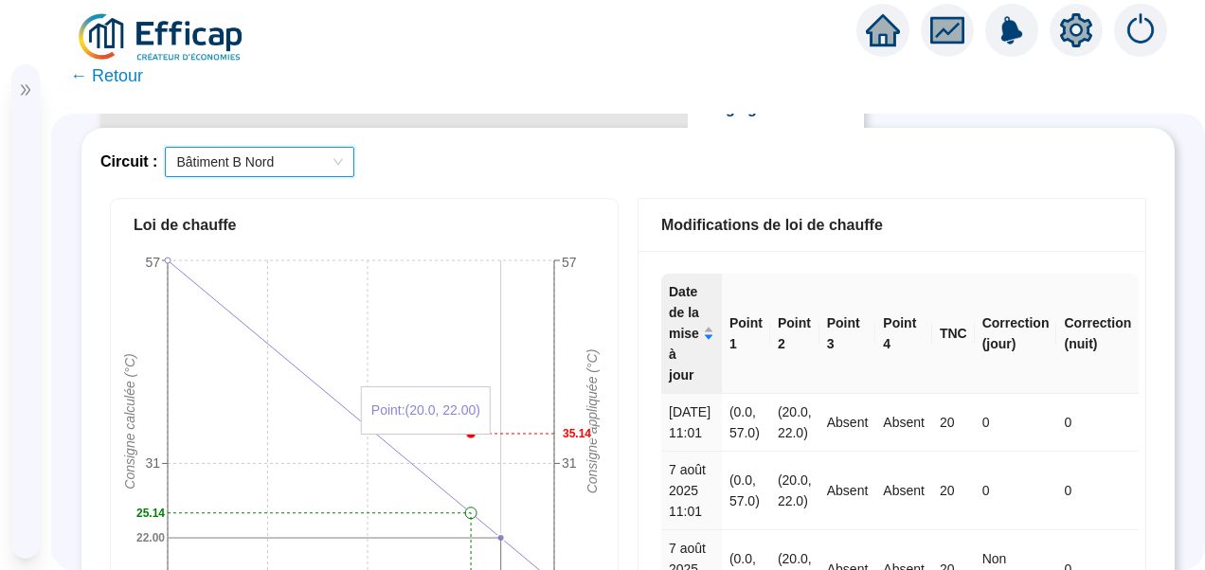
scroll to position [0, 0]
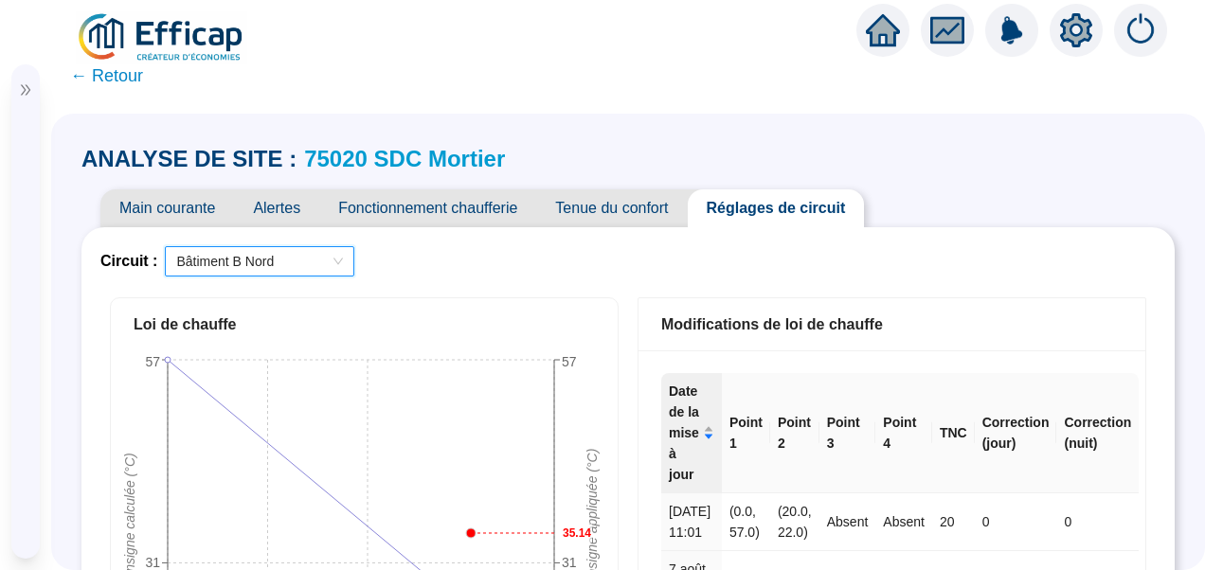
click at [430, 207] on span "Fonctionnement chaufferie" at bounding box center [427, 208] width 217 height 38
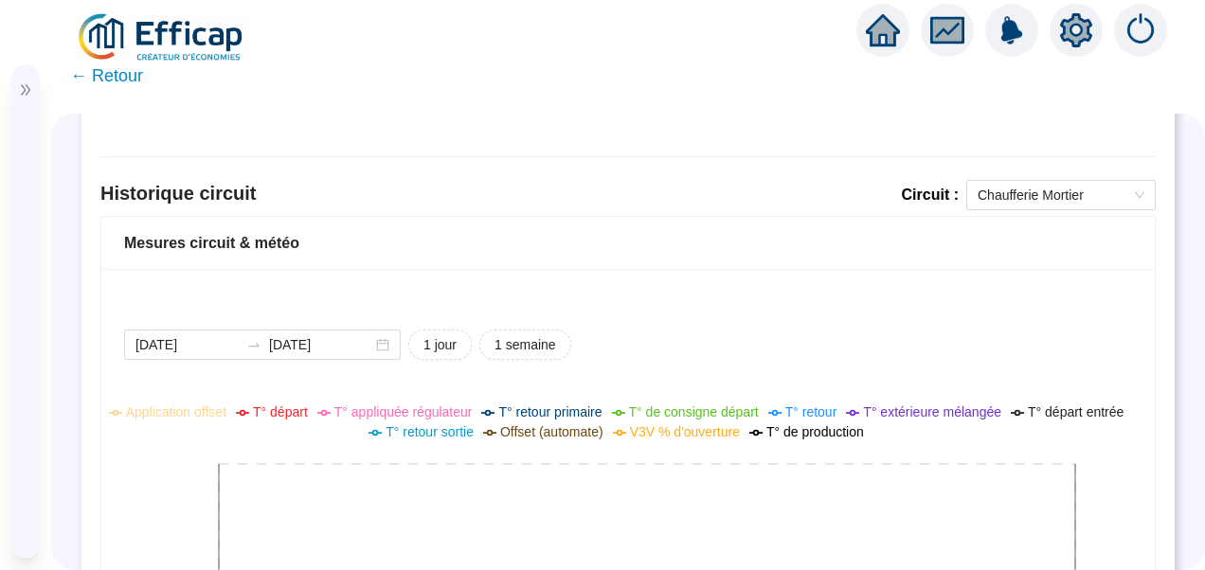
scroll to position [1421, 0]
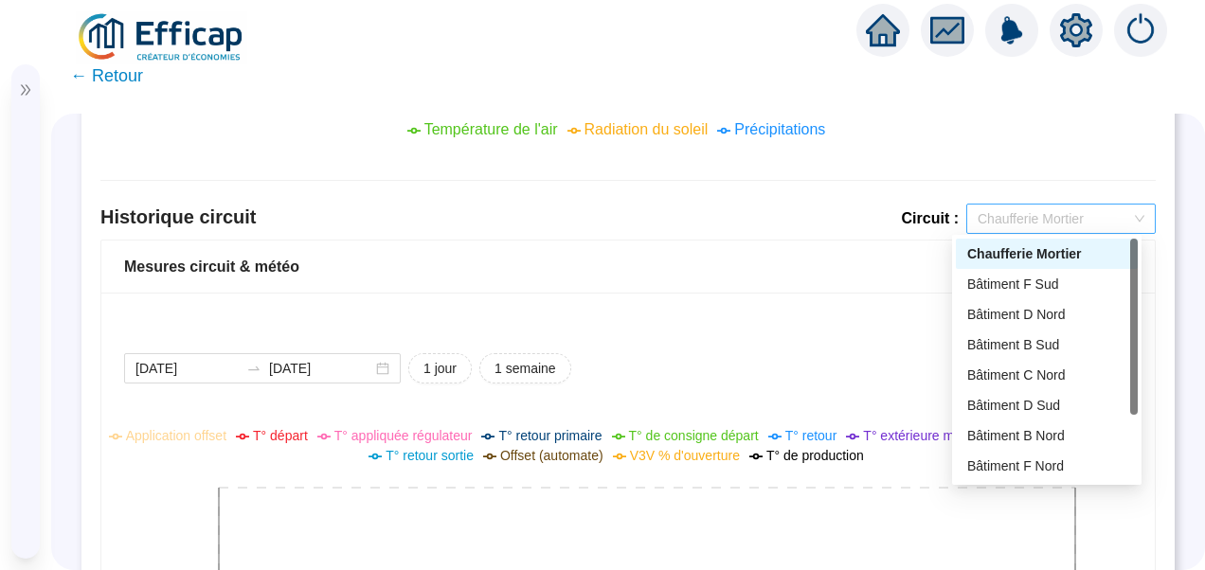
click at [1054, 220] on span "Chaufferie Mortier" at bounding box center [1061, 219] width 167 height 28
click at [1048, 433] on div "Bâtiment B Nord" at bounding box center [1046, 436] width 159 height 20
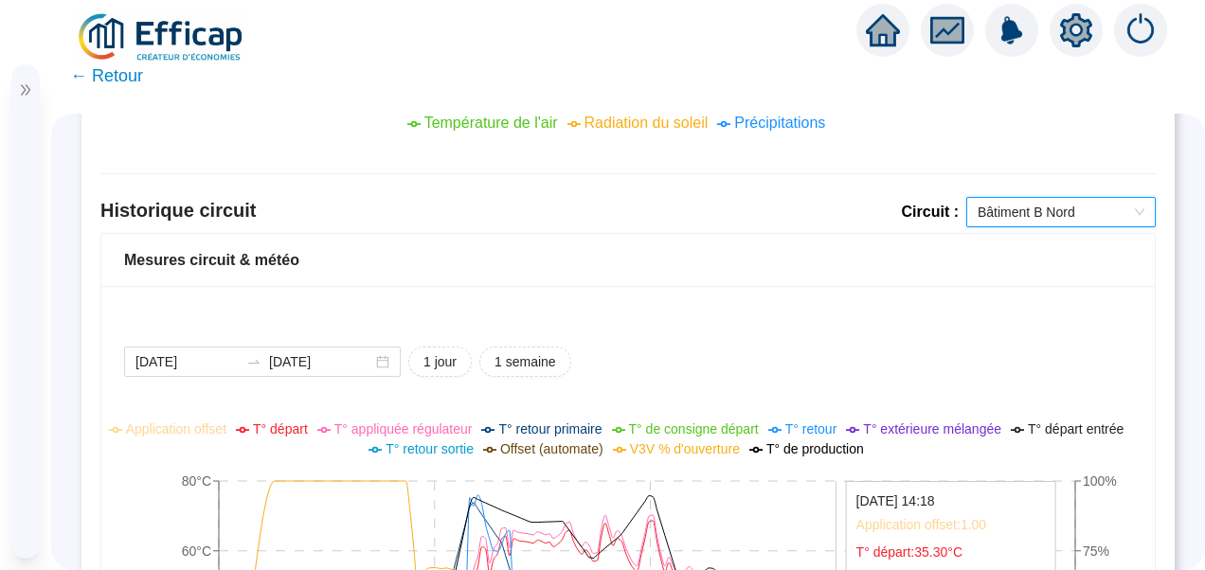
scroll to position [1231, 0]
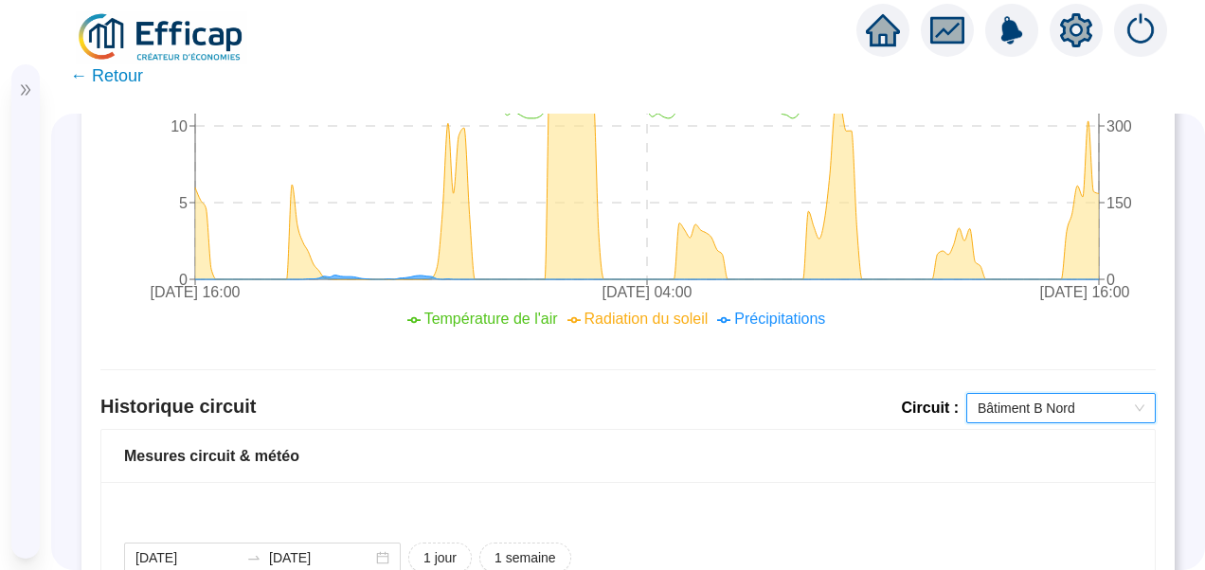
click at [1019, 404] on span "Bâtiment B Nord" at bounding box center [1061, 408] width 167 height 28
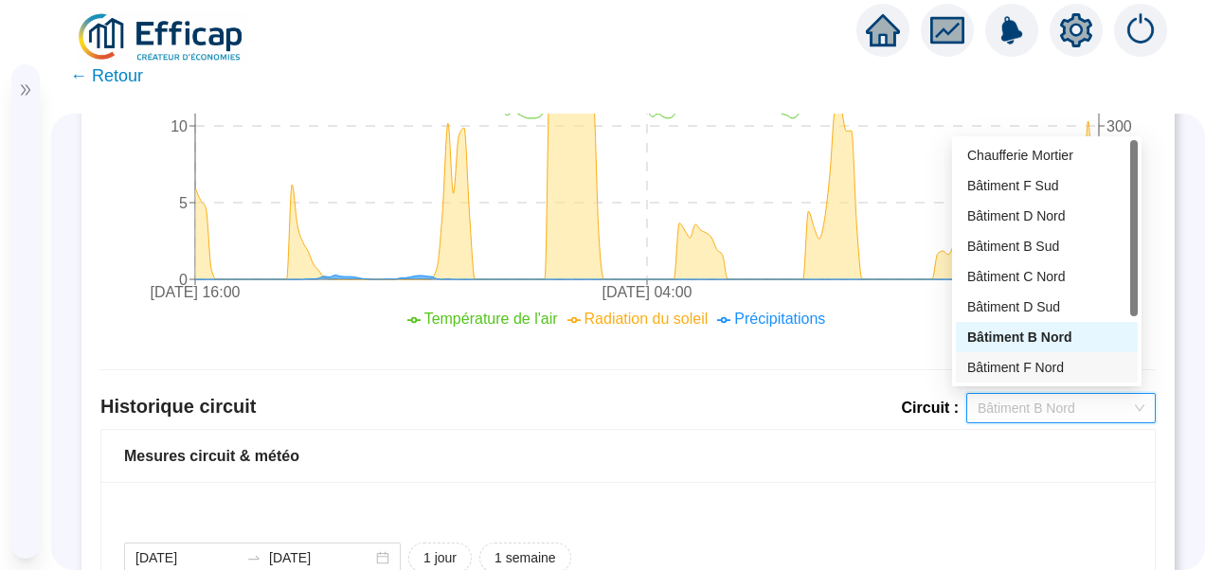
click at [784, 467] on div "Mesures circuit & météo" at bounding box center [627, 456] width 1053 height 53
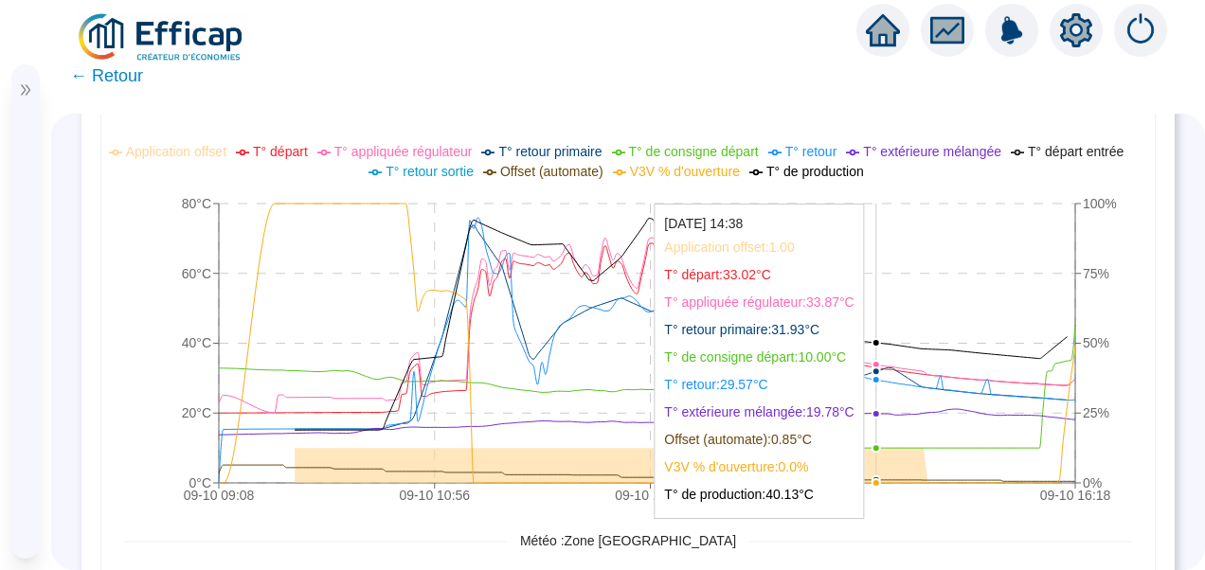
scroll to position [1610, 0]
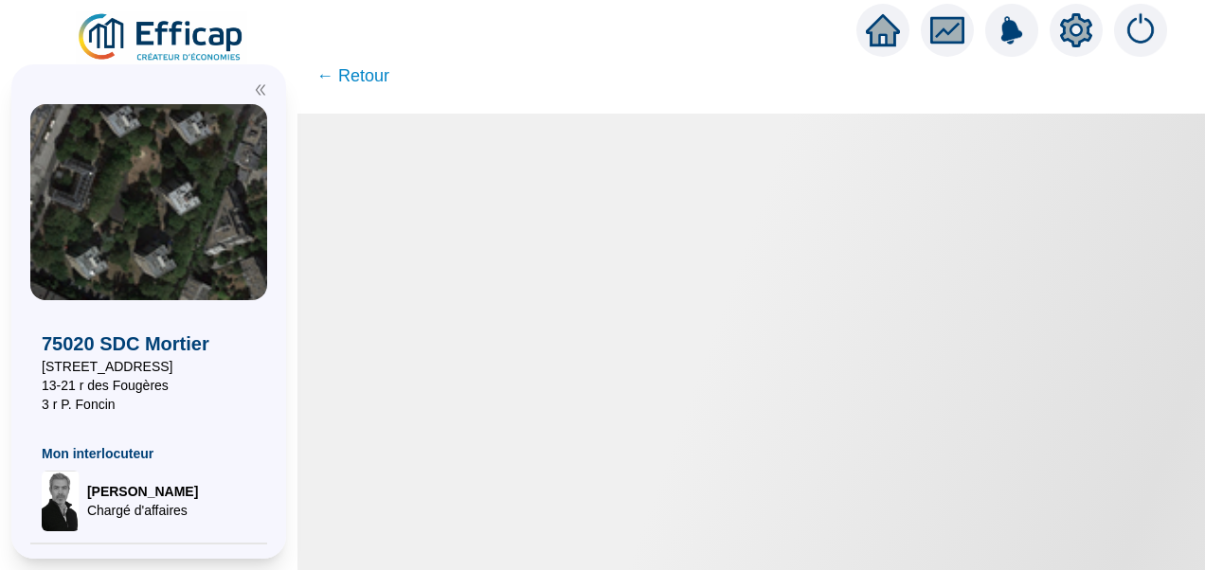
click at [266, 89] on icon "double-left" at bounding box center [260, 89] width 13 height 13
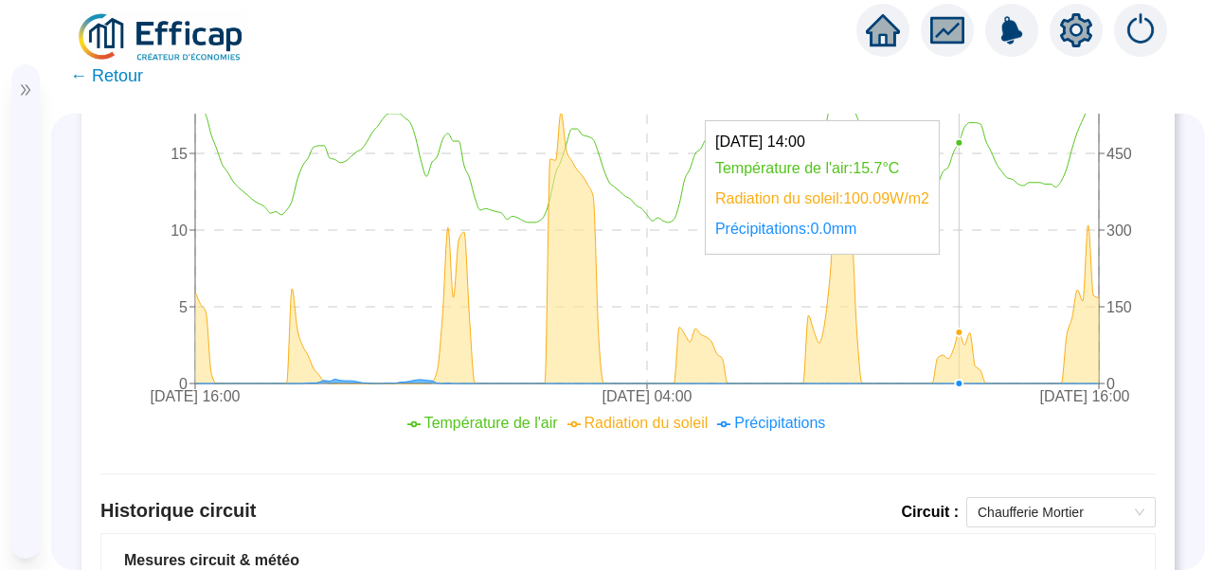
scroll to position [1326, 0]
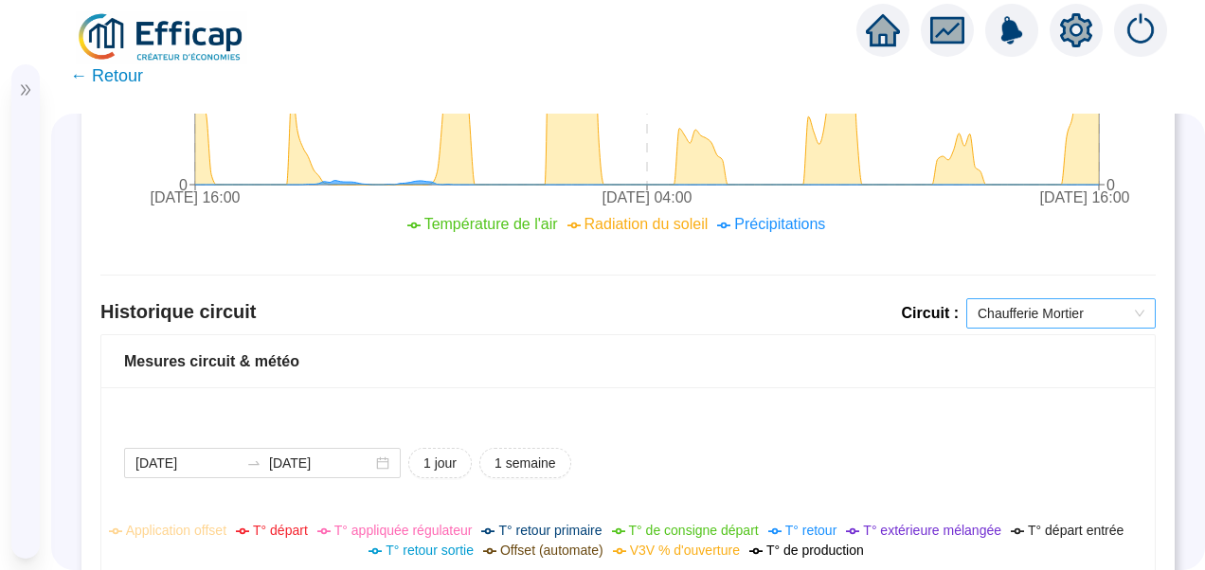
click at [992, 309] on span "Chaufferie Mortier" at bounding box center [1061, 313] width 167 height 28
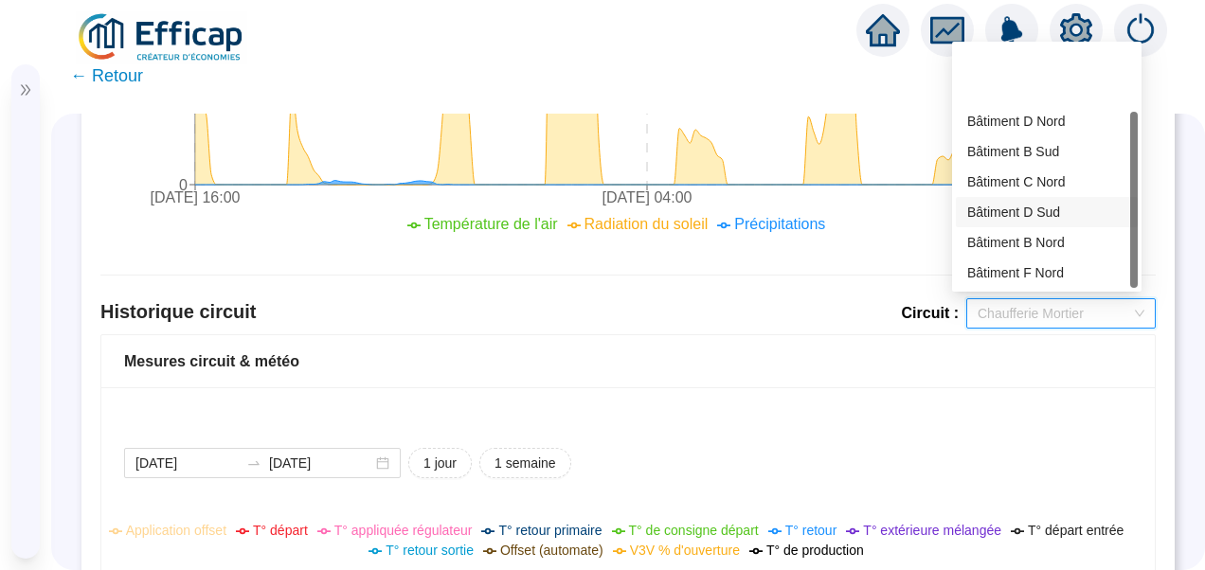
scroll to position [91, 0]
click at [1032, 63] on div "Bâtiment B Sud" at bounding box center [1046, 61] width 159 height 20
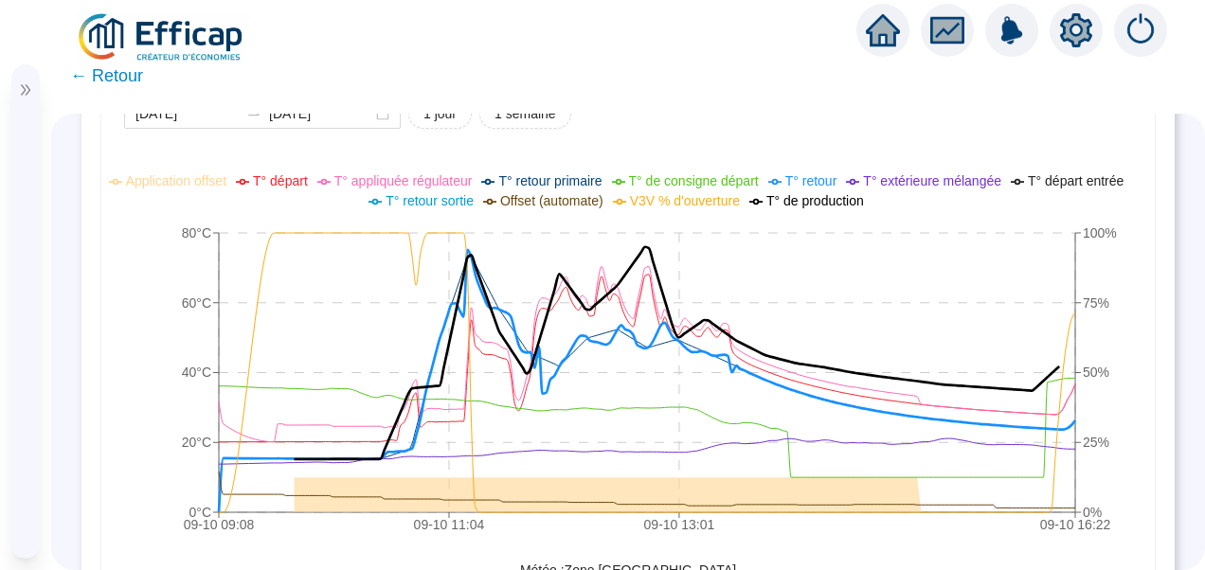
scroll to position [1705, 0]
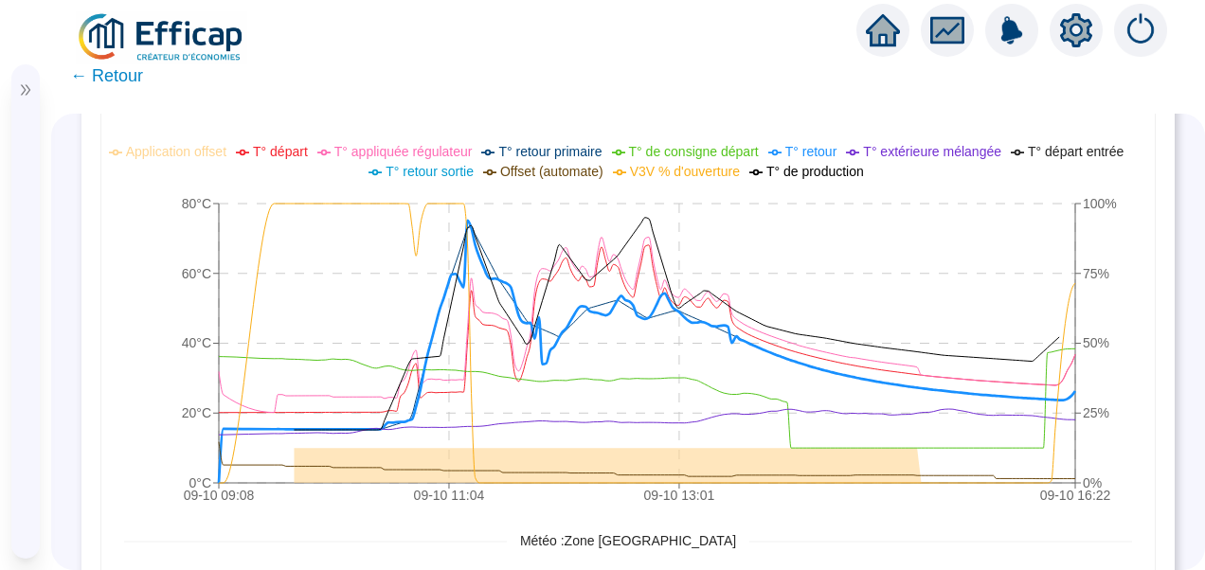
click at [1086, 33] on icon "setting" at bounding box center [1076, 29] width 32 height 30
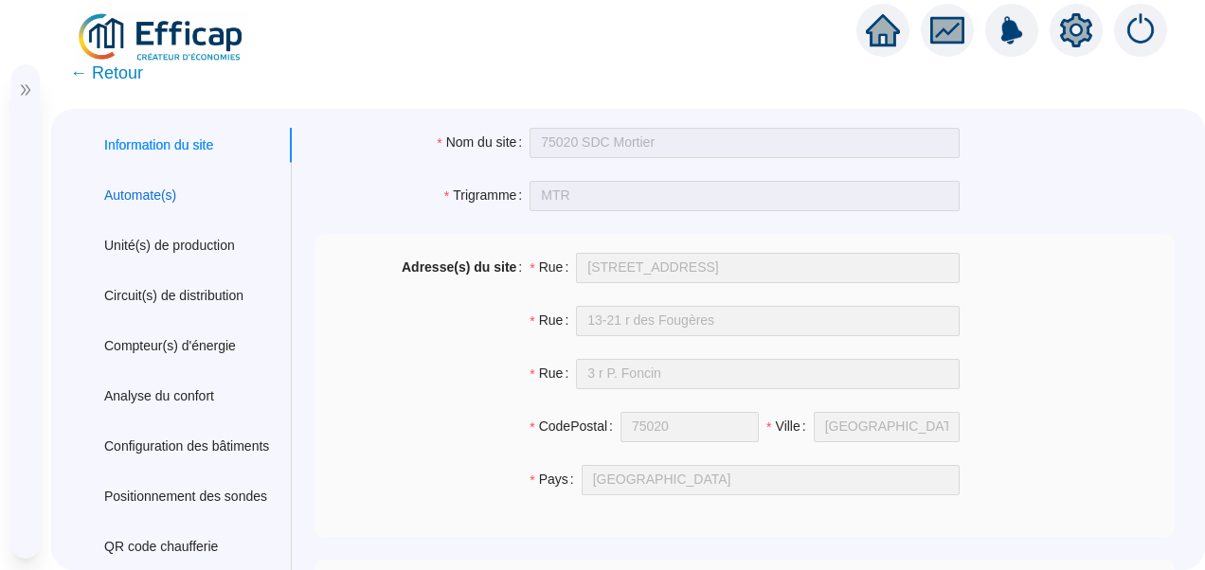
click at [153, 197] on div "Automate(s)" at bounding box center [140, 196] width 72 height 20
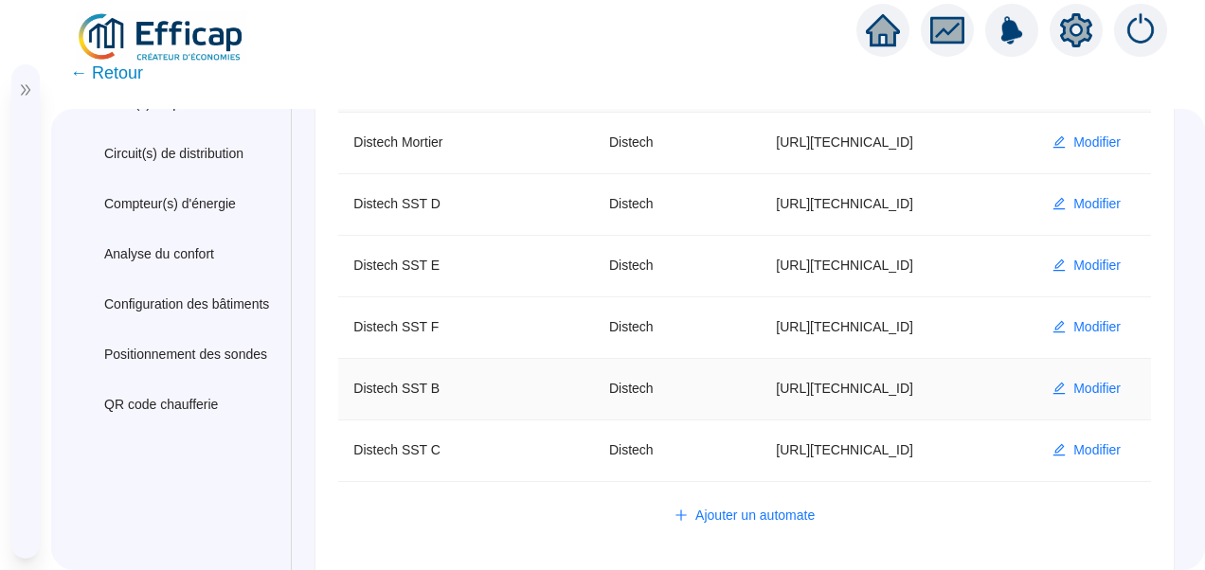
scroll to position [142, 0]
click at [1101, 449] on span "Modifier" at bounding box center [1096, 450] width 47 height 20
type input "Distech SST C"
type input "[URL][TECHNICAL_ID]"
type input "admin"
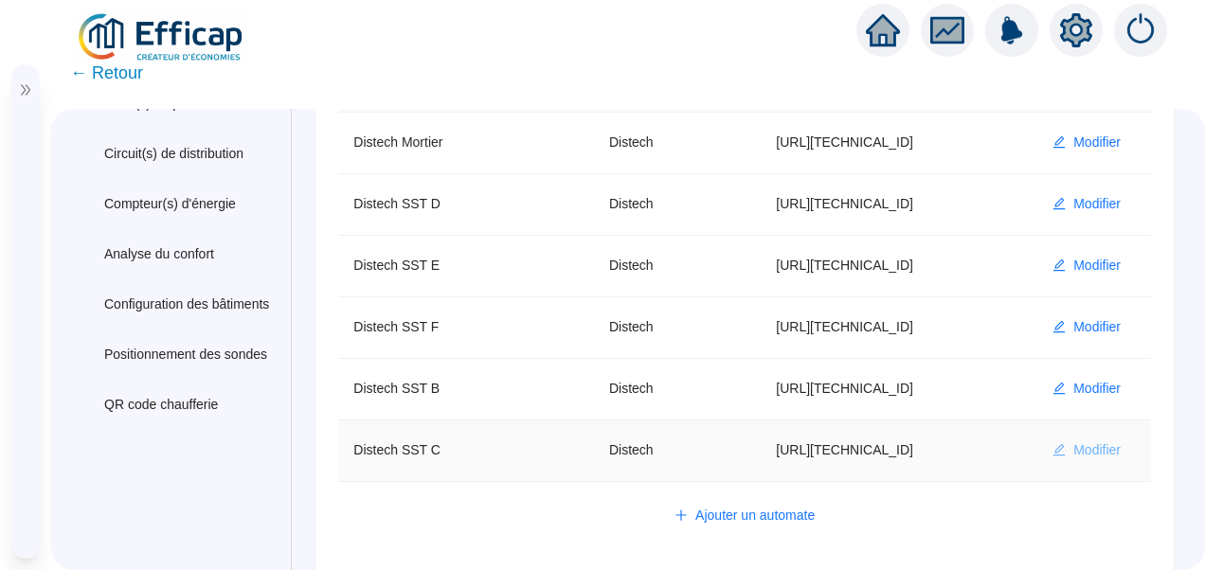
type input "AV1001"
type input "AV1002"
type input "AV1000"
type input "BV1000"
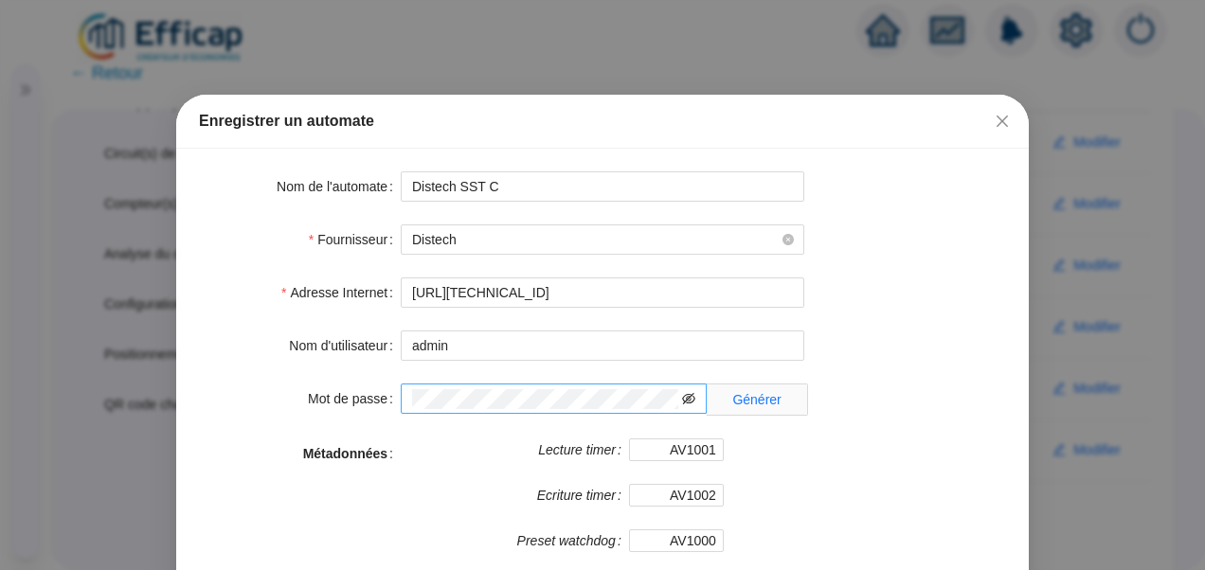
click at [683, 399] on icon "eye-invisible" at bounding box center [689, 398] width 13 height 11
click at [235, 382] on form "Nom de l'automate Distech SST C Fournisseur Distech Adresse Internet http://10.…" at bounding box center [602, 422] width 807 height 502
click at [997, 121] on icon "close" at bounding box center [1002, 121] width 11 height 11
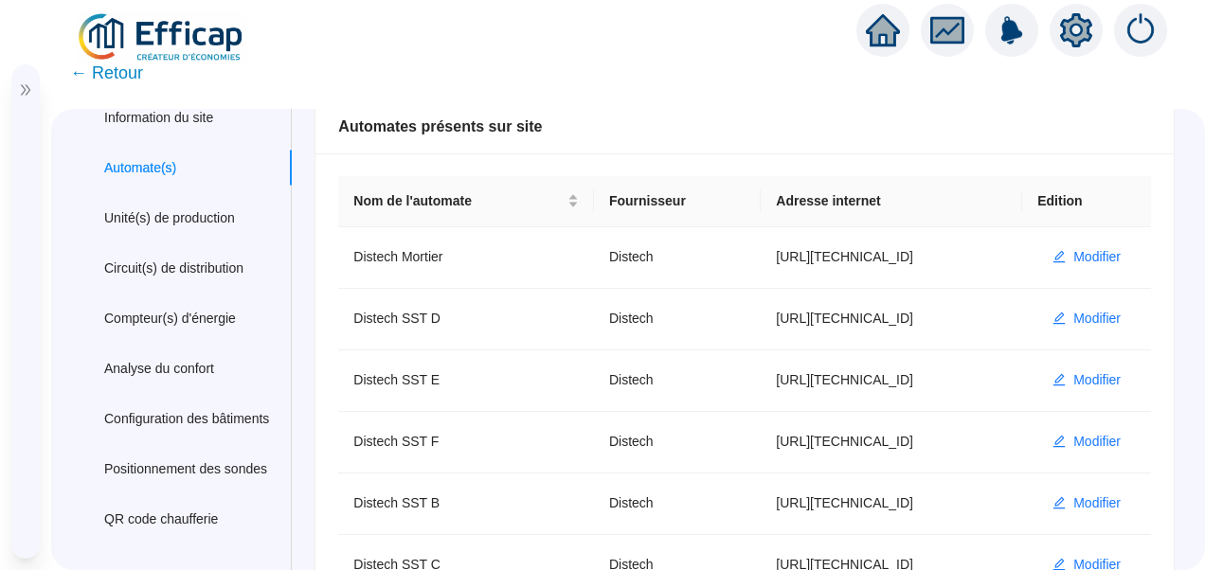
scroll to position [0, 0]
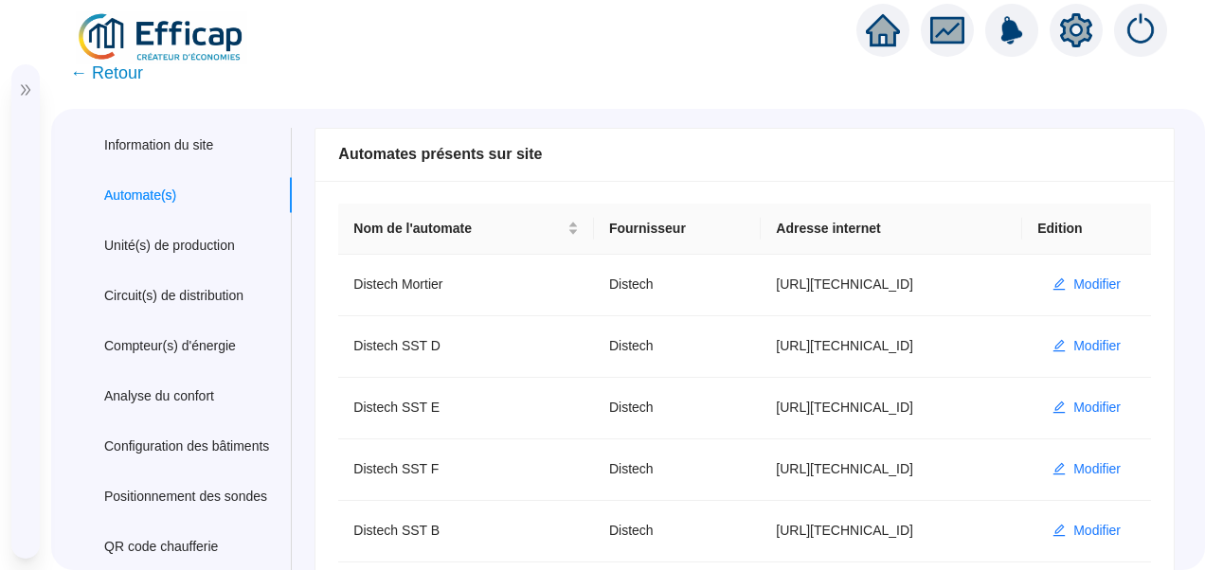
click at [137, 72] on span "← Retour" at bounding box center [106, 73] width 73 height 27
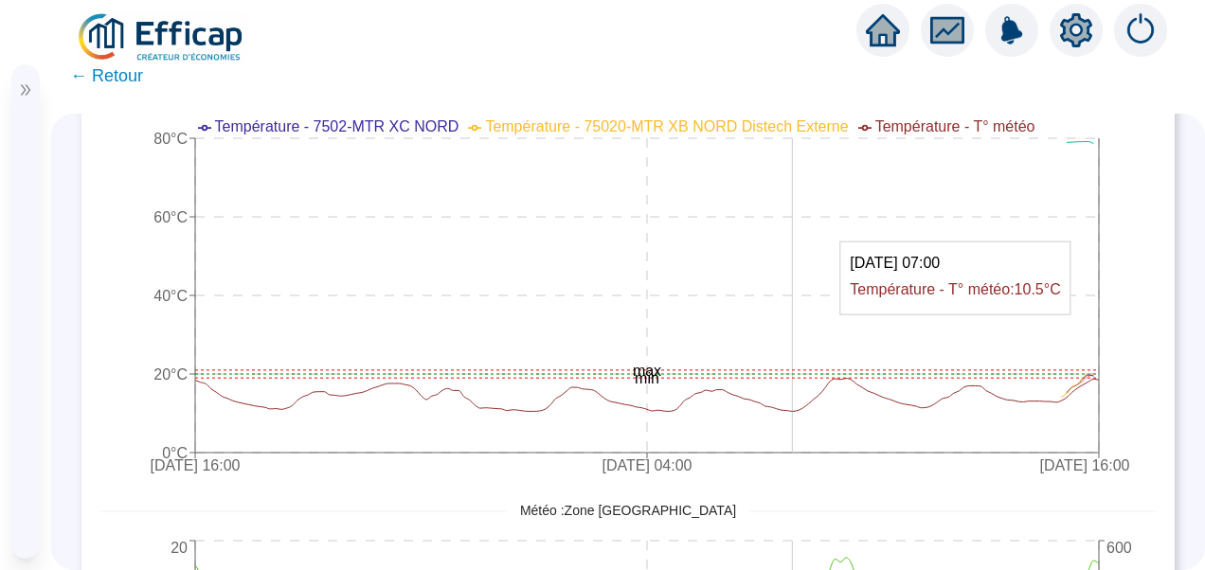
scroll to position [1326, 0]
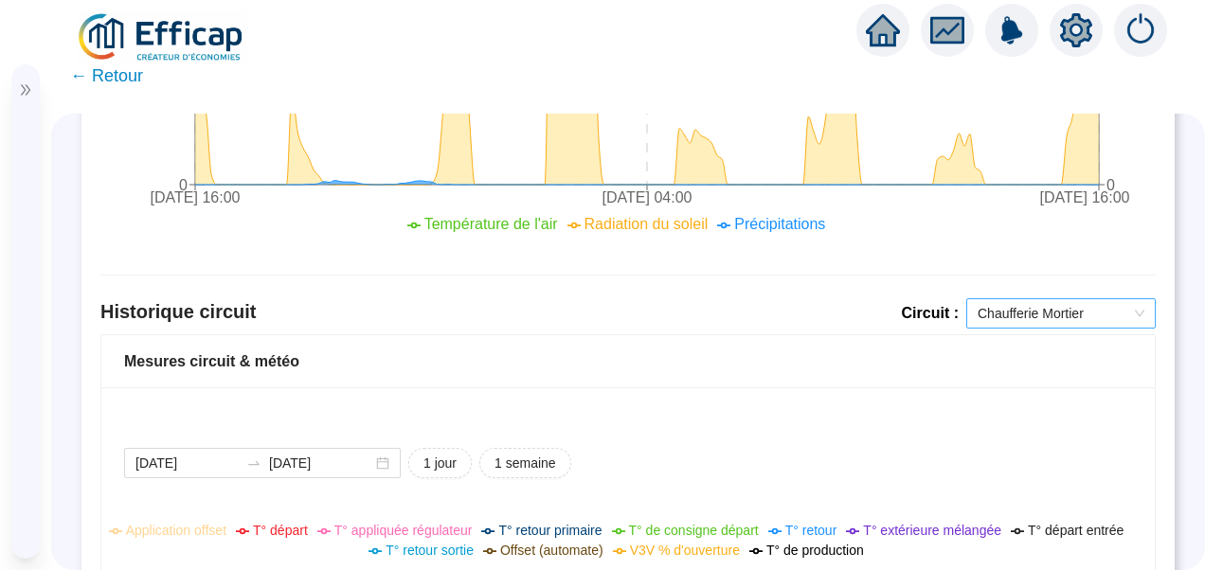
click at [978, 304] on span "Chaufferie Mortier" at bounding box center [1061, 313] width 167 height 28
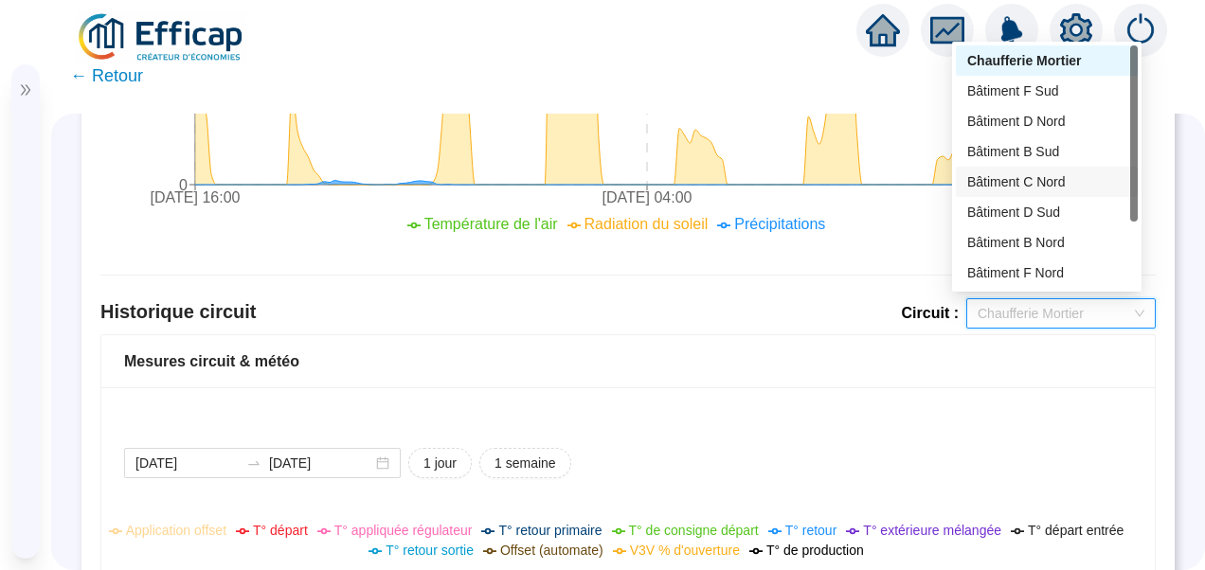
click at [1017, 172] on div "Bâtiment C Nord" at bounding box center [1046, 182] width 159 height 20
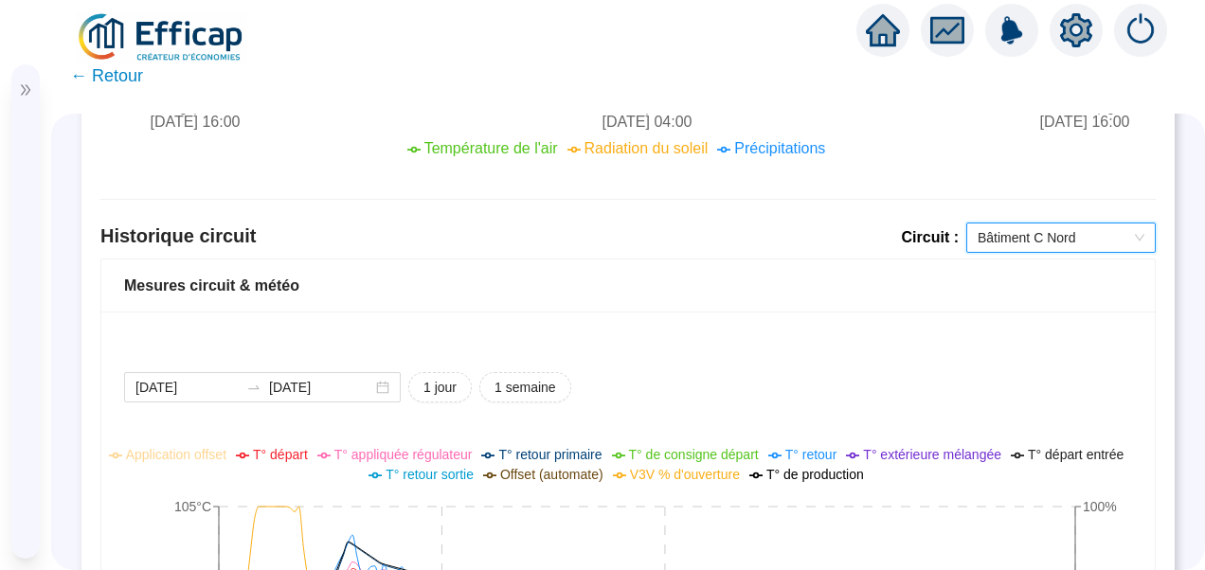
scroll to position [1300, 0]
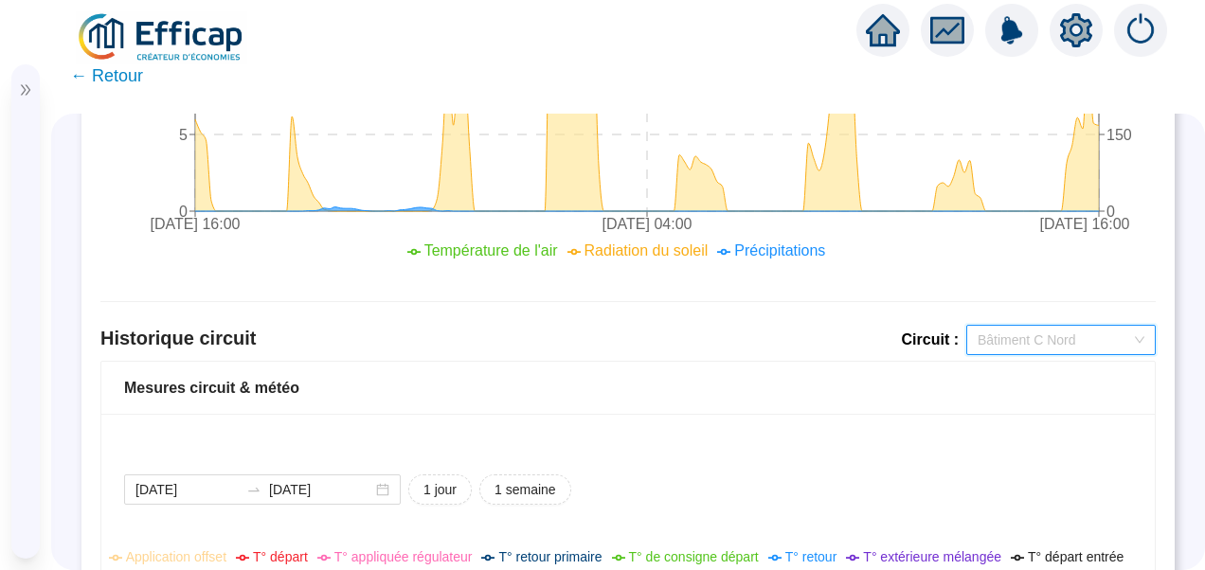
click at [1039, 350] on span "Bâtiment C Nord" at bounding box center [1061, 340] width 167 height 28
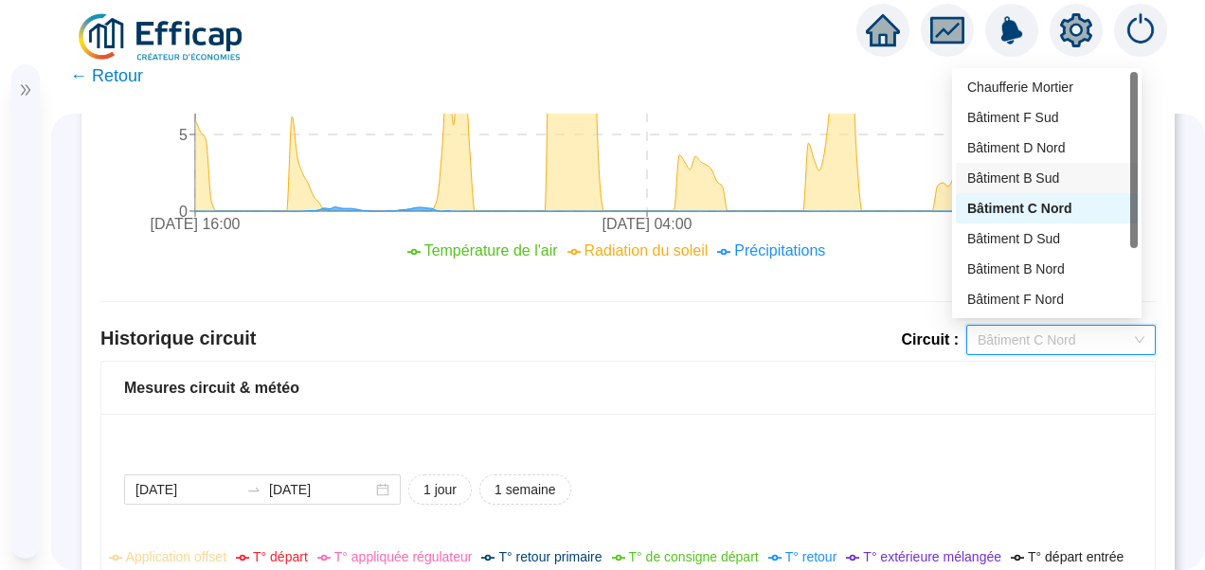
click at [1077, 169] on div "Bâtiment B Sud" at bounding box center [1046, 179] width 159 height 20
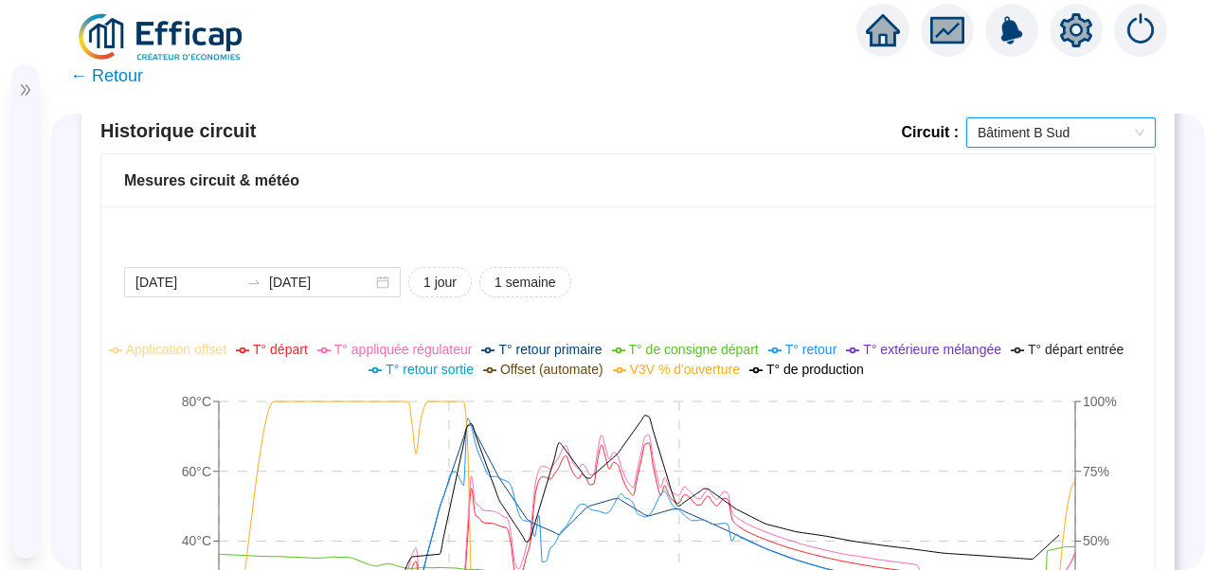
scroll to position [1679, 0]
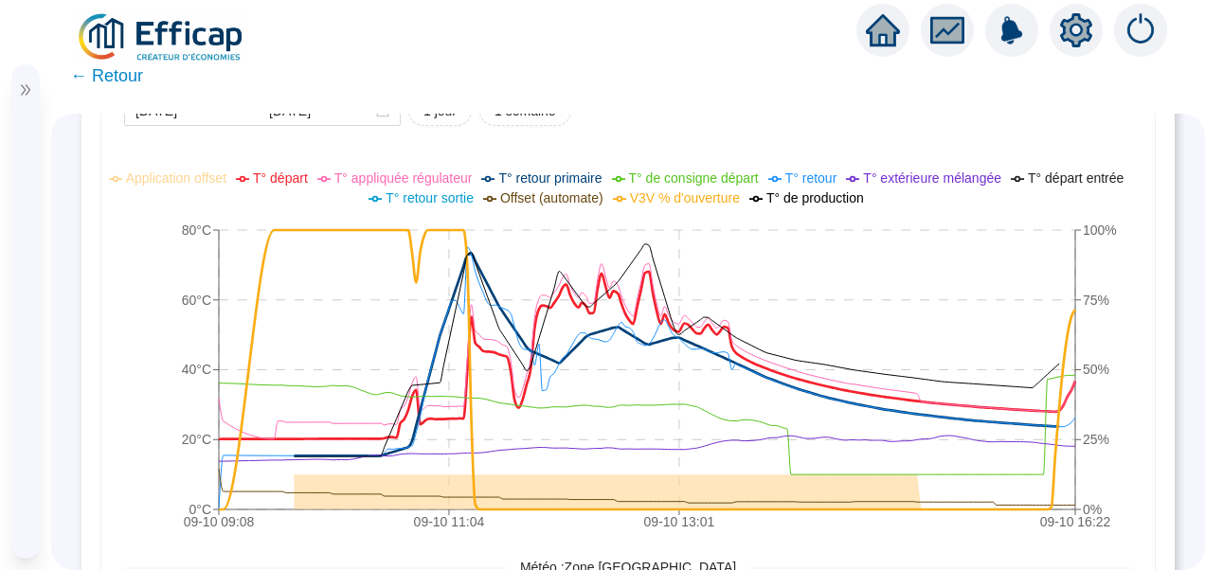
click at [297, 180] on span "T° départ" at bounding box center [280, 178] width 55 height 15
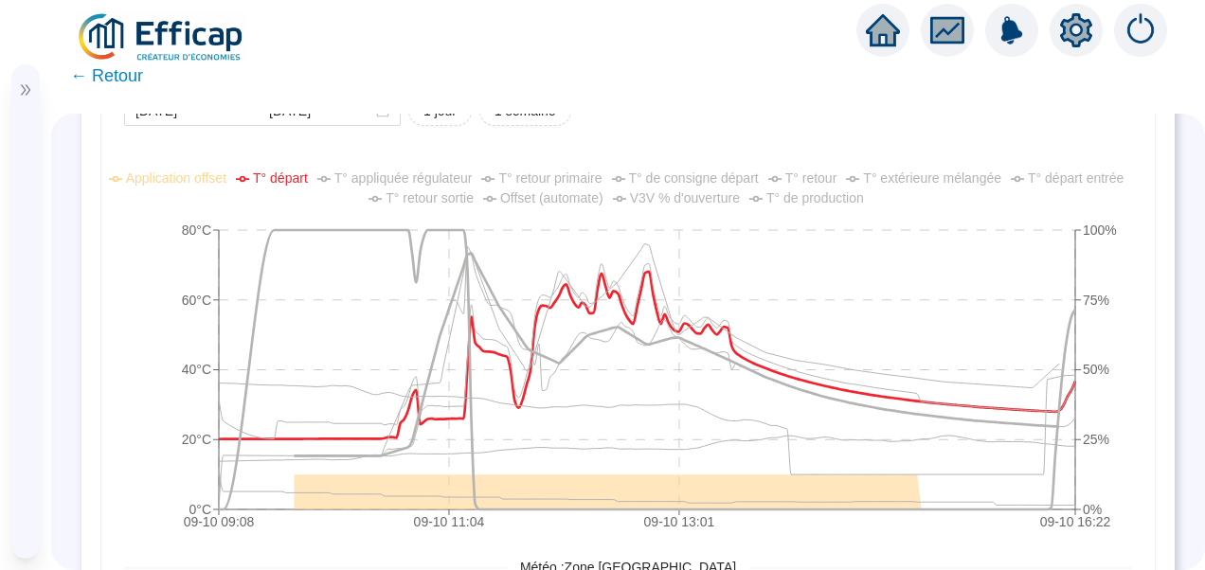
click at [705, 180] on span "T° de consigne départ" at bounding box center [694, 178] width 130 height 15
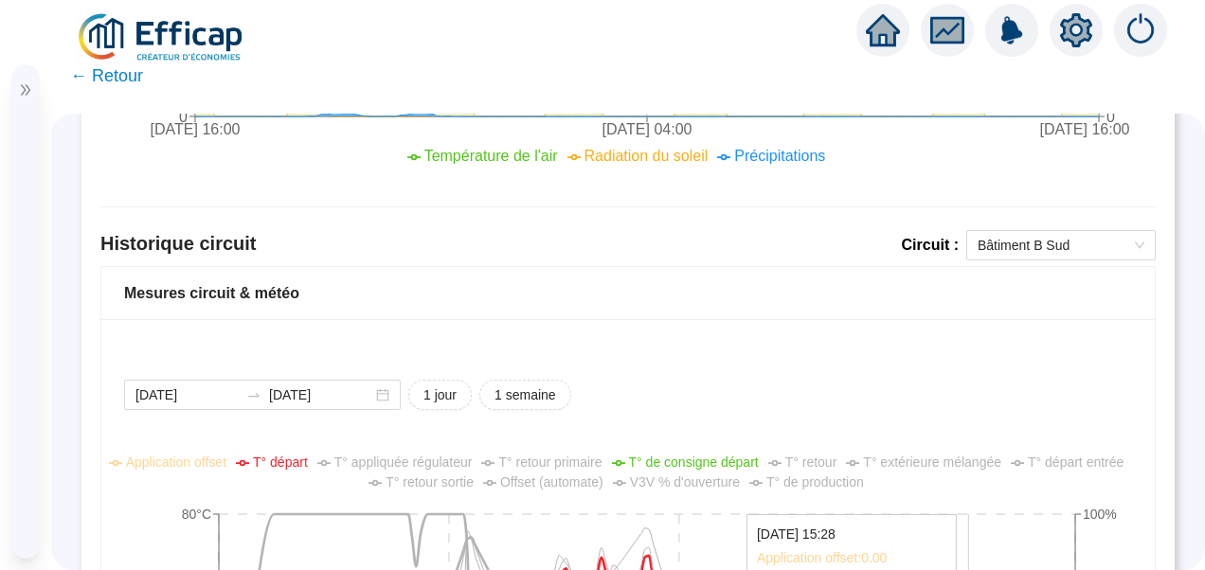
scroll to position [1205, 0]
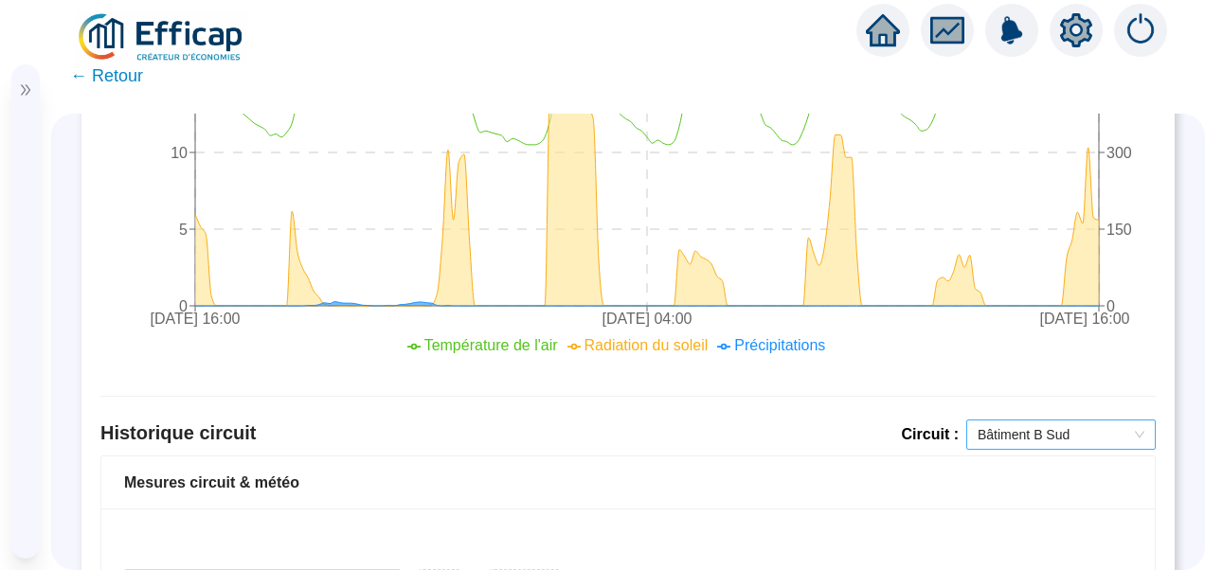
click at [1015, 426] on span "Bâtiment B Sud" at bounding box center [1061, 435] width 167 height 28
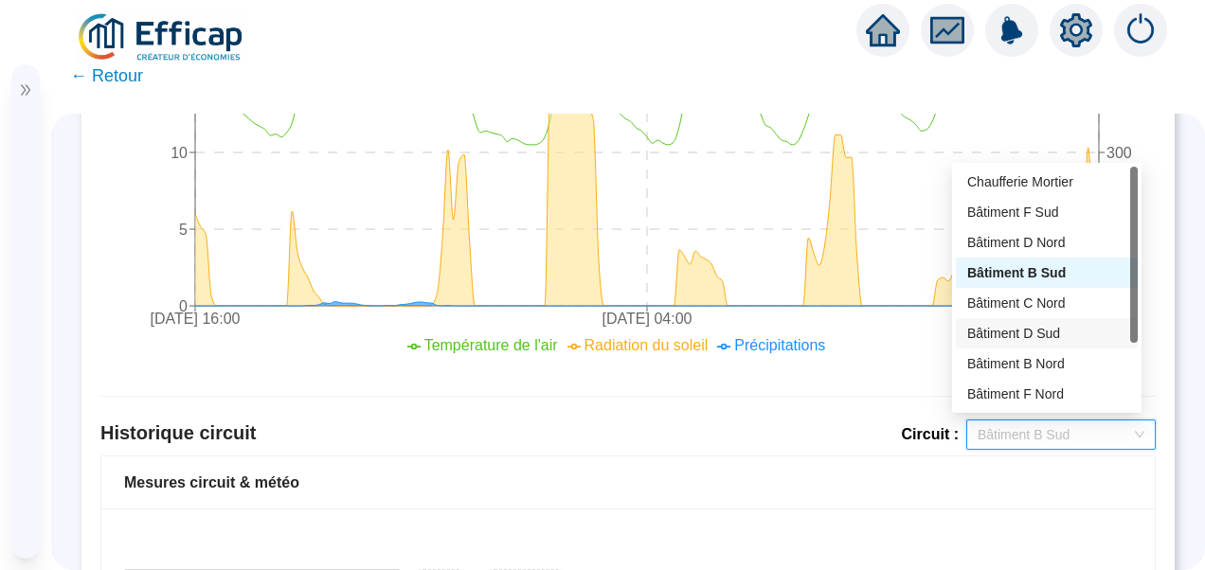
click at [867, 442] on div "Historique circuit Circuit : Bâtiment B Sud" at bounding box center [627, 438] width 1055 height 36
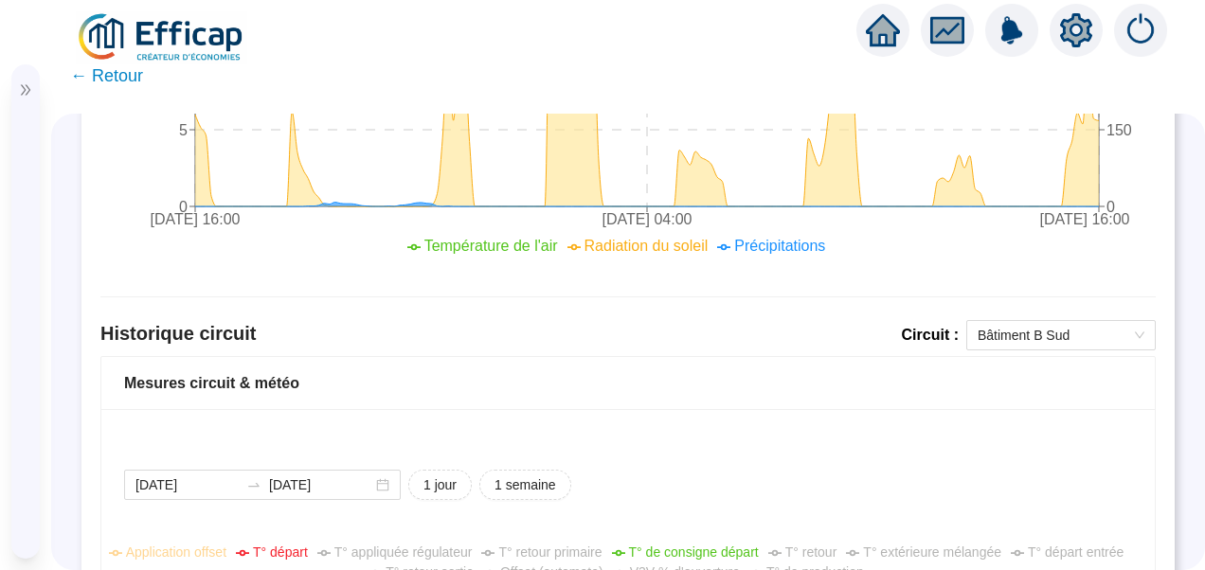
scroll to position [1394, 0]
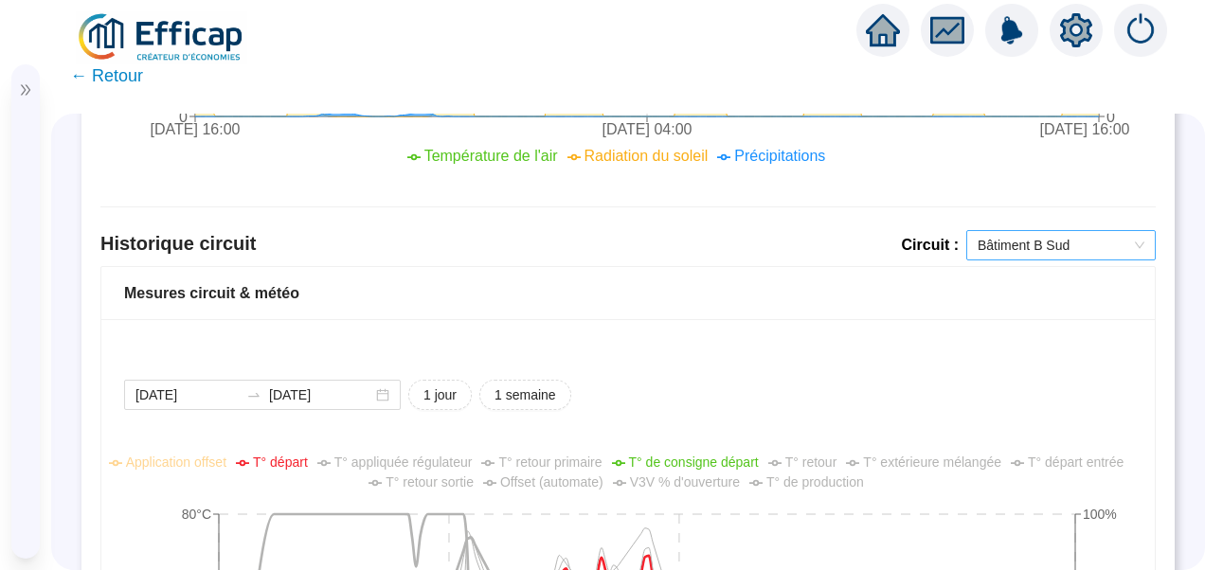
click at [1025, 241] on span "Bâtiment B Sud" at bounding box center [1061, 245] width 167 height 28
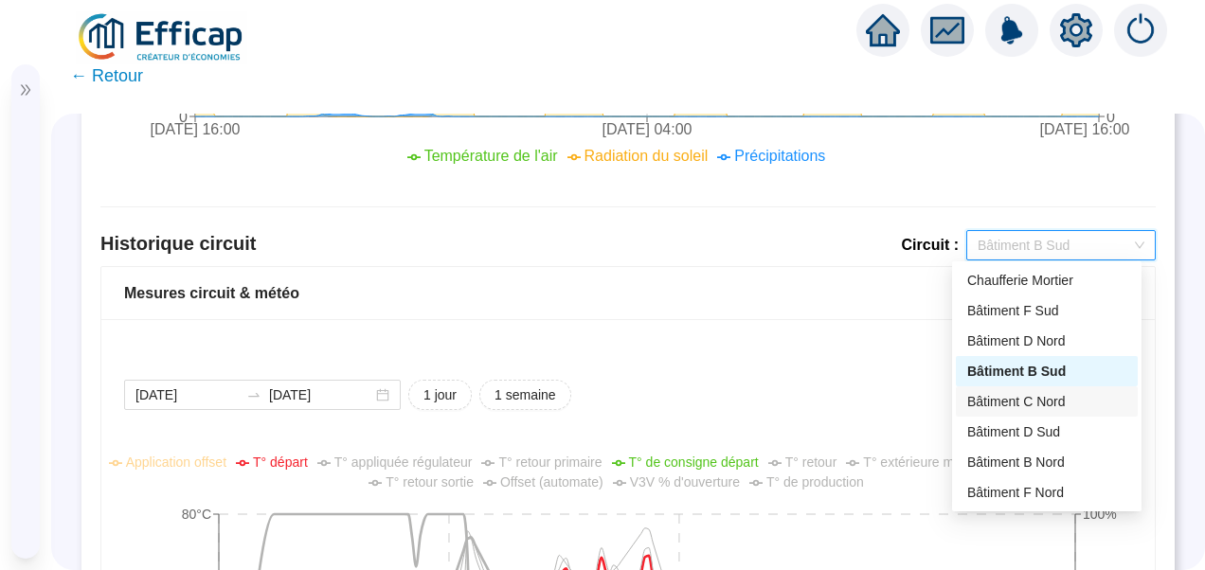
click at [1047, 399] on div "Bâtiment C Nord" at bounding box center [1046, 402] width 159 height 20
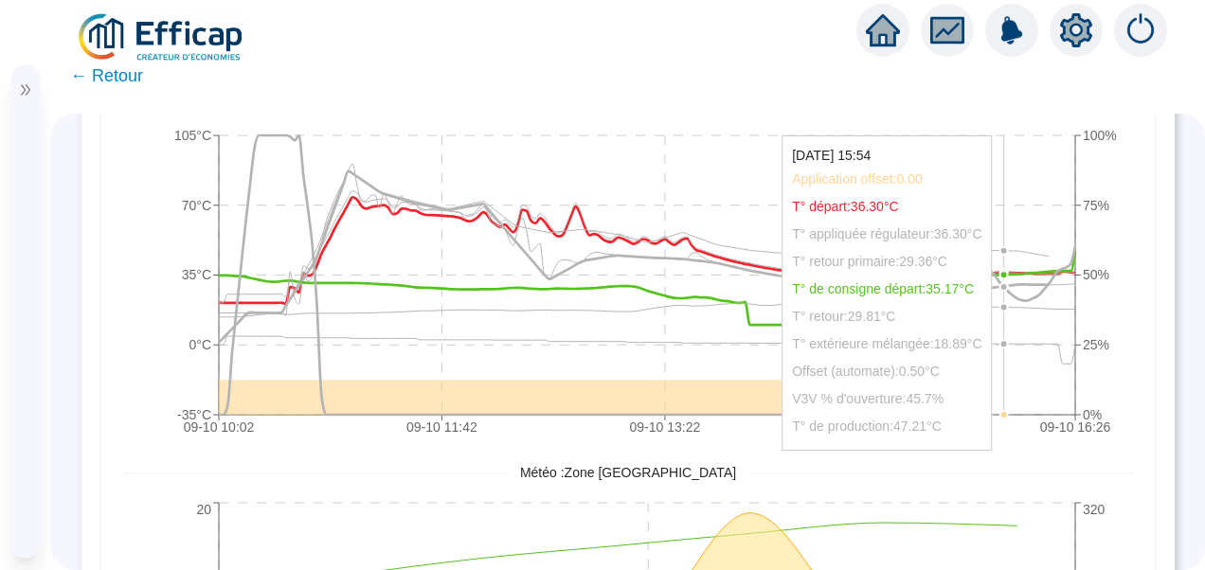
scroll to position [1679, 0]
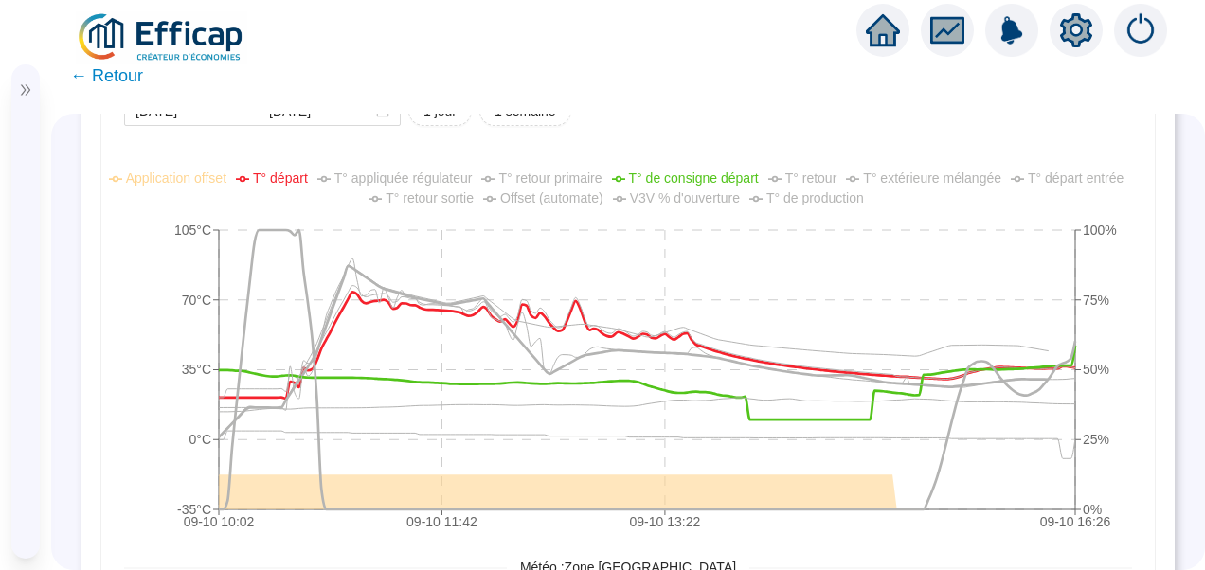
click at [696, 195] on span "V3V % d'ouverture" at bounding box center [685, 197] width 110 height 15
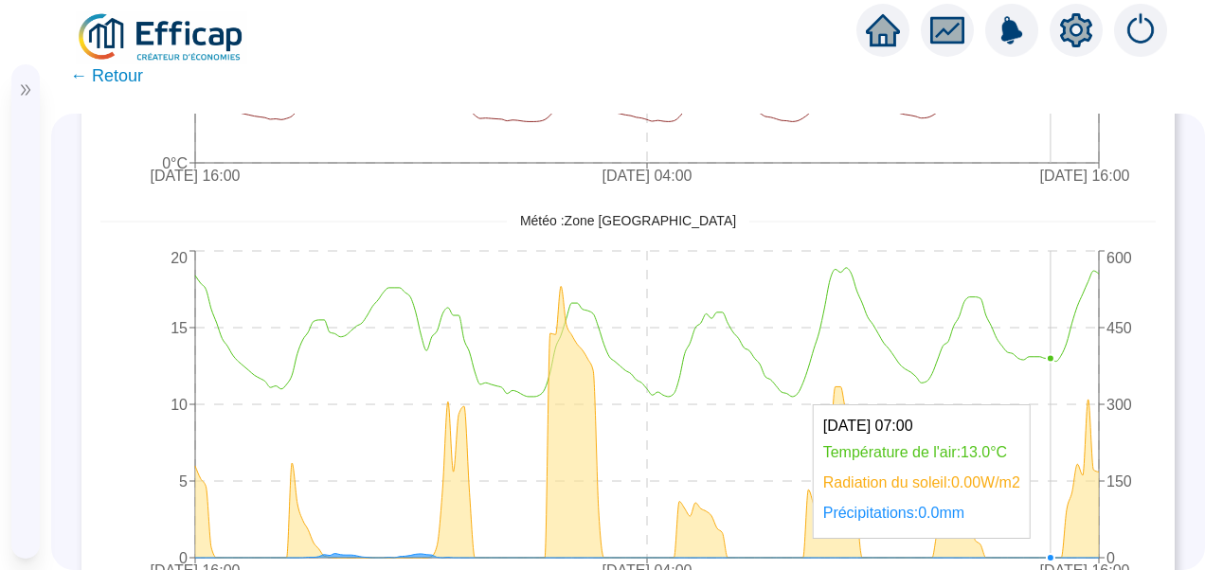
scroll to position [1300, 0]
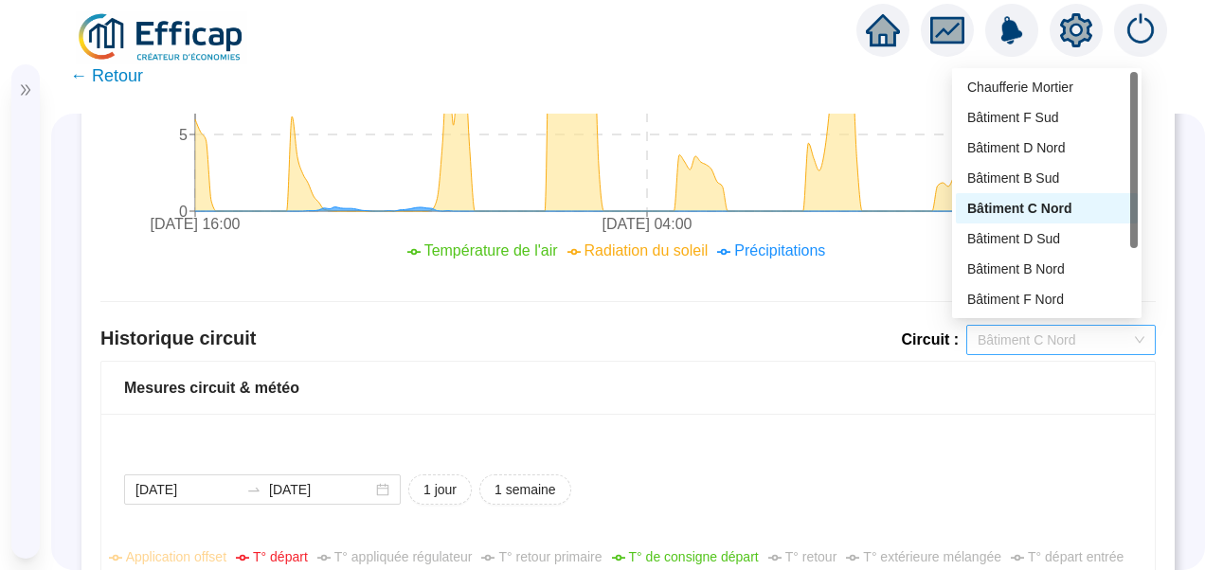
click at [1052, 336] on span "Bâtiment C Nord" at bounding box center [1061, 340] width 167 height 28
click at [1065, 175] on div "Bâtiment B Sud" at bounding box center [1046, 179] width 159 height 20
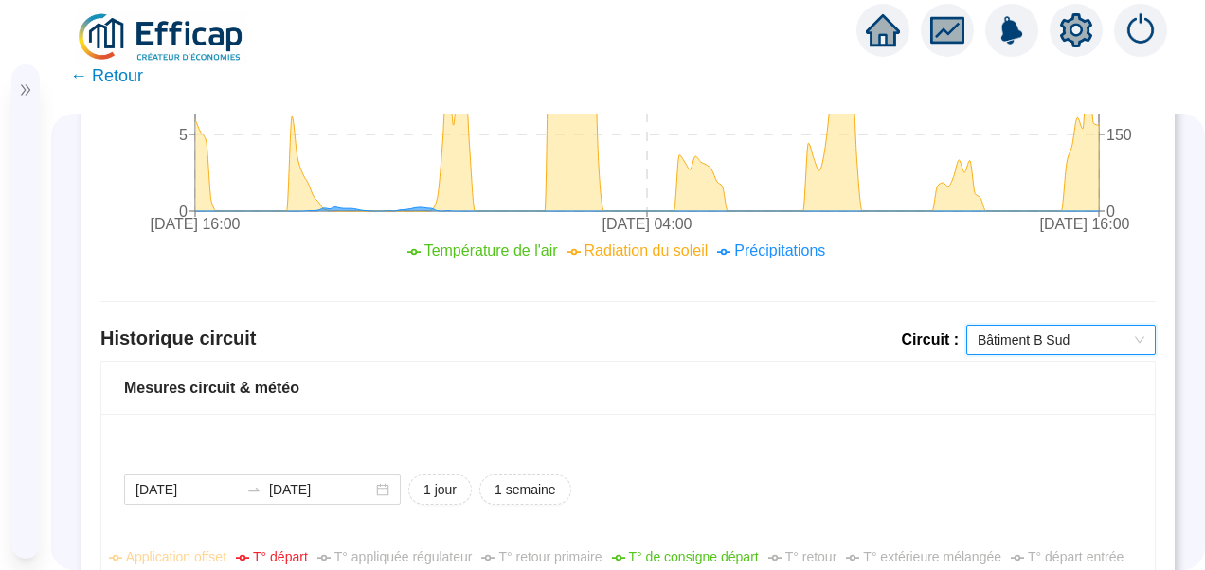
click at [1069, 335] on span "Bâtiment B Sud" at bounding box center [1061, 340] width 167 height 28
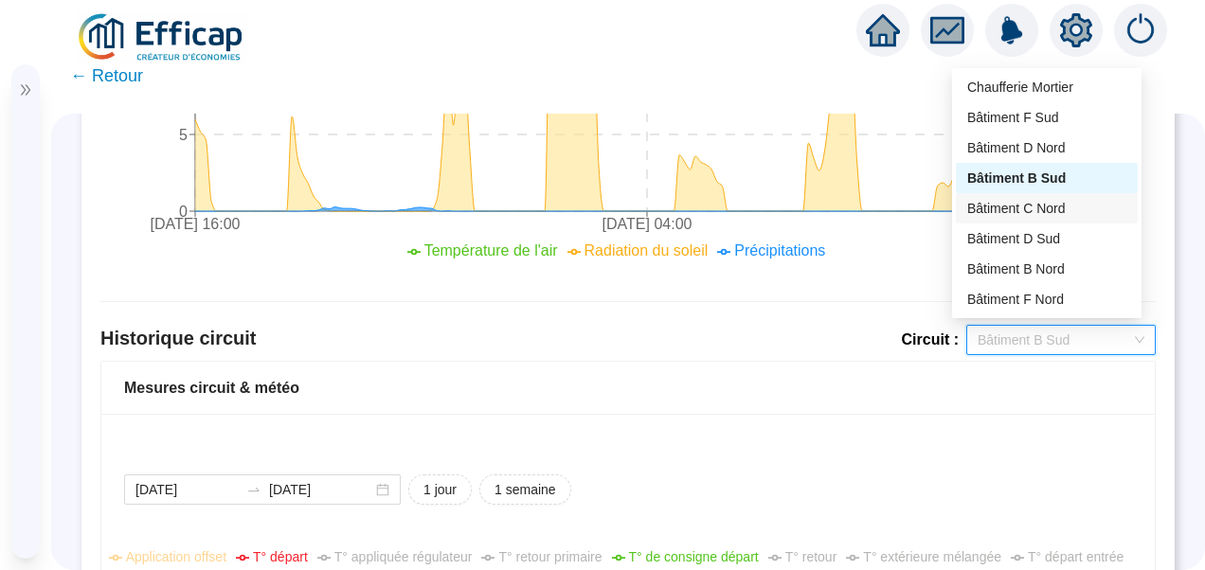
click at [1058, 218] on div "Bâtiment C Nord" at bounding box center [1047, 208] width 182 height 30
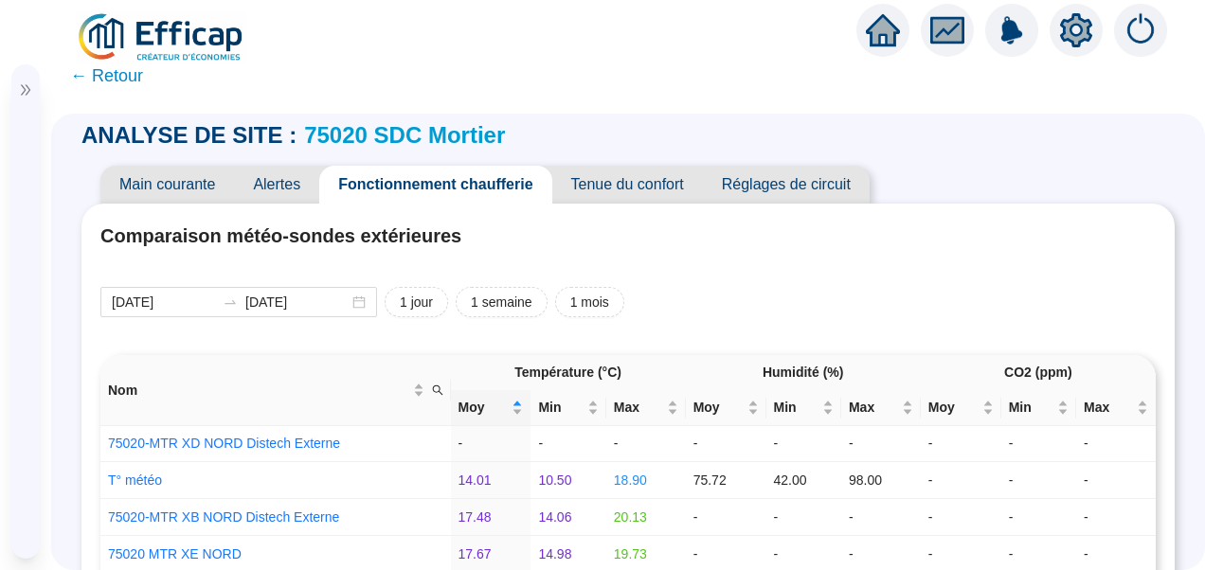
scroll to position [0, 0]
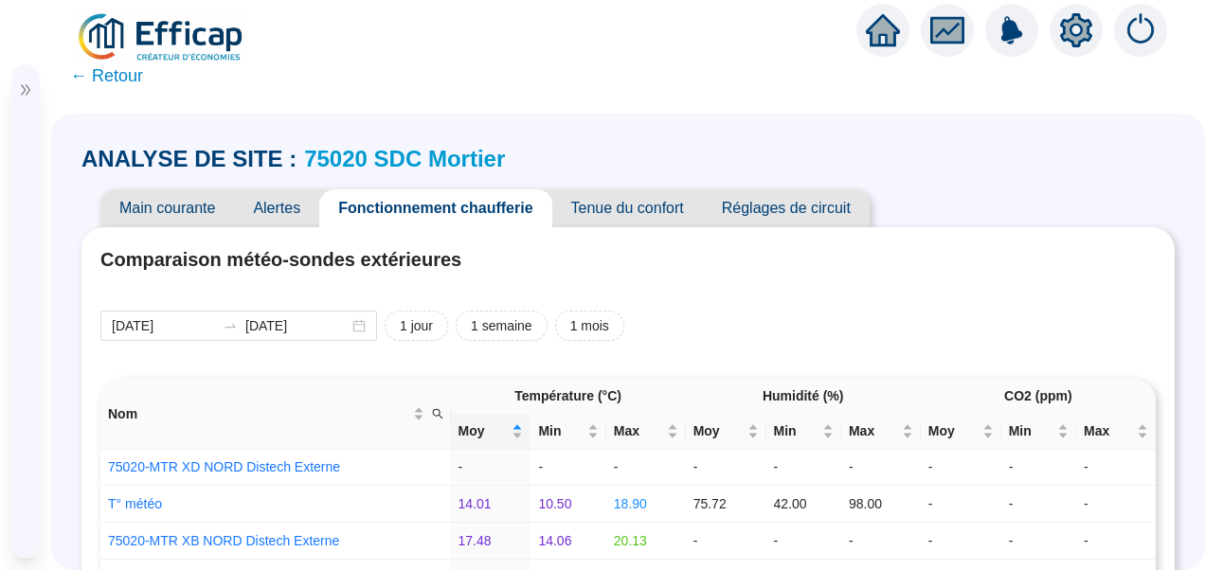
click at [803, 212] on span "Réglages de circuit" at bounding box center [786, 208] width 167 height 38
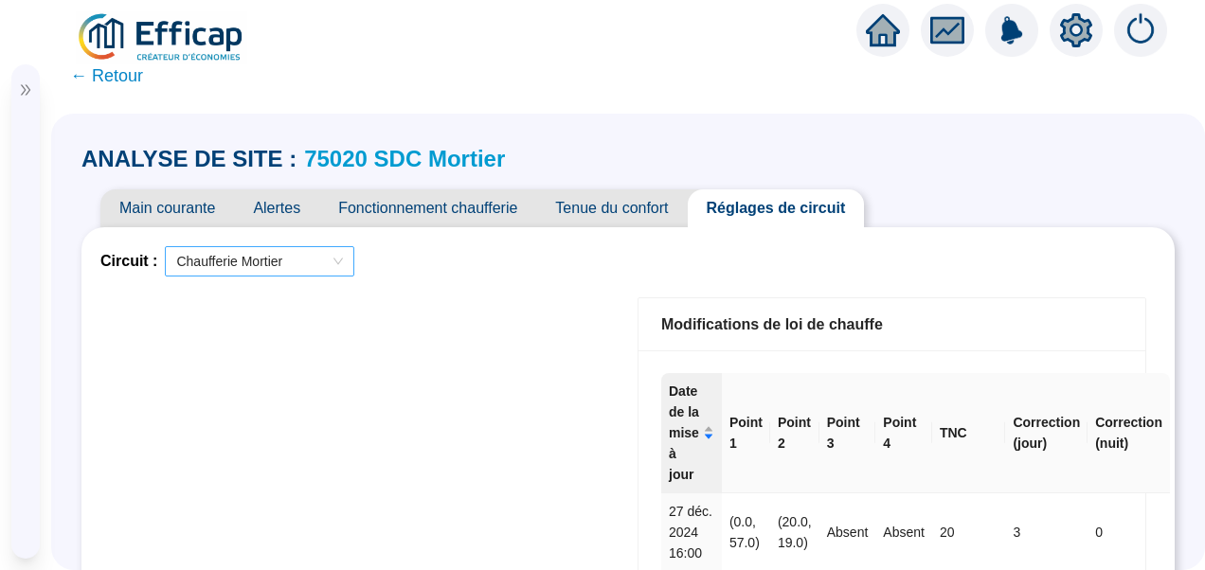
click at [296, 260] on span "Chaufferie Mortier" at bounding box center [259, 261] width 167 height 28
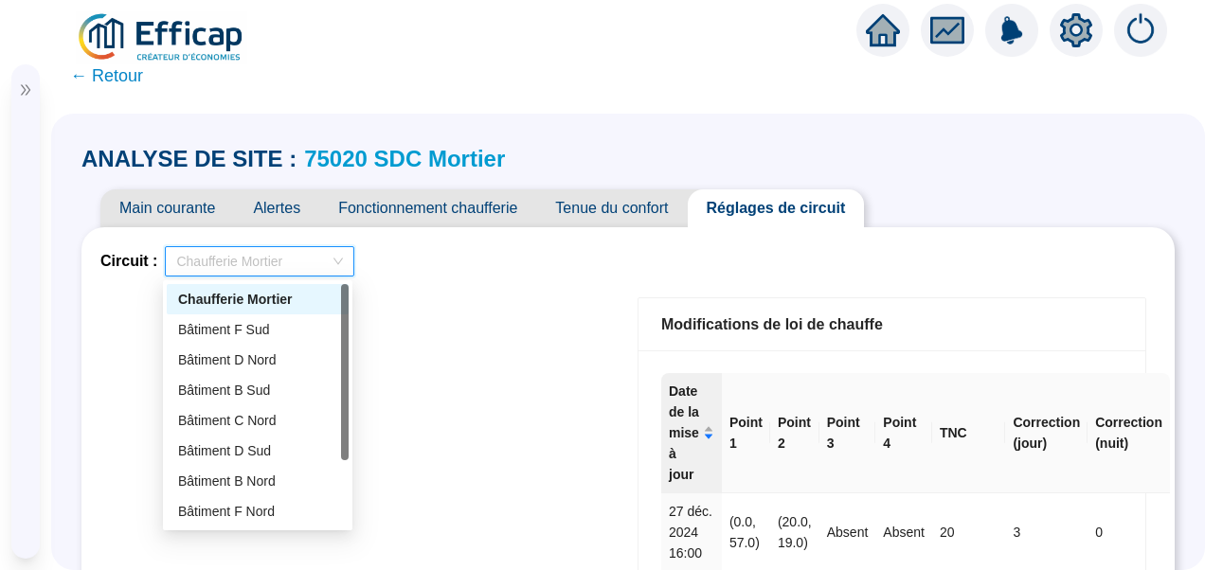
drag, startPoint x: 573, startPoint y: 285, endPoint x: 584, endPoint y: 281, distance: 12.0
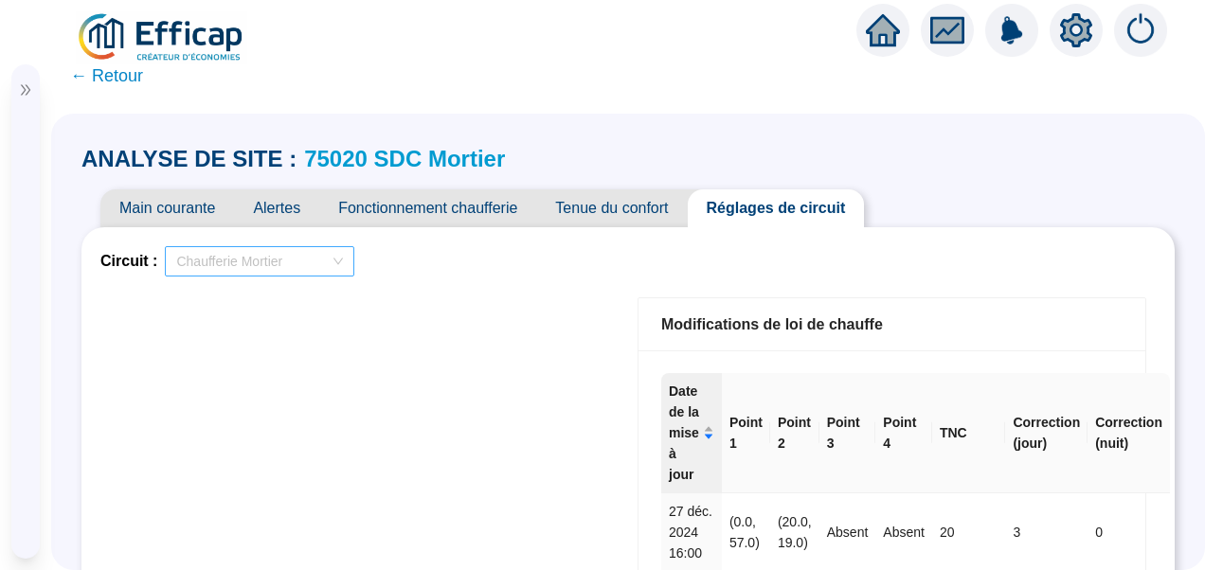
click at [266, 271] on span "Chaufferie Mortier" at bounding box center [259, 261] width 167 height 28
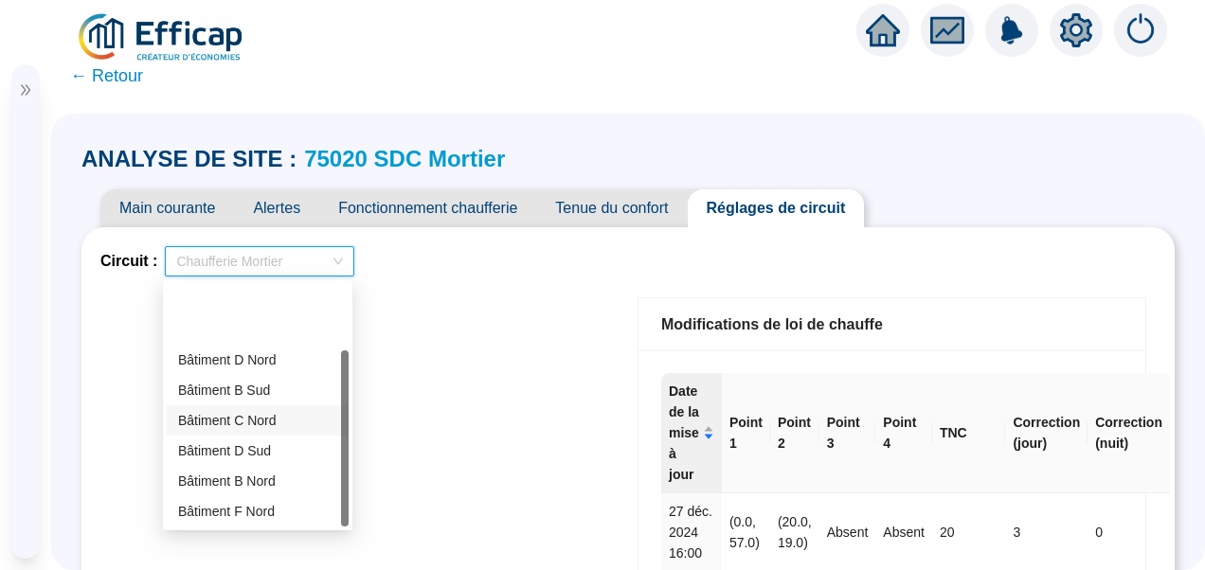
scroll to position [91, 0]
click at [217, 483] on div "Bâtiment C Sud" at bounding box center [257, 482] width 159 height 20
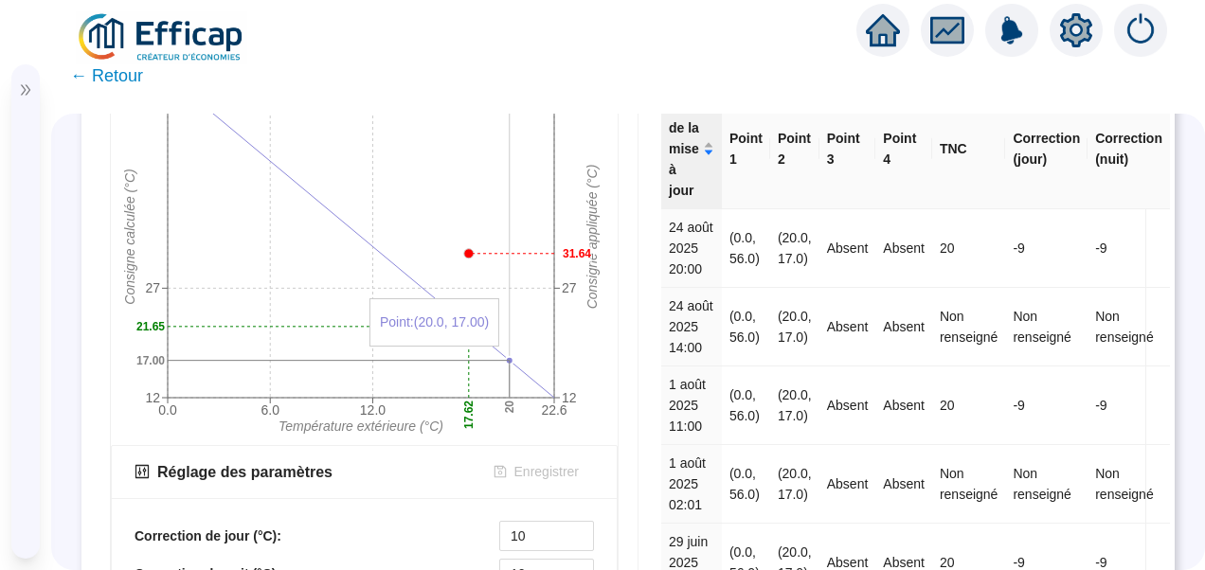
scroll to position [0, 0]
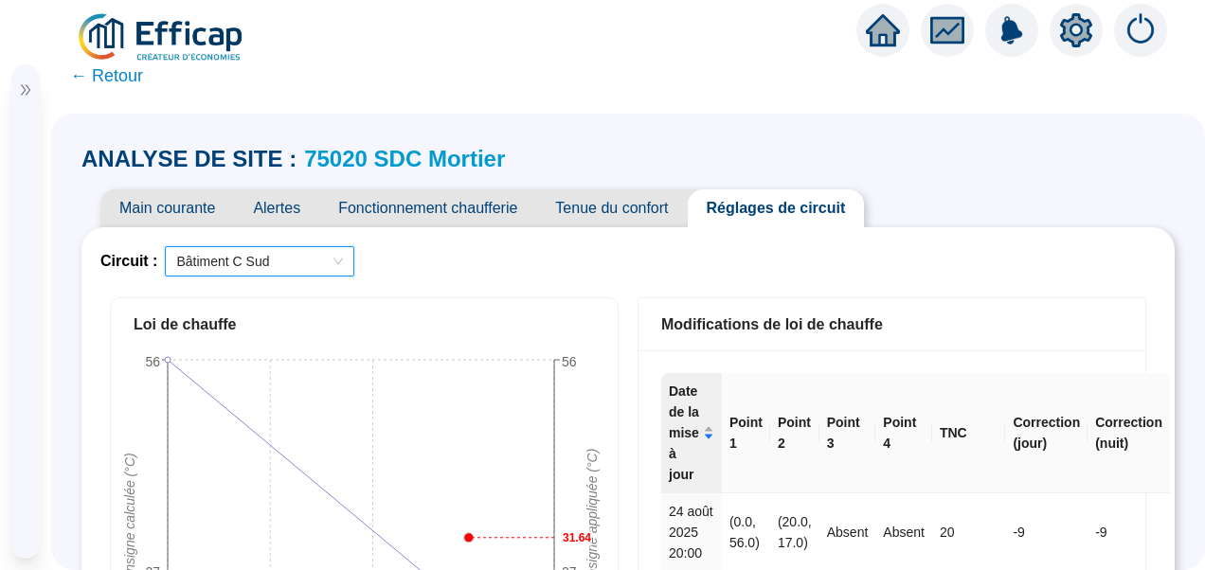
click at [454, 203] on span "Fonctionnement chaufferie" at bounding box center [427, 208] width 217 height 38
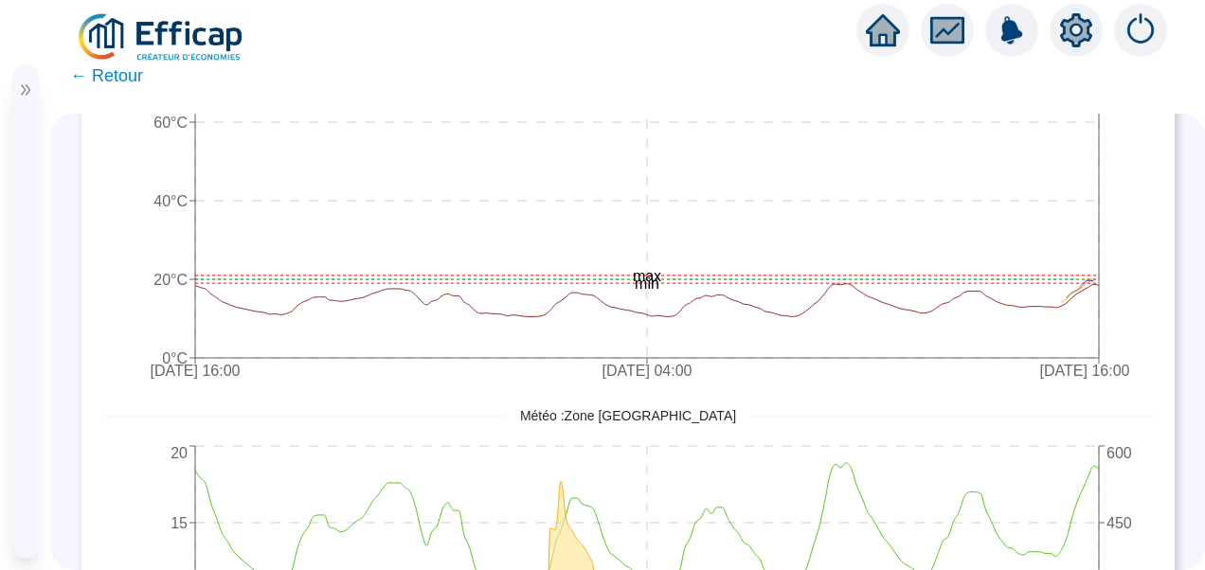
scroll to position [1326, 0]
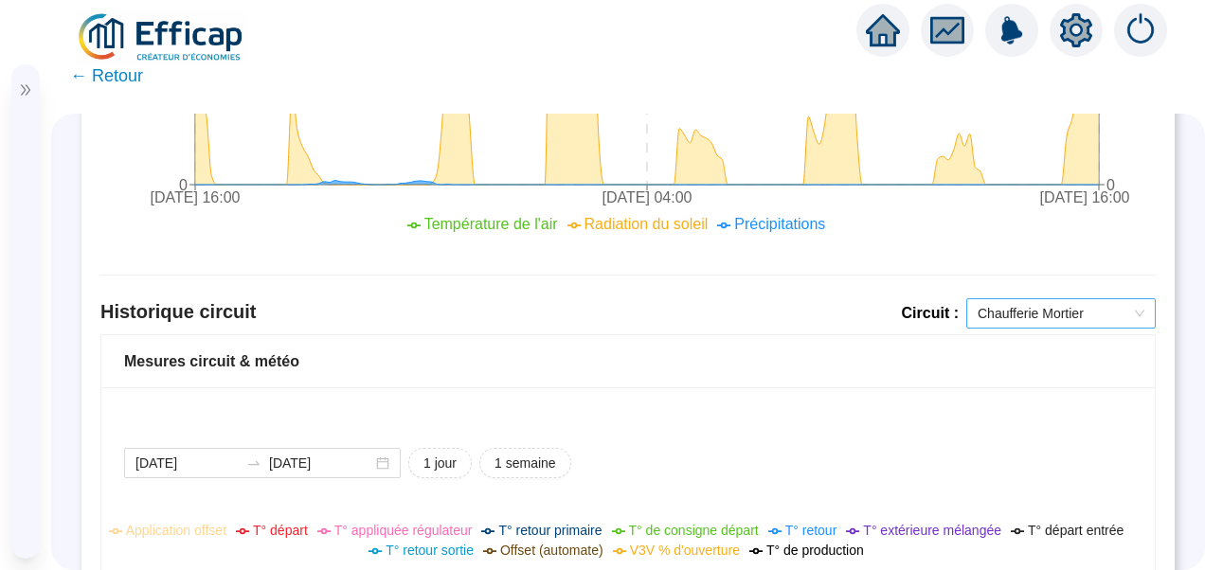
click at [1043, 320] on span "Chaufferie Mortier" at bounding box center [1061, 313] width 167 height 28
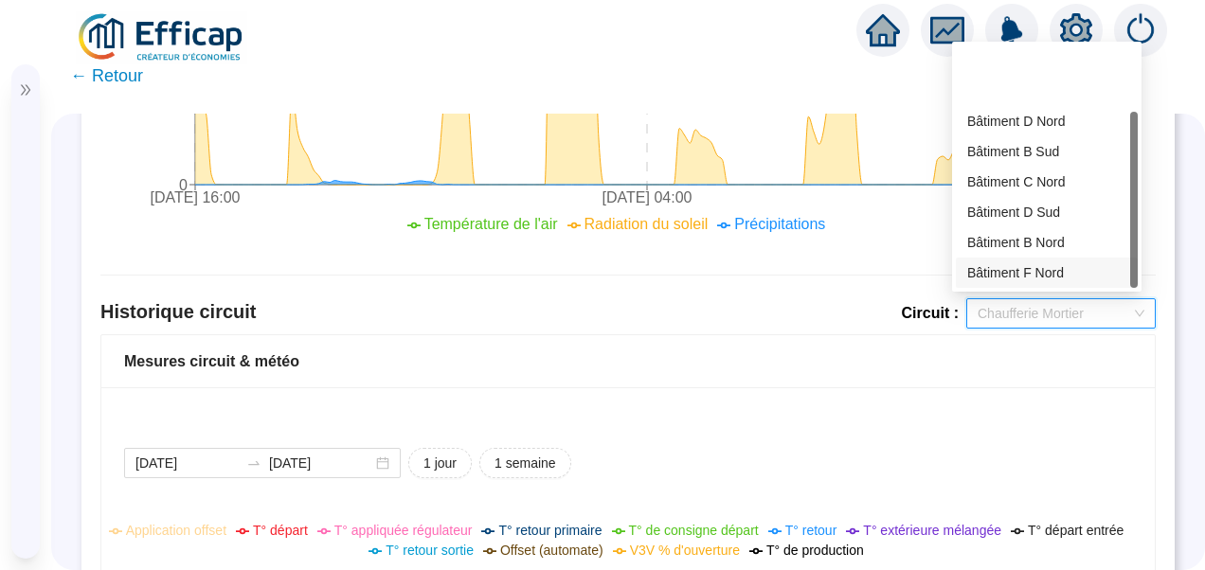
scroll to position [91, 0]
click at [1016, 239] on div "Bâtiment C Sud" at bounding box center [1046, 243] width 159 height 20
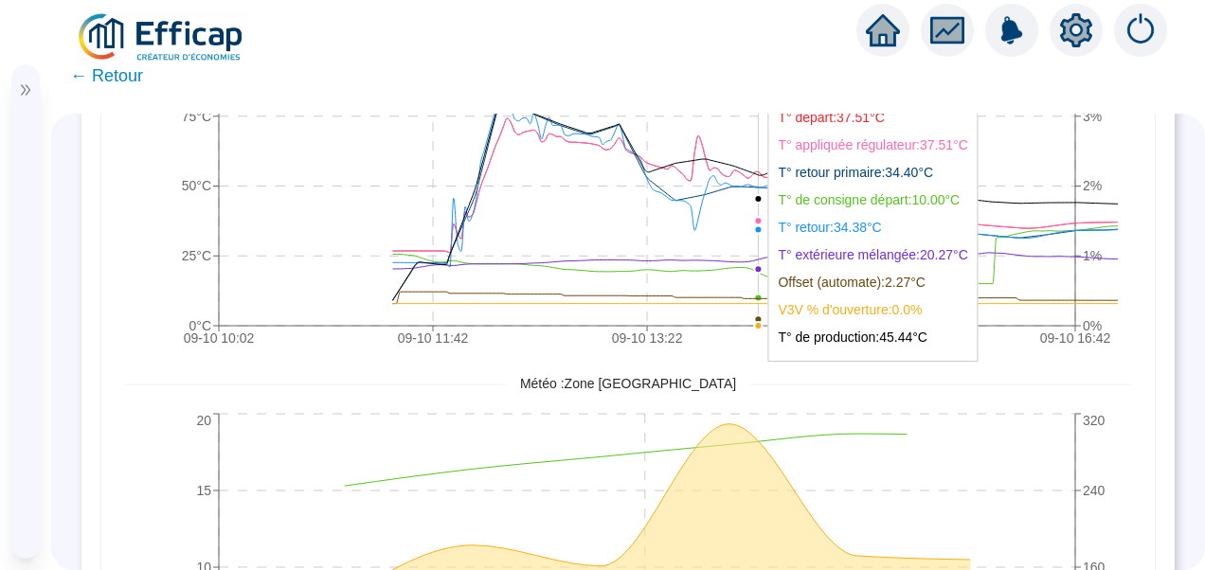
scroll to position [1679, 0]
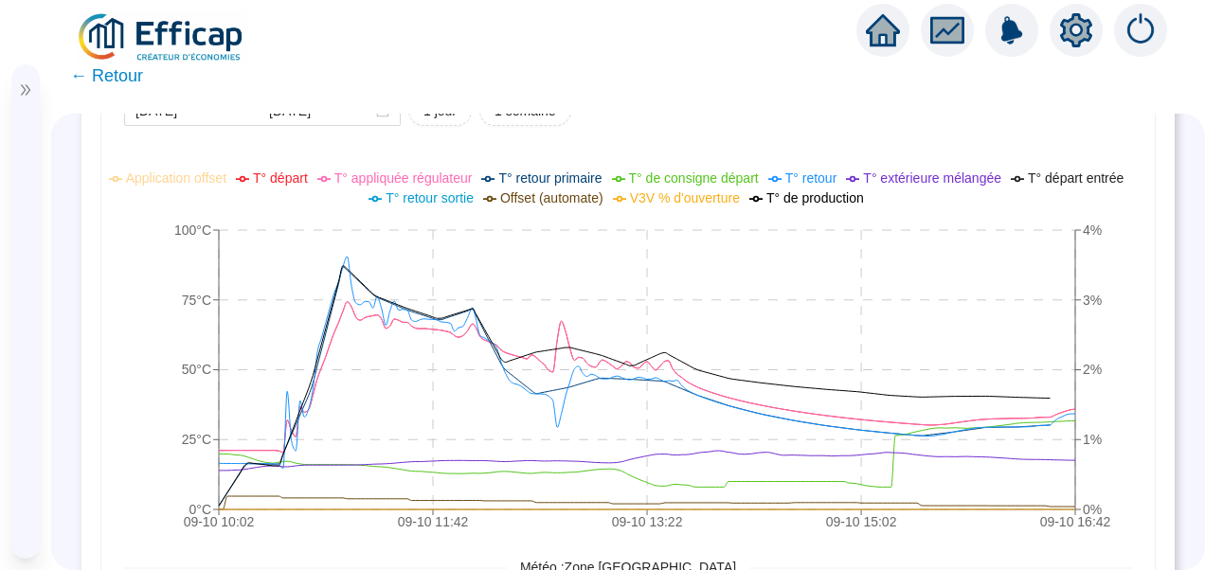
click at [1112, 330] on icon "09-10 10:02 09-10 11:42 09-10 13:22 09-10 15:02 09-10 16:42 0°C 25°C 50°C 75°C …" at bounding box center [621, 353] width 994 height 379
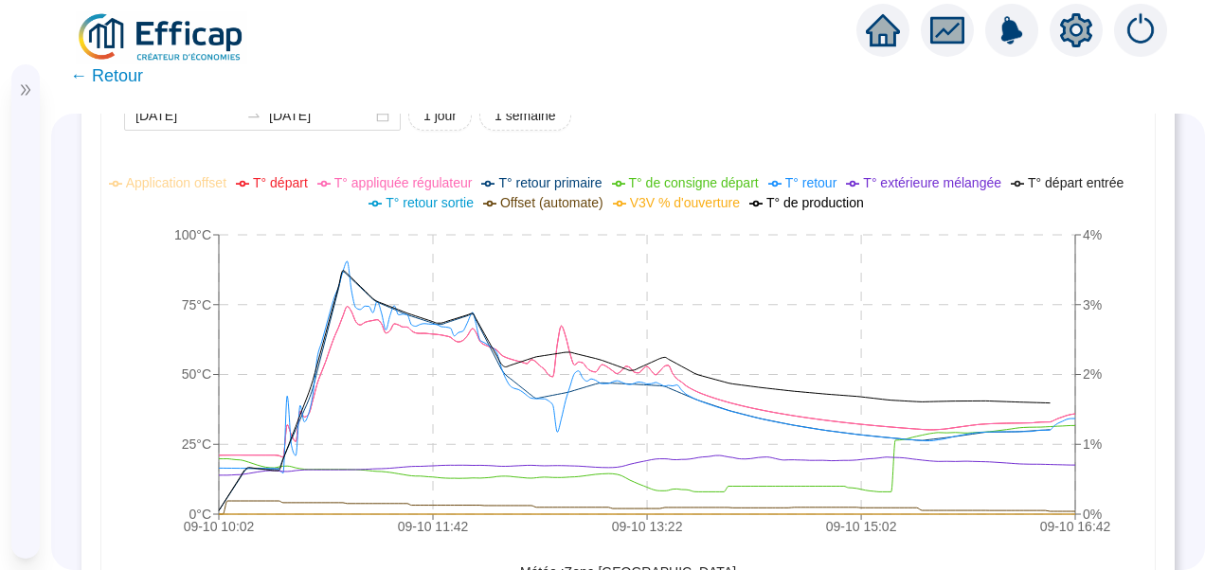
scroll to position [1654, 0]
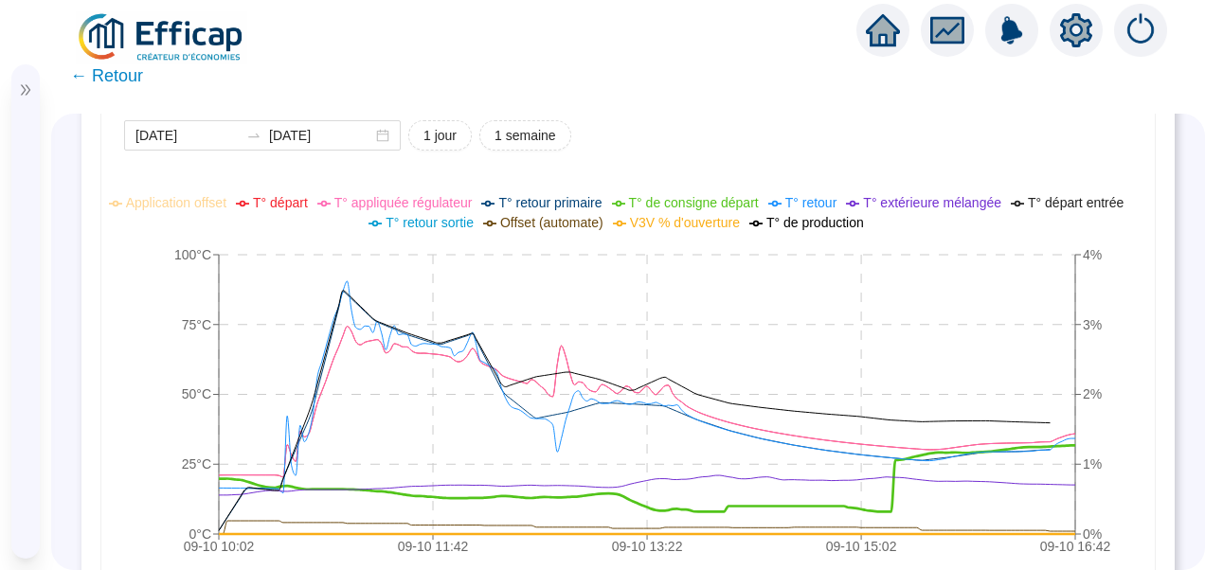
click at [673, 223] on span "V3V % d'ouverture" at bounding box center [685, 222] width 110 height 15
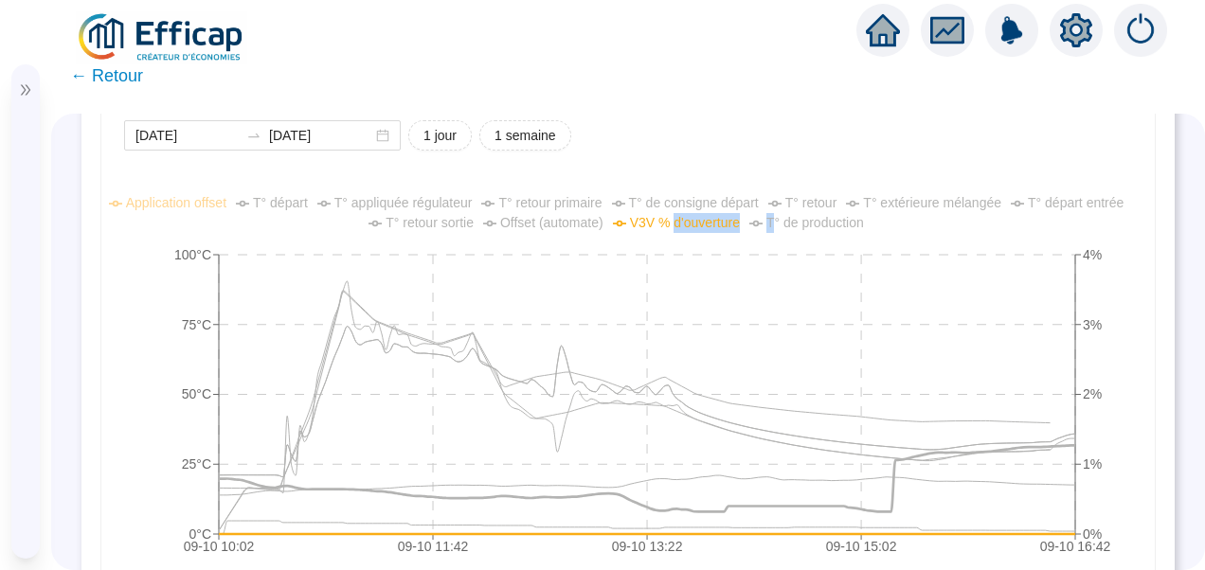
click at [673, 223] on span "V3V % d'ouverture" at bounding box center [685, 222] width 110 height 15
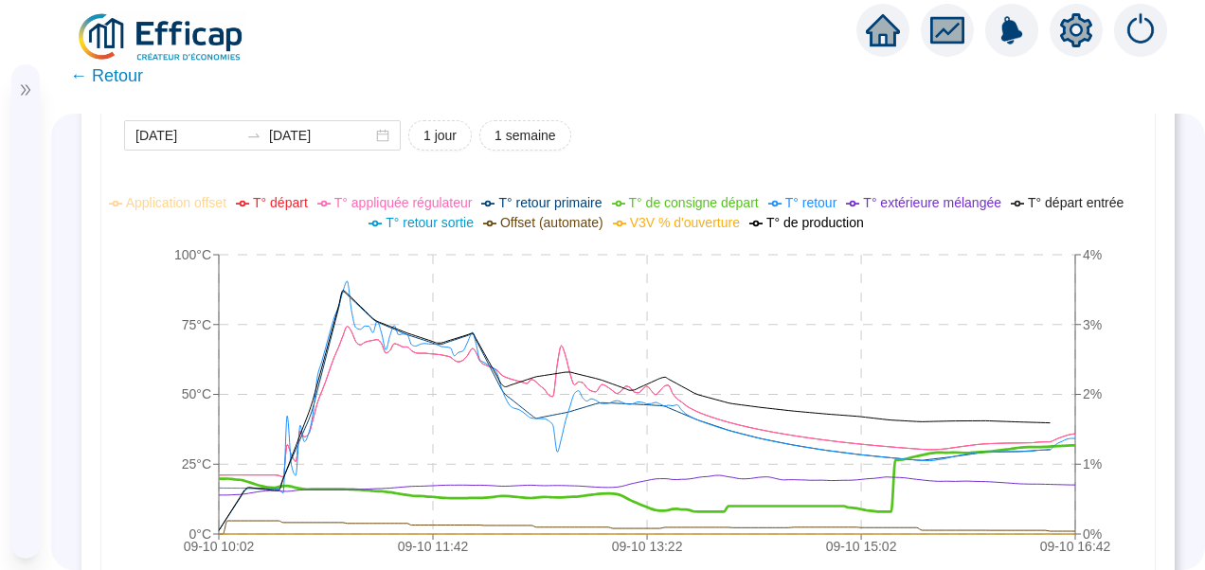
click at [1087, 152] on div "2025-10-08 2025-10-09 1 jour 1 semaine 09-10 10:02 09-10 11:42 09-10 13:22 09-1…" at bounding box center [628, 558] width 1008 height 876
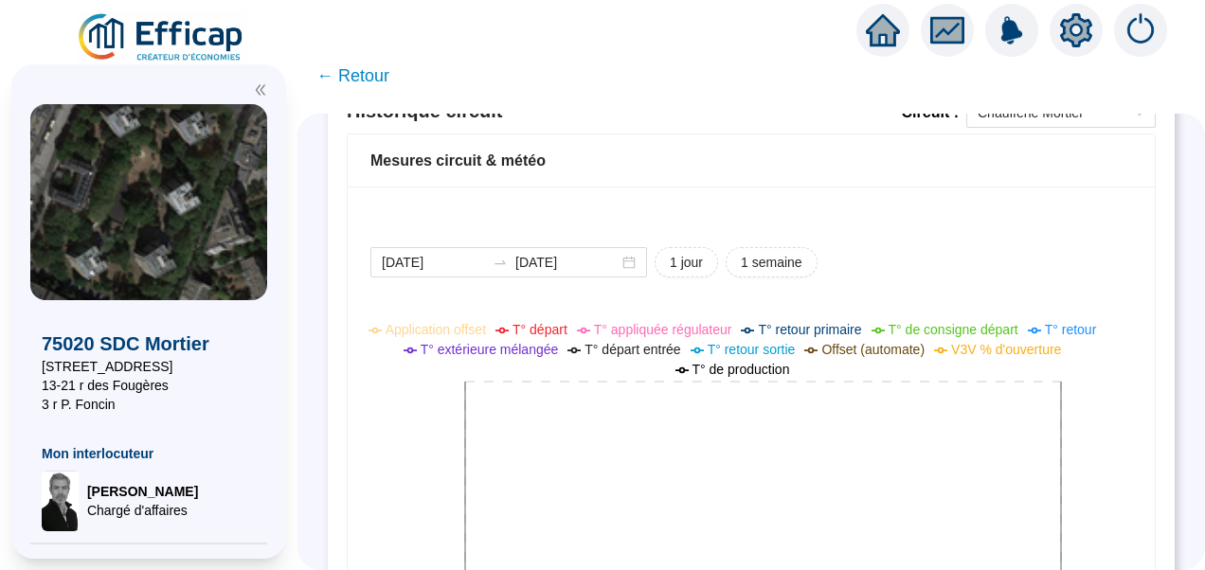
scroll to position [1432, 0]
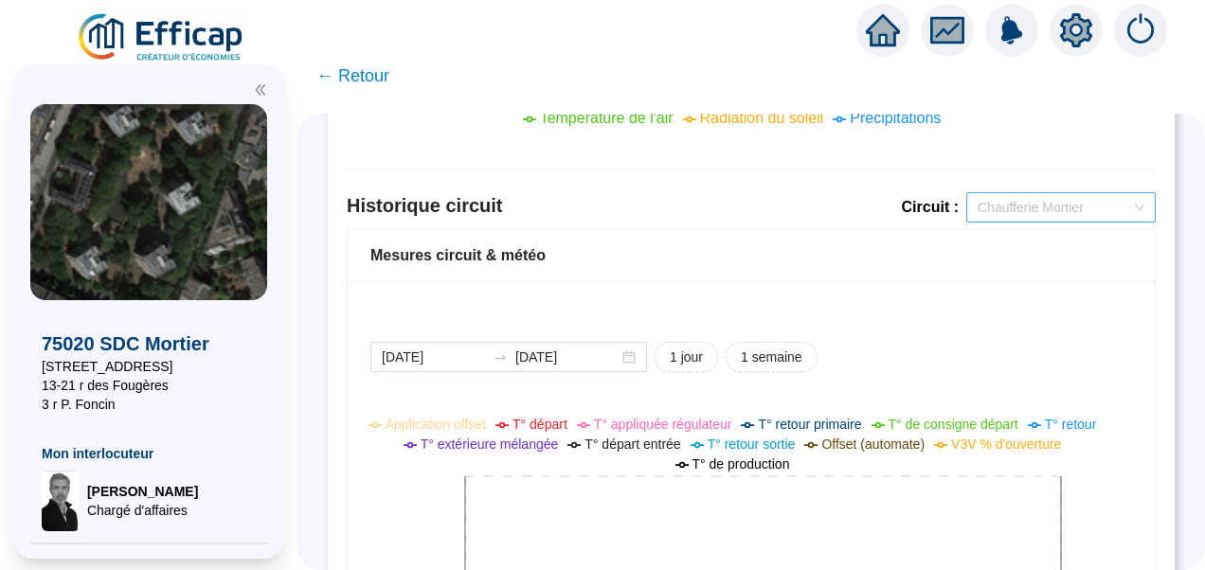
click at [1050, 198] on span "Chaufferie Mortier" at bounding box center [1061, 207] width 167 height 28
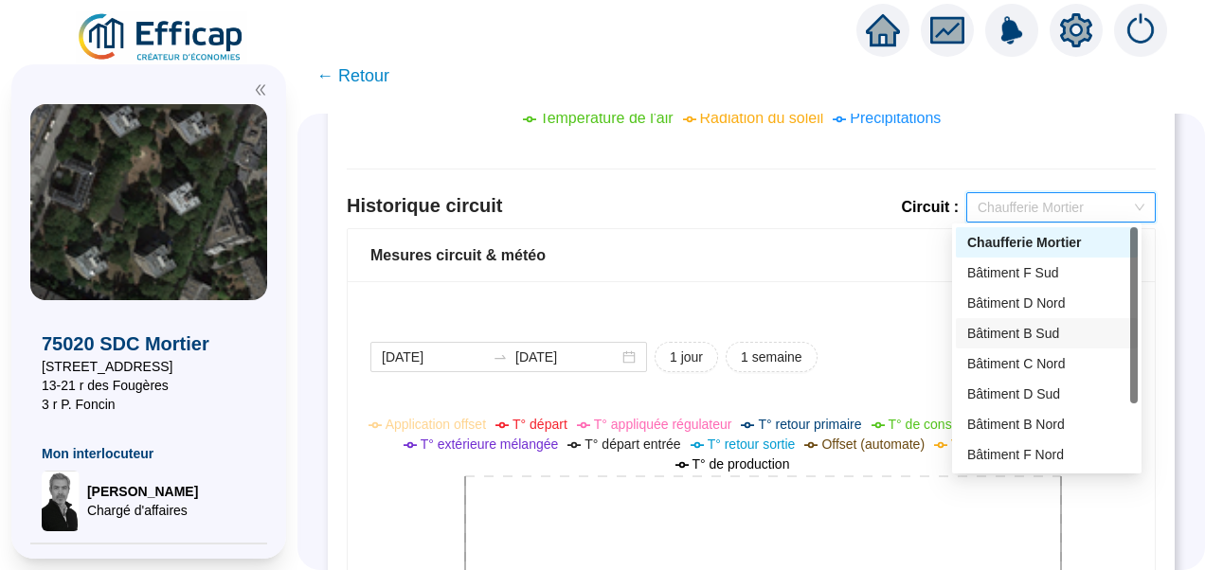
scroll to position [91, 0]
click at [1036, 417] on div "Bâtiment C Sud" at bounding box center [1046, 425] width 159 height 20
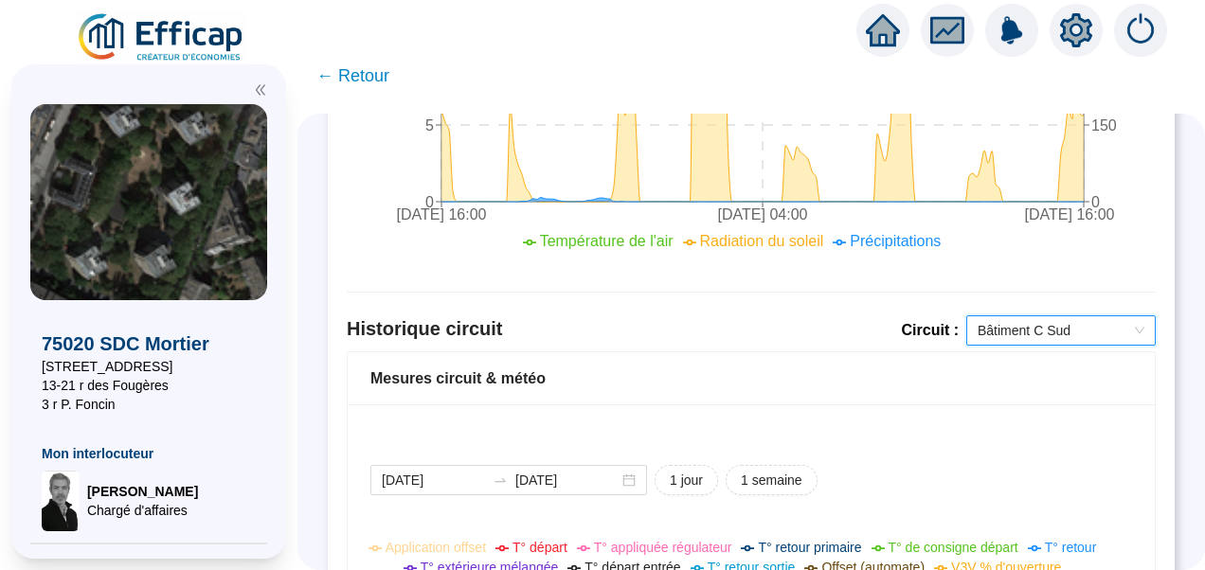
scroll to position [1338, 0]
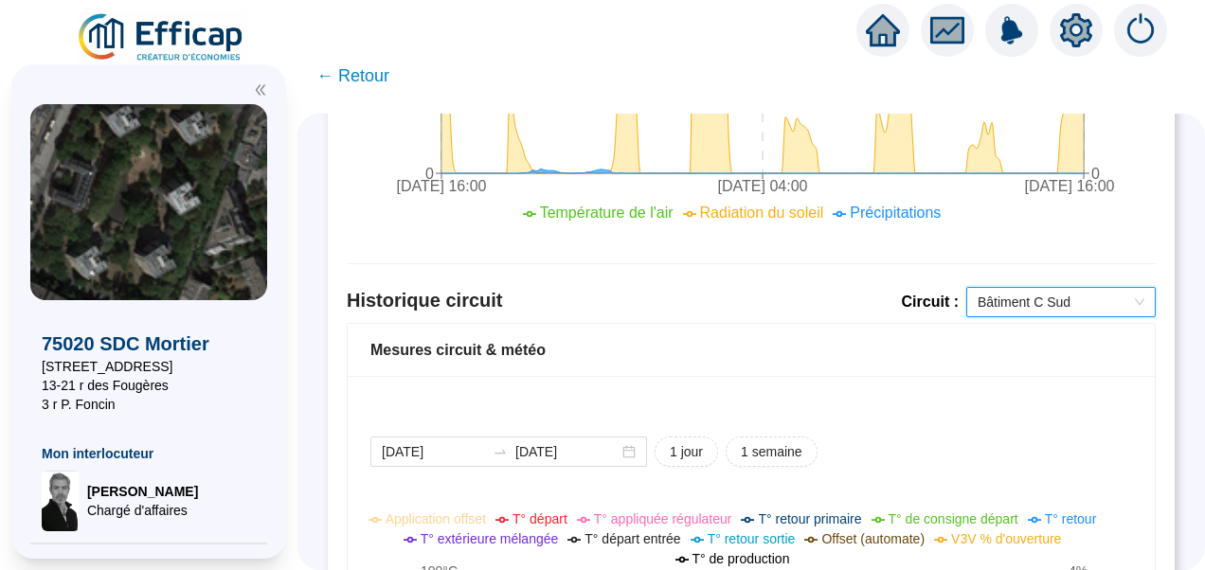
click at [1104, 309] on span "Bâtiment C Sud" at bounding box center [1061, 302] width 167 height 28
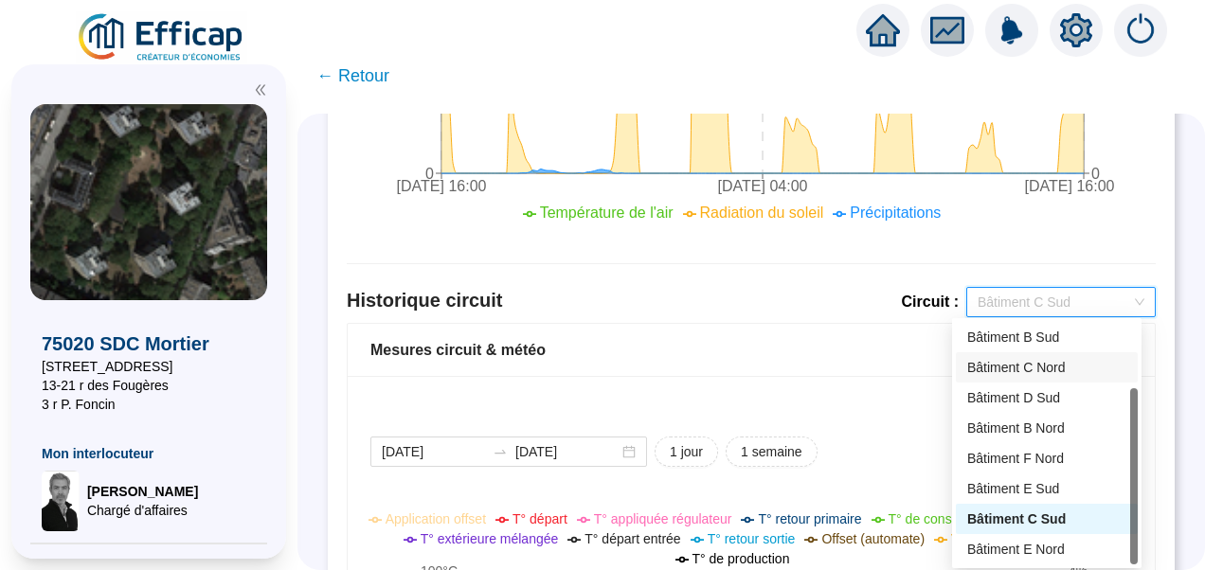
click at [1047, 366] on div "Bâtiment C Nord" at bounding box center [1046, 368] width 159 height 20
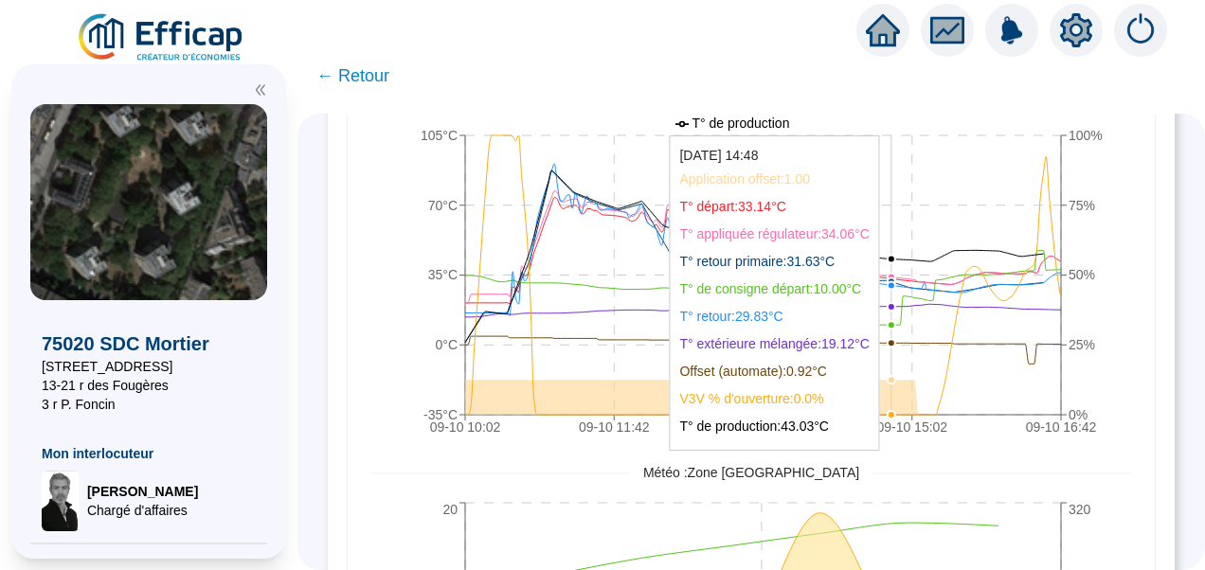
scroll to position [1205, 0]
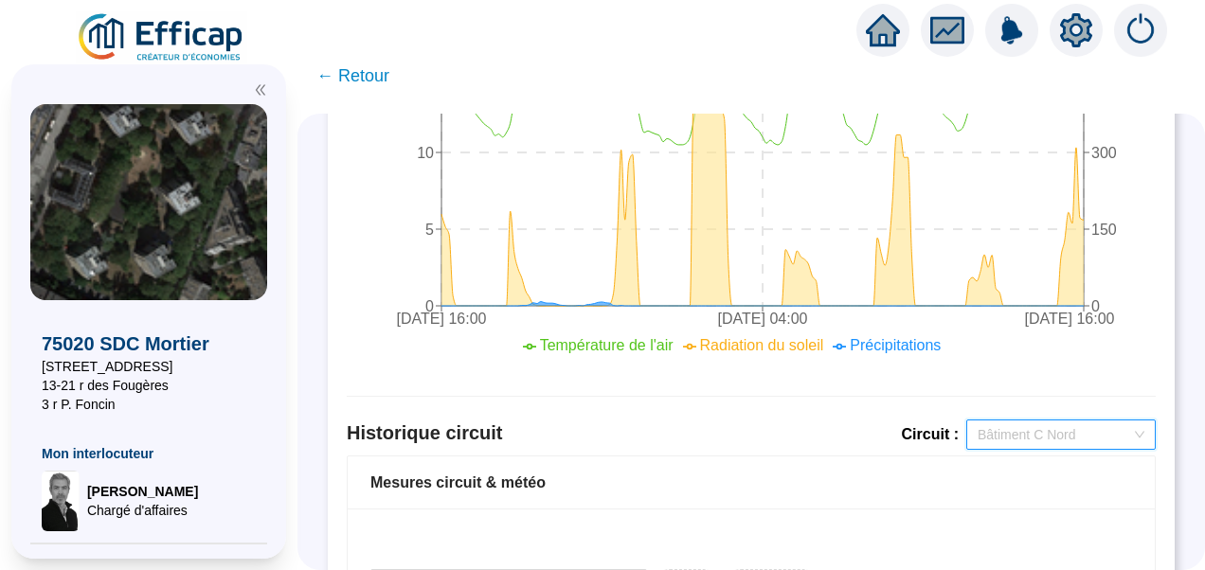
click at [1033, 440] on span "Bâtiment C Nord" at bounding box center [1061, 435] width 167 height 28
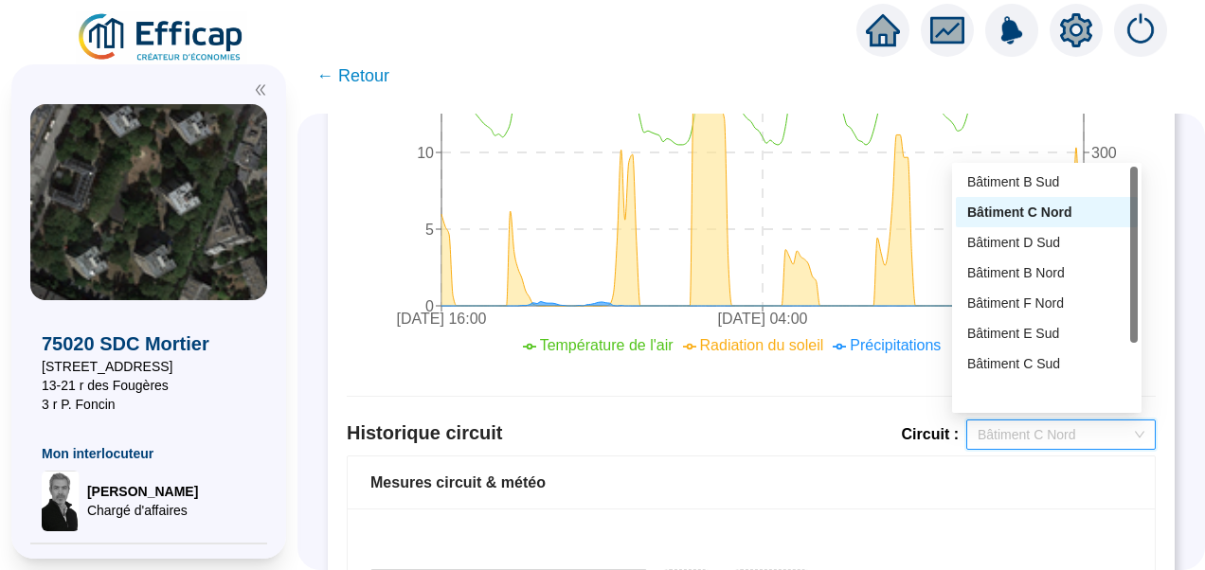
scroll to position [0, 0]
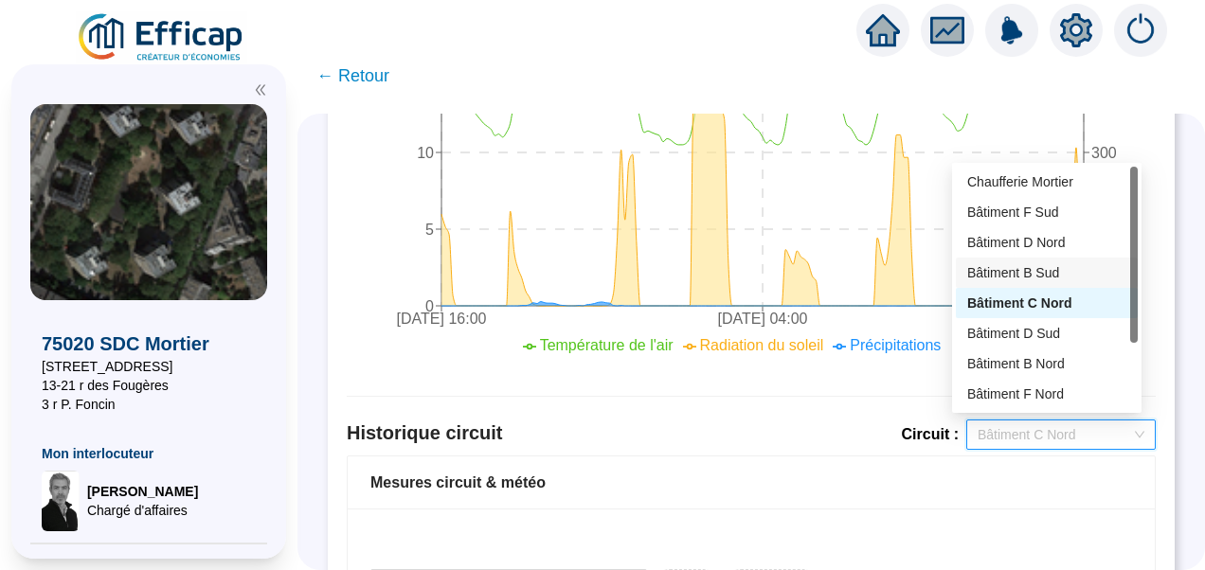
click at [1040, 273] on div "Bâtiment B Sud" at bounding box center [1046, 273] width 159 height 20
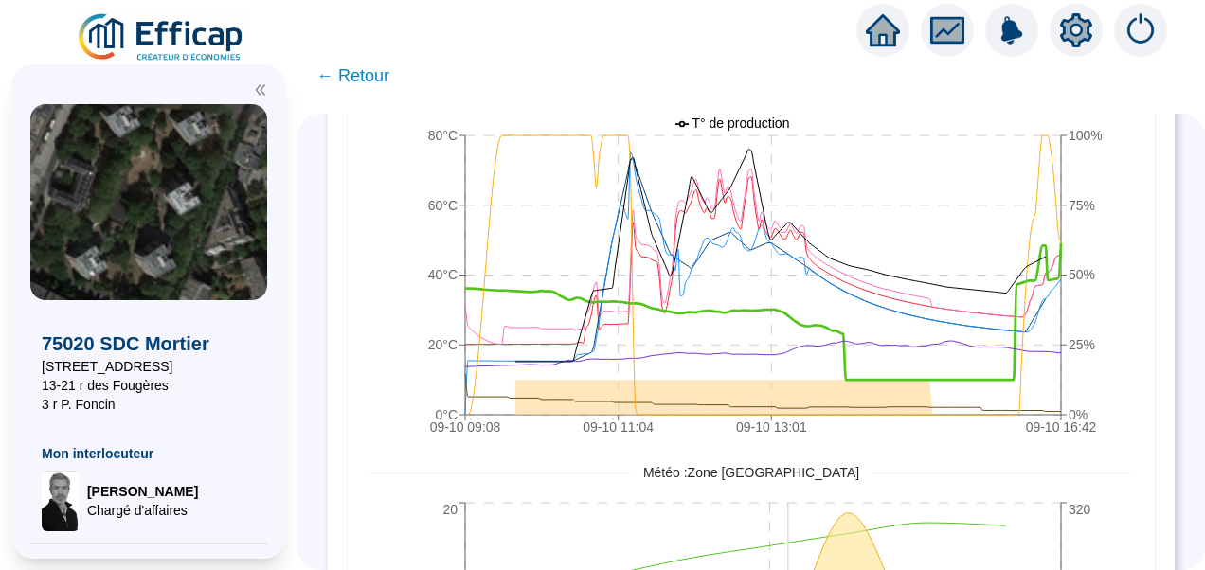
scroll to position [1300, 0]
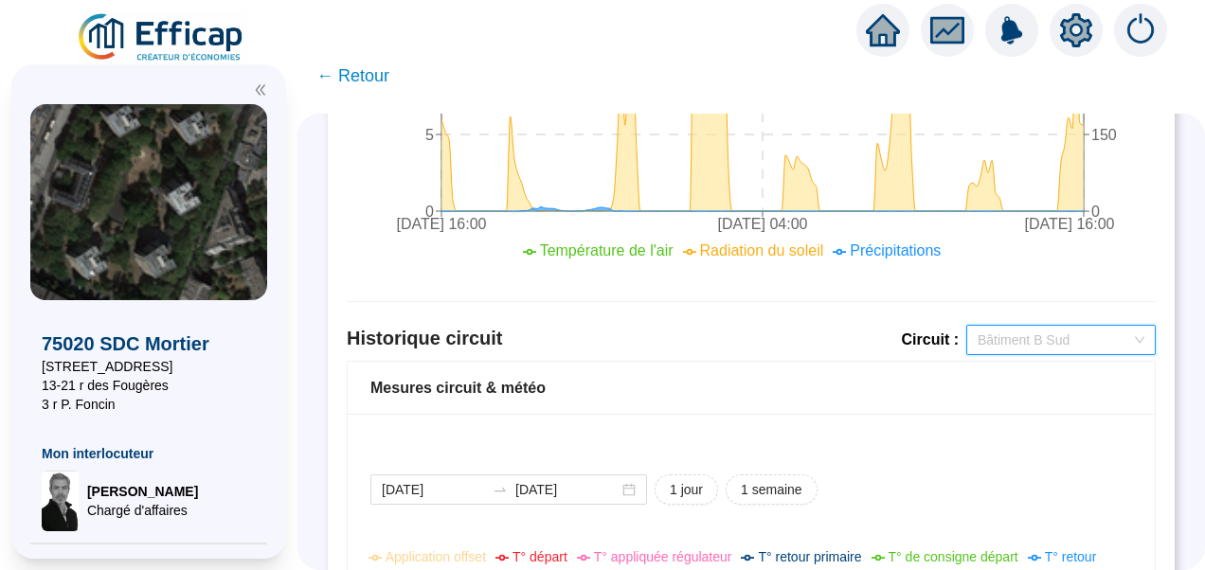
click at [1053, 335] on span "Bâtiment B Sud" at bounding box center [1061, 340] width 167 height 28
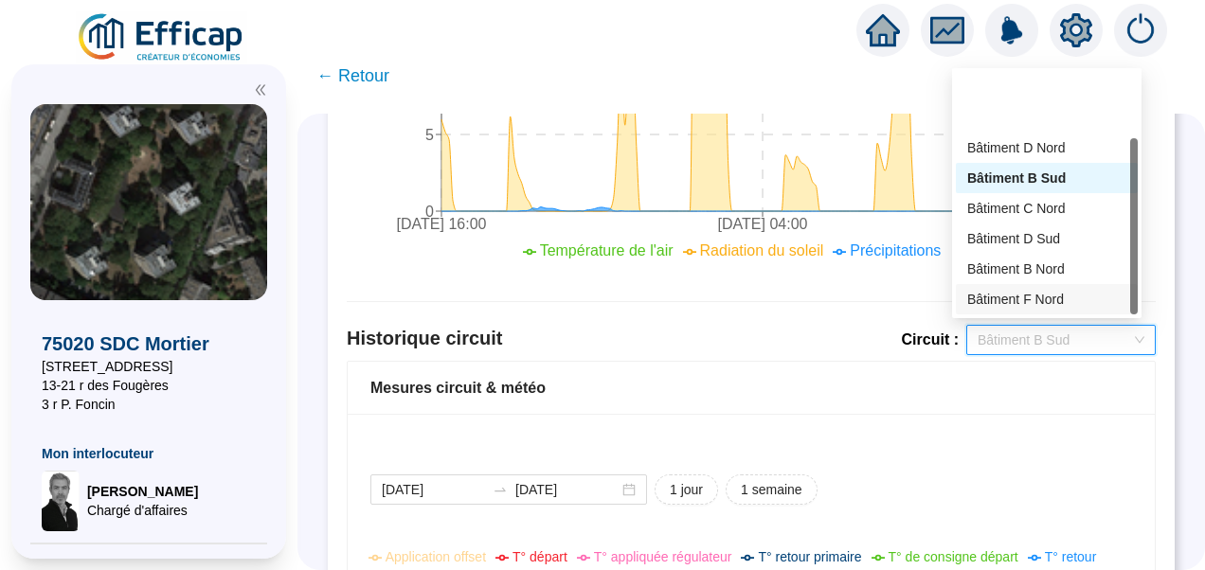
scroll to position [91, 0]
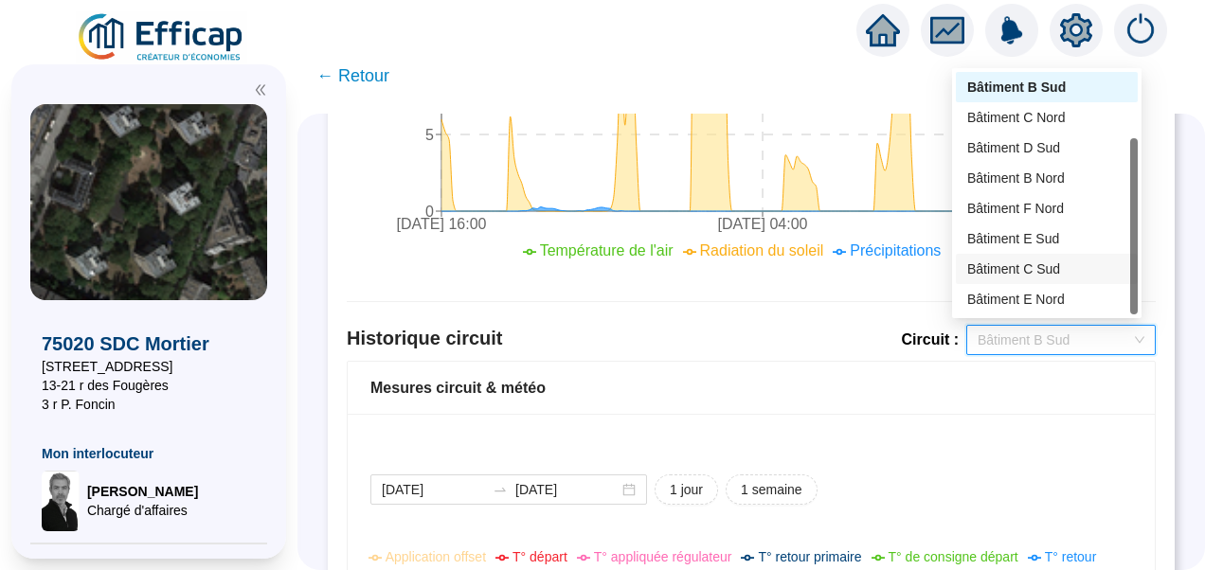
click at [1021, 276] on div "Bâtiment C Sud" at bounding box center [1046, 270] width 159 height 20
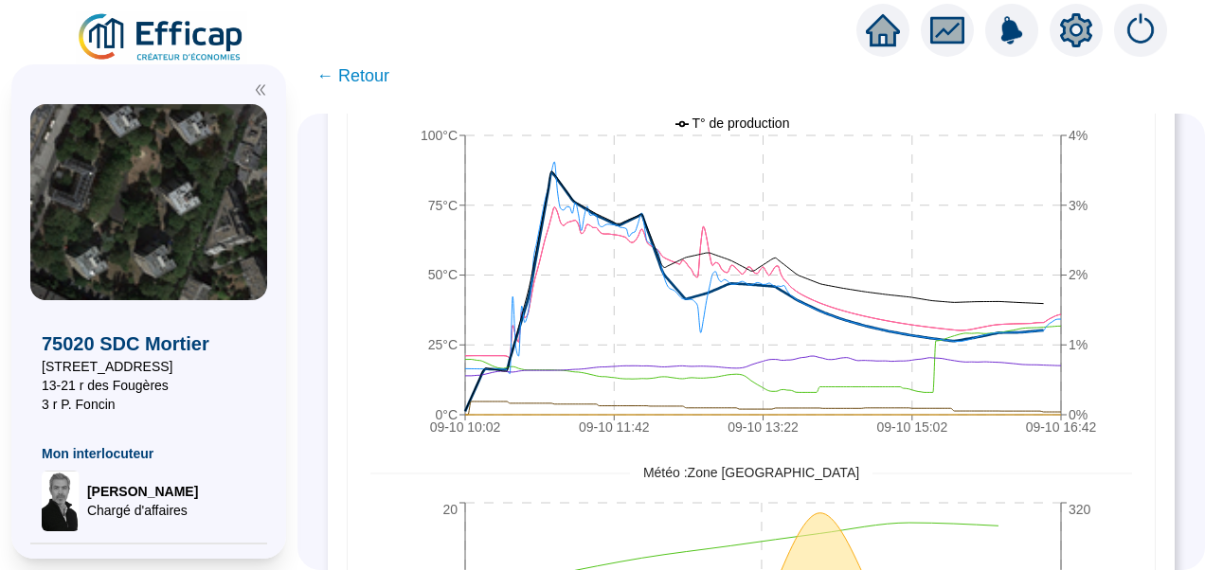
scroll to position [1679, 0]
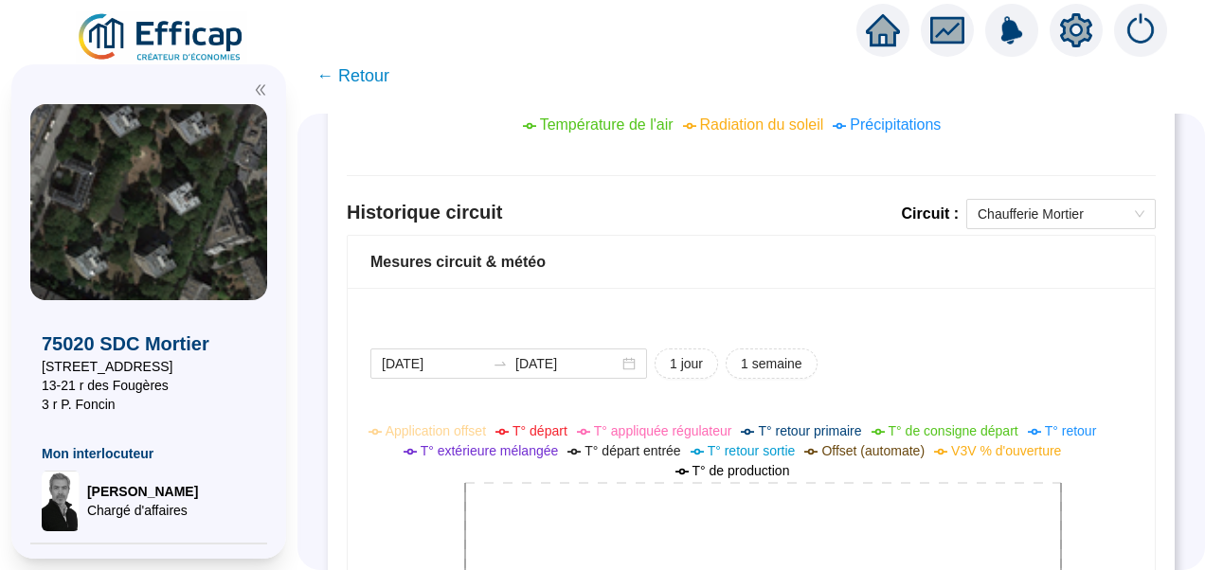
scroll to position [1421, 0]
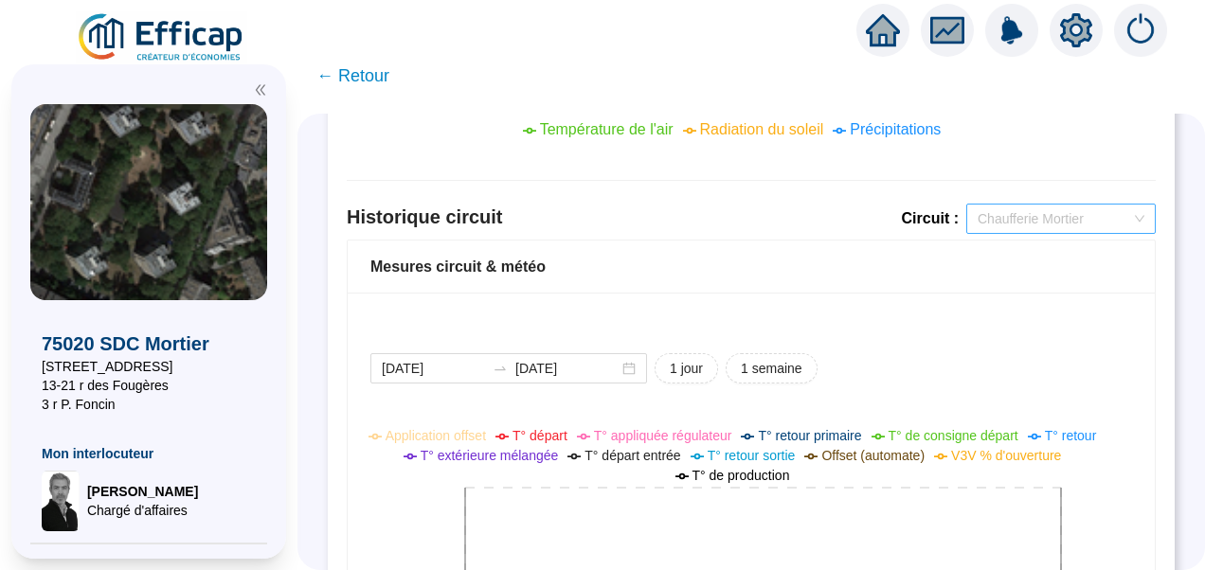
click at [1048, 211] on span "Chaufferie Mortier" at bounding box center [1061, 219] width 167 height 28
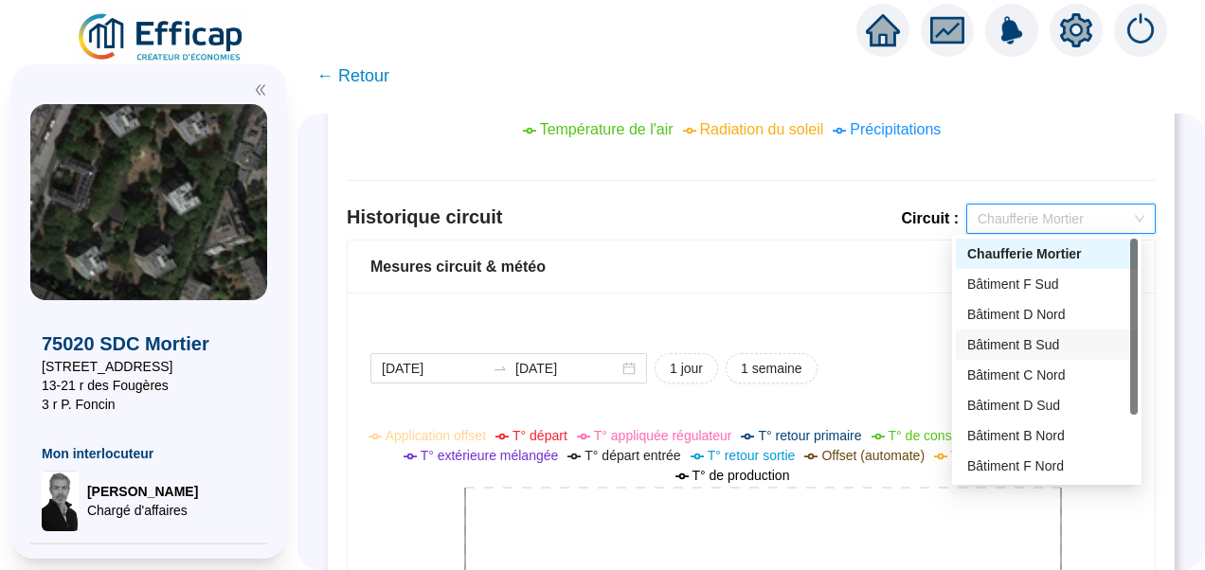
scroll to position [91, 0]
click at [978, 429] on div "Bâtiment C Sud" at bounding box center [1046, 436] width 159 height 20
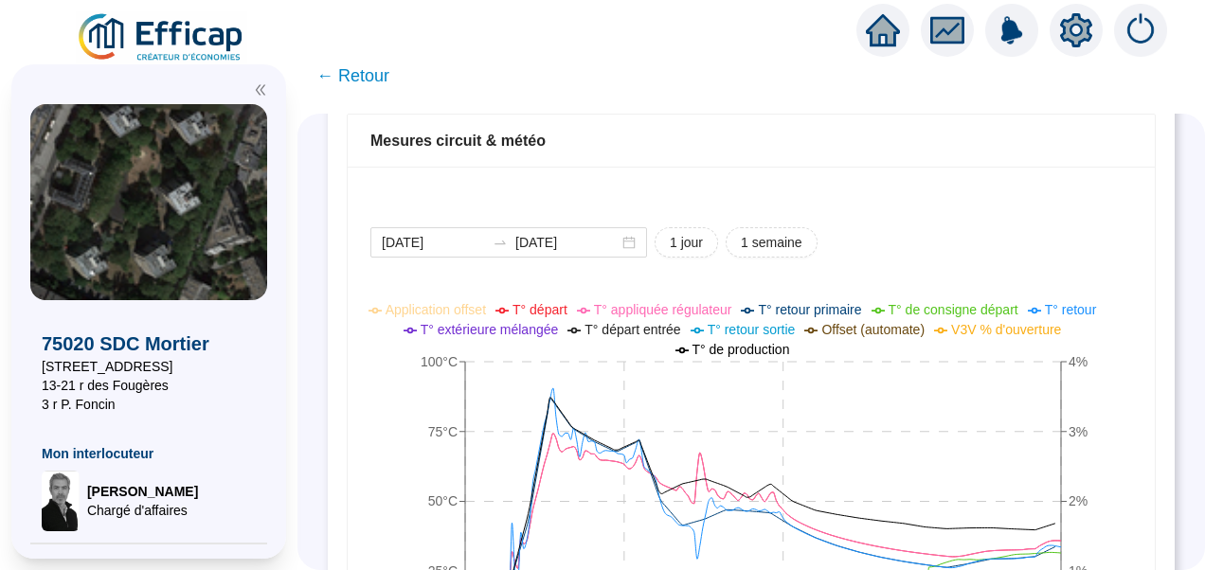
scroll to position [1421, 0]
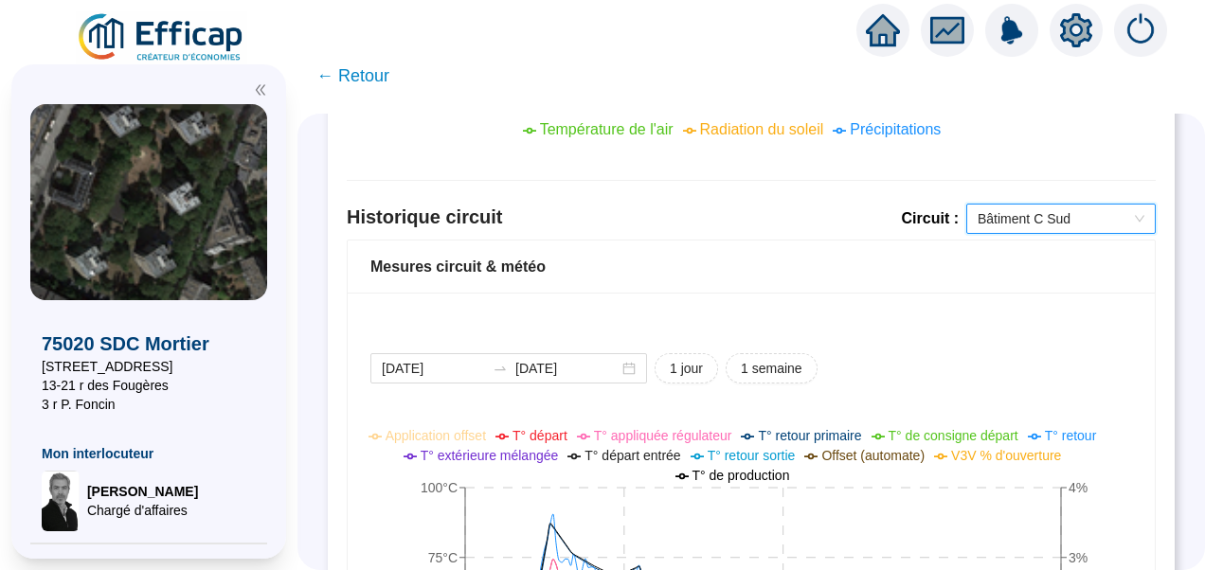
click at [1016, 214] on span "Bâtiment C Sud" at bounding box center [1061, 219] width 167 height 28
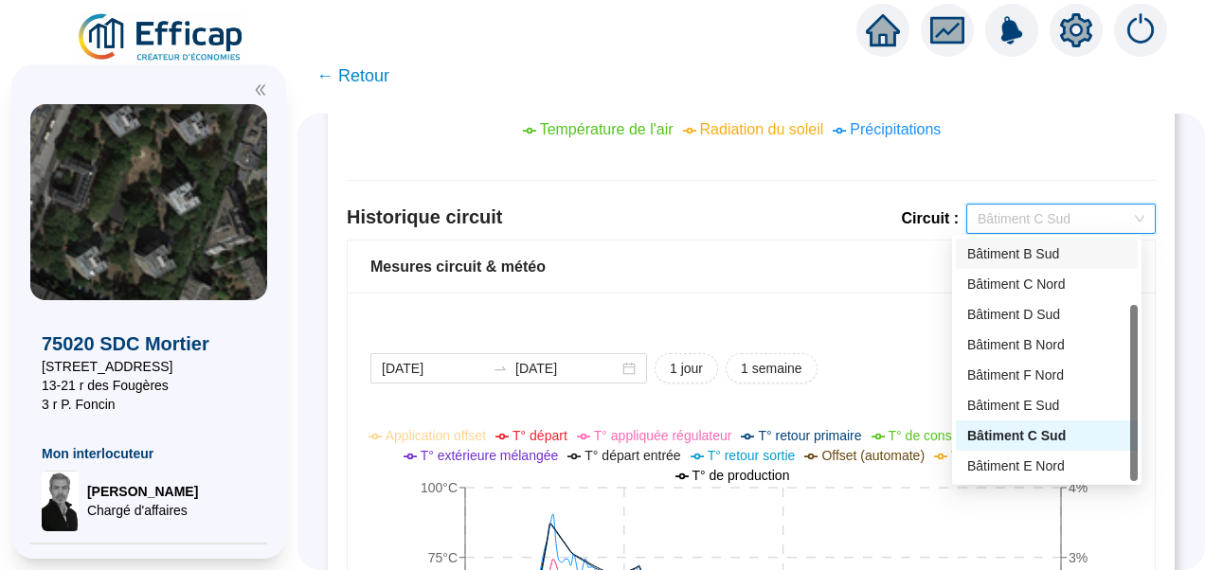
click at [1020, 254] on div "Bâtiment B Sud" at bounding box center [1046, 254] width 159 height 20
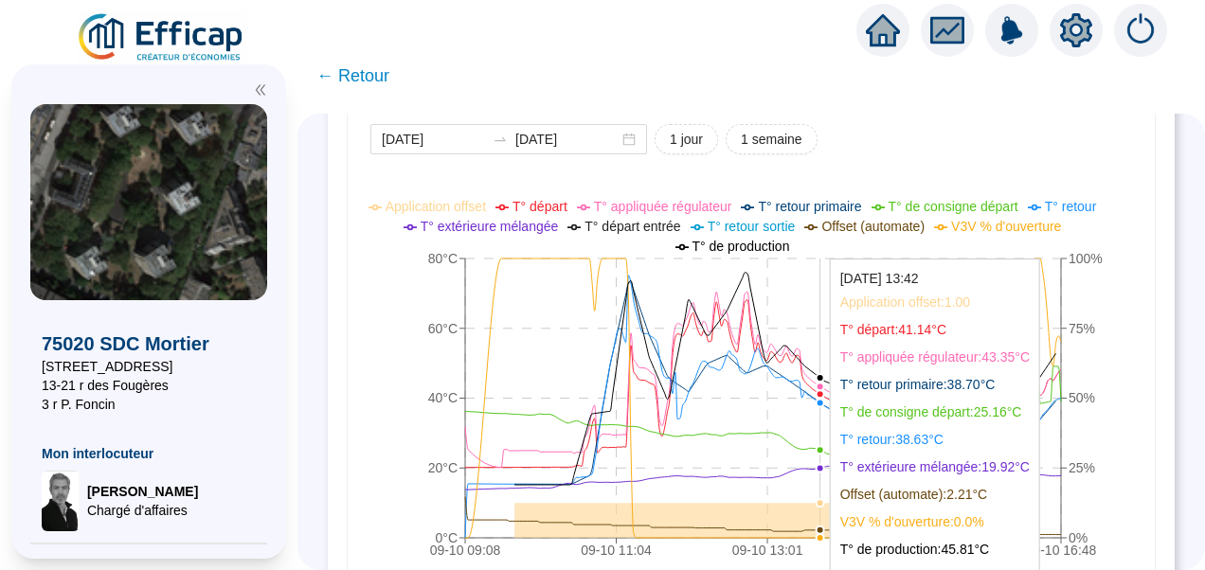
scroll to position [1705, 0]
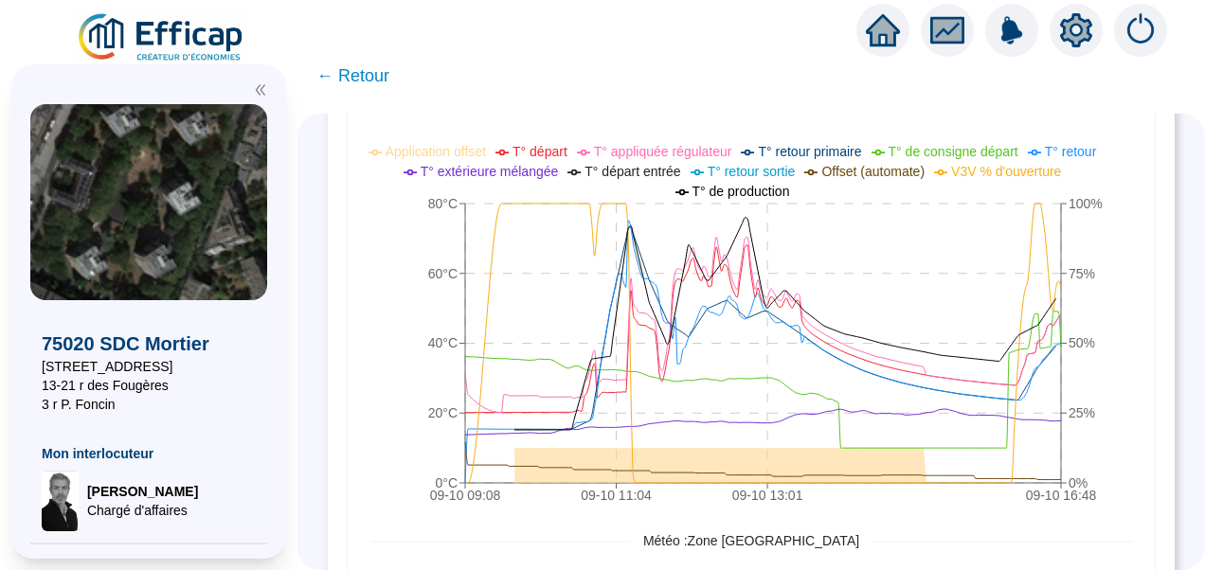
click at [1074, 43] on icon "setting" at bounding box center [1076, 29] width 32 height 30
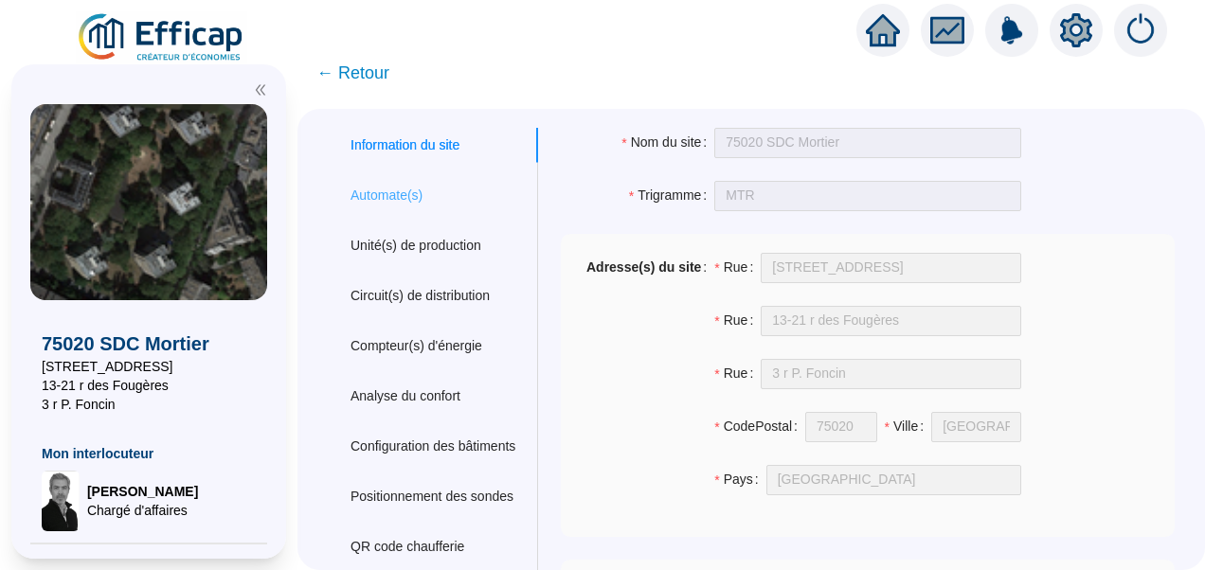
click at [404, 207] on div "Automate(s)" at bounding box center [433, 195] width 210 height 35
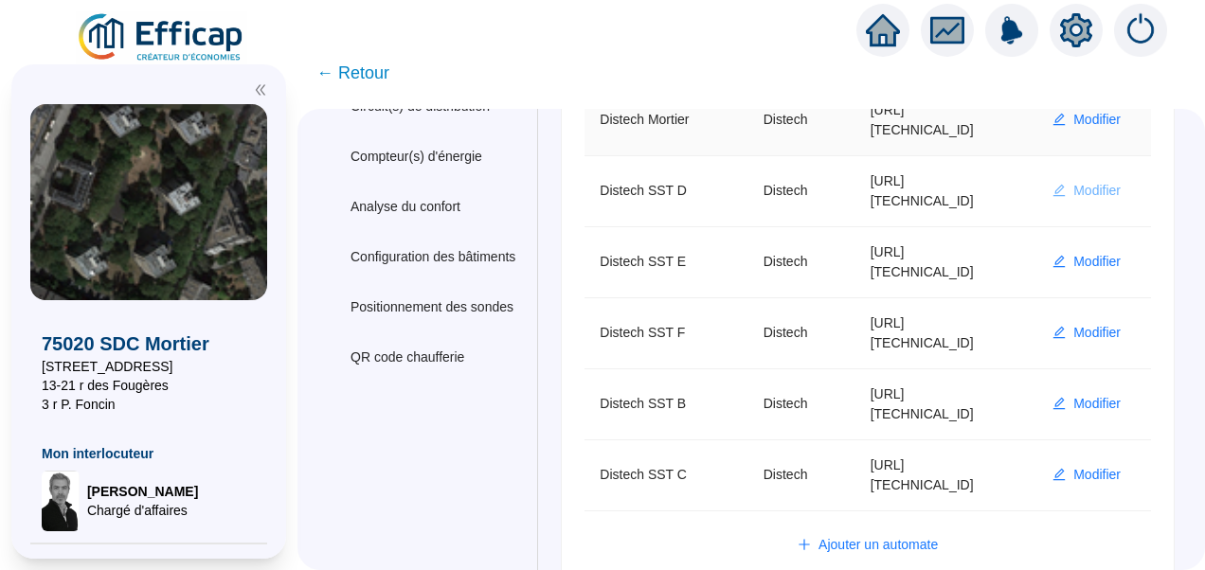
scroll to position [219, 0]
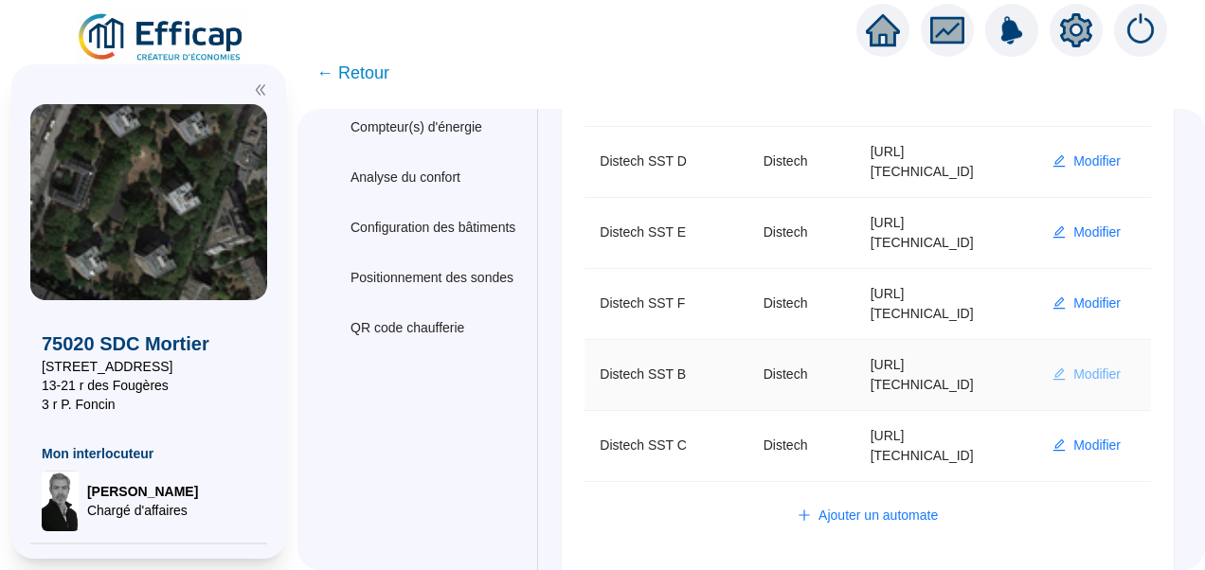
click at [1073, 377] on span "Modifier" at bounding box center [1096, 375] width 47 height 20
type input "Distech SST B"
type input "[URL][TECHNICAL_ID]"
type input "admin-efficap"
type input "AV1001"
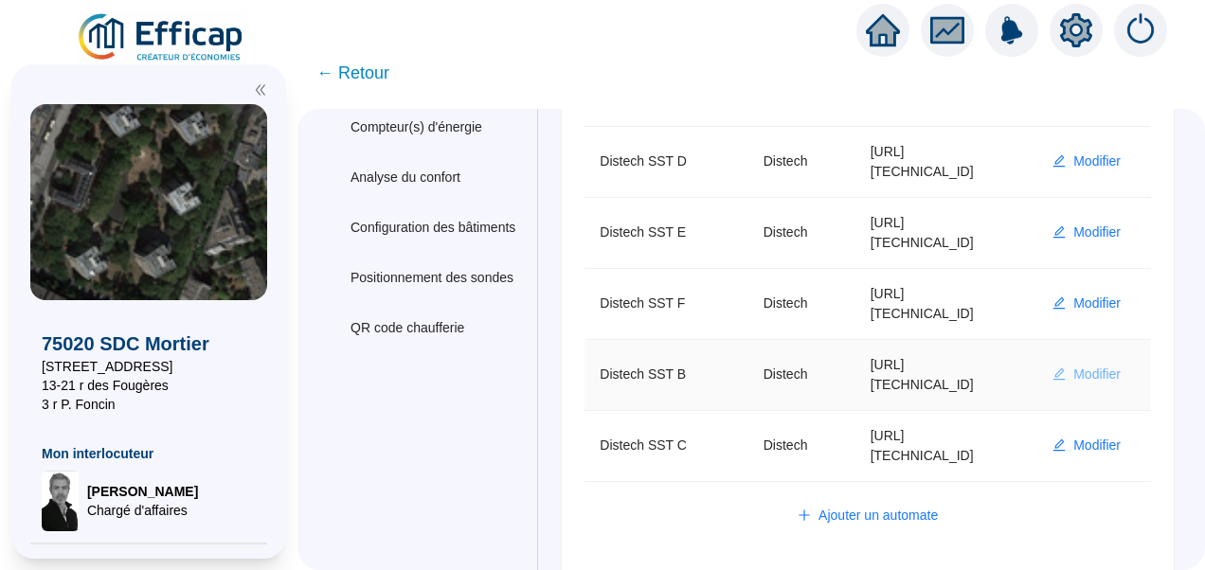
type input "AV1002"
type input "AV1000"
type input "BV1000"
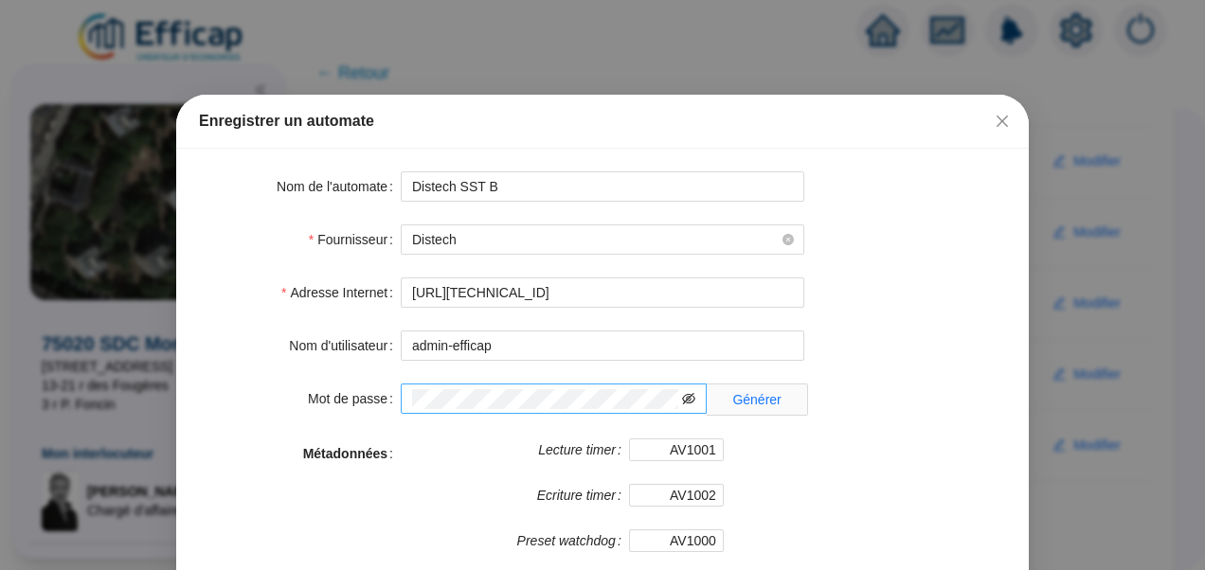
click at [682, 404] on icon "eye-invisible" at bounding box center [688, 398] width 13 height 13
click at [997, 127] on icon "close" at bounding box center [1002, 121] width 15 height 15
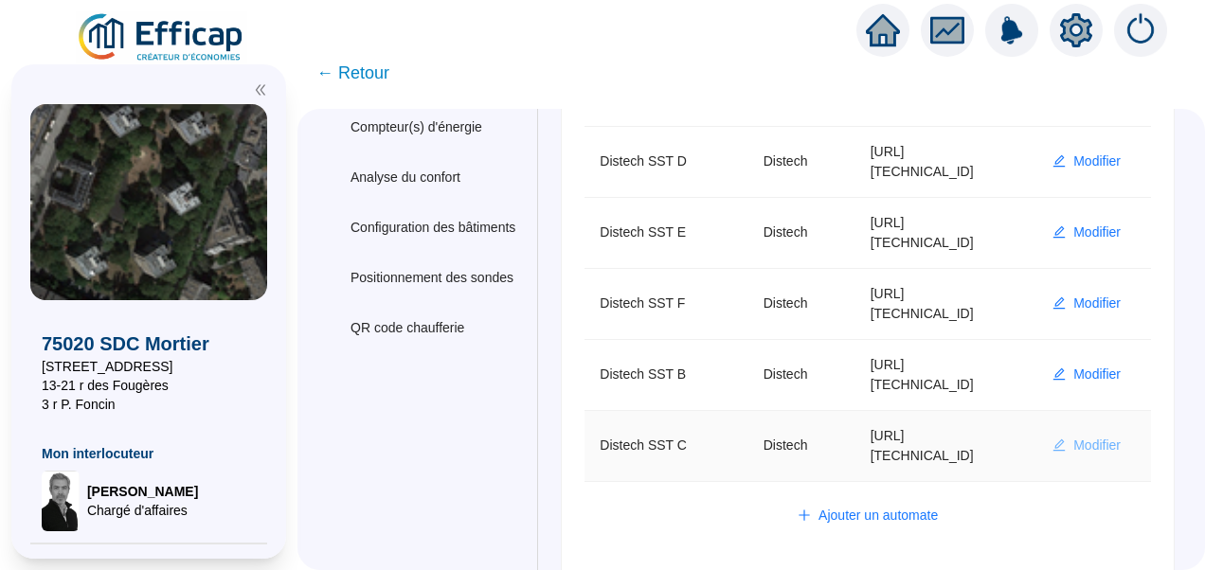
click at [1075, 449] on span "Modifier" at bounding box center [1096, 446] width 47 height 20
type input "Distech SST C"
type input "[URL][TECHNICAL_ID]"
type input "admin"
type input "AV1001"
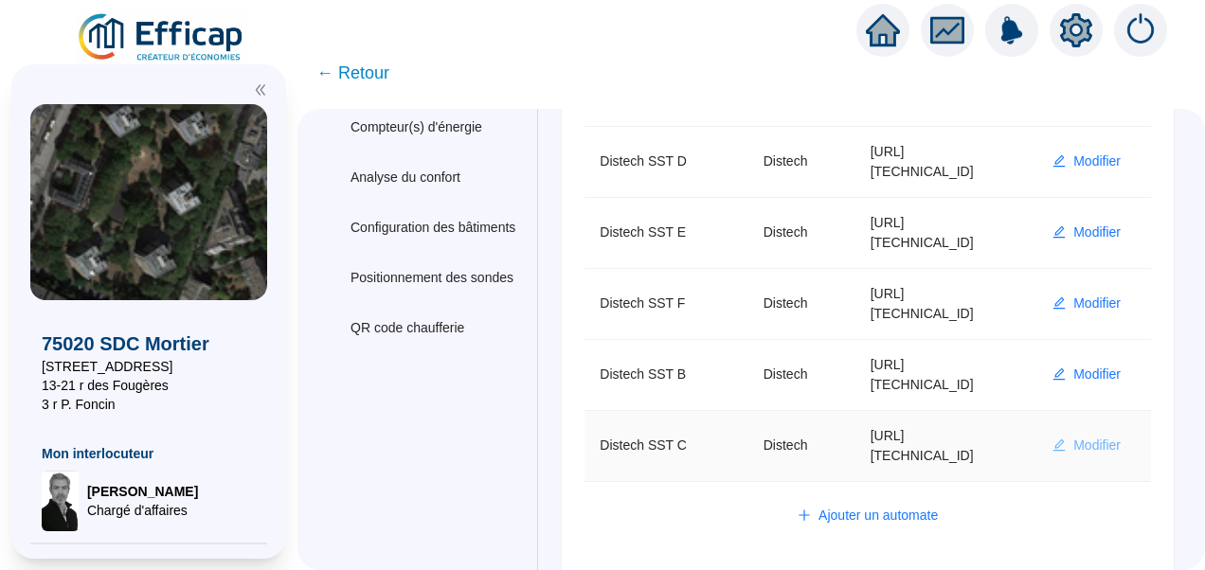
type input "AV1002"
type input "AV1000"
type input "BV1000"
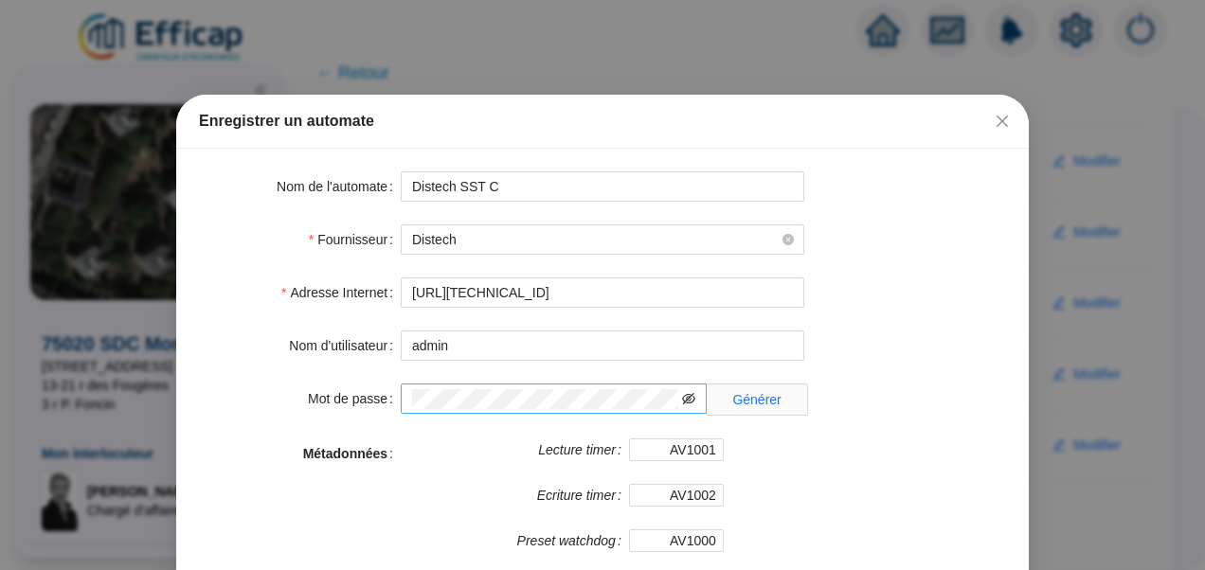
click at [682, 401] on icon "eye-invisible" at bounding box center [688, 398] width 13 height 13
click at [296, 405] on div "Mot de passe Générer" at bounding box center [602, 400] width 807 height 32
click at [987, 122] on span "Fermer" at bounding box center [1002, 121] width 30 height 15
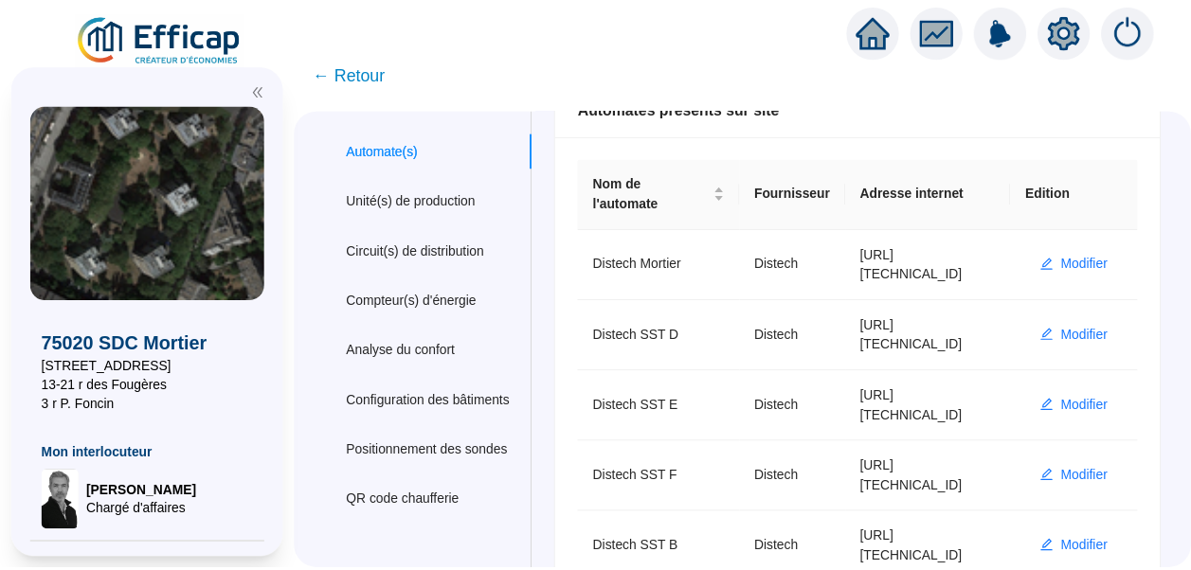
scroll to position [0, 0]
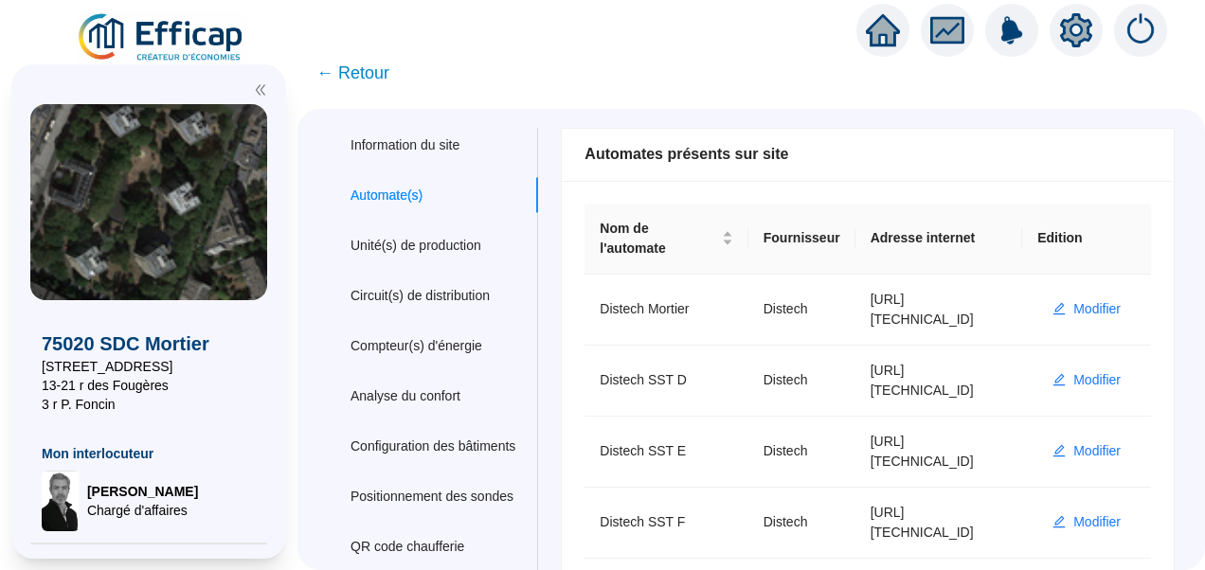
click at [198, 32] on img at bounding box center [161, 37] width 171 height 53
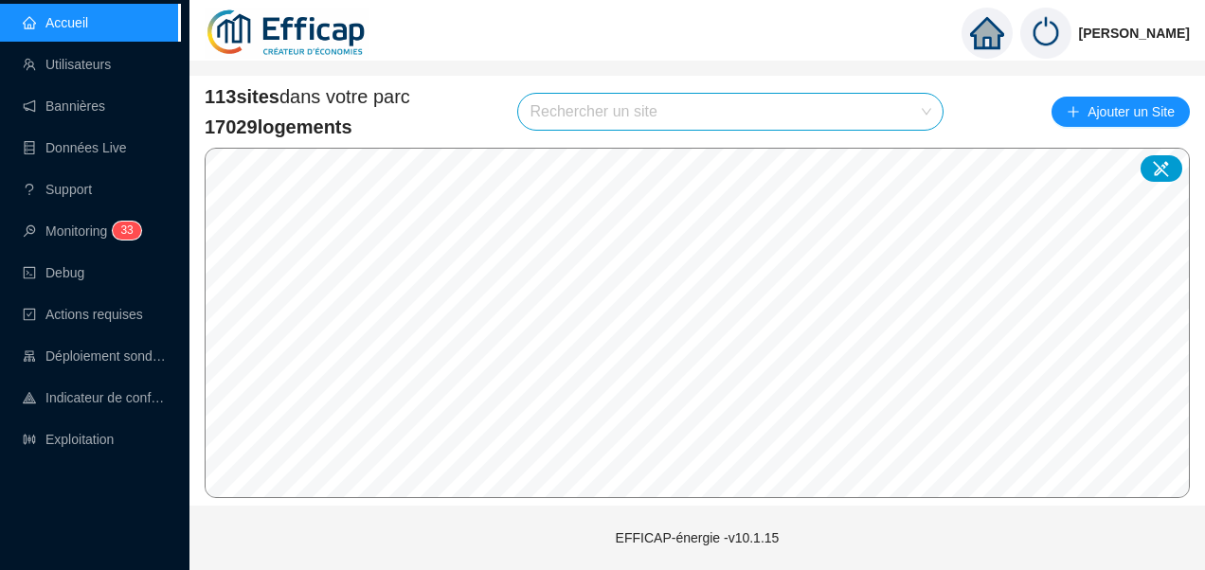
click at [602, 111] on input "search" at bounding box center [722, 112] width 385 height 36
click at [81, 447] on link "Exploitation" at bounding box center [68, 439] width 91 height 15
